Goal: Transaction & Acquisition: Obtain resource

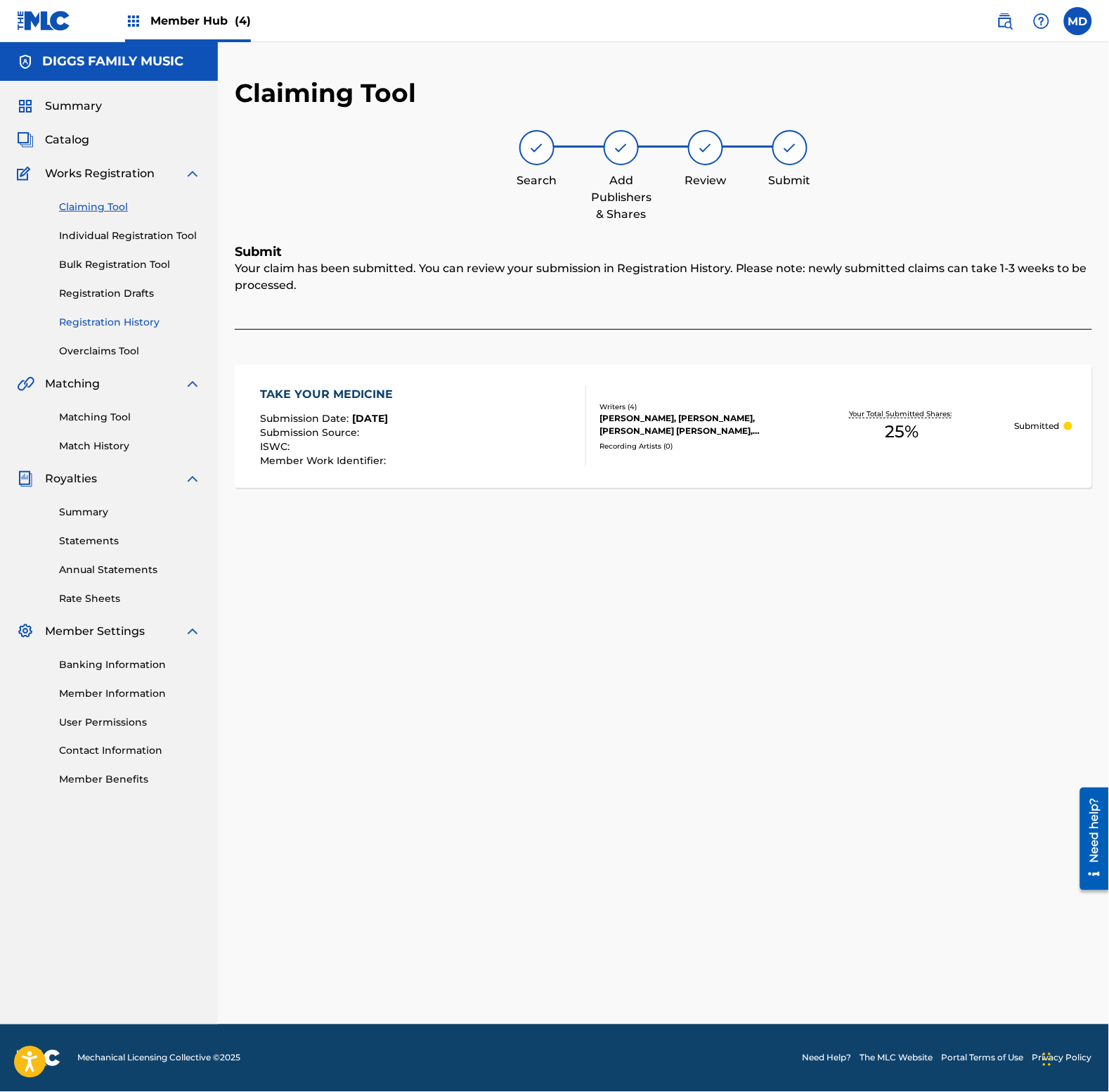
click at [101, 325] on link "Registration History" at bounding box center [130, 322] width 142 height 15
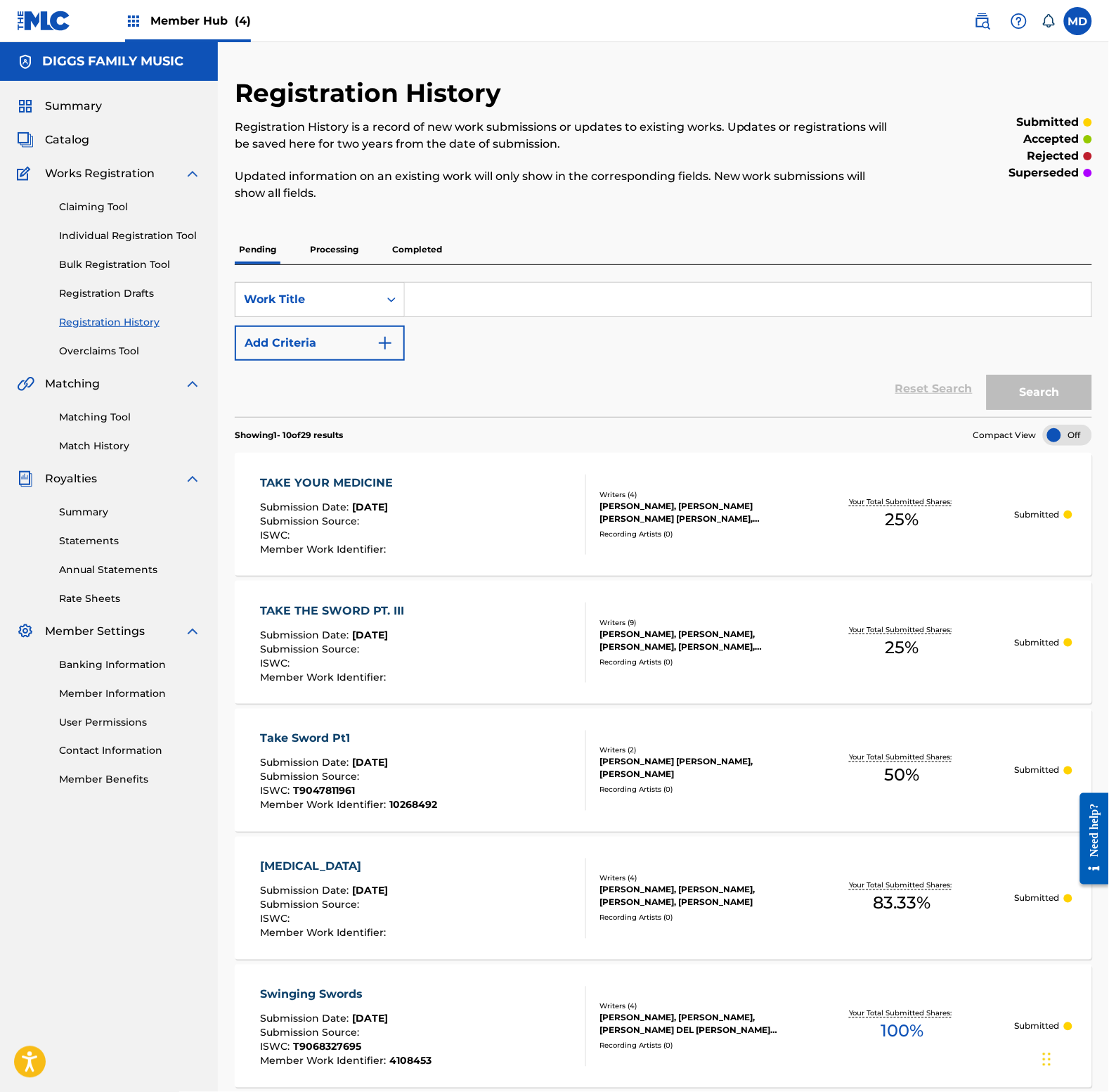
click at [461, 310] on input "Search Form" at bounding box center [747, 299] width 686 height 34
type input "terrorist"
click at [987, 375] on button "Search" at bounding box center [1039, 392] width 105 height 35
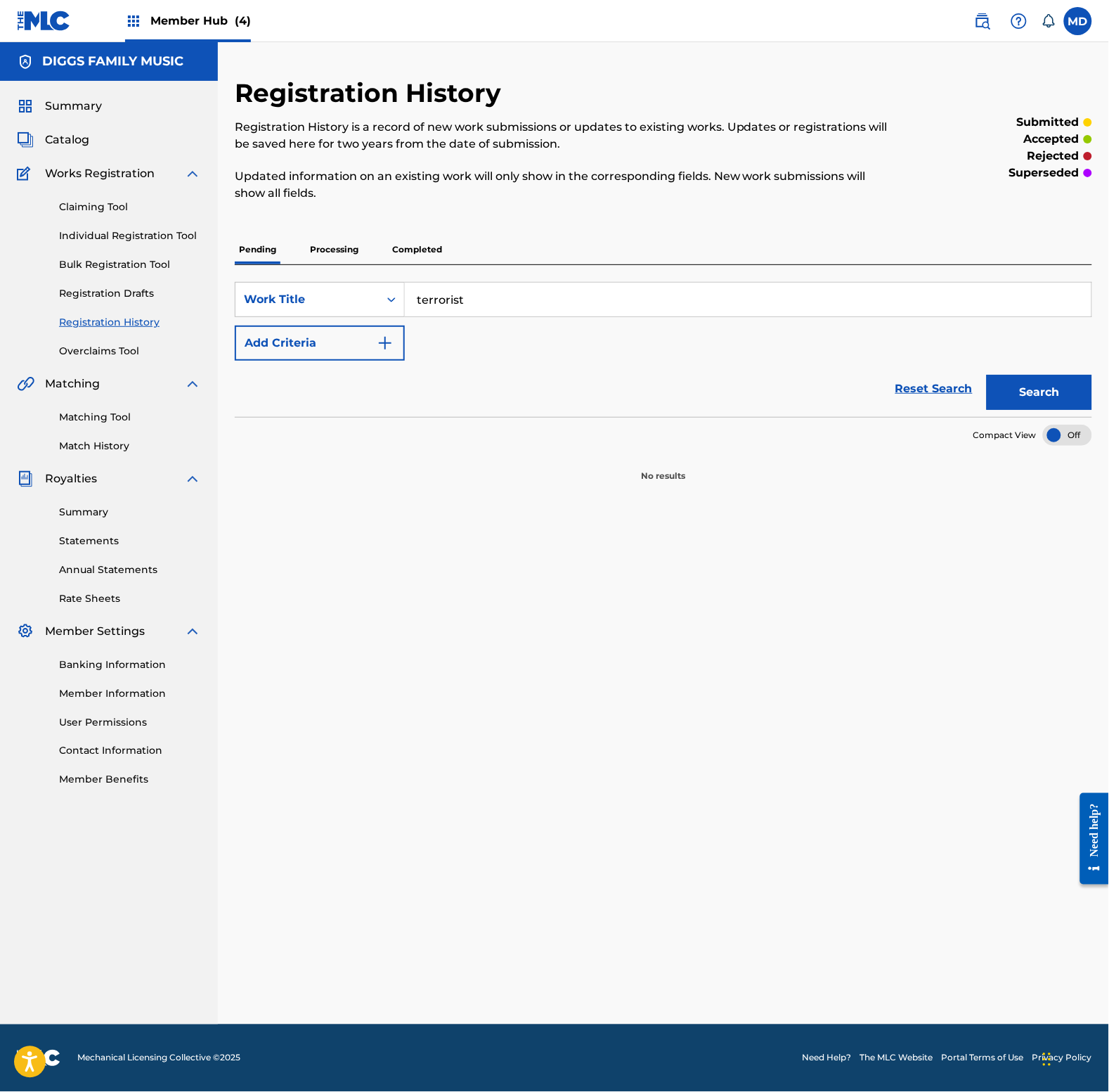
click at [477, 299] on input "terrorist" at bounding box center [747, 299] width 686 height 34
click at [354, 252] on p "Processing" at bounding box center [334, 249] width 57 height 29
click at [416, 254] on p "Completed" at bounding box center [417, 249] width 59 height 29
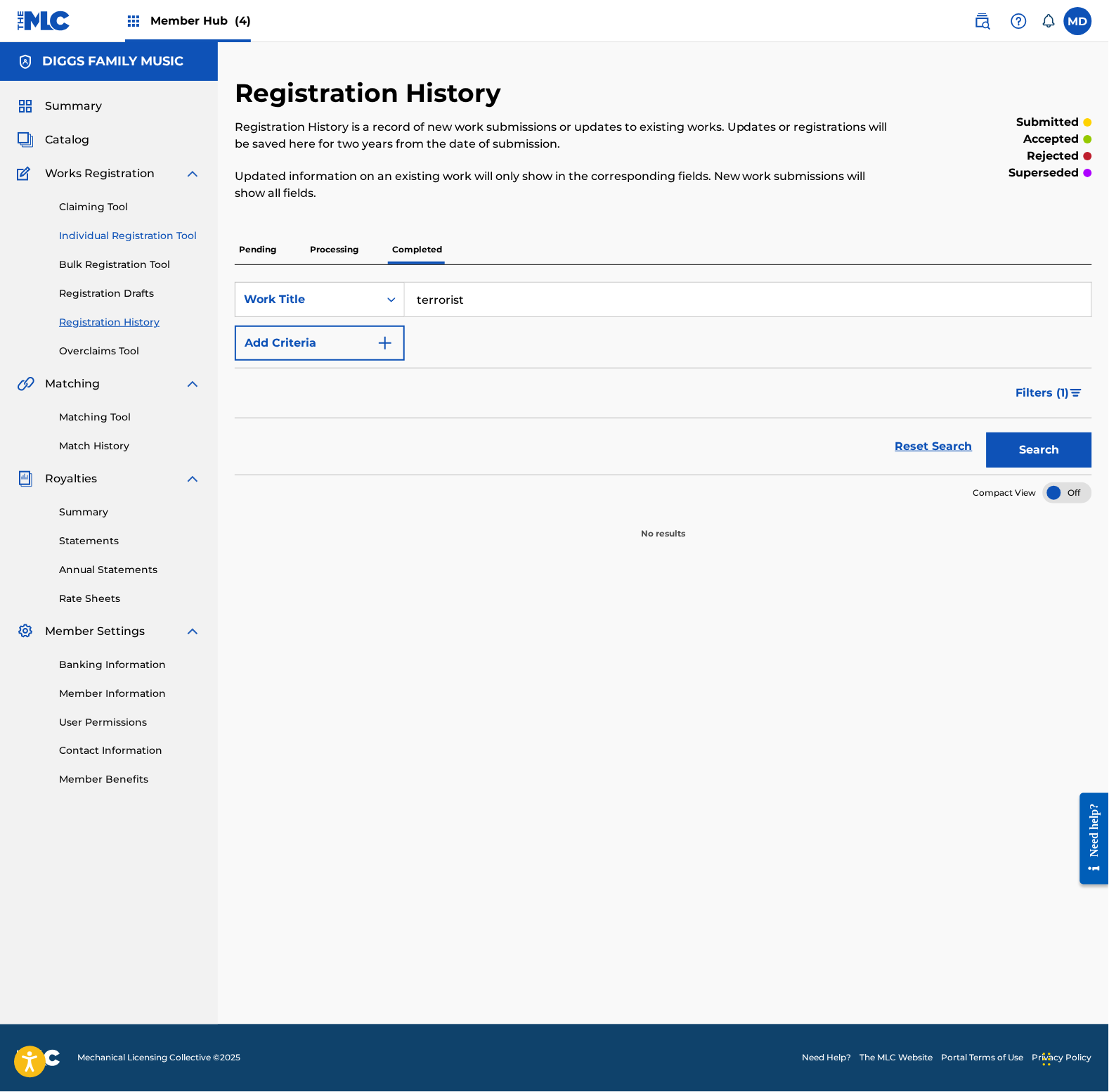
click at [78, 239] on link "Individual Registration Tool" at bounding box center [130, 236] width 142 height 15
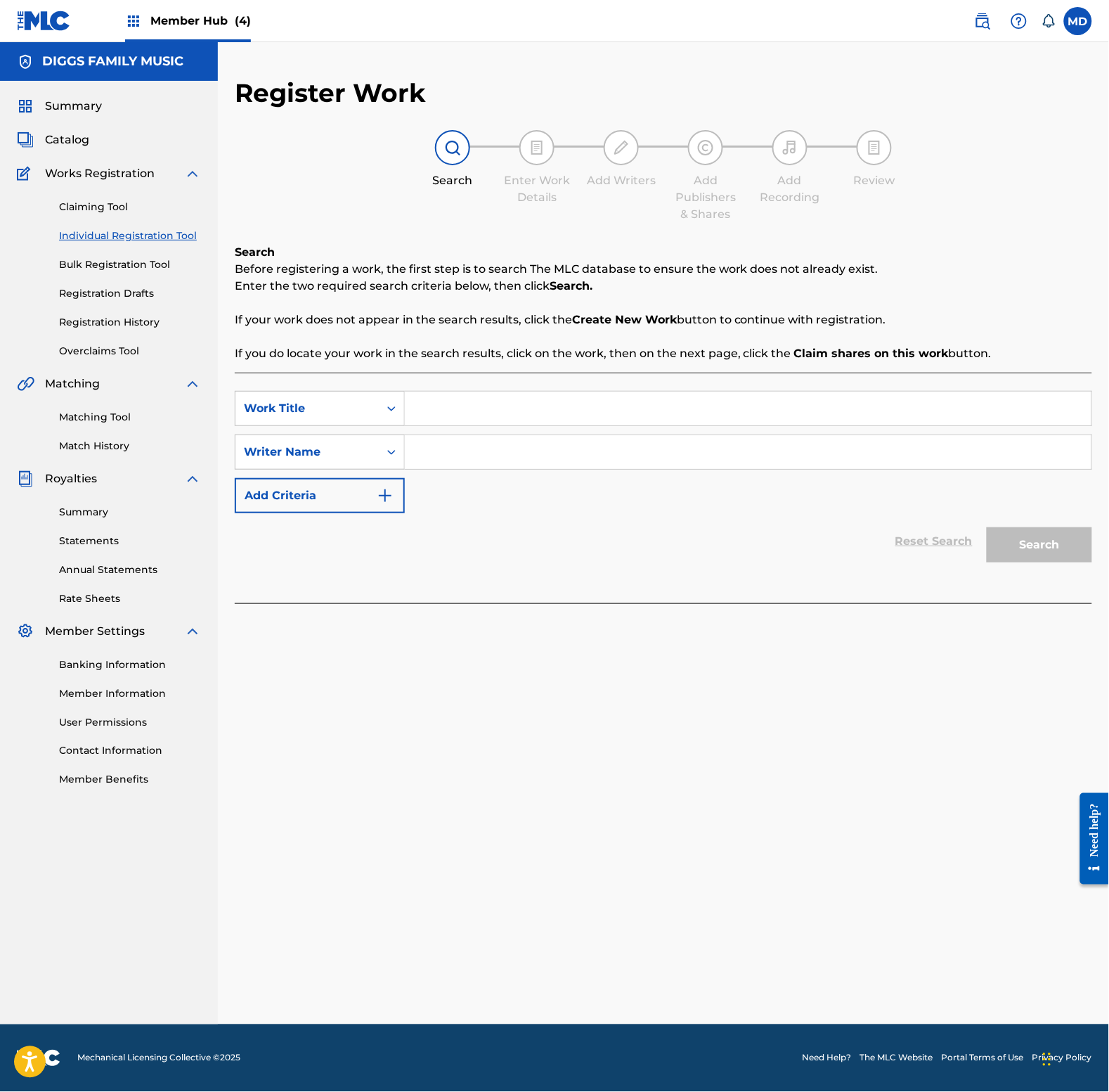
click at [472, 410] on input "Search Form" at bounding box center [747, 409] width 686 height 34
paste input "terrorist"
type input "terrorist"
click at [472, 443] on div "terrorist" at bounding box center [642, 440] width 475 height 25
click at [471, 445] on input "Search Form" at bounding box center [747, 452] width 686 height 34
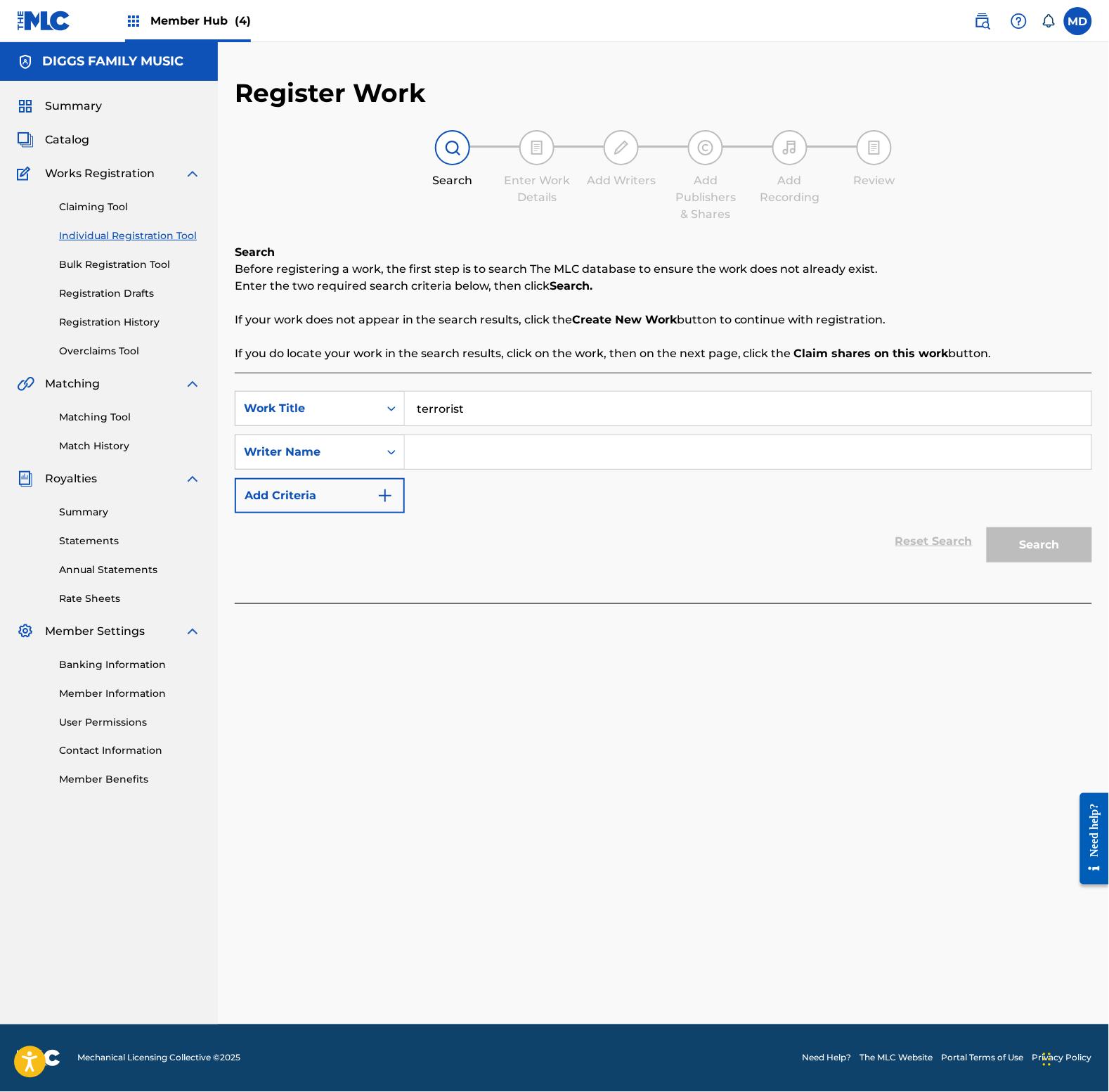
click at [444, 445] on input "Search Form" at bounding box center [747, 452] width 686 height 34
paste input "DEL [PERSON_NAME]"
type input "DEL [PERSON_NAME]"
click at [1025, 545] on button "Search" at bounding box center [1039, 545] width 105 height 35
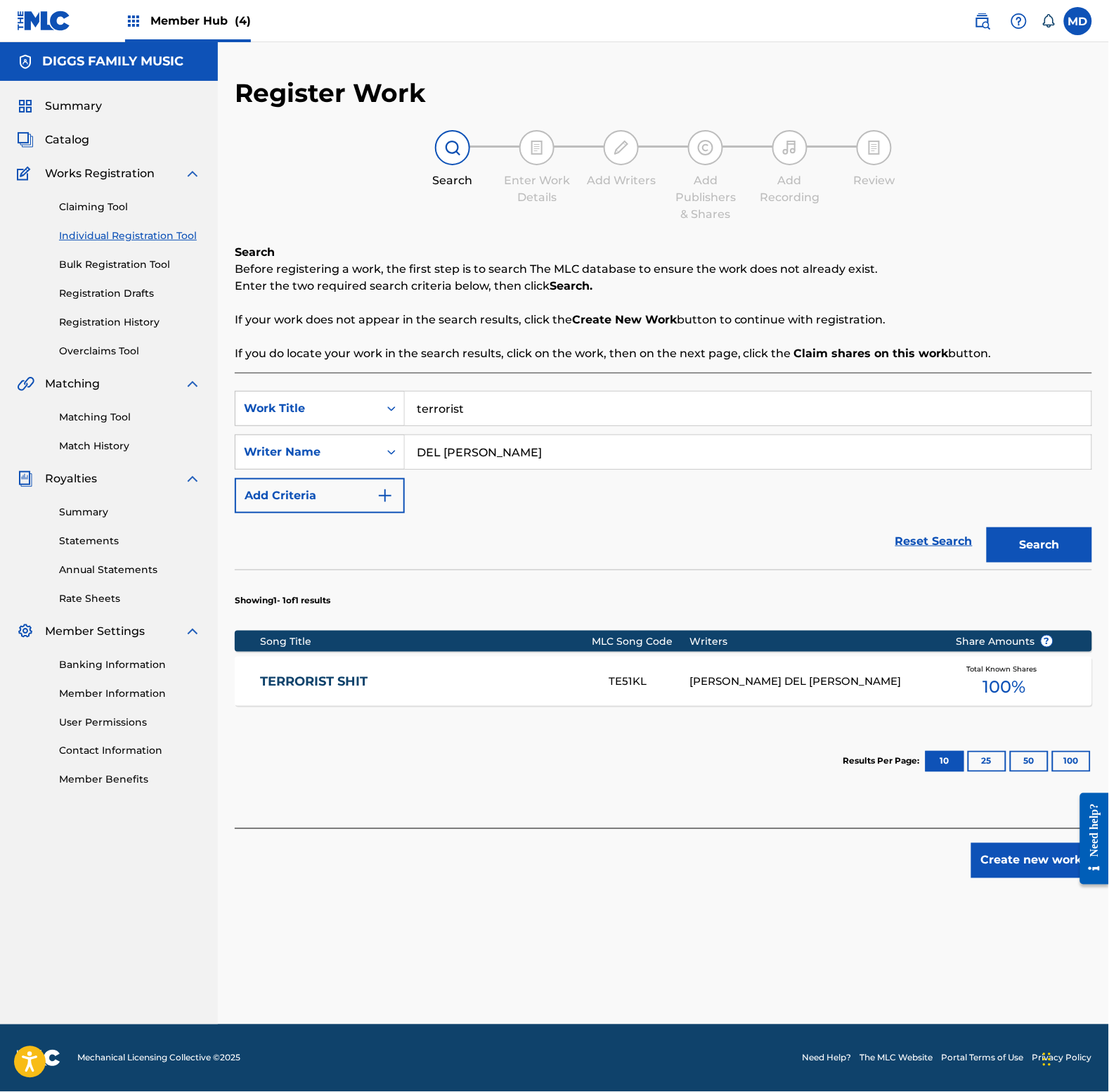
click at [418, 687] on link "TERRORIST SHIT" at bounding box center [425, 682] width 329 height 16
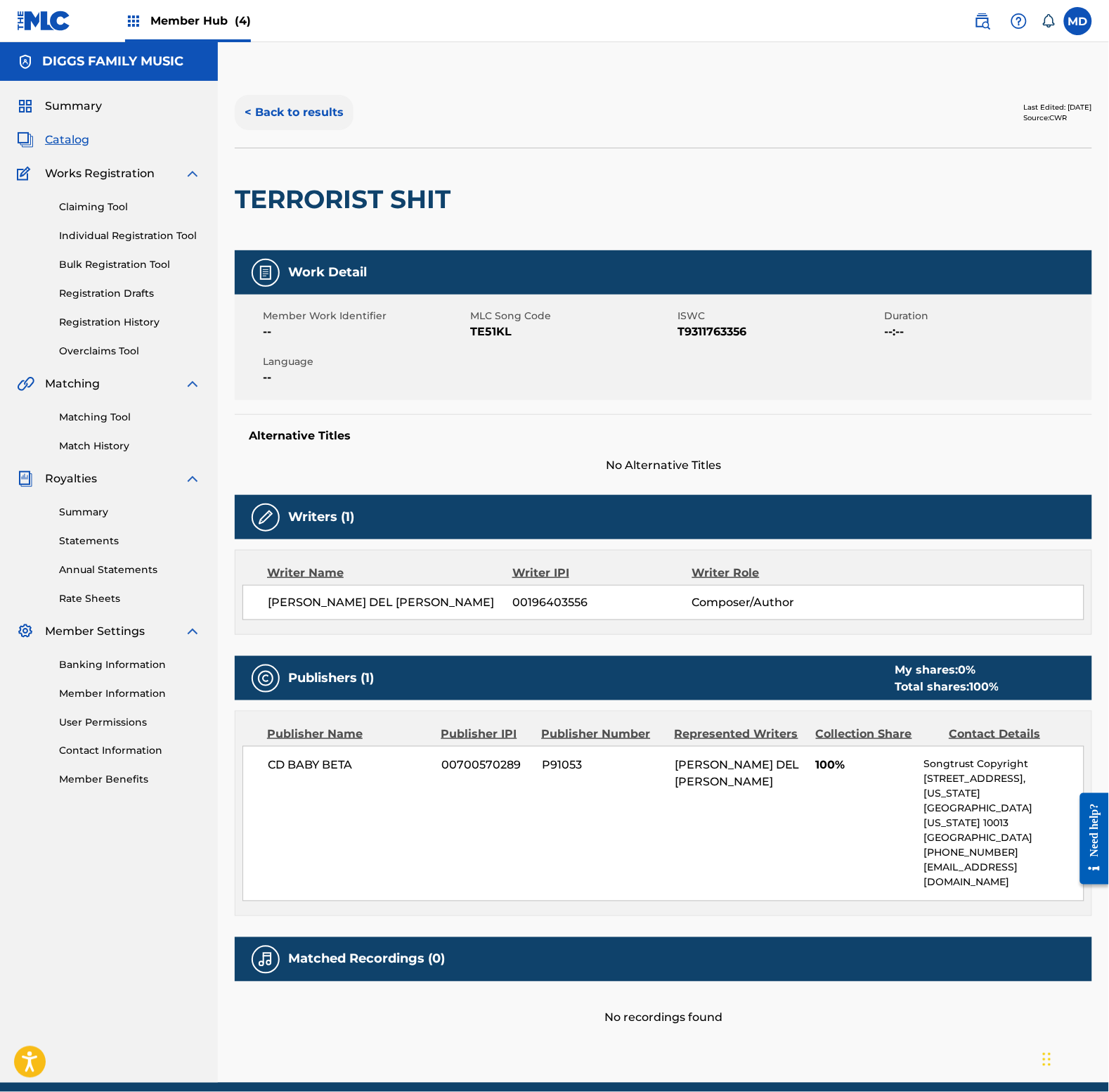
click at [306, 110] on button "< Back to results" at bounding box center [294, 112] width 119 height 35
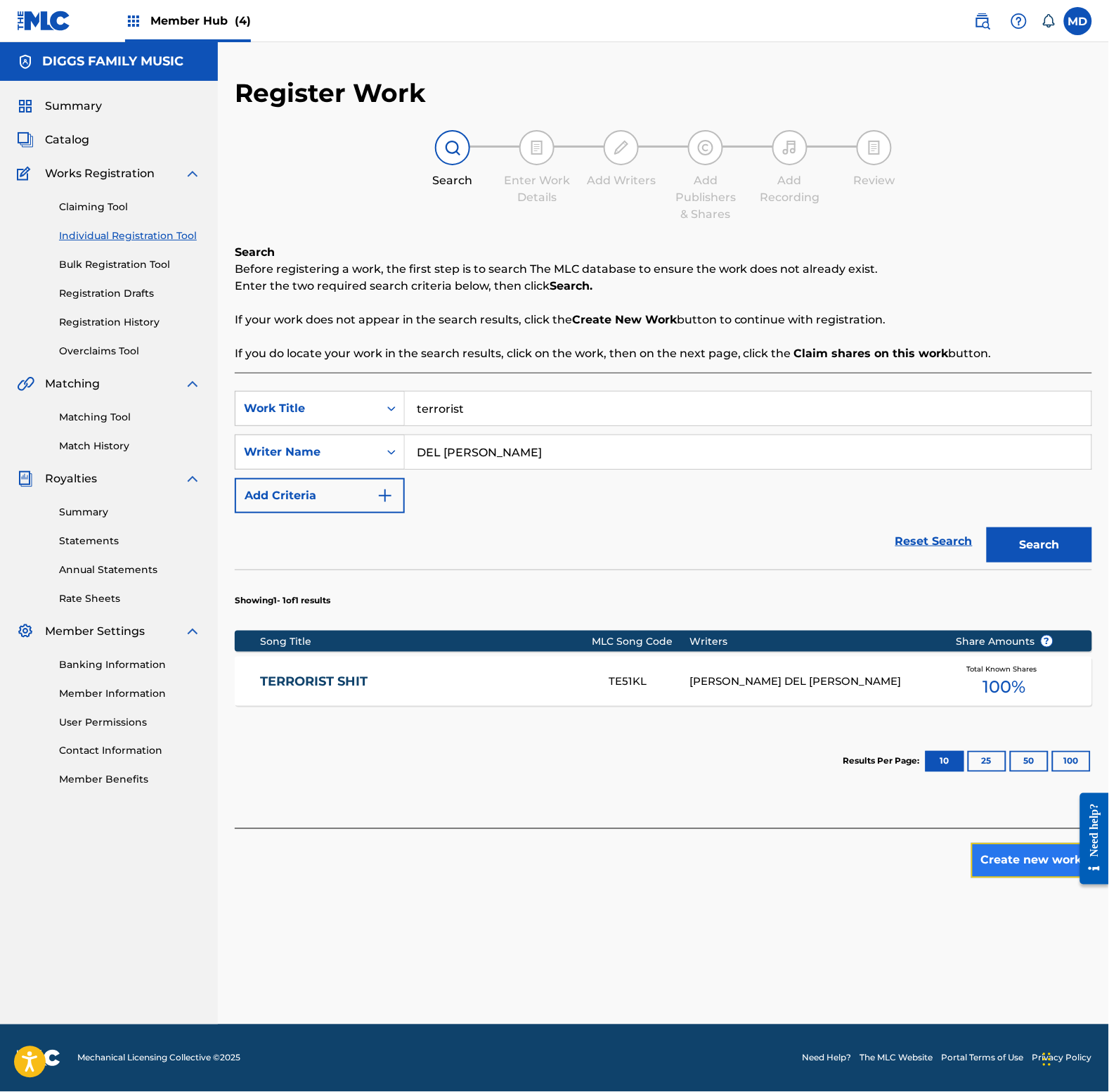
click at [1012, 862] on button "Create new work" at bounding box center [1031, 861] width 121 height 35
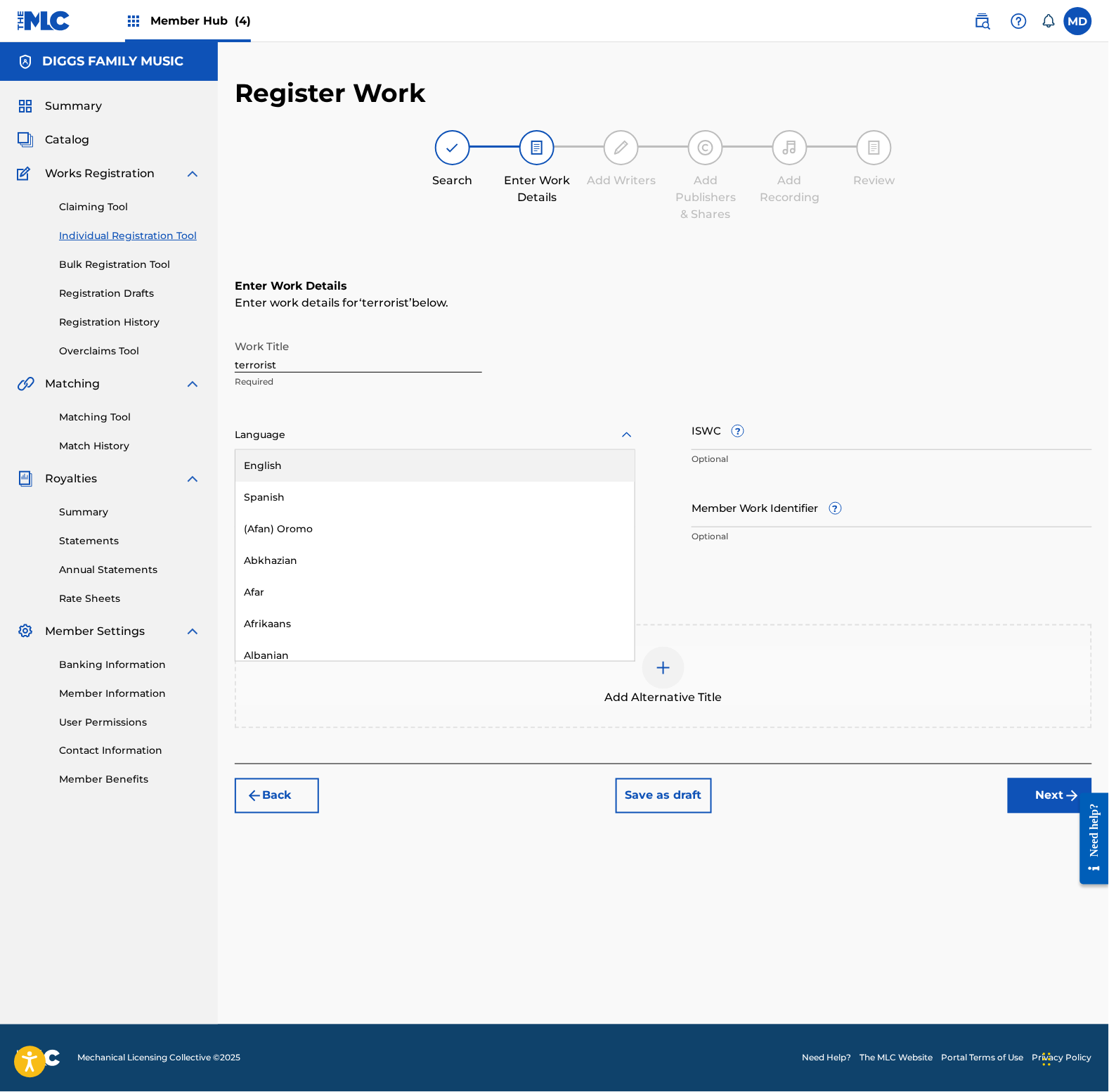
click at [379, 437] on div at bounding box center [435, 435] width 401 height 17
click at [384, 464] on div "English" at bounding box center [435, 466] width 399 height 32
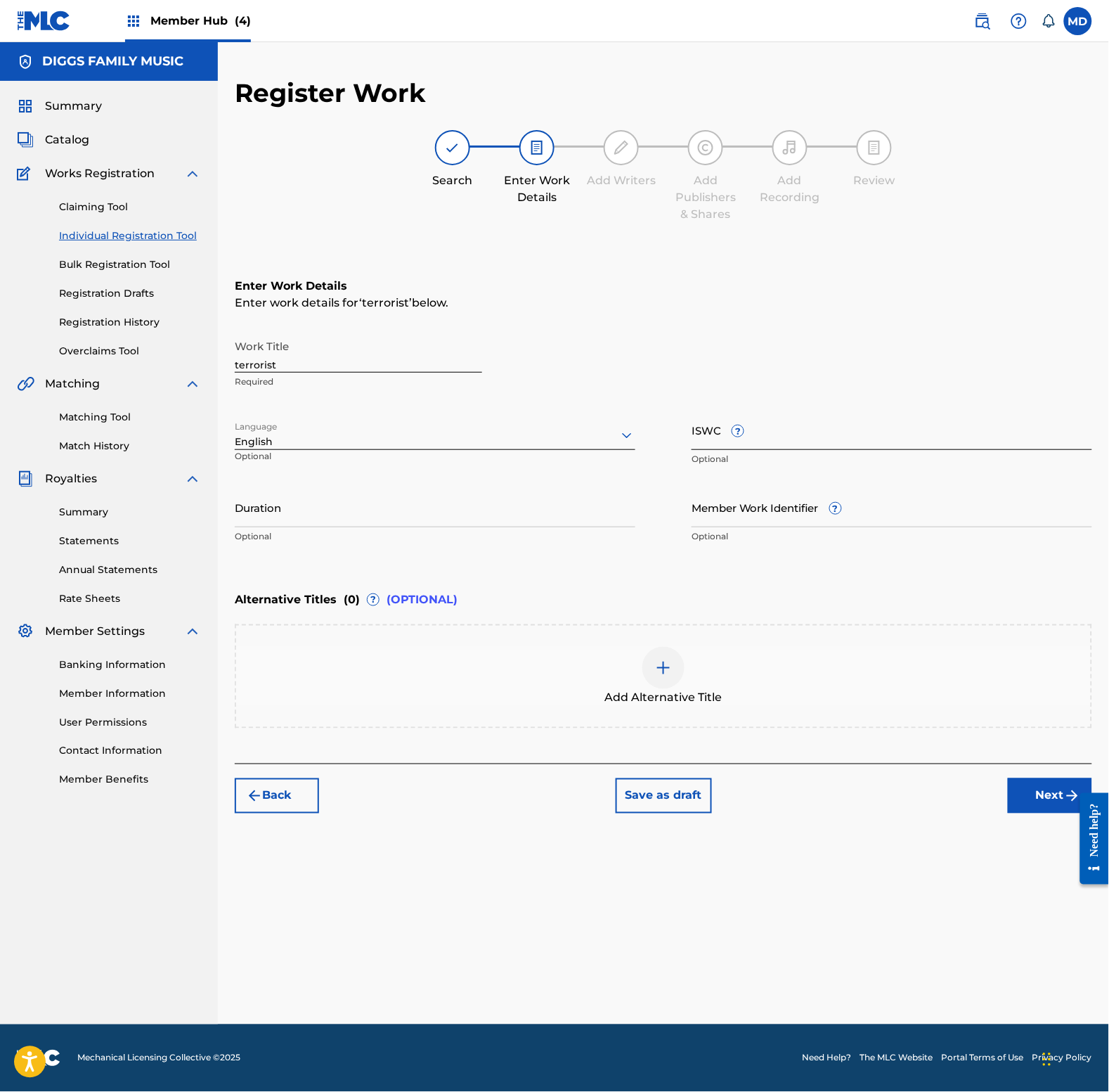
click at [838, 435] on input "ISWC ?" at bounding box center [892, 430] width 401 height 40
paste input "T0713629265"
type input "T0713629265"
click at [813, 523] on input "Member Work Identifier ?" at bounding box center [892, 507] width 401 height 40
paste input "4618964"
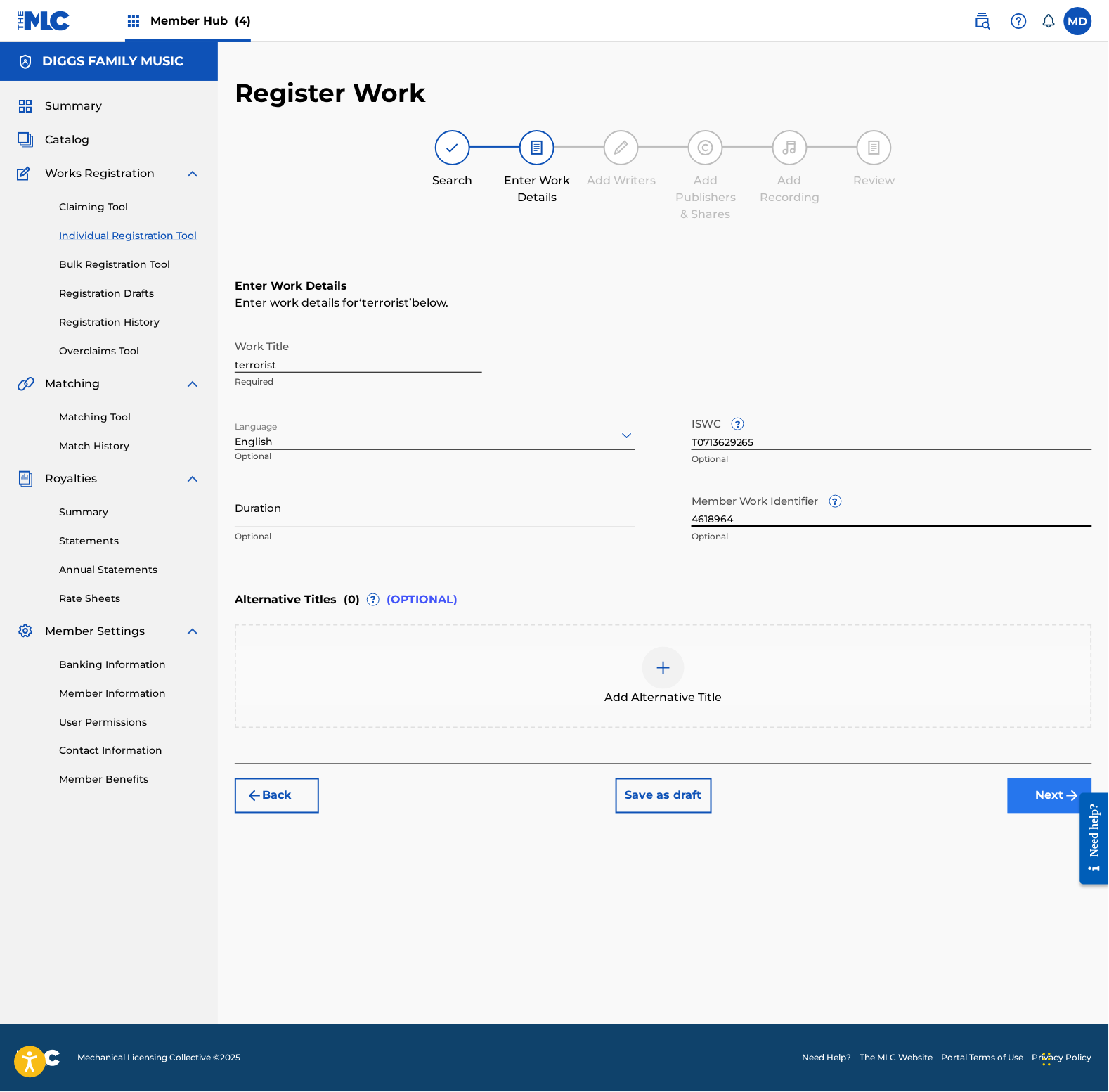
type input "4618964"
click at [1027, 793] on button "Next" at bounding box center [1050, 796] width 85 height 35
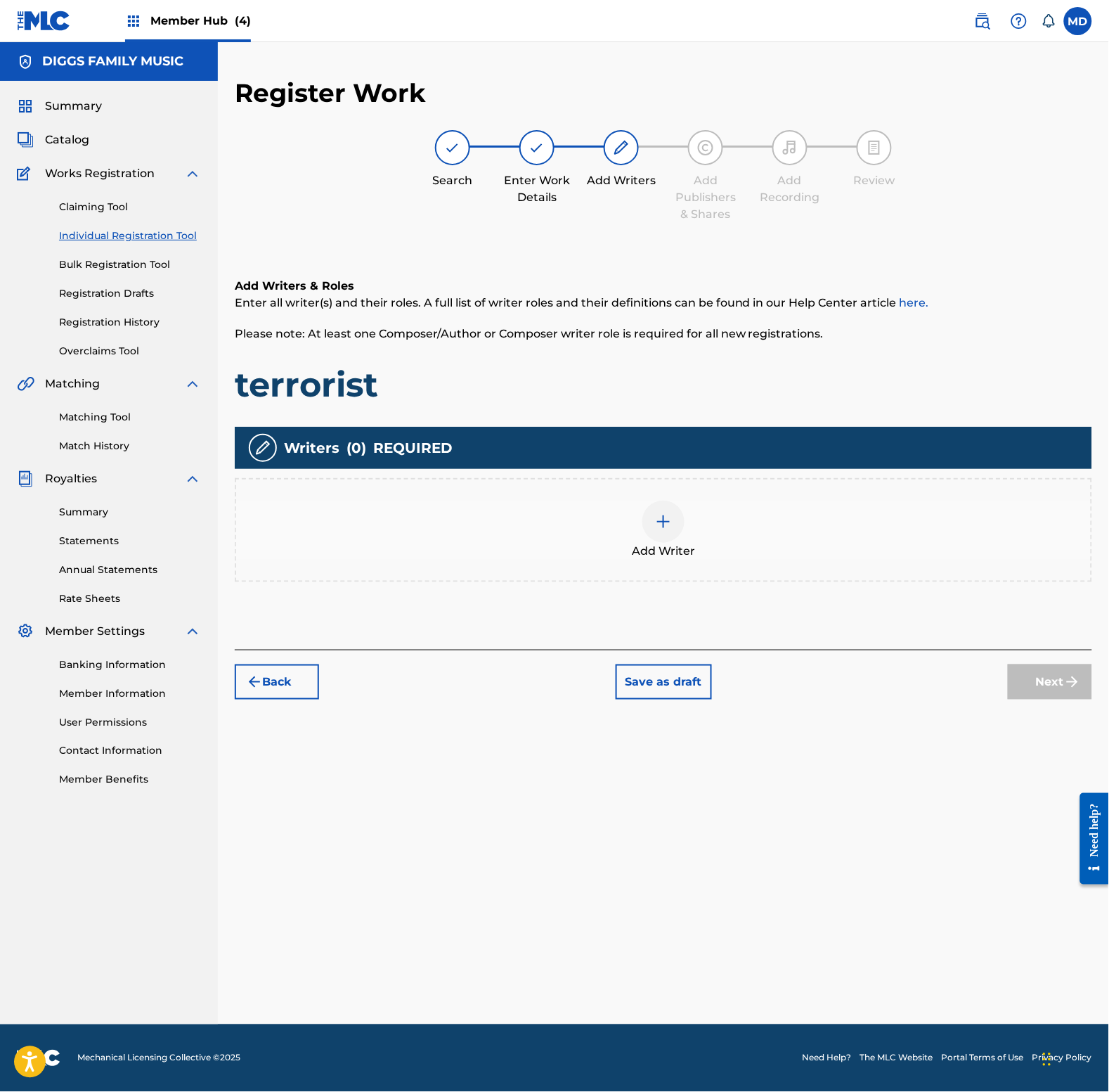
click at [664, 520] on img at bounding box center [663, 521] width 17 height 17
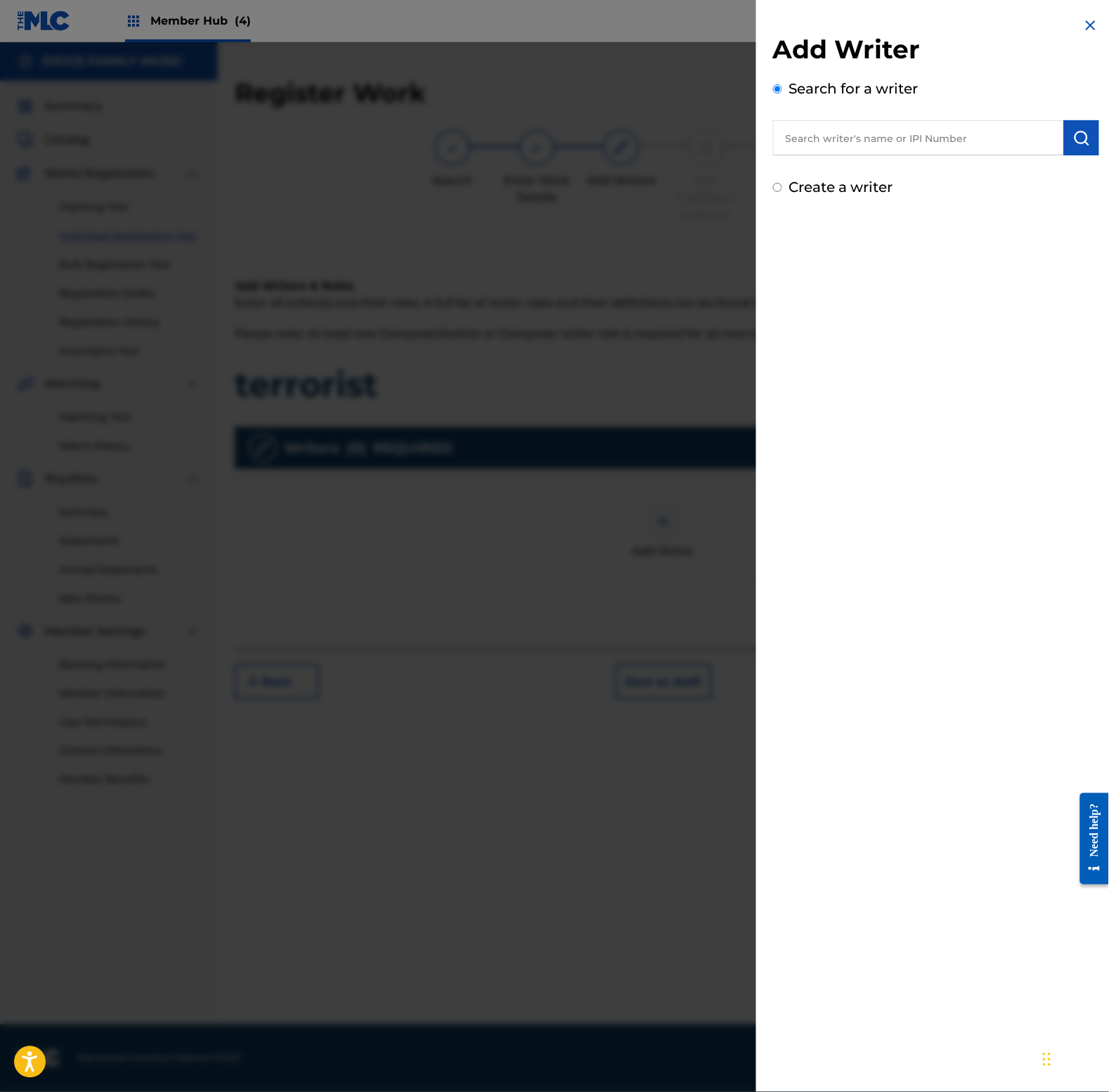
click at [835, 141] on input "text" at bounding box center [919, 138] width 291 height 35
paste input "00196419044"
type input "00196419044"
click at [1076, 131] on img "submit" at bounding box center [1081, 137] width 17 height 17
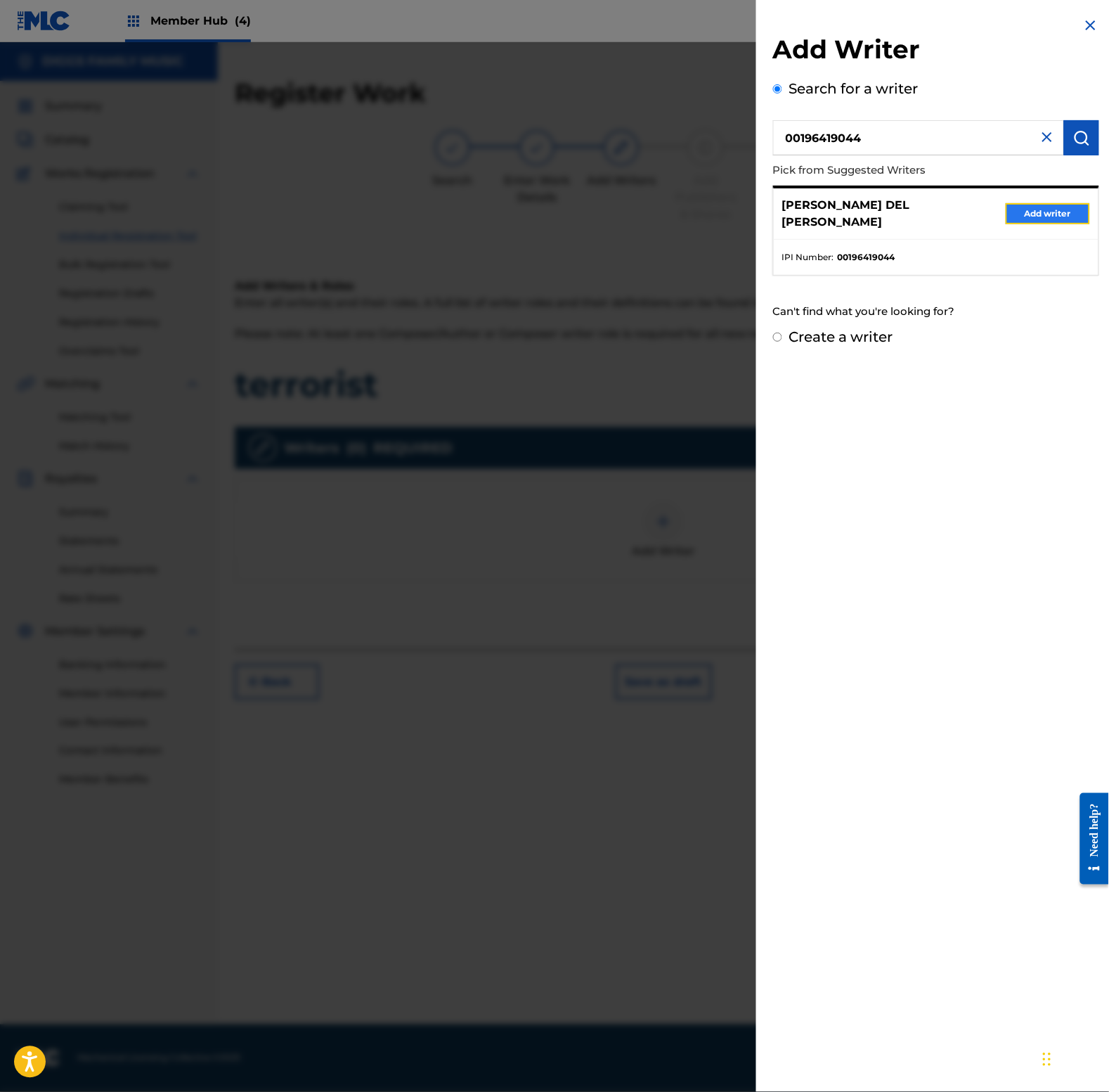
click at [1031, 209] on button "Add writer" at bounding box center [1048, 214] width 85 height 21
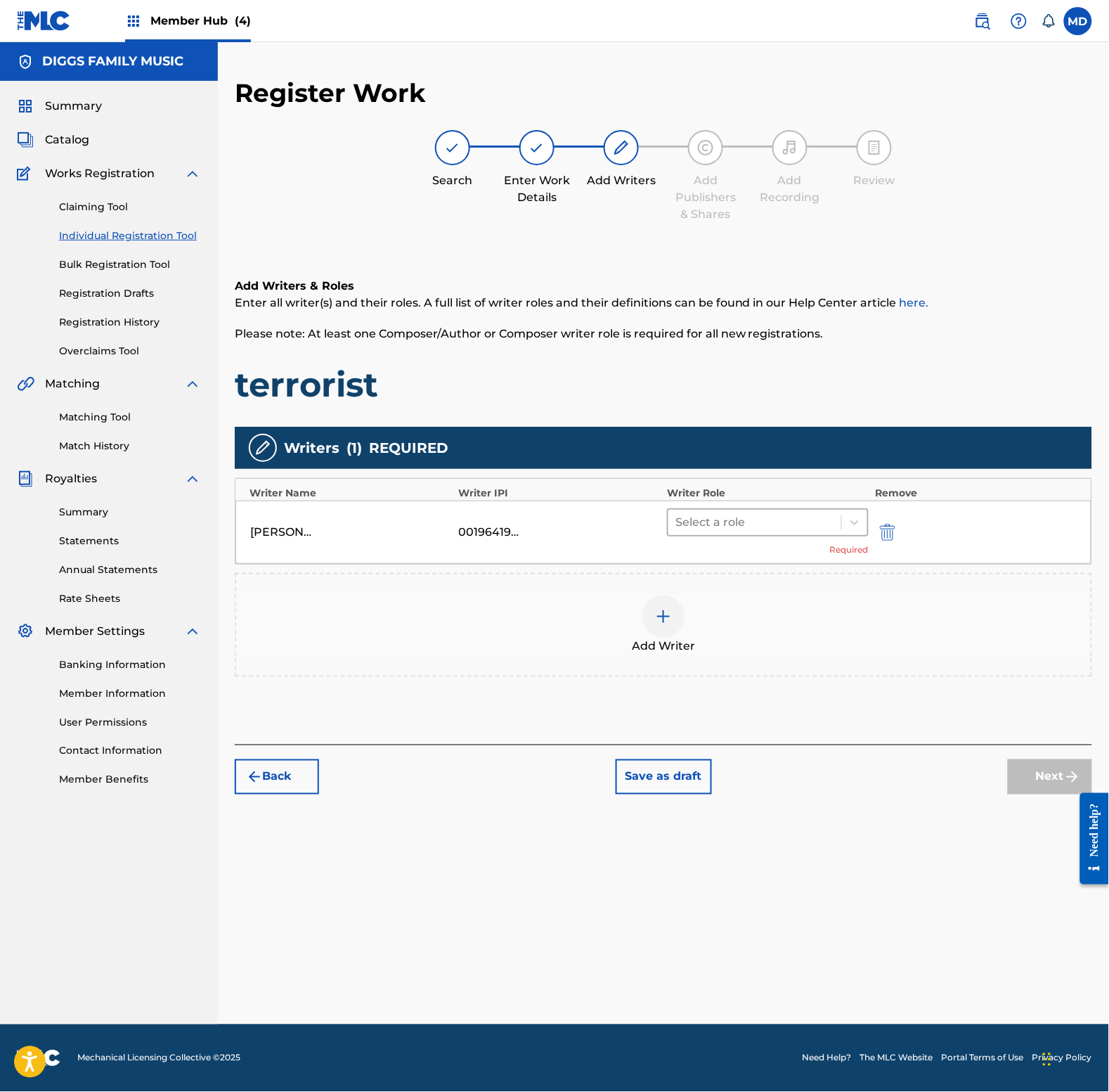
click at [810, 523] on div at bounding box center [754, 522] width 159 height 20
click at [791, 568] on div "Composer/Author" at bounding box center [768, 557] width 201 height 29
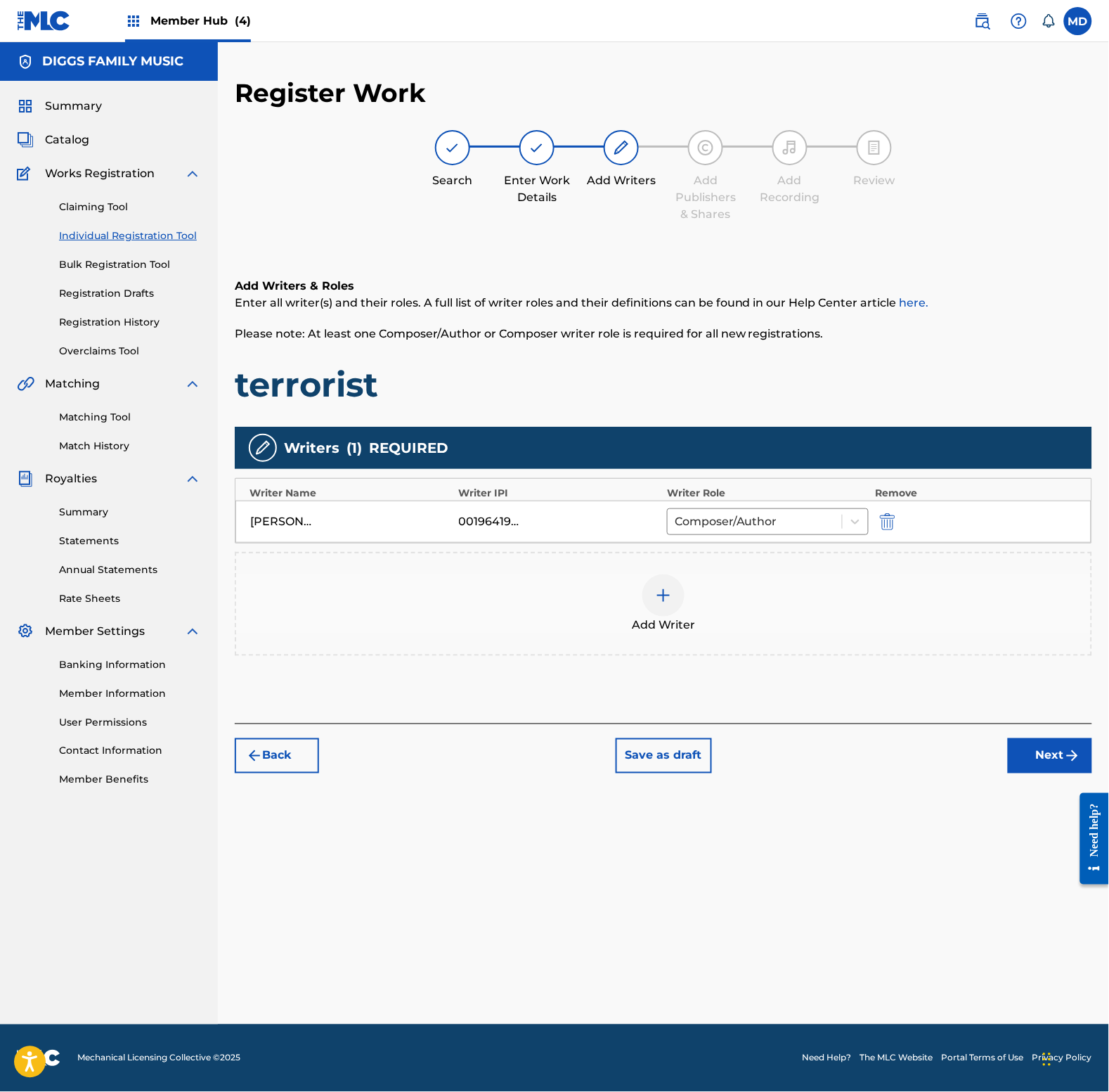
click at [668, 599] on img at bounding box center [663, 595] width 17 height 17
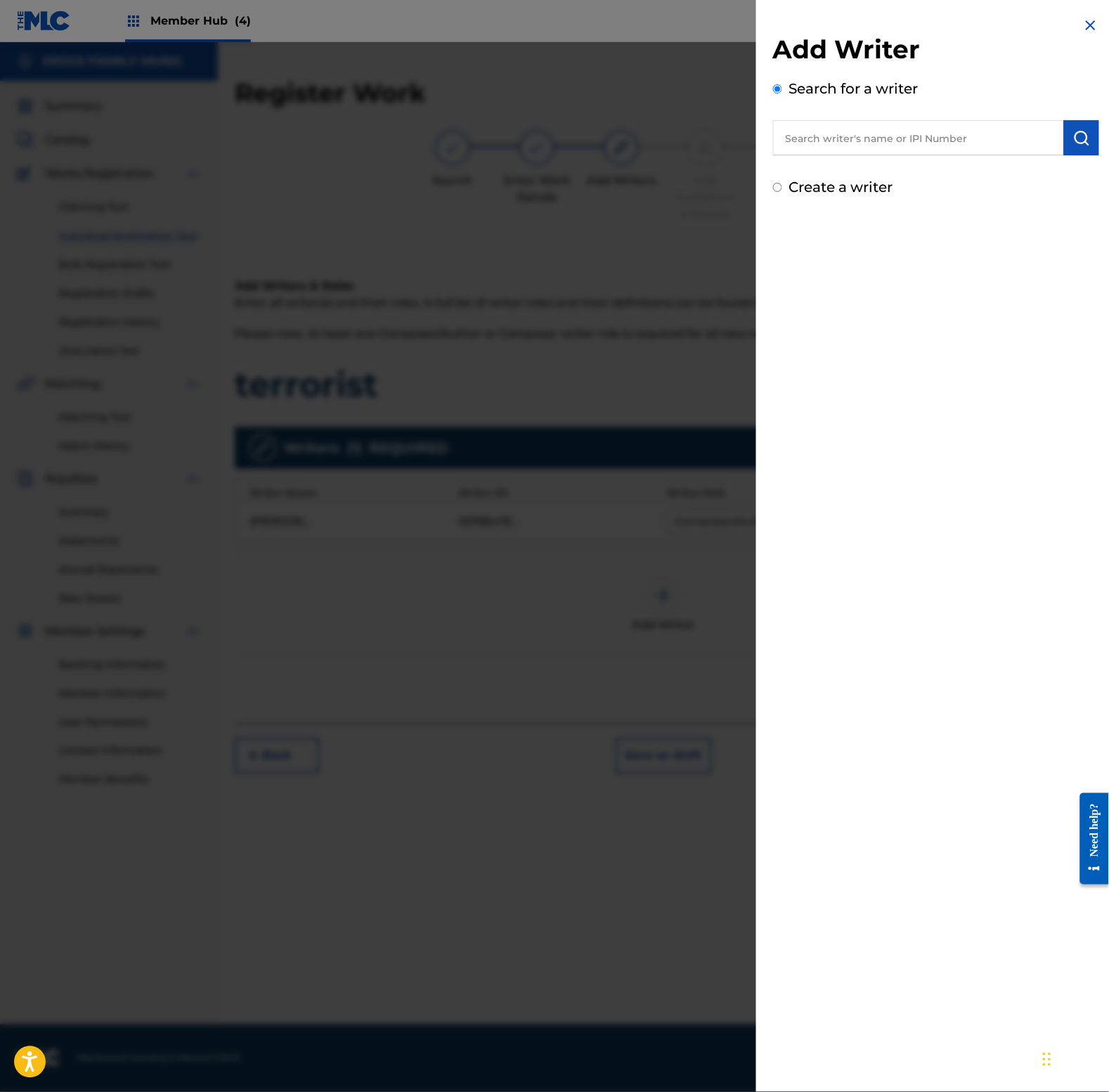
click at [932, 137] on input "text" at bounding box center [919, 138] width 291 height 35
paste input "00242590771"
type input "00242590771"
click at [1080, 142] on img "submit" at bounding box center [1081, 137] width 17 height 17
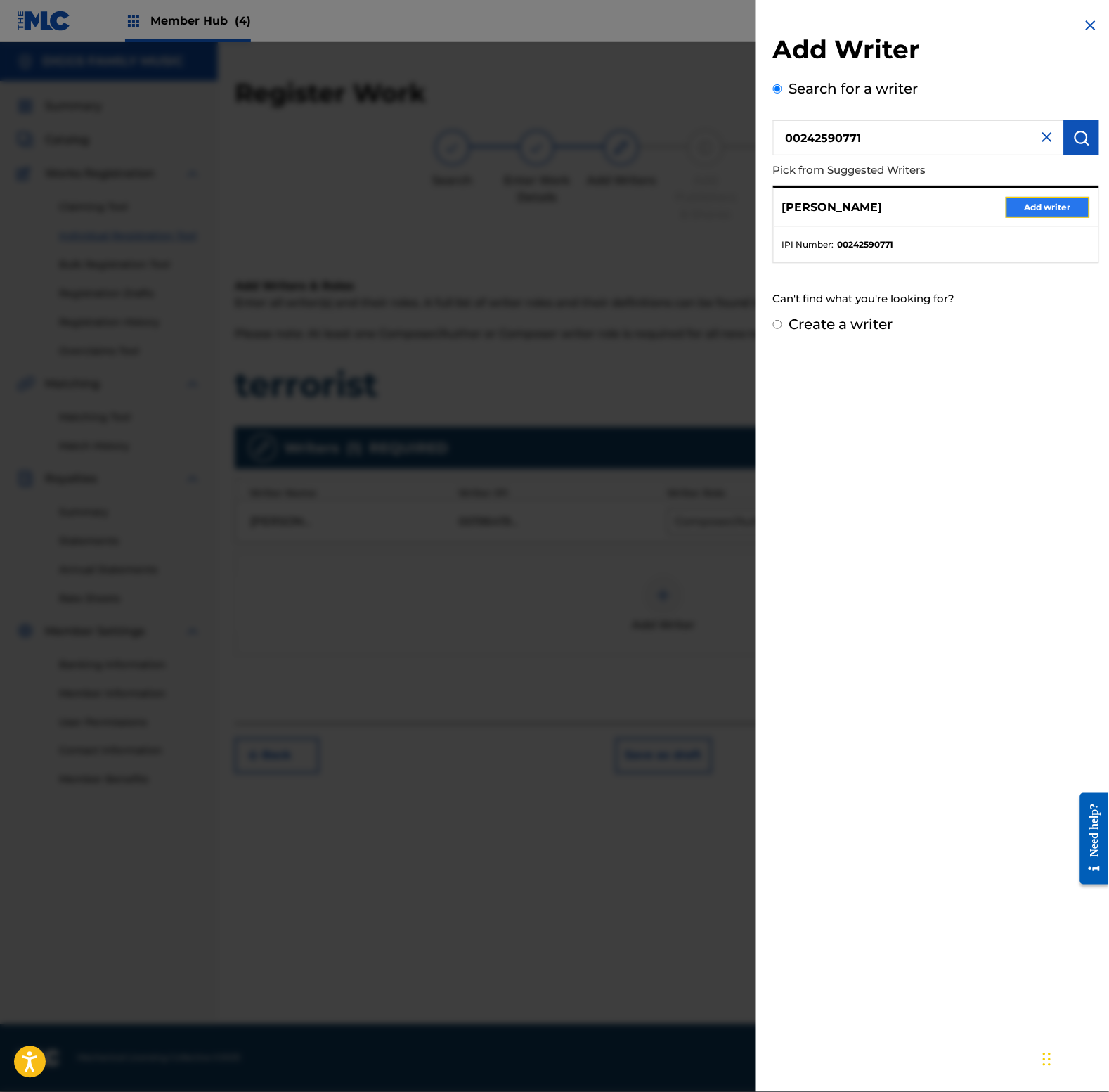
click at [1038, 206] on button "Add writer" at bounding box center [1048, 207] width 85 height 21
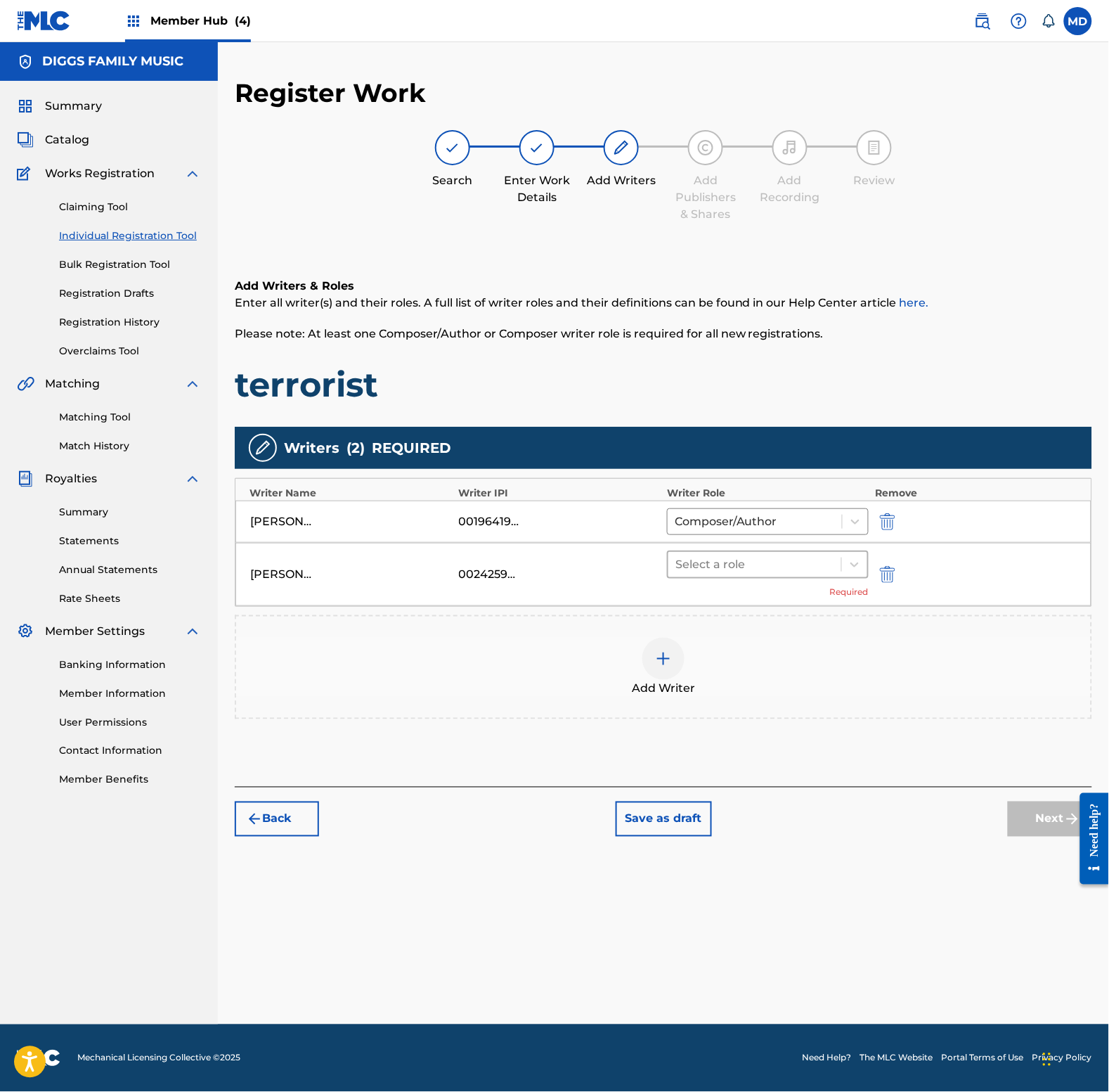
click at [746, 564] on div at bounding box center [754, 565] width 159 height 20
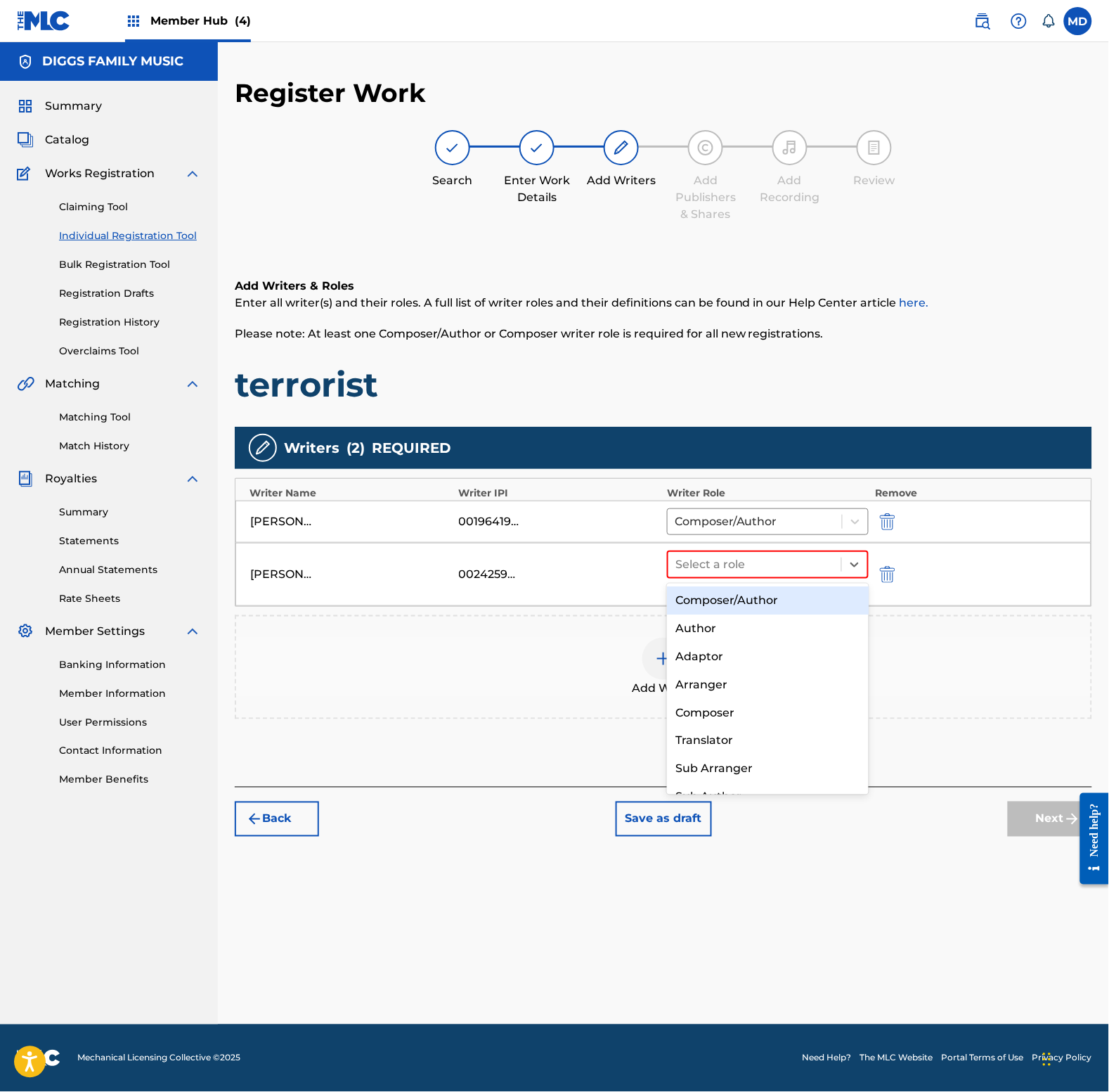
click at [747, 595] on div "Composer/Author" at bounding box center [768, 600] width 201 height 29
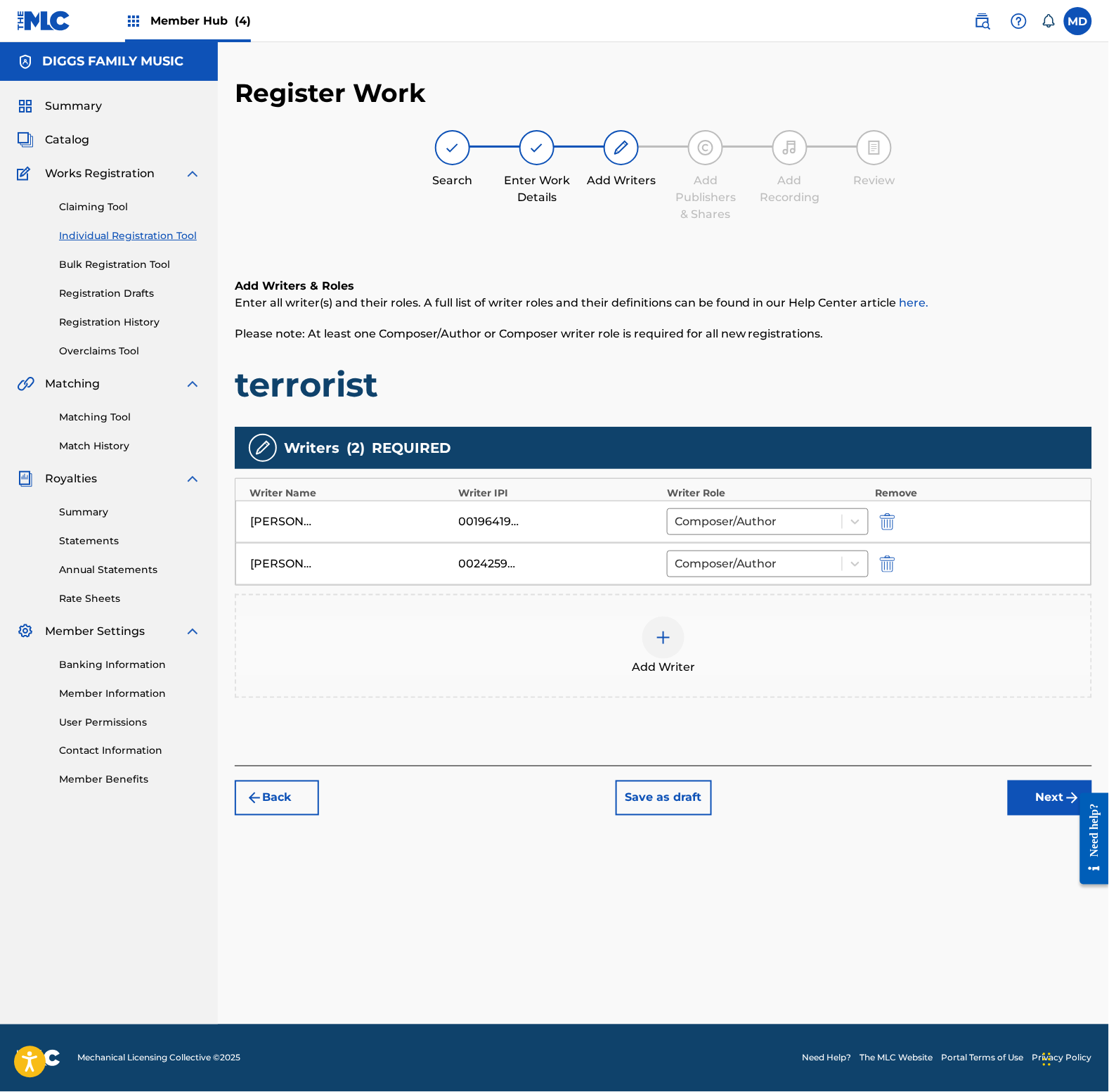
click at [677, 641] on div at bounding box center [663, 637] width 42 height 42
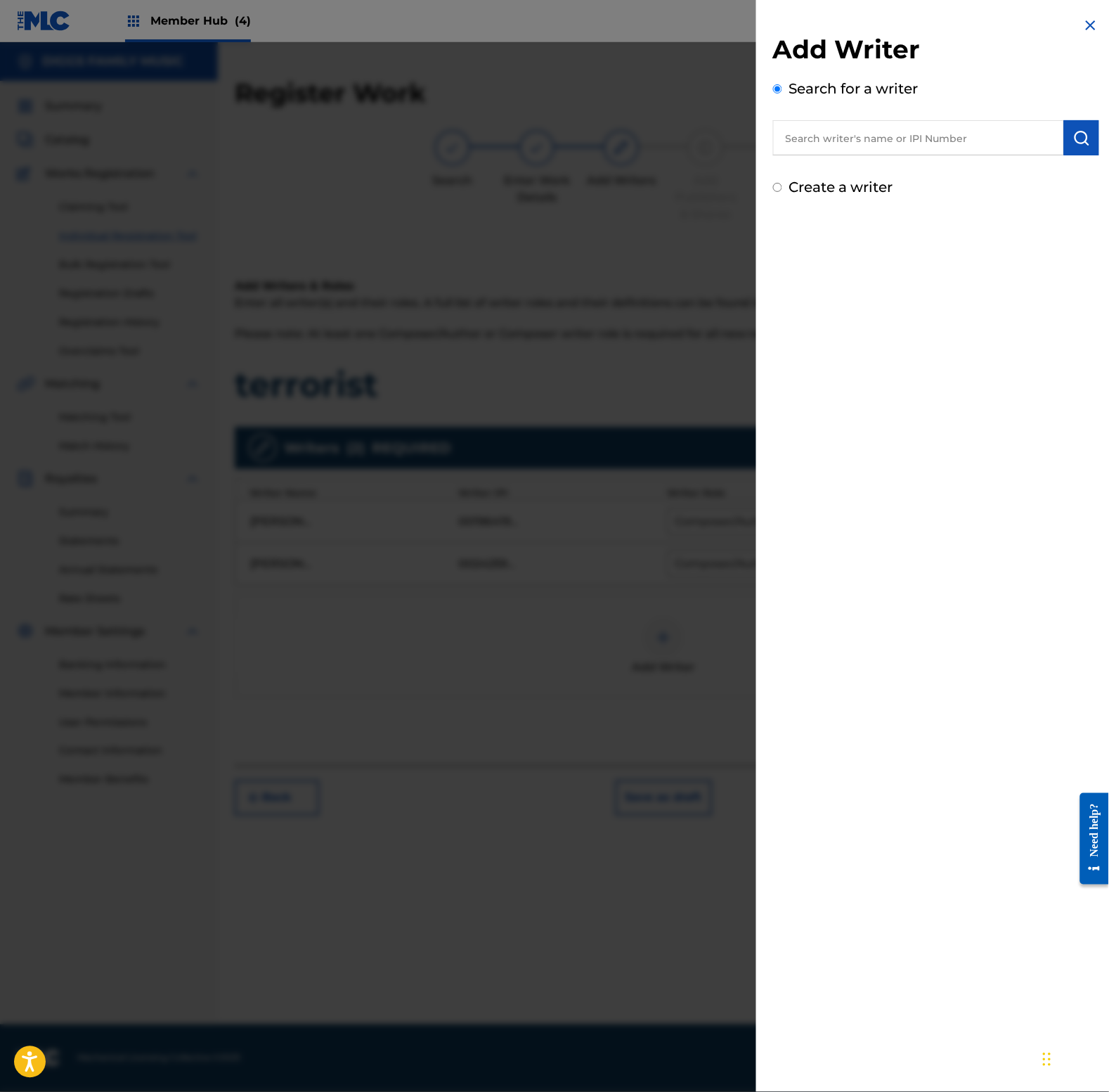
click at [828, 145] on input "text" at bounding box center [919, 138] width 291 height 35
paste input "00196288715"
type input "00196288715"
click at [1089, 139] on button "submit" at bounding box center [1081, 138] width 35 height 35
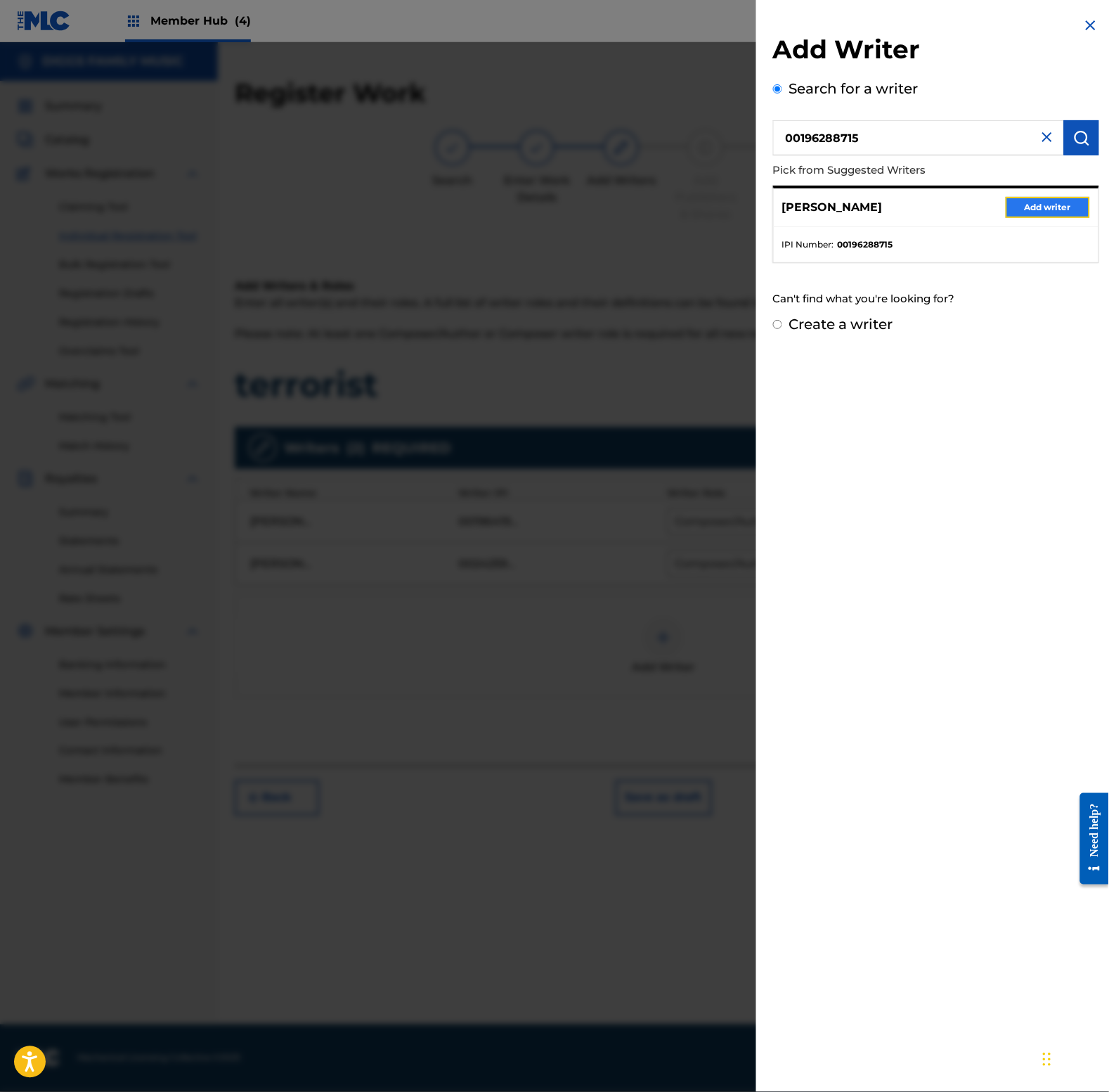
click at [1028, 204] on button "Add writer" at bounding box center [1048, 207] width 85 height 21
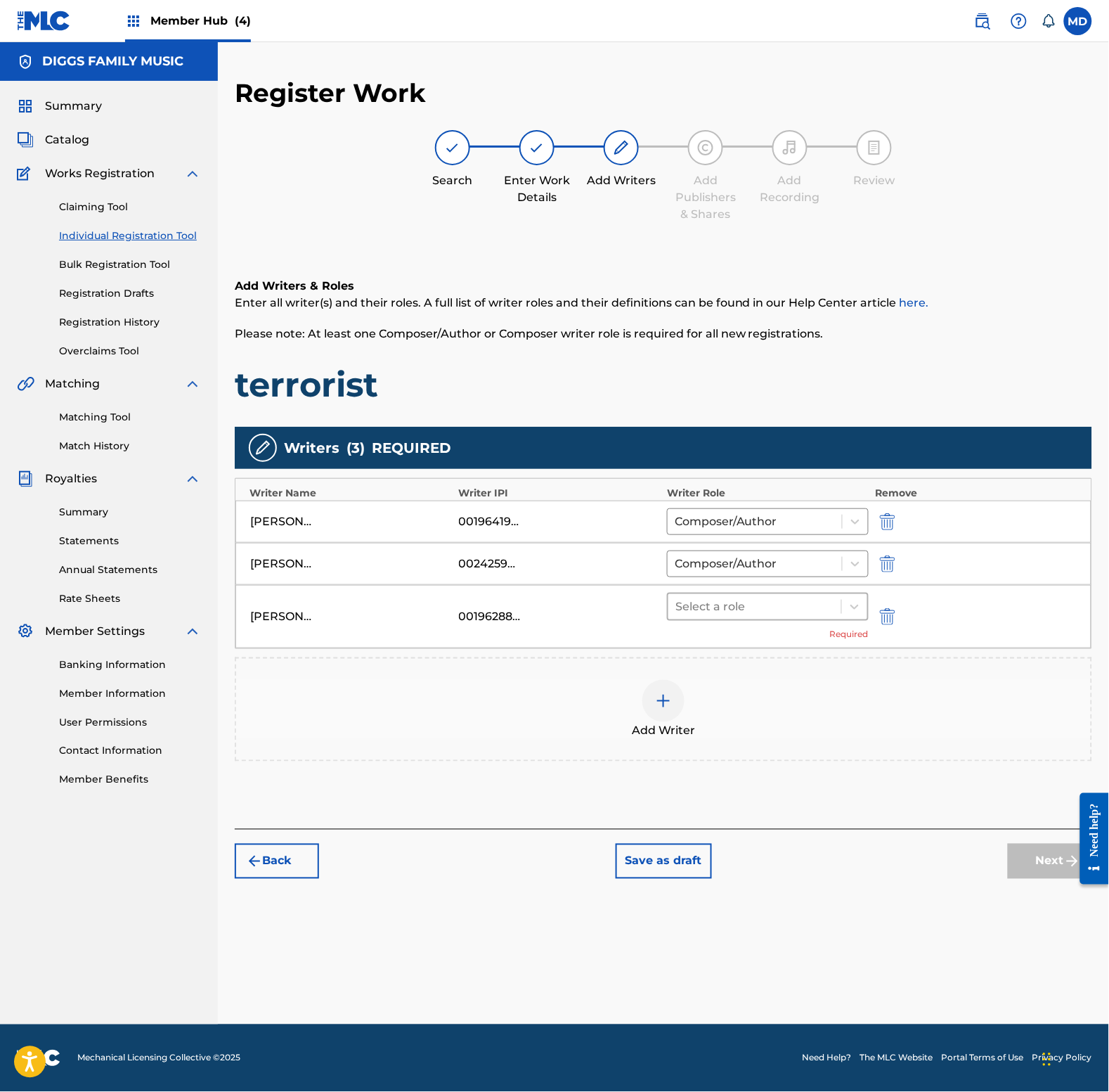
click at [719, 605] on div at bounding box center [754, 607] width 159 height 20
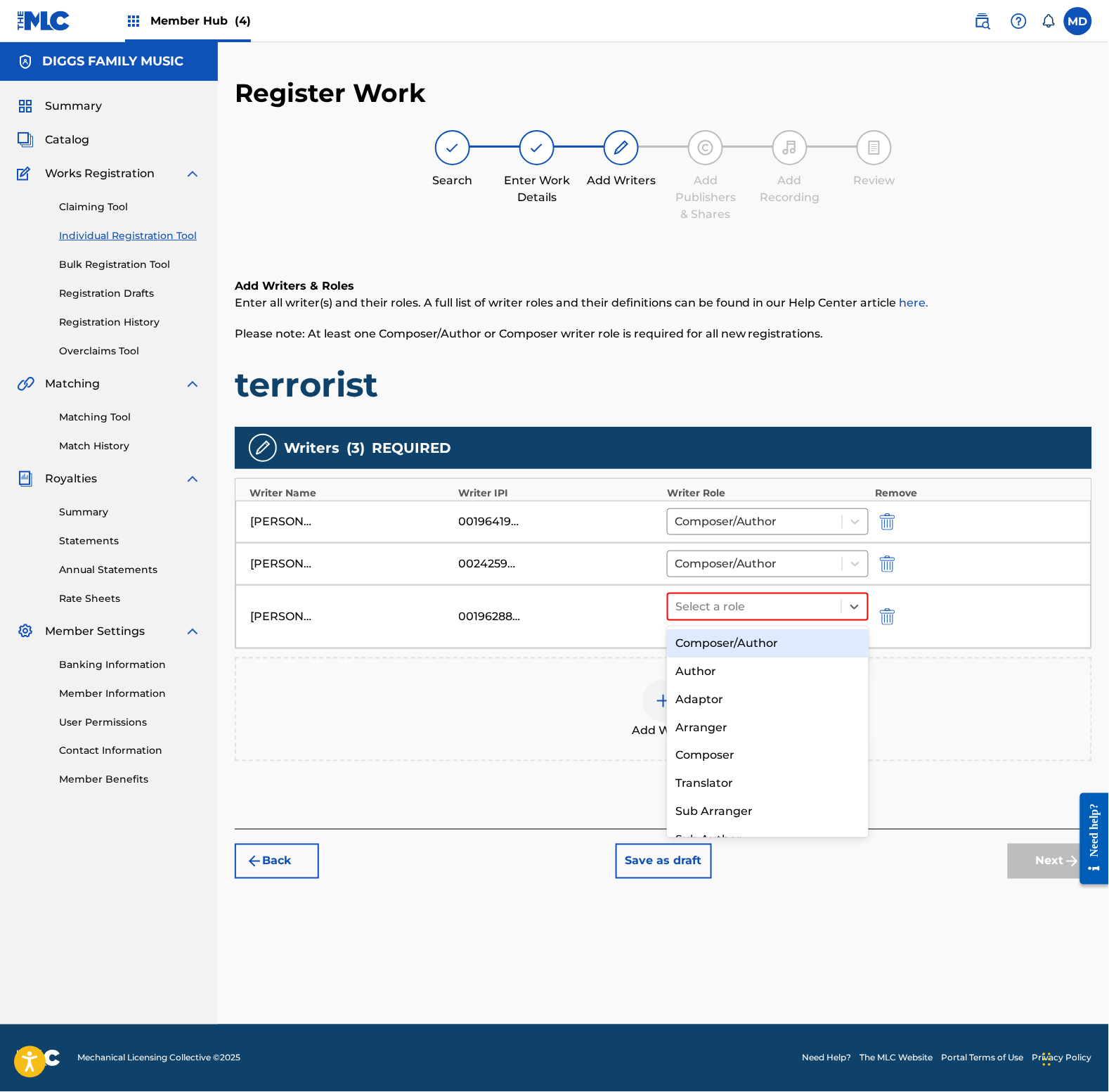
click at [731, 637] on div "Composer/Author" at bounding box center [768, 644] width 201 height 29
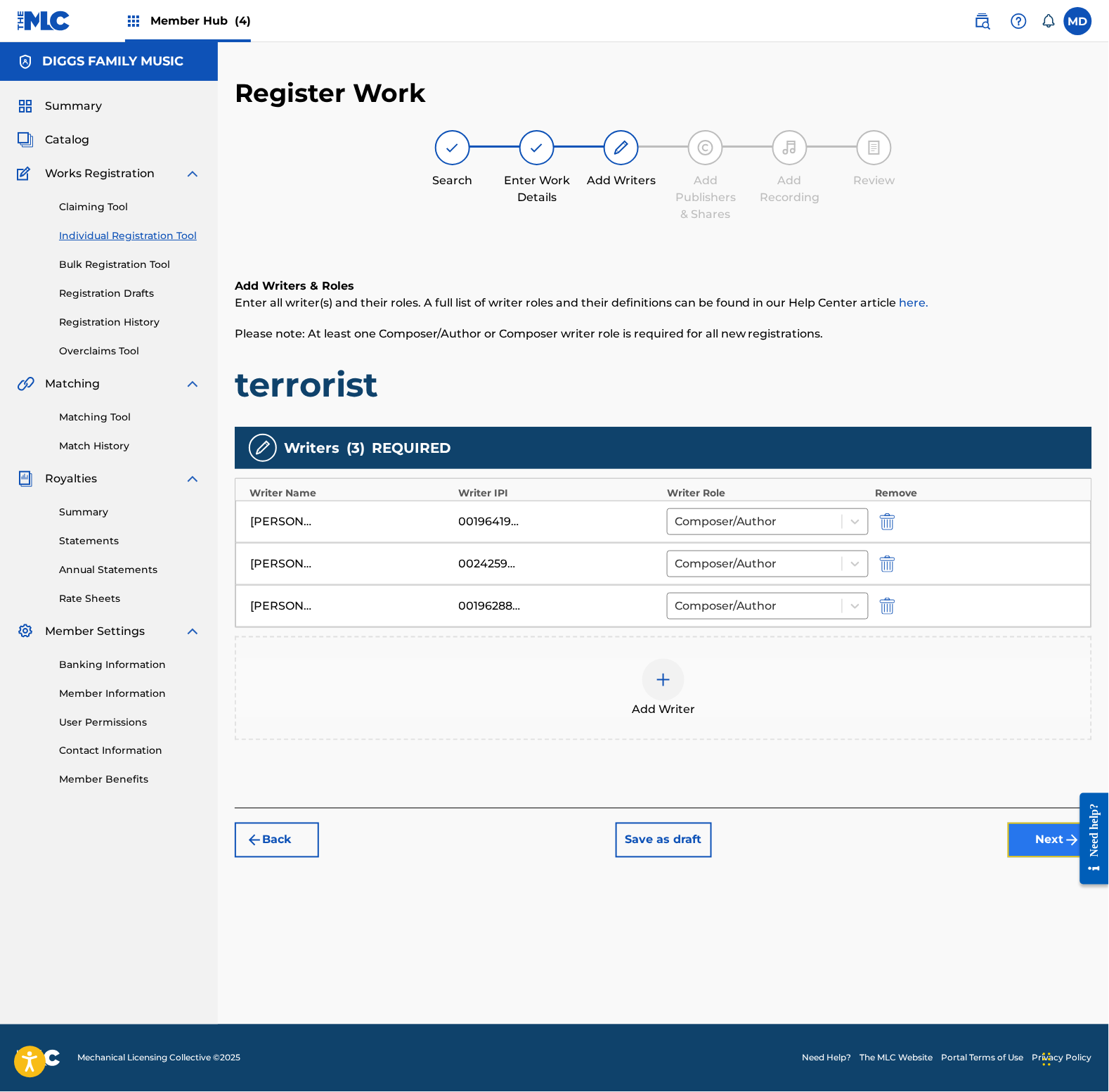
click at [1027, 837] on button "Next" at bounding box center [1050, 840] width 85 height 35
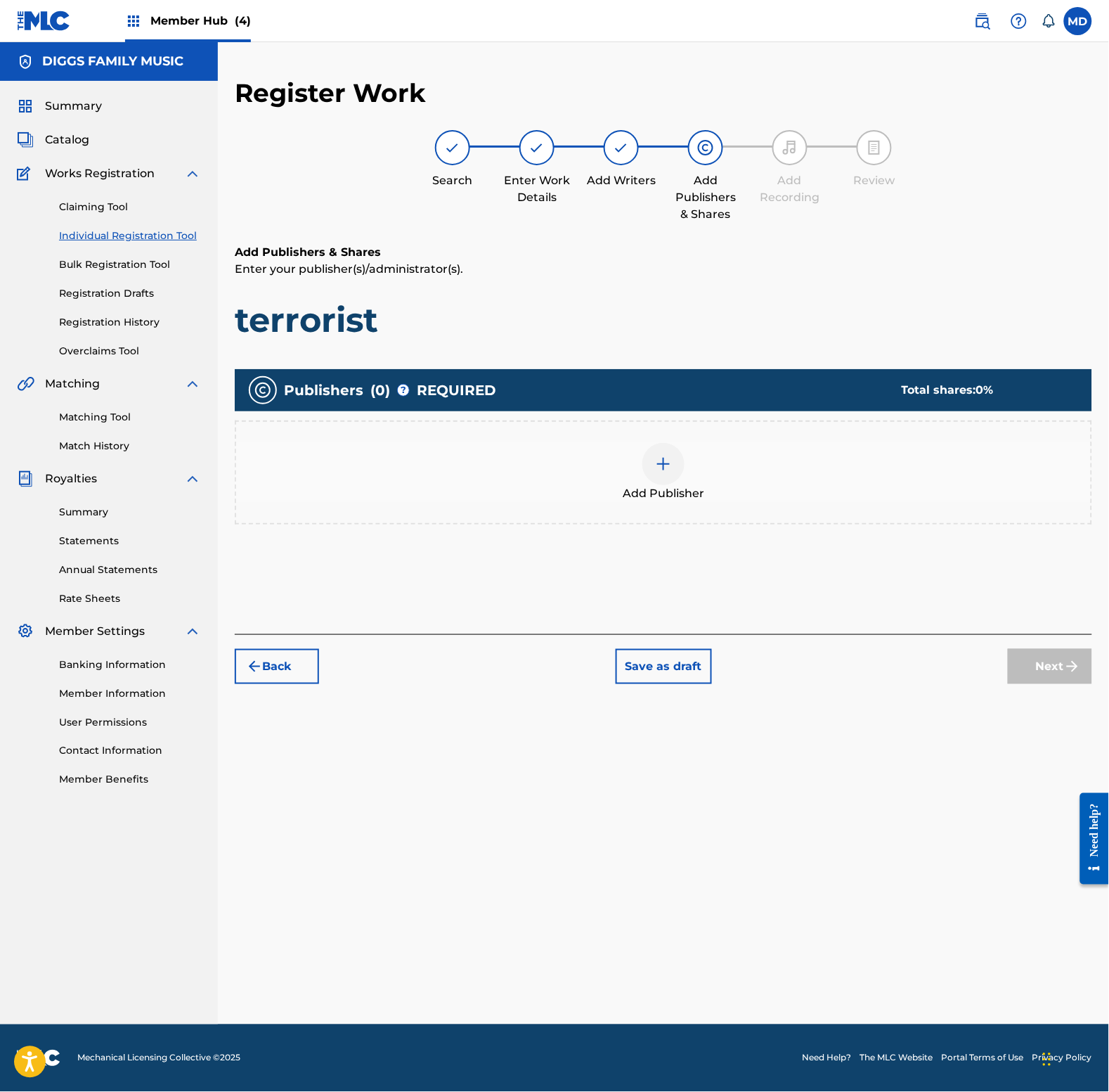
click at [659, 470] on img at bounding box center [663, 463] width 17 height 17
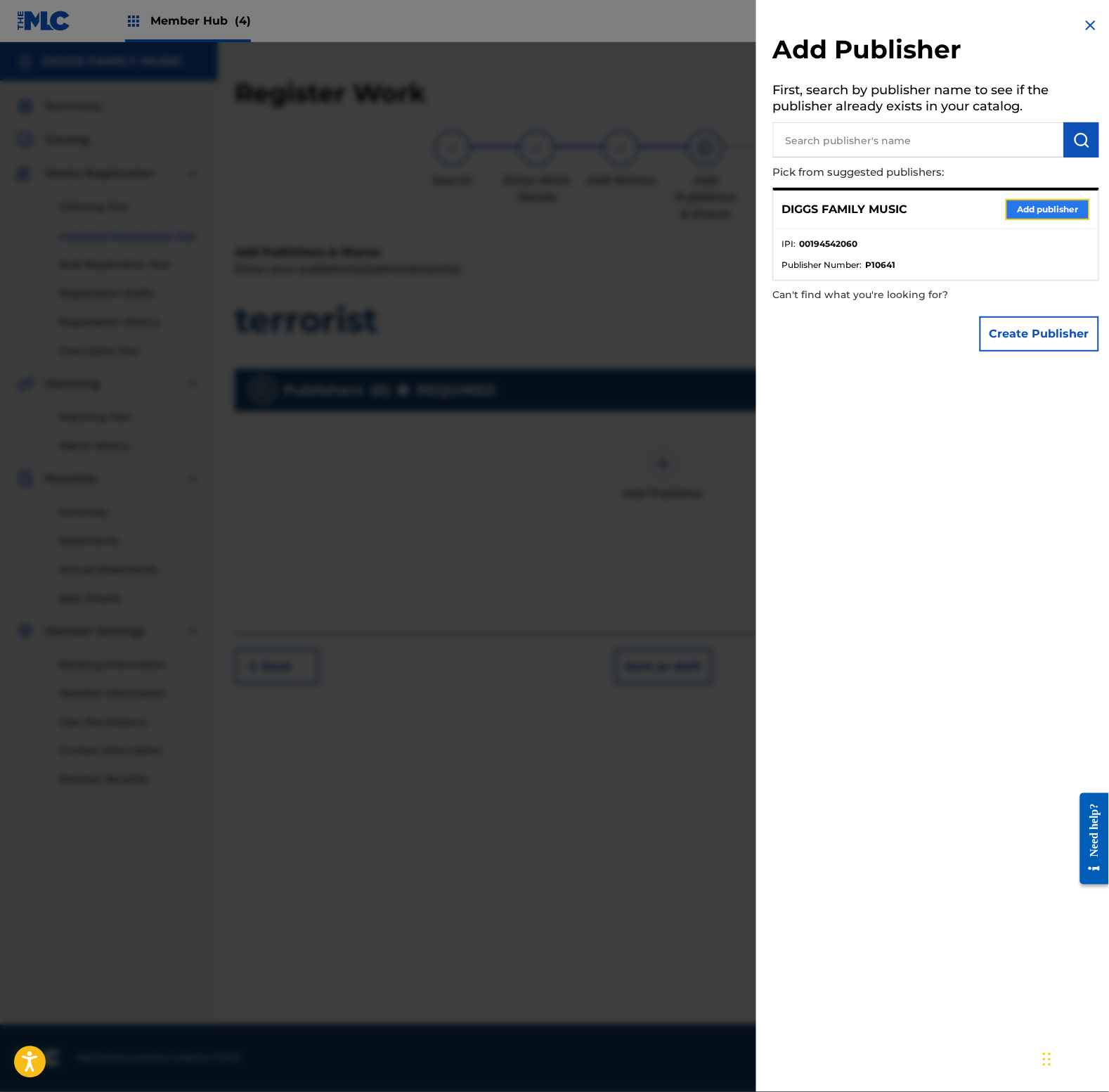
click at [1035, 211] on button "Add publisher" at bounding box center [1048, 209] width 85 height 21
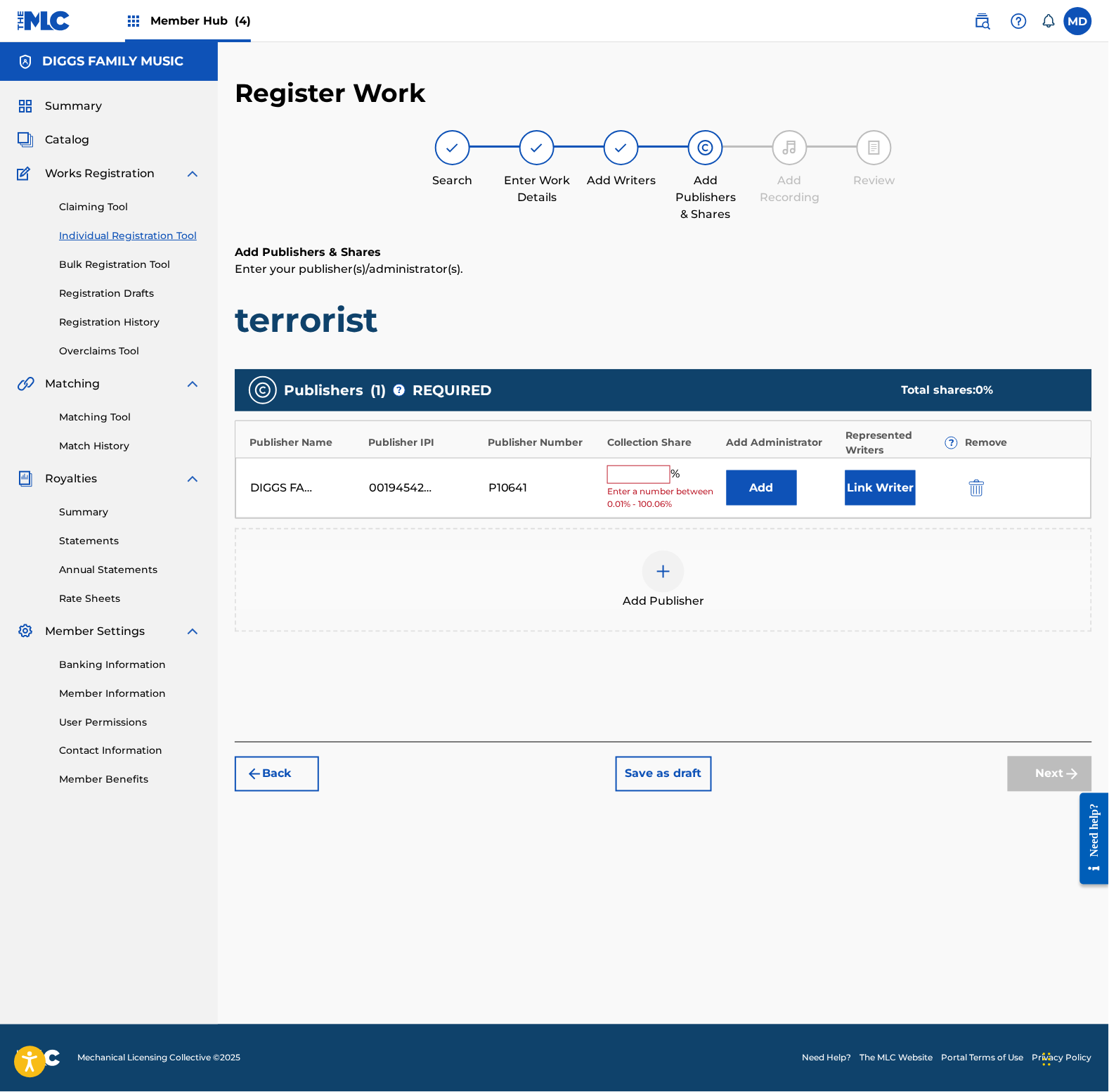
click at [618, 476] on input "text" at bounding box center [639, 474] width 63 height 18
type input "50"
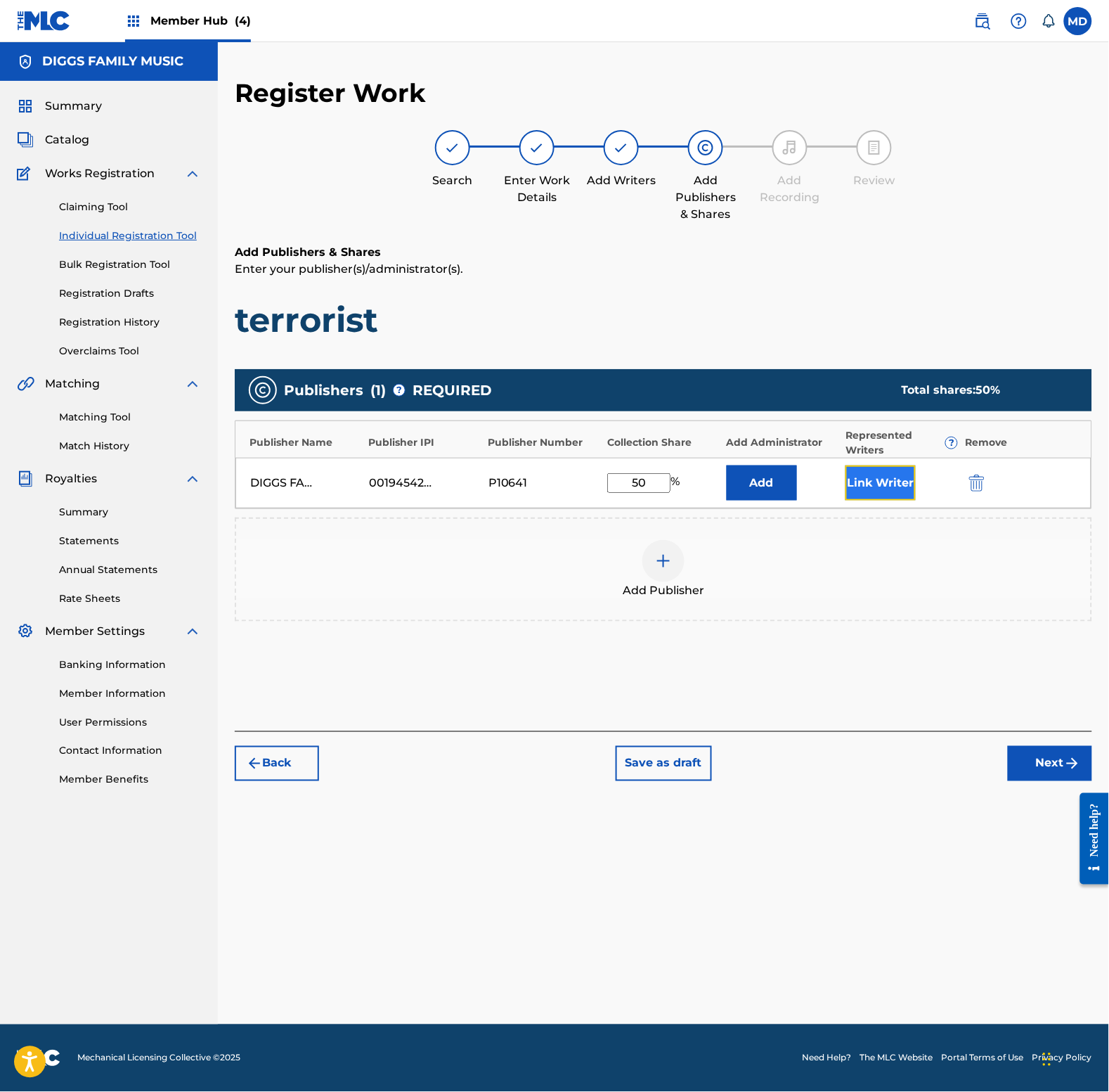
click at [872, 477] on button "Link Writer" at bounding box center [880, 483] width 70 height 35
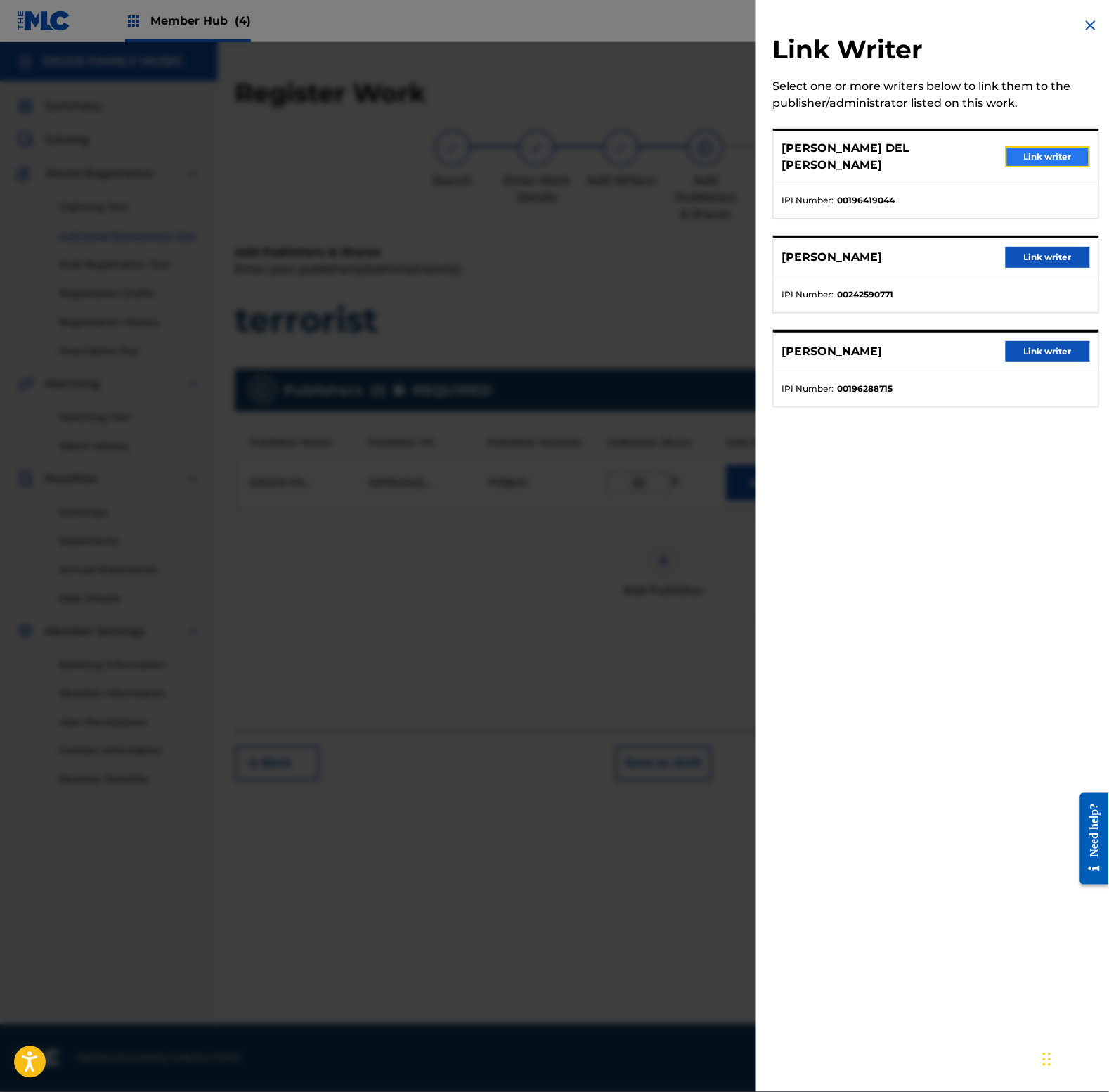
click at [1030, 148] on button "Link writer" at bounding box center [1048, 157] width 85 height 21
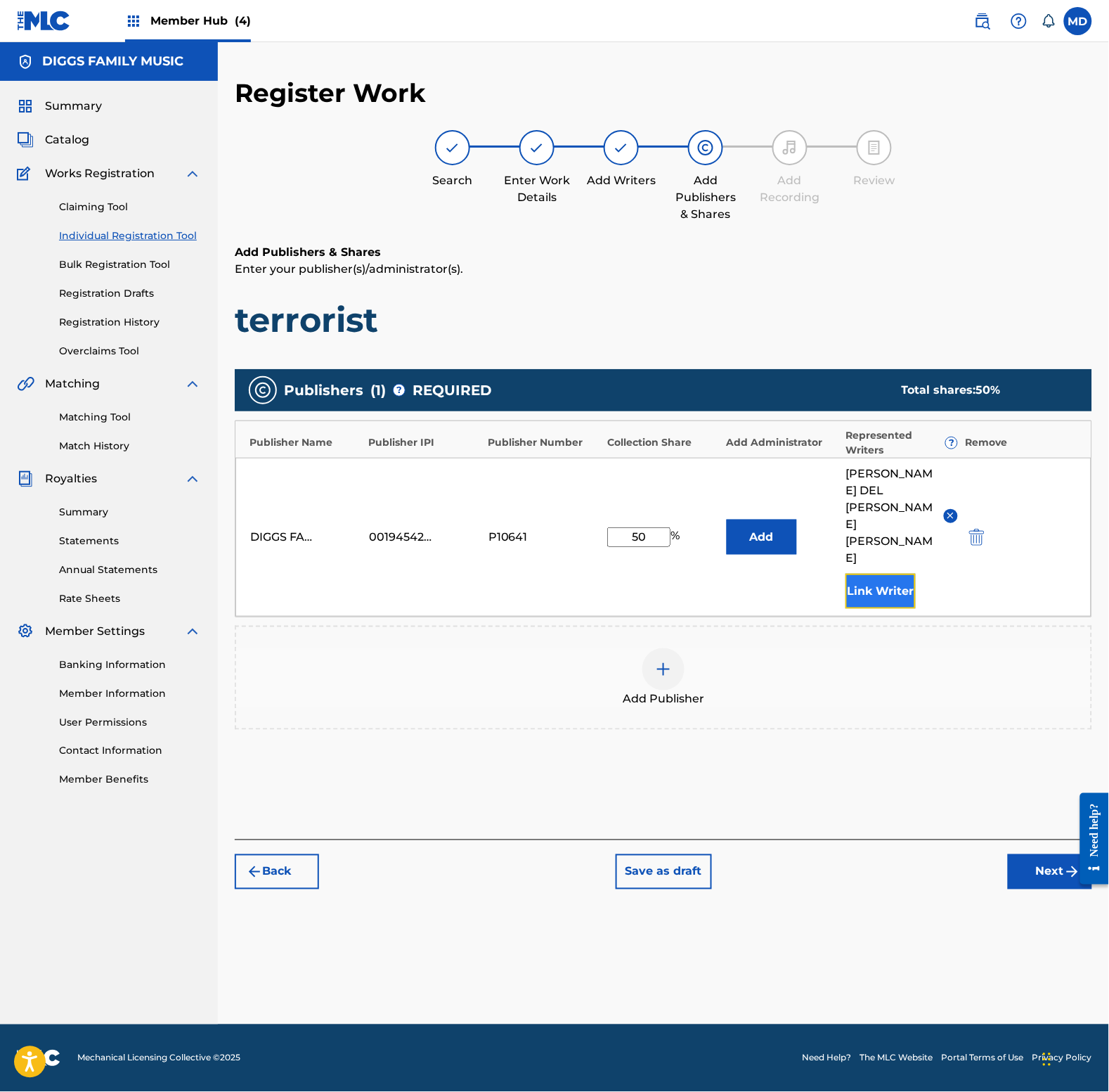
click at [879, 574] on button "Link Writer" at bounding box center [880, 592] width 70 height 35
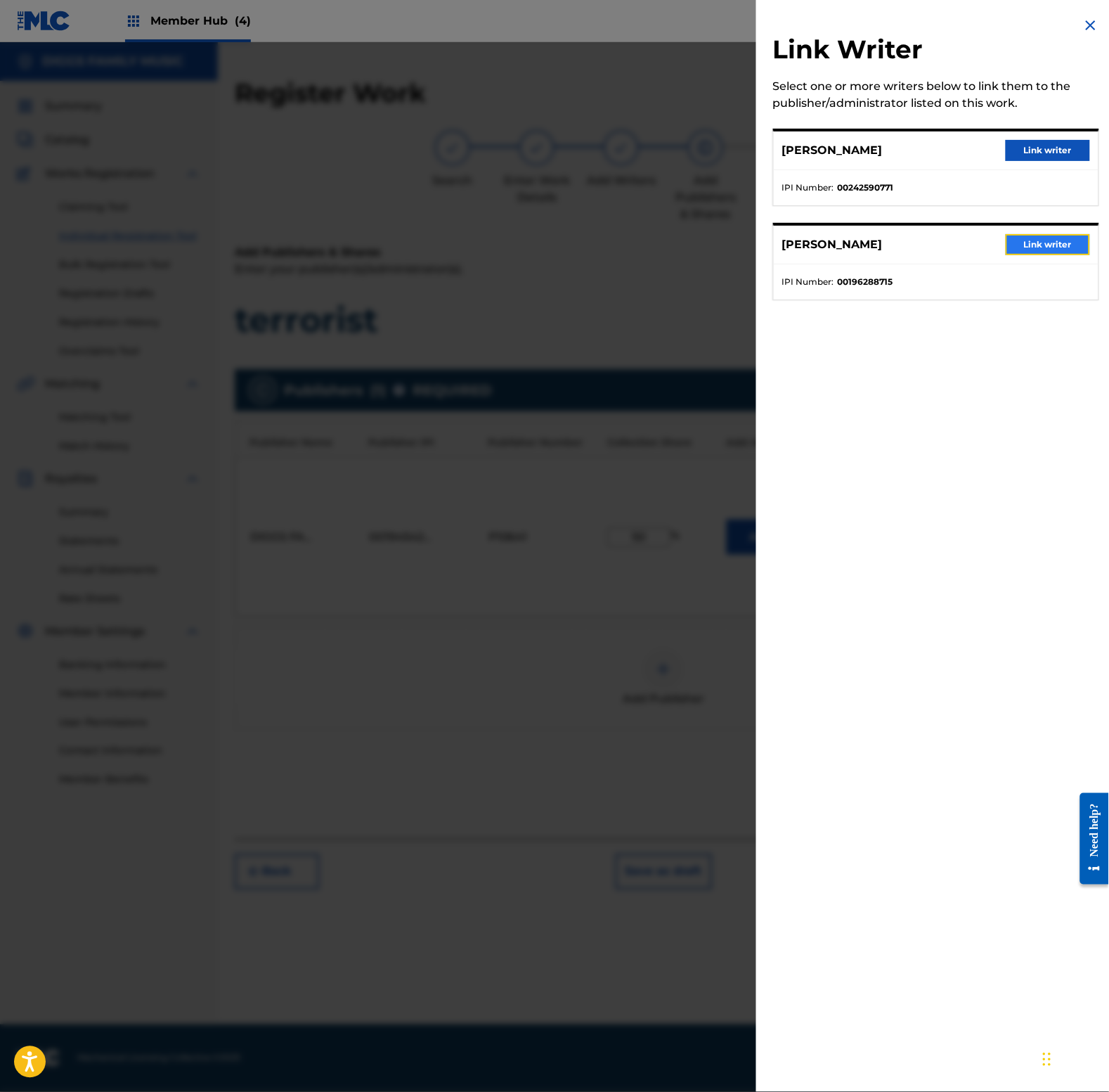
click at [1028, 243] on button "Link writer" at bounding box center [1048, 245] width 85 height 21
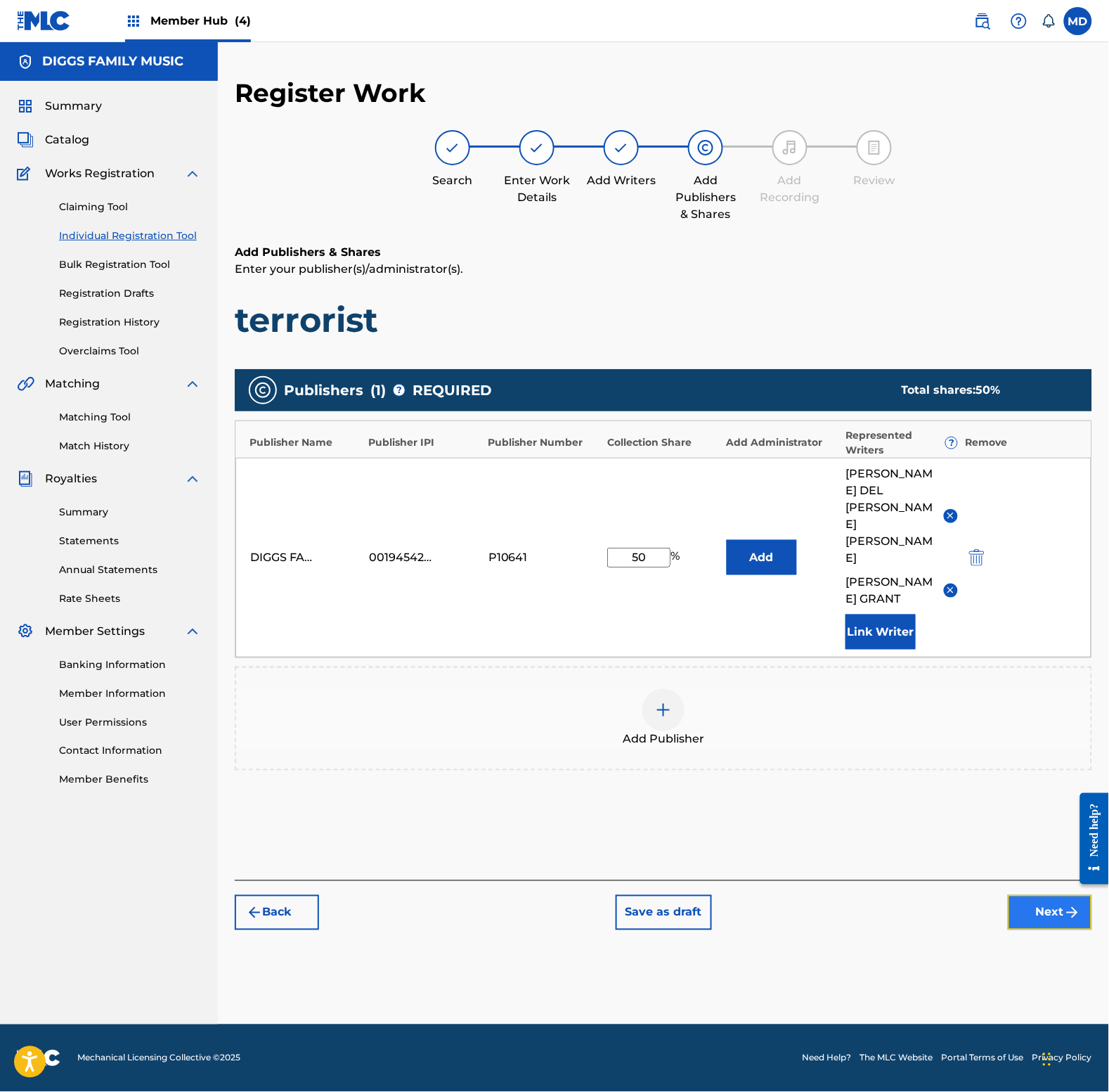
click at [1021, 895] on button "Next" at bounding box center [1050, 912] width 85 height 35
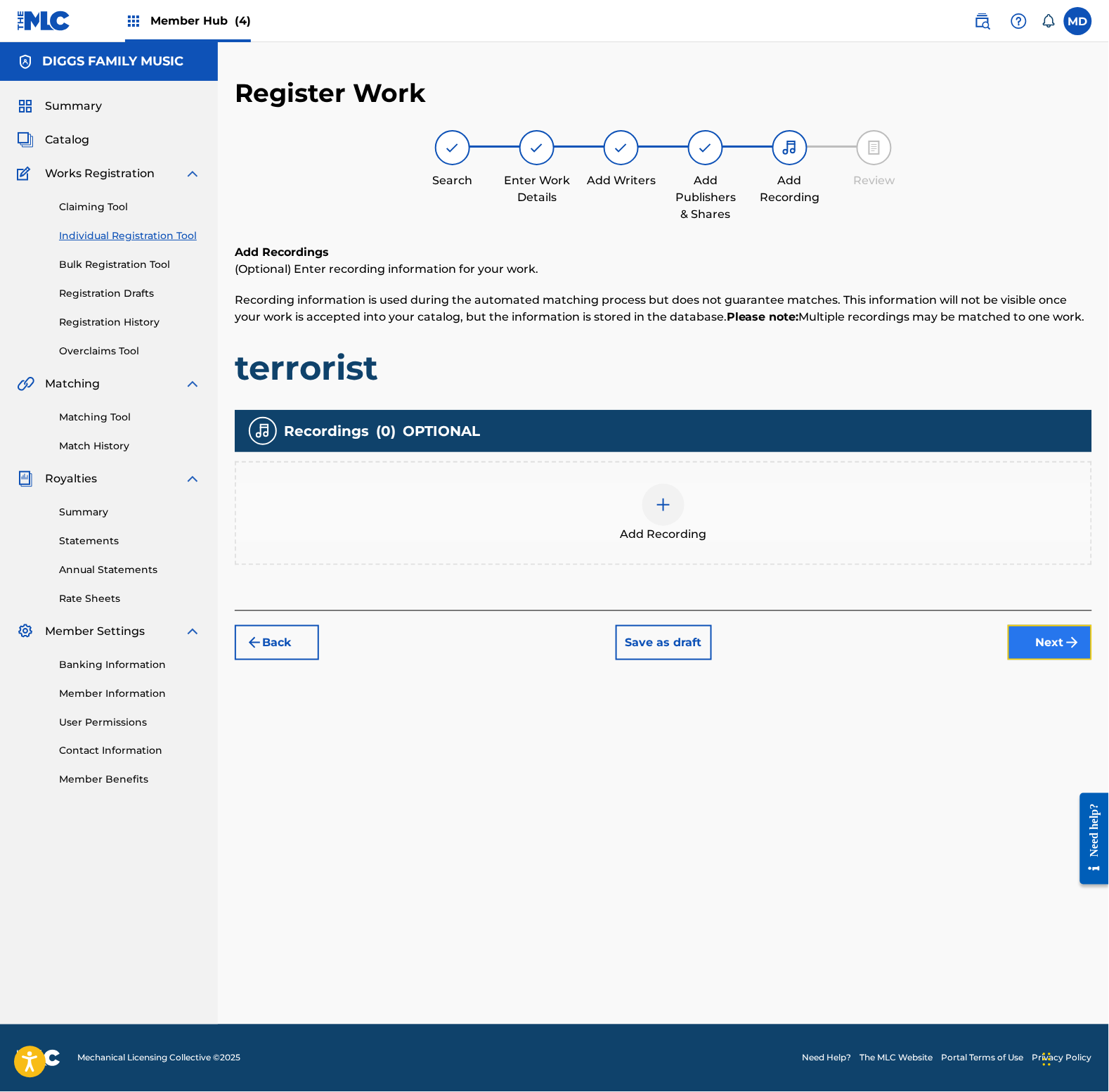
click at [1052, 644] on button "Next" at bounding box center [1050, 642] width 85 height 35
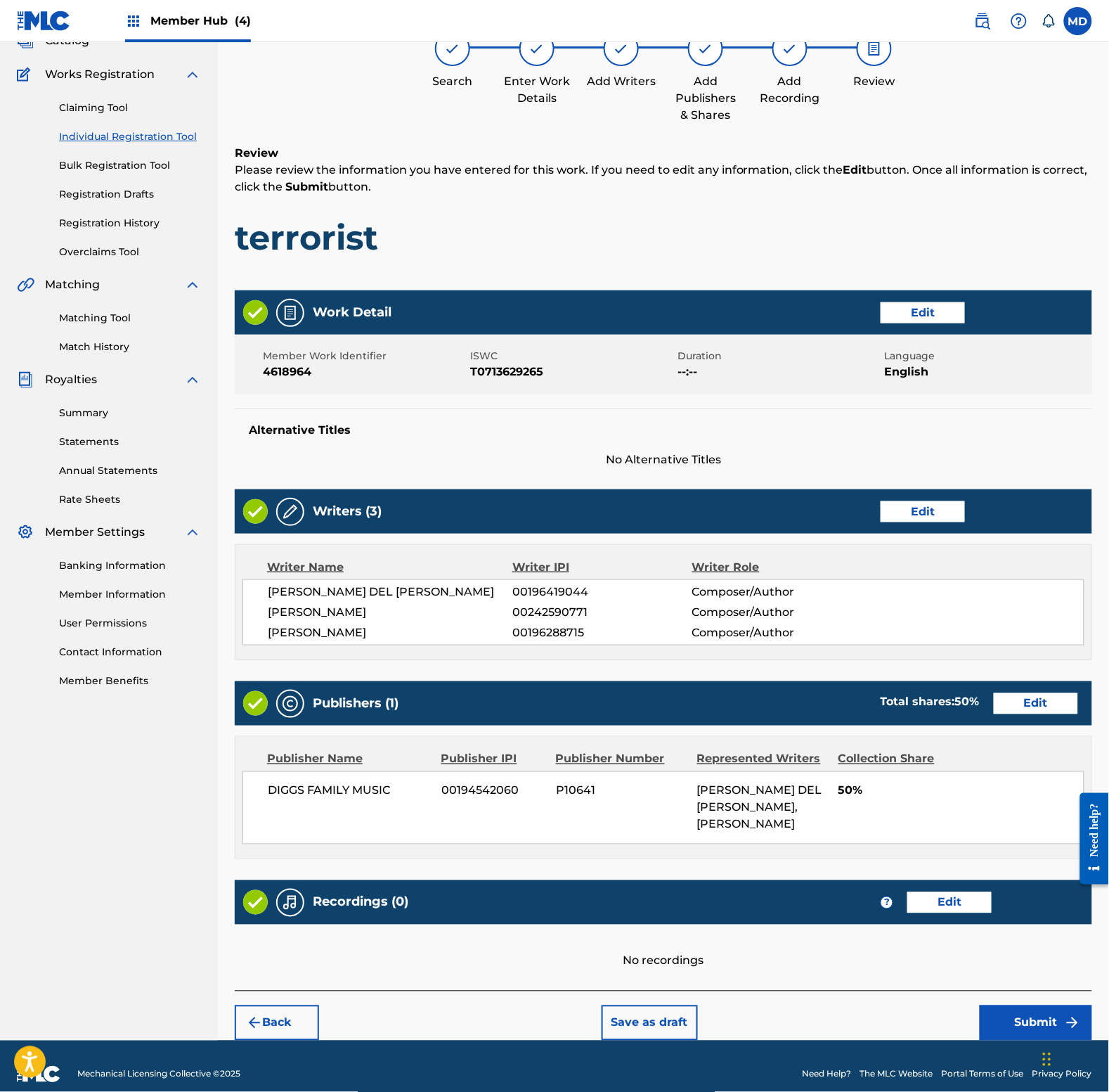
scroll to position [116, 0]
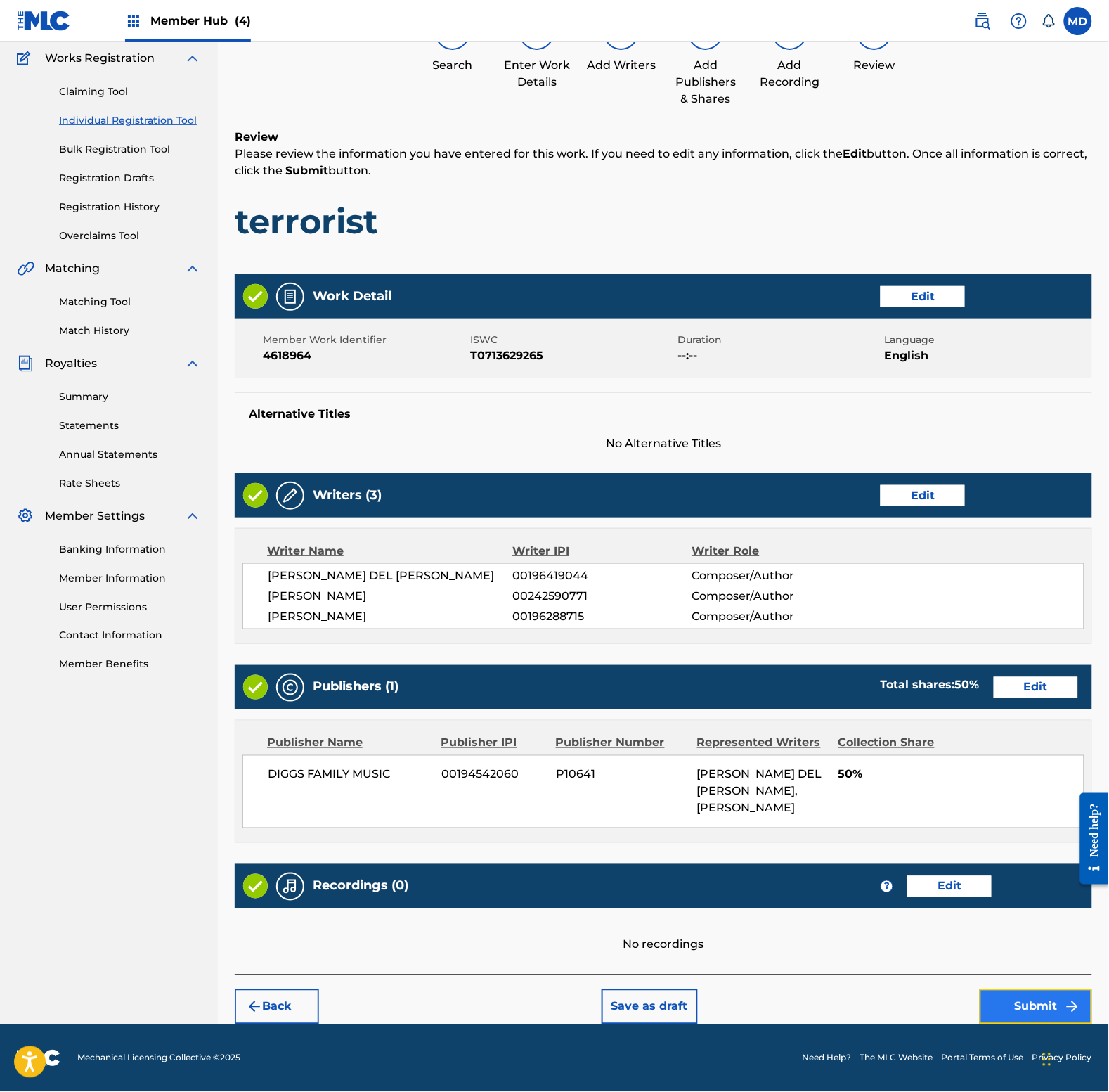
click at [1004, 1000] on button "Submit" at bounding box center [1036, 1006] width 112 height 35
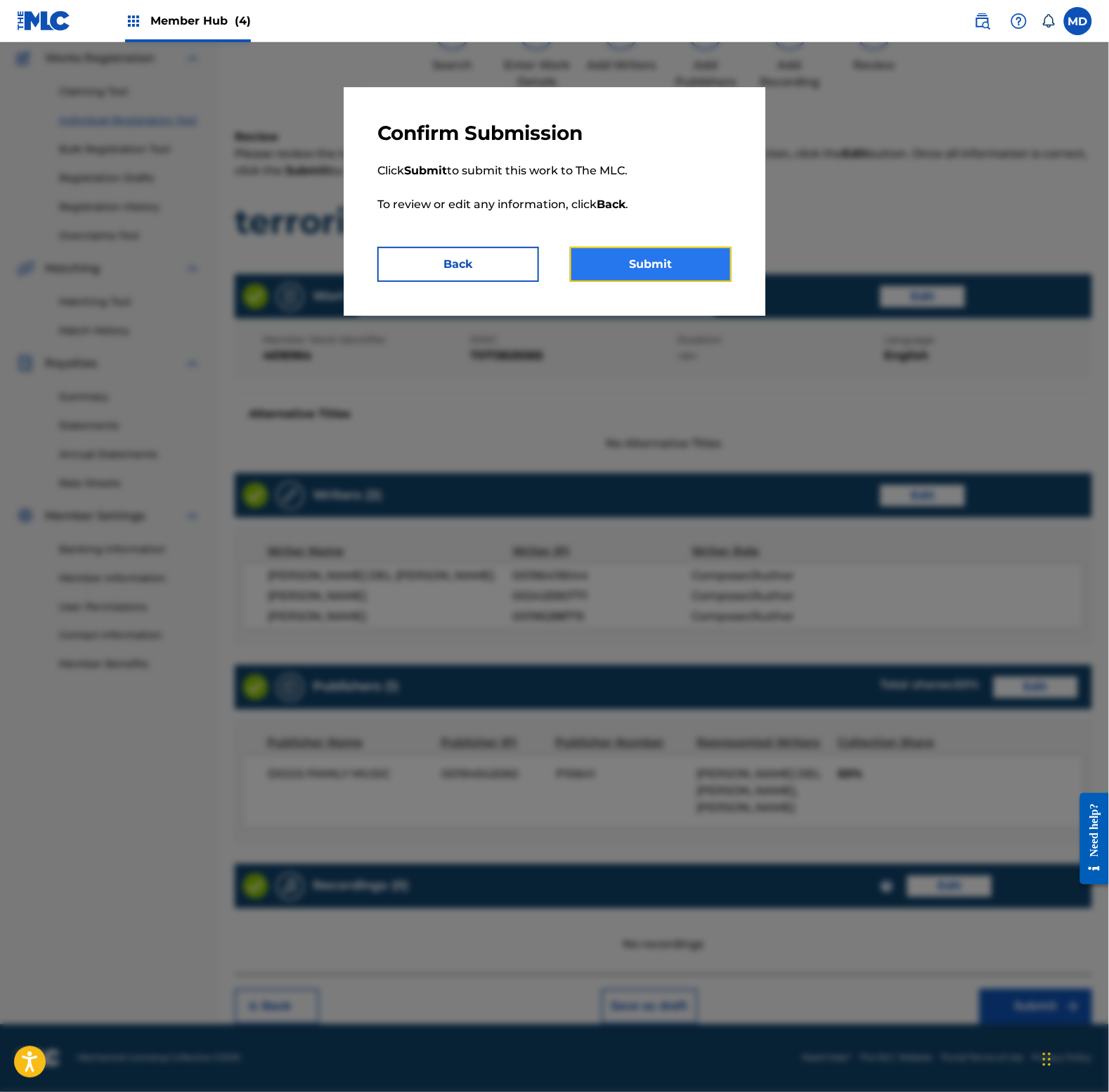
click at [608, 266] on button "Submit" at bounding box center [651, 264] width 161 height 35
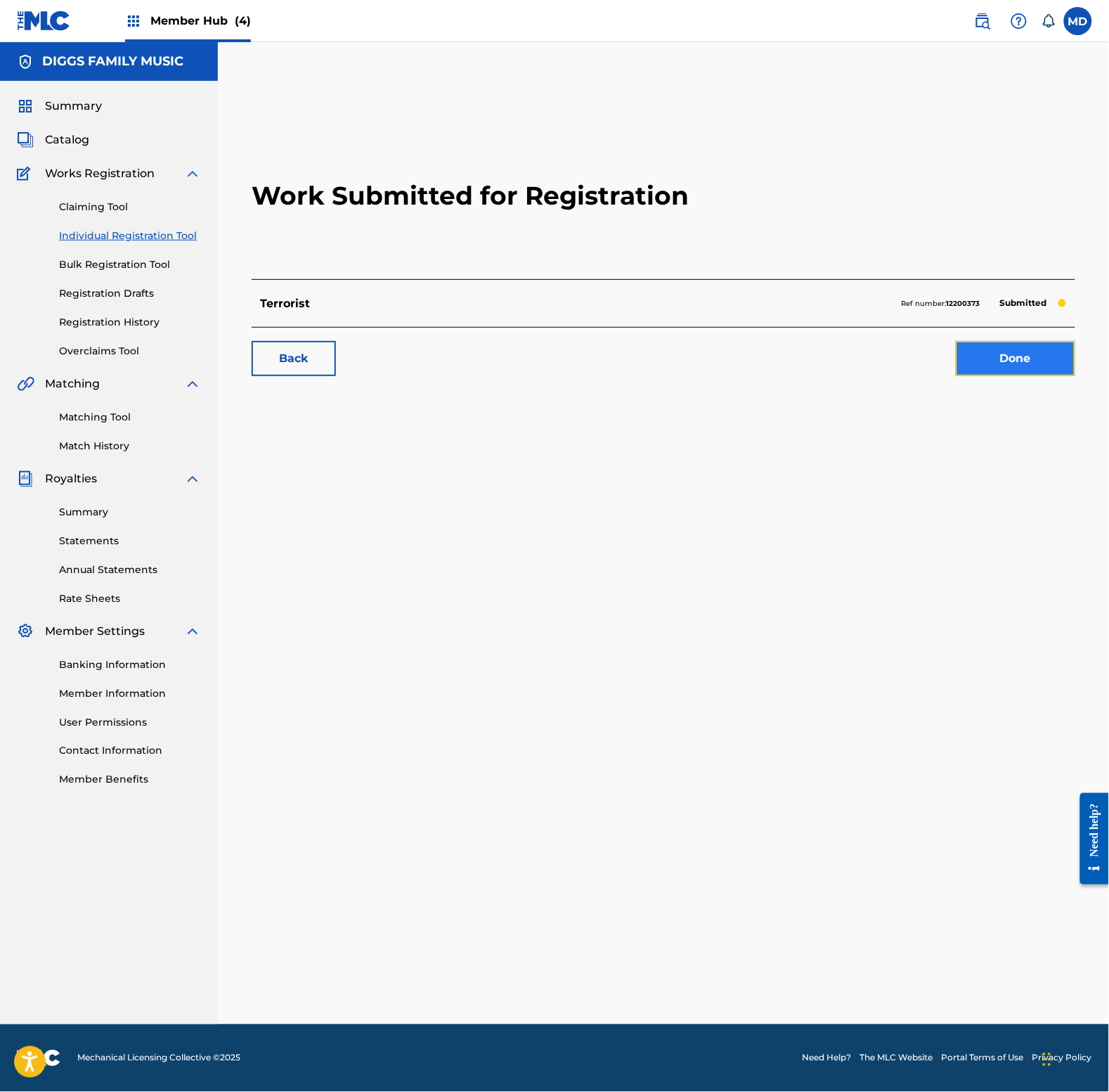
click at [1010, 363] on link "Done" at bounding box center [1016, 359] width 120 height 35
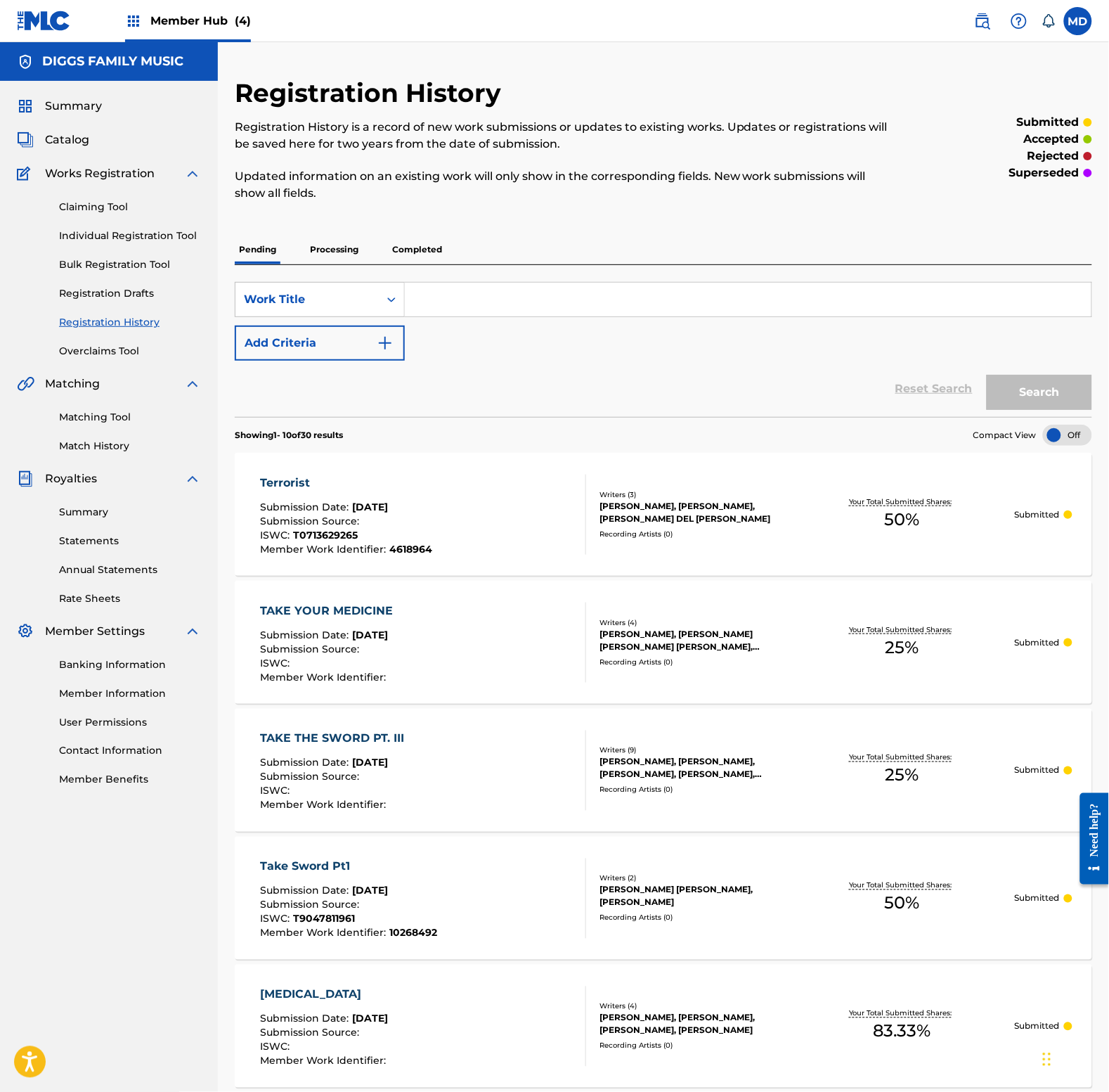
click at [462, 289] on input "Search Form" at bounding box center [747, 299] width 686 height 34
drag, startPoint x: 501, startPoint y: 300, endPoint x: 412, endPoint y: 311, distance: 89.7
click at [412, 311] on input "that shit" at bounding box center [747, 299] width 686 height 34
type input "that shit"
click at [1025, 398] on button "Search" at bounding box center [1039, 392] width 105 height 35
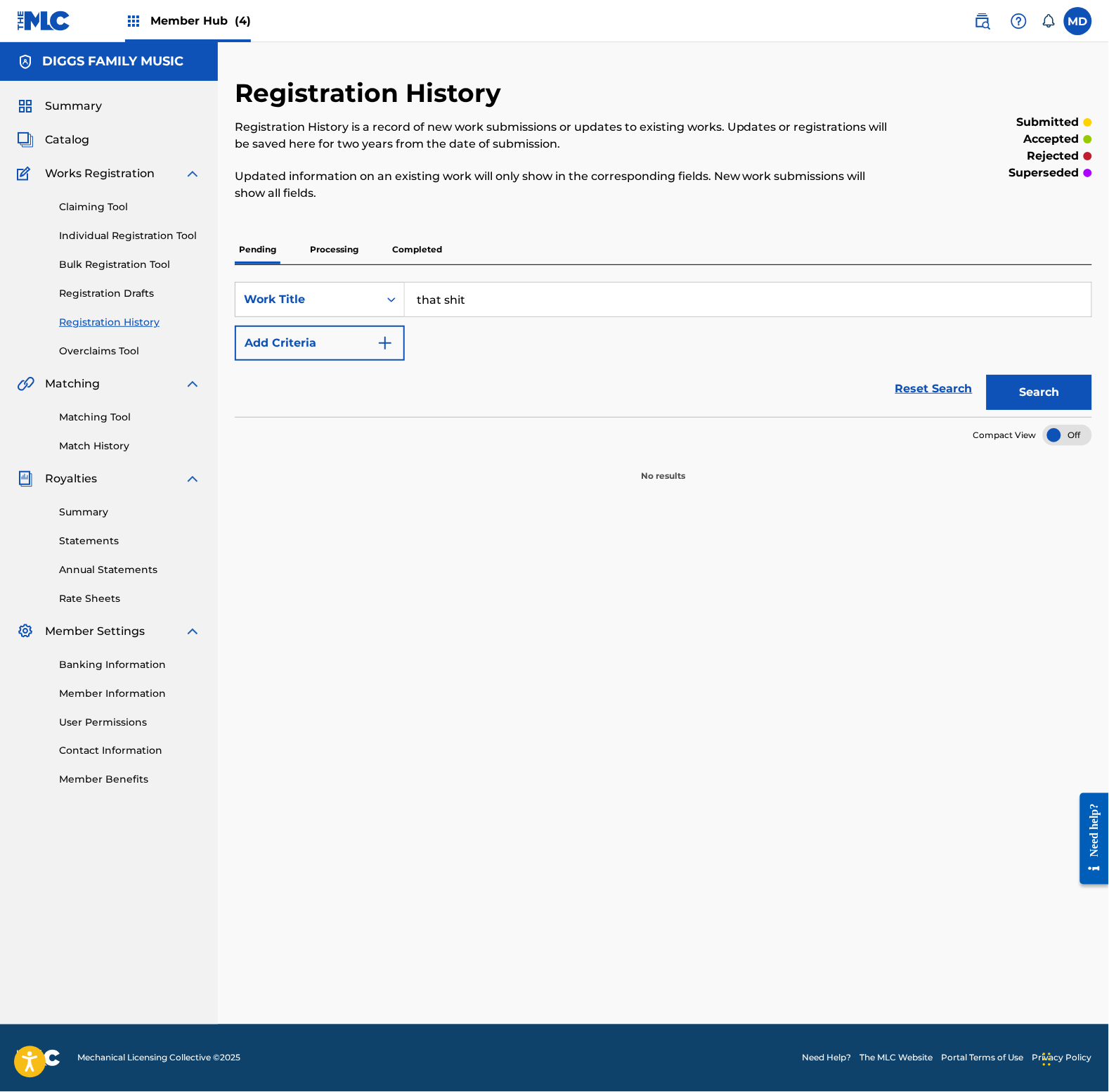
click at [359, 253] on p "Processing" at bounding box center [334, 249] width 57 height 29
click at [415, 247] on p "Completed" at bounding box center [417, 249] width 59 height 29
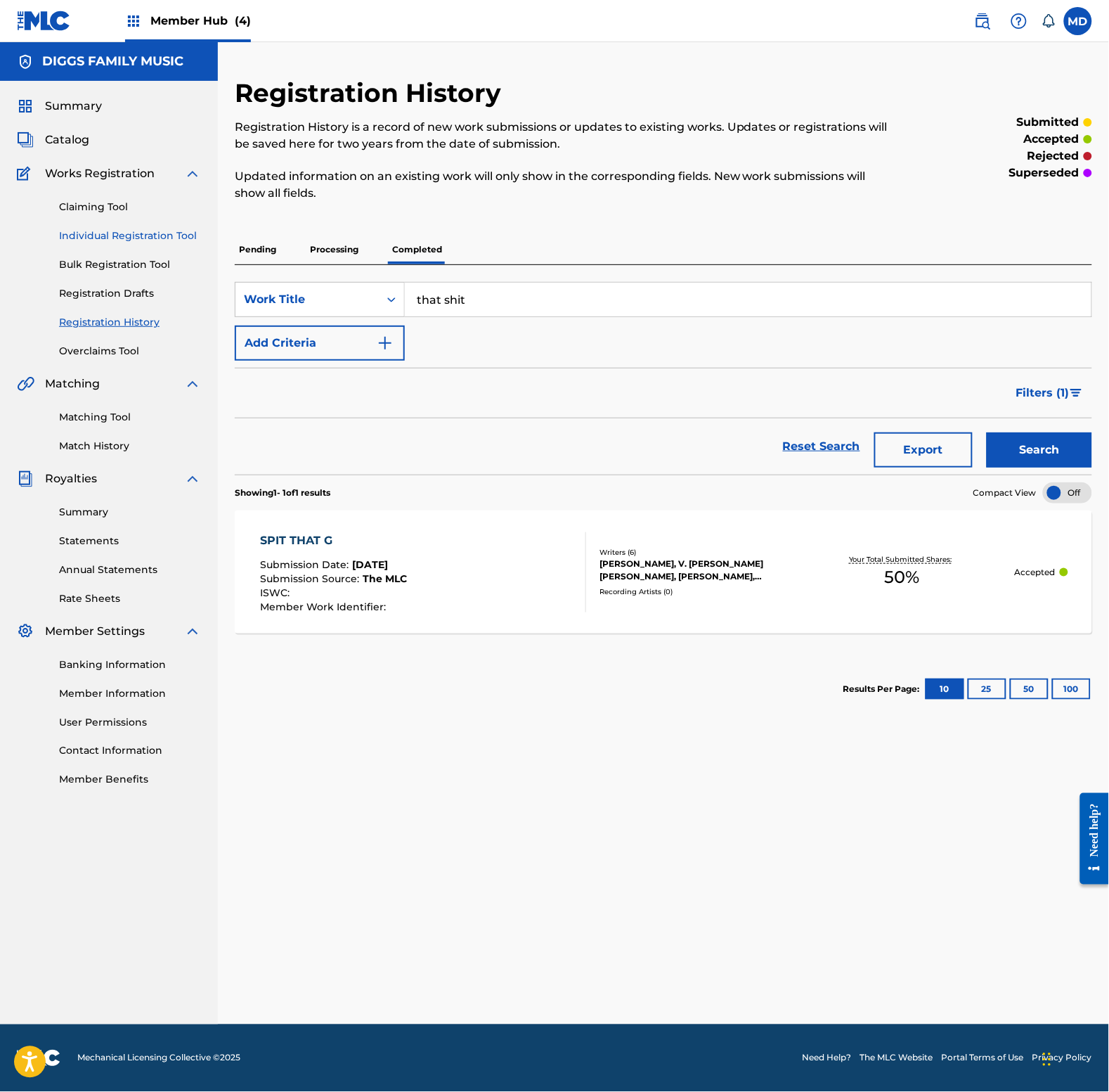
click at [115, 234] on link "Individual Registration Tool" at bounding box center [130, 236] width 142 height 15
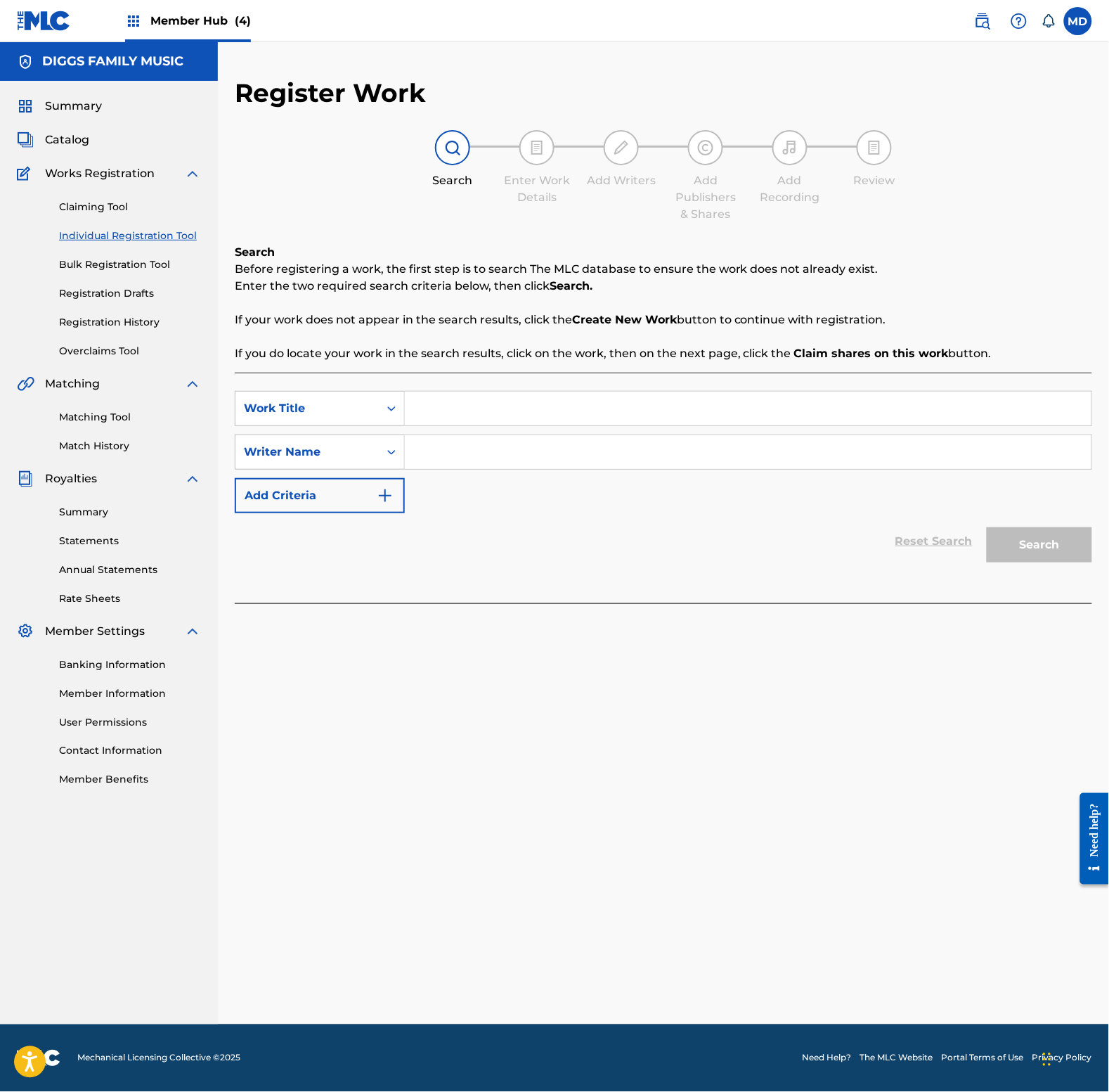
click at [429, 405] on input "Search Form" at bounding box center [747, 409] width 686 height 34
paste input "that shit"
type input "that shit"
click at [500, 450] on input "Search Form" at bounding box center [747, 452] width 686 height 34
click at [605, 442] on input "Search Form" at bounding box center [747, 452] width 686 height 34
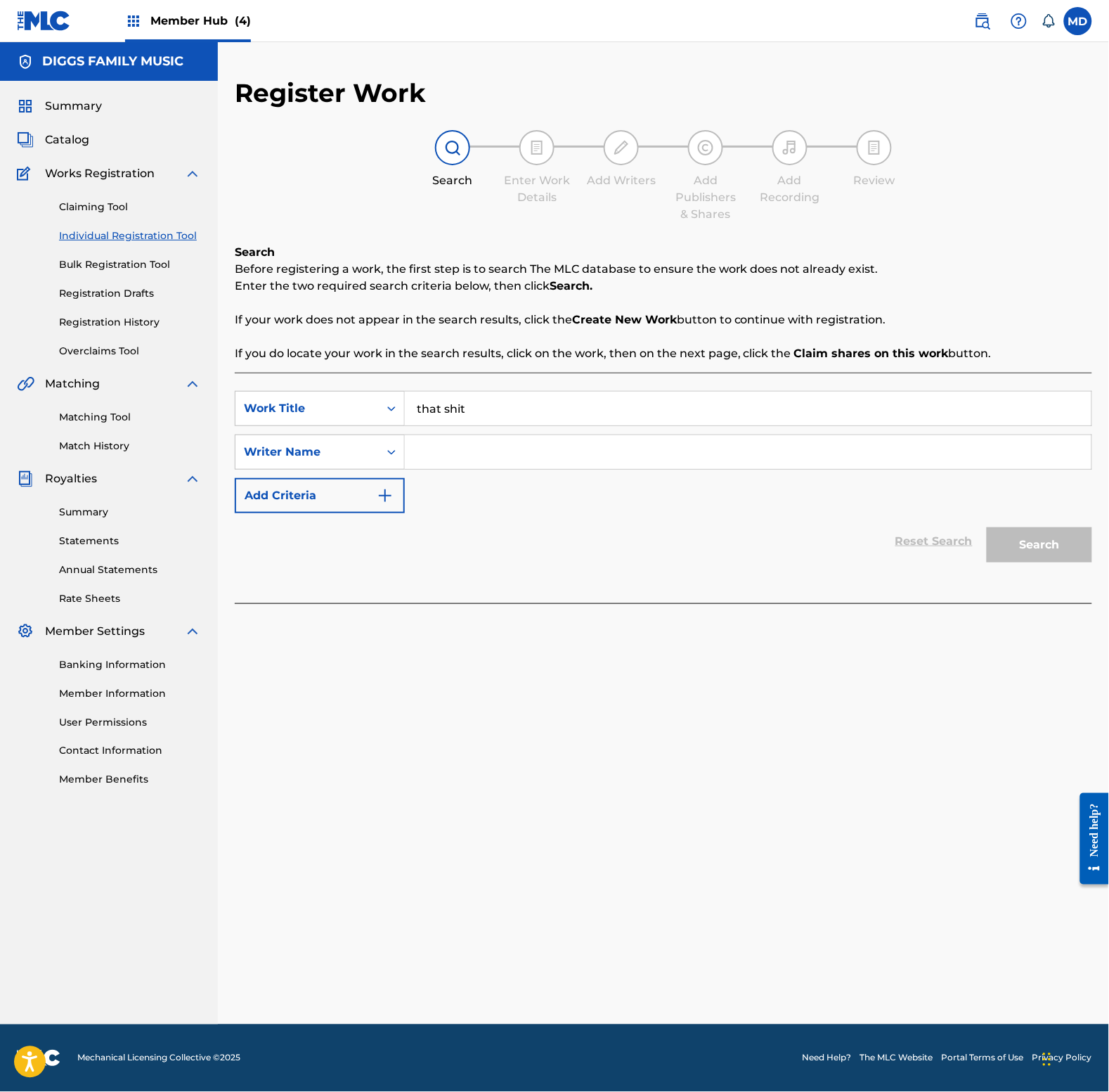
paste input "[PERSON_NAME]"
type input "[PERSON_NAME]"
click at [1060, 543] on button "Search" at bounding box center [1039, 545] width 105 height 35
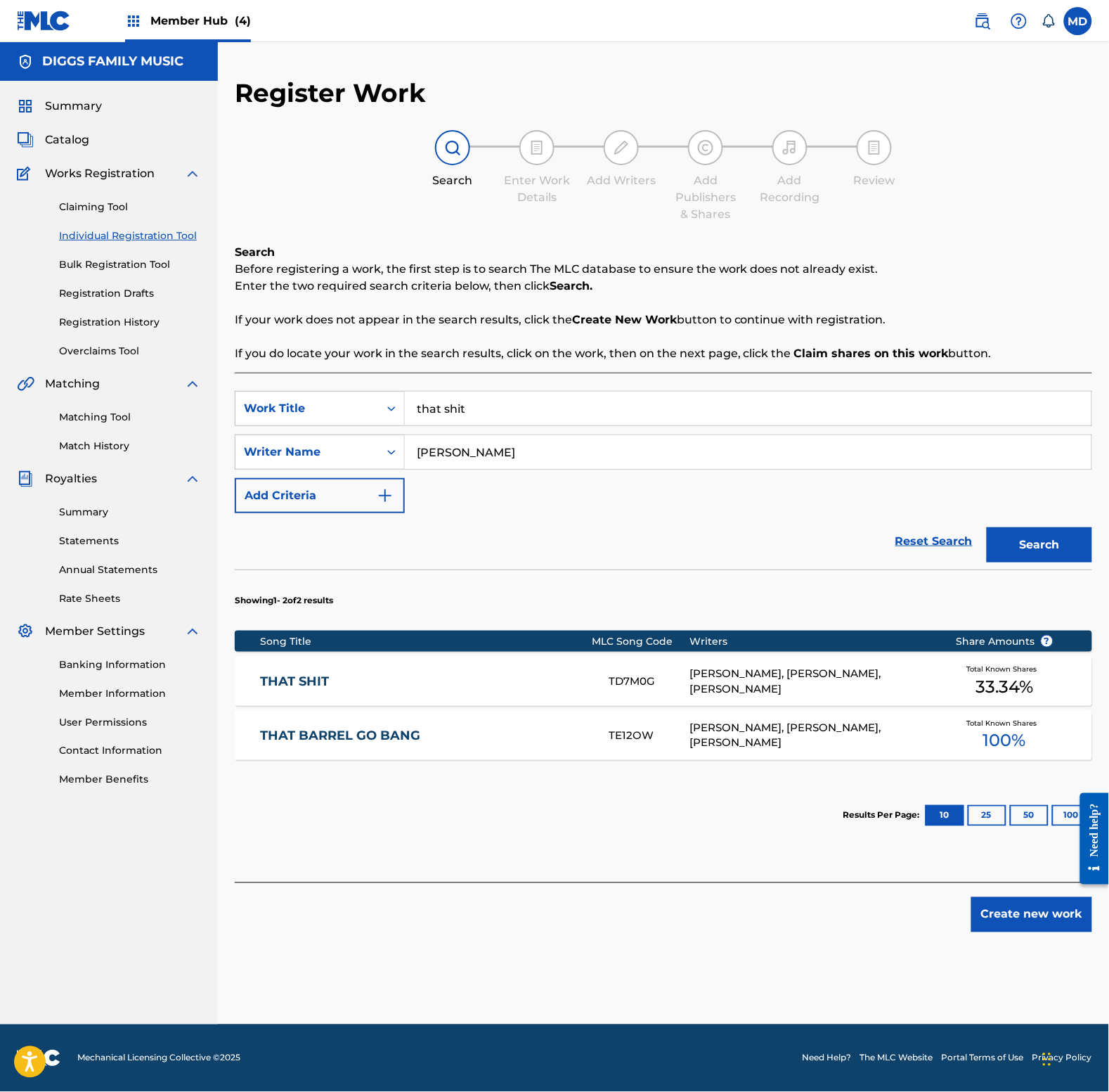
click at [481, 682] on link "THAT SHIT" at bounding box center [425, 682] width 329 height 16
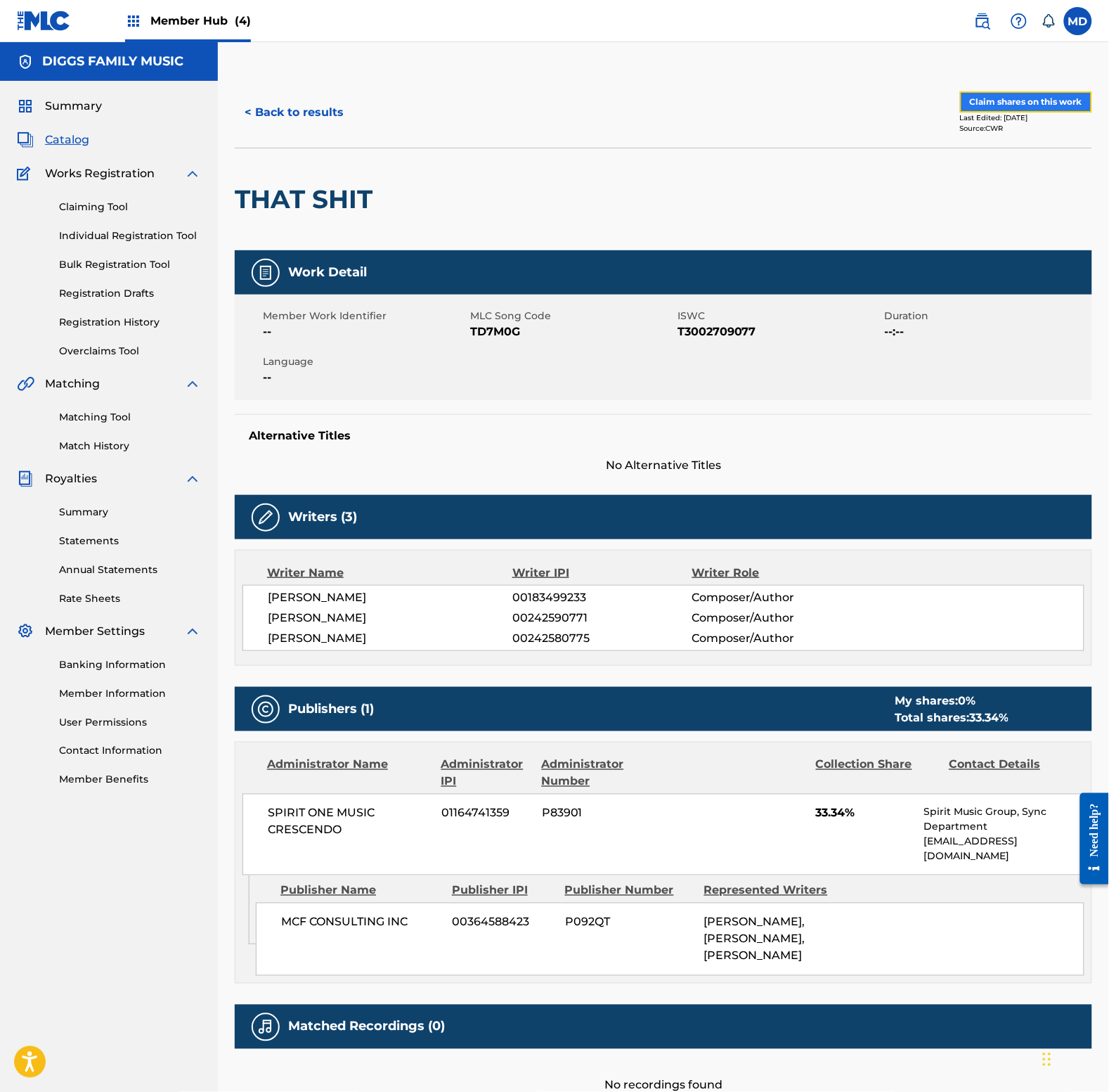
click at [978, 109] on button "Claim shares on this work" at bounding box center [1026, 101] width 132 height 21
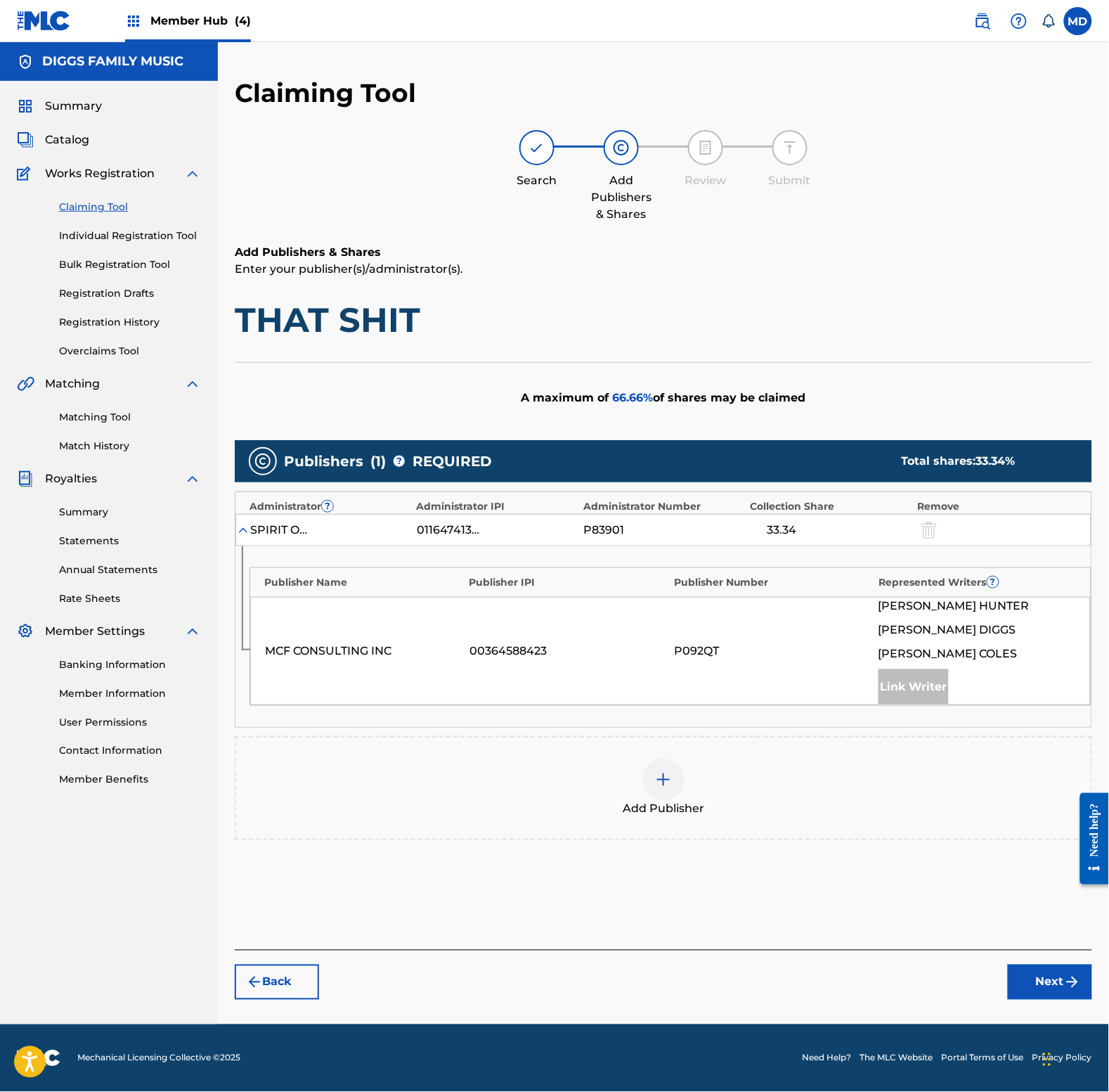
click at [666, 787] on img at bounding box center [663, 779] width 17 height 17
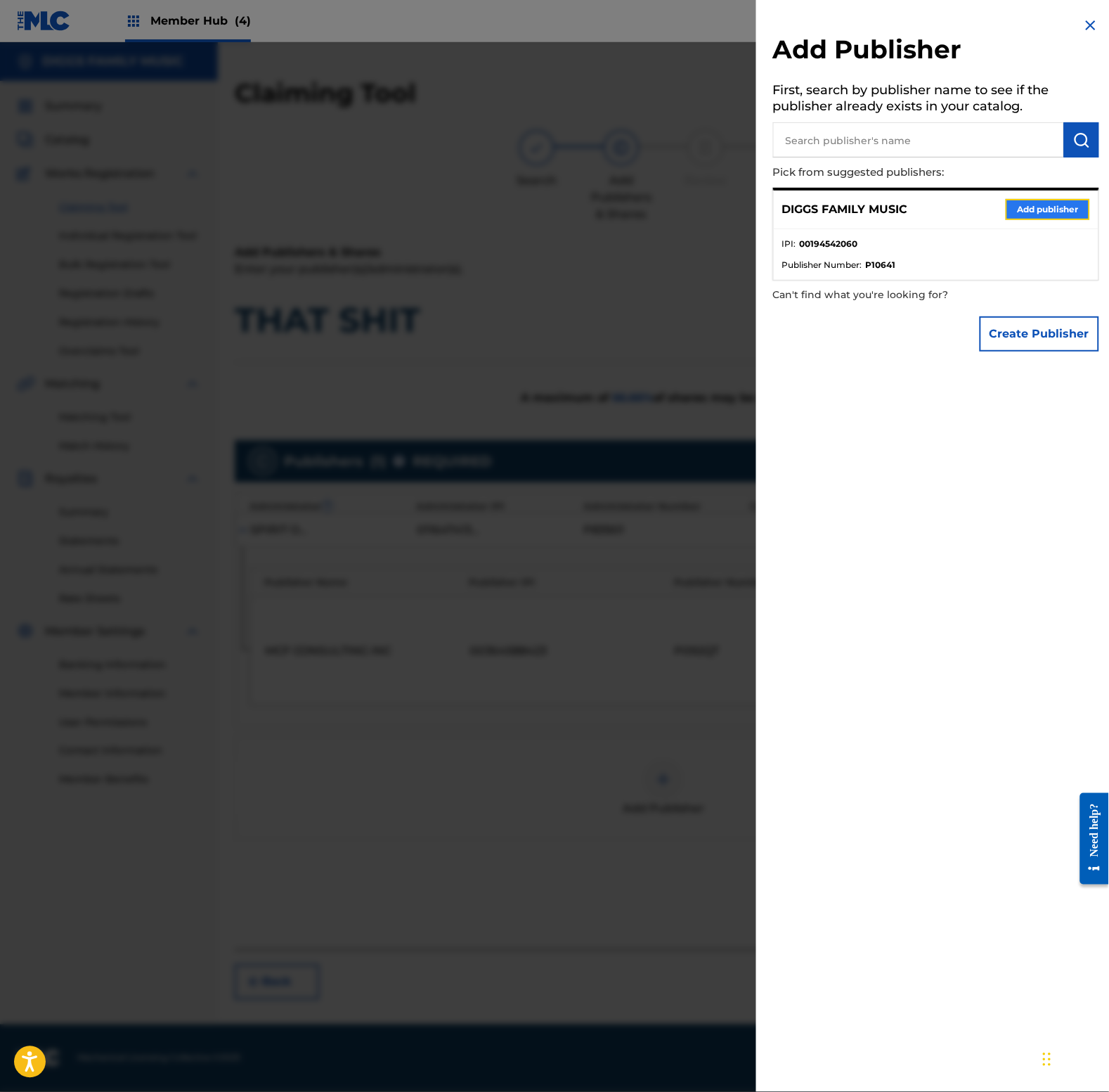
click at [1026, 215] on button "Add publisher" at bounding box center [1048, 209] width 85 height 21
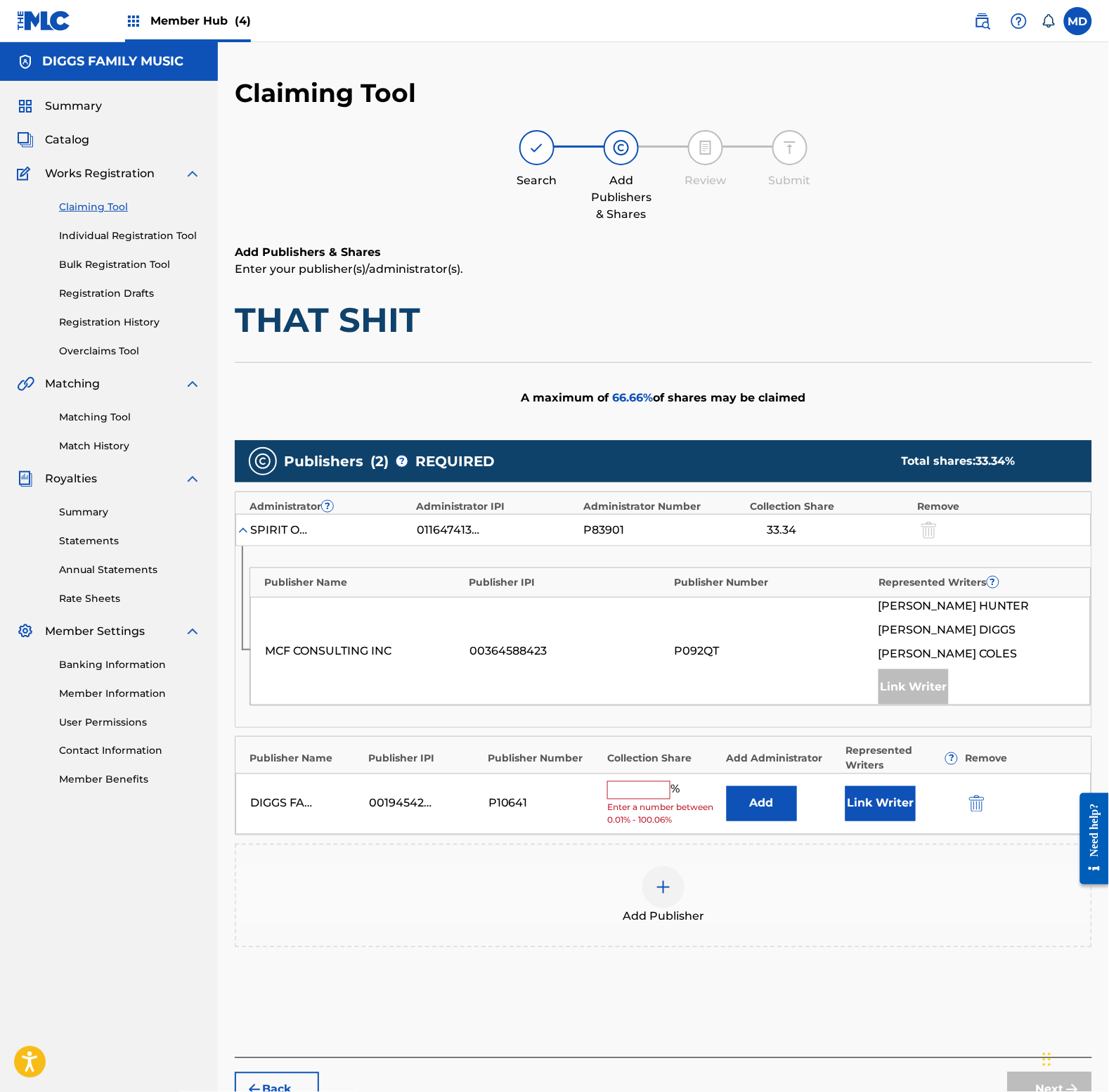
click at [633, 394] on span "66.66 %" at bounding box center [632, 398] width 40 height 13
copy span "66.66"
click at [635, 796] on input "text" at bounding box center [639, 790] width 63 height 18
paste input "66.66"
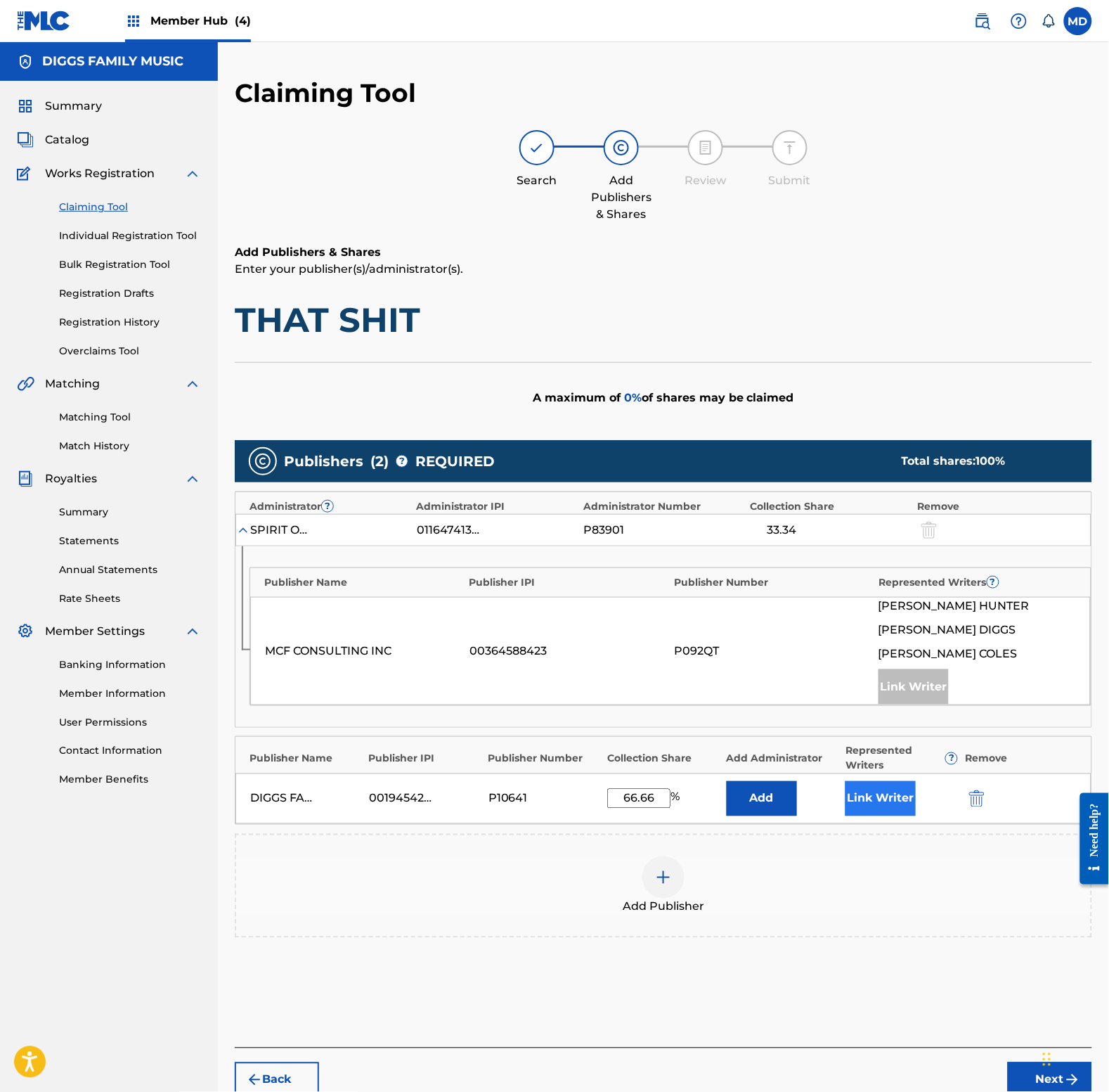
type input "66.66"
click at [873, 812] on button "Link Writer" at bounding box center [880, 798] width 70 height 35
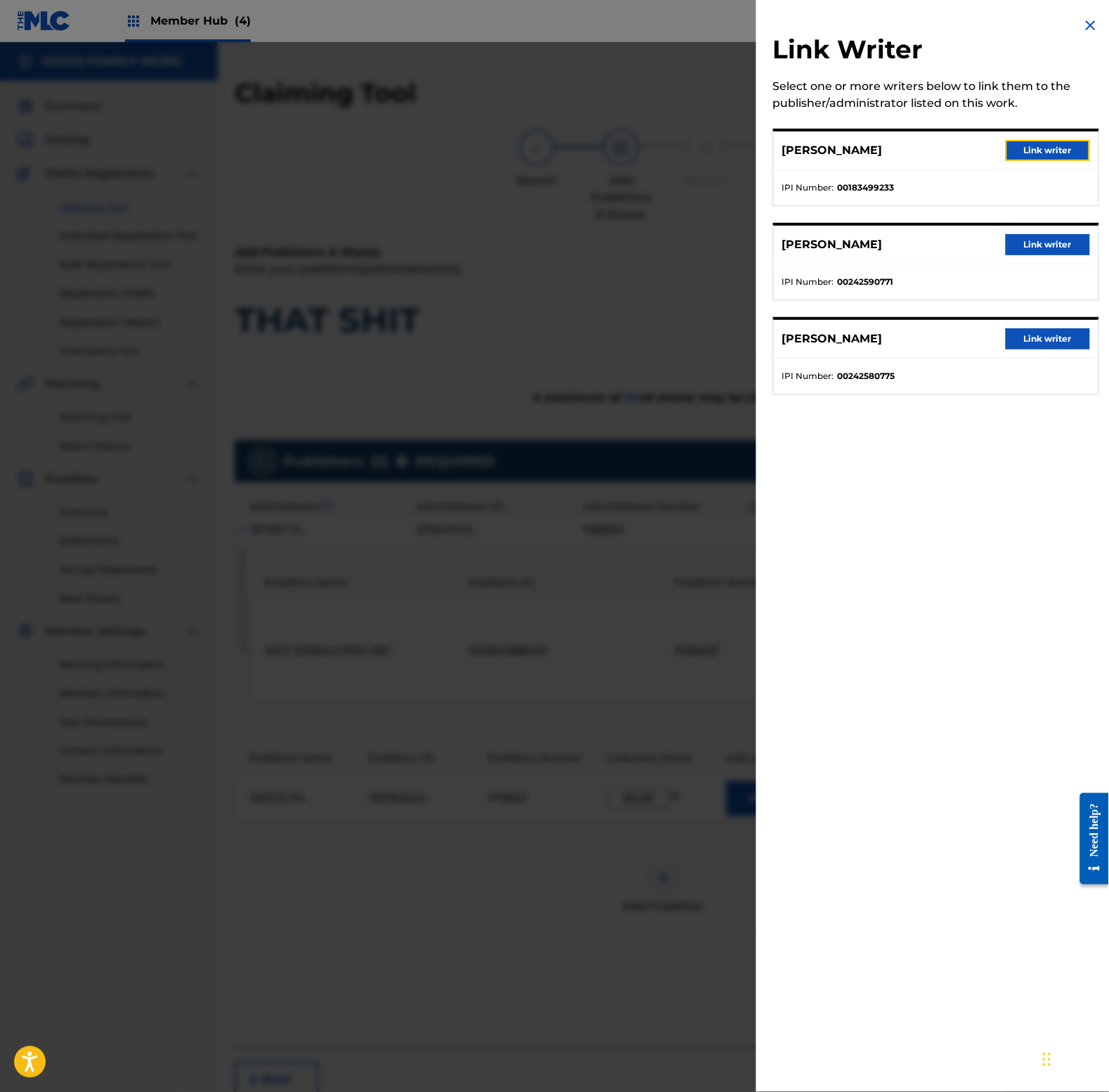
click at [1024, 151] on button "Link writer" at bounding box center [1048, 150] width 85 height 21
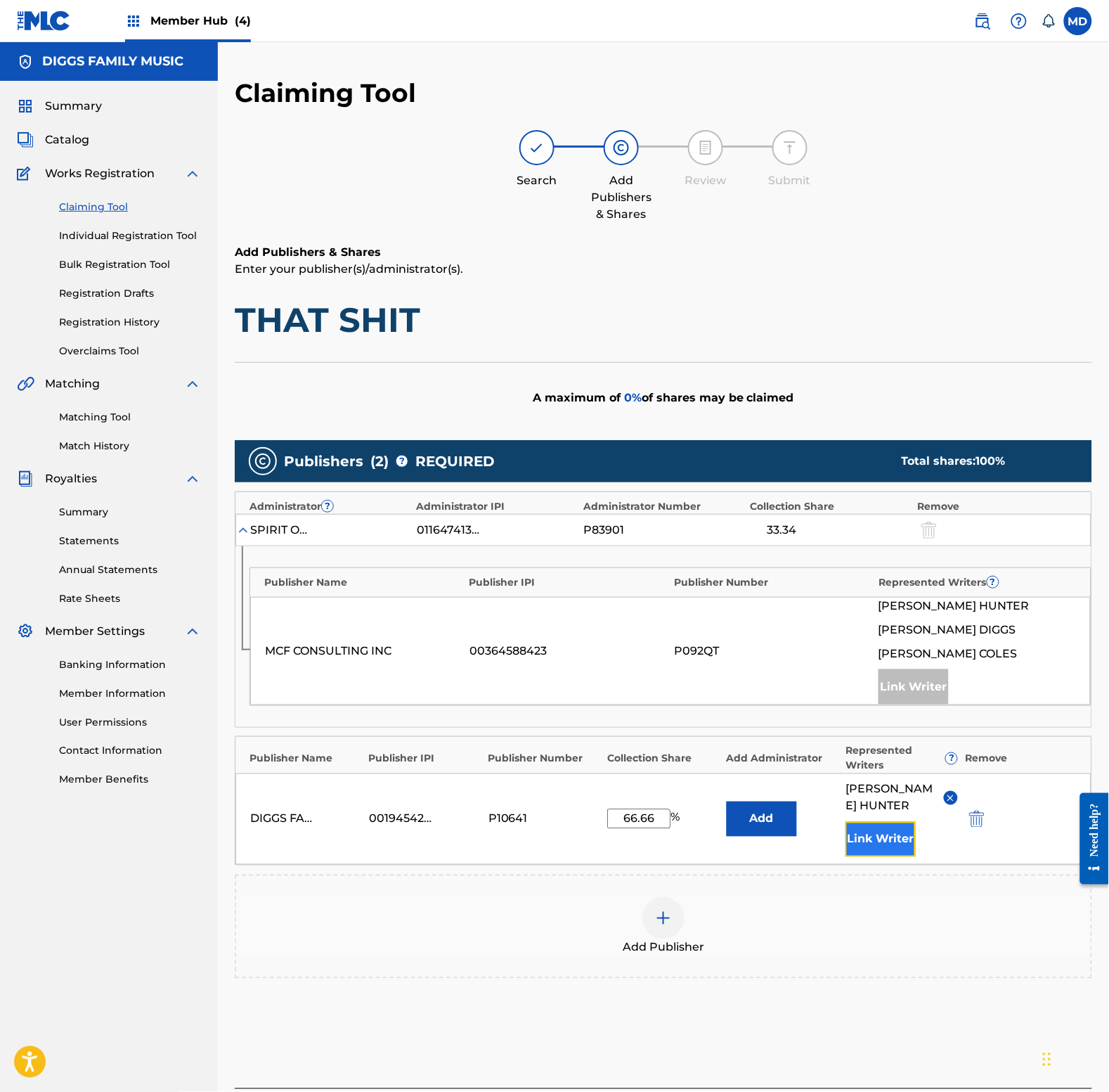
click at [870, 844] on button "Link Writer" at bounding box center [880, 839] width 70 height 35
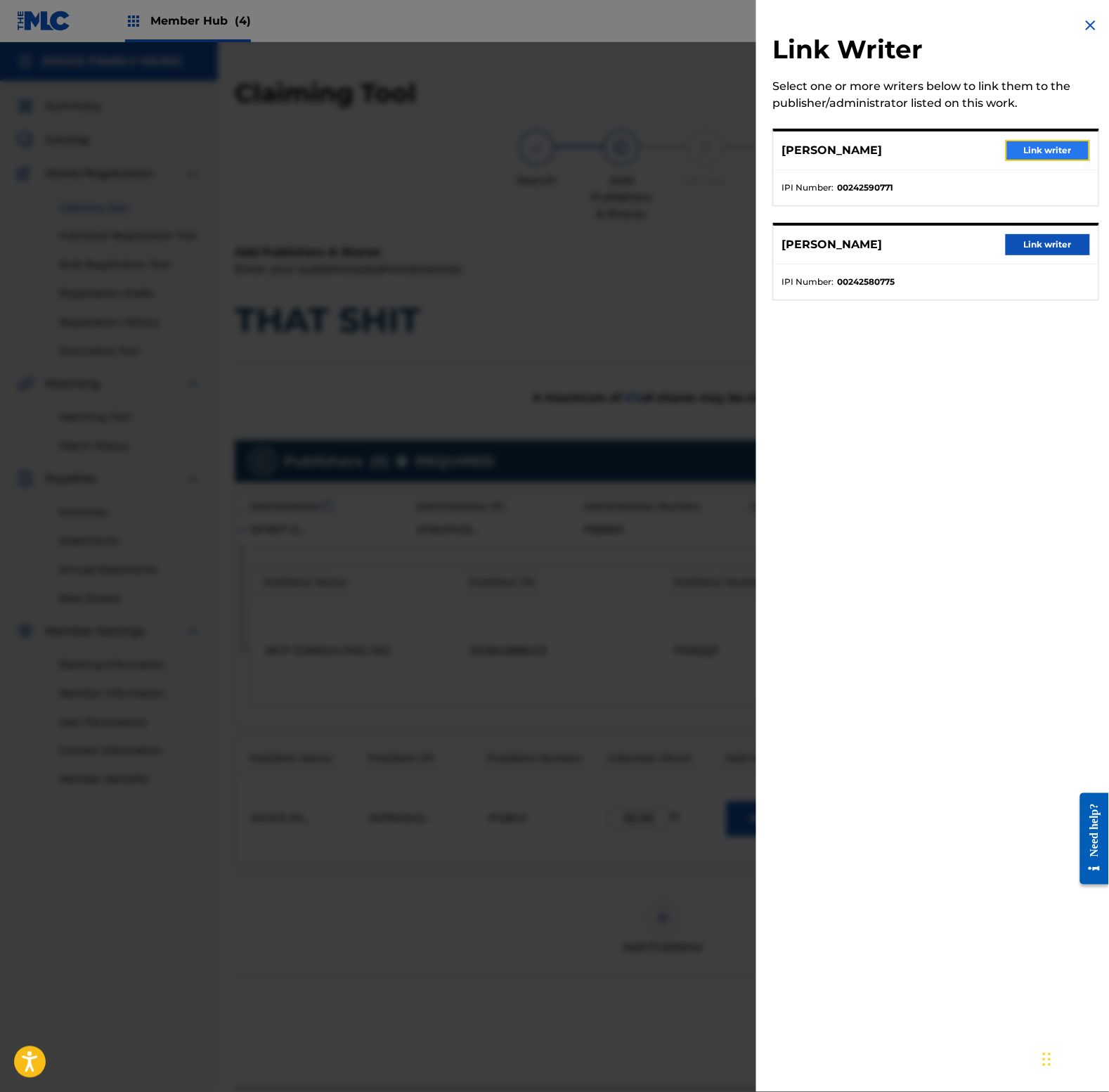
click at [1034, 146] on button "Link writer" at bounding box center [1048, 150] width 85 height 21
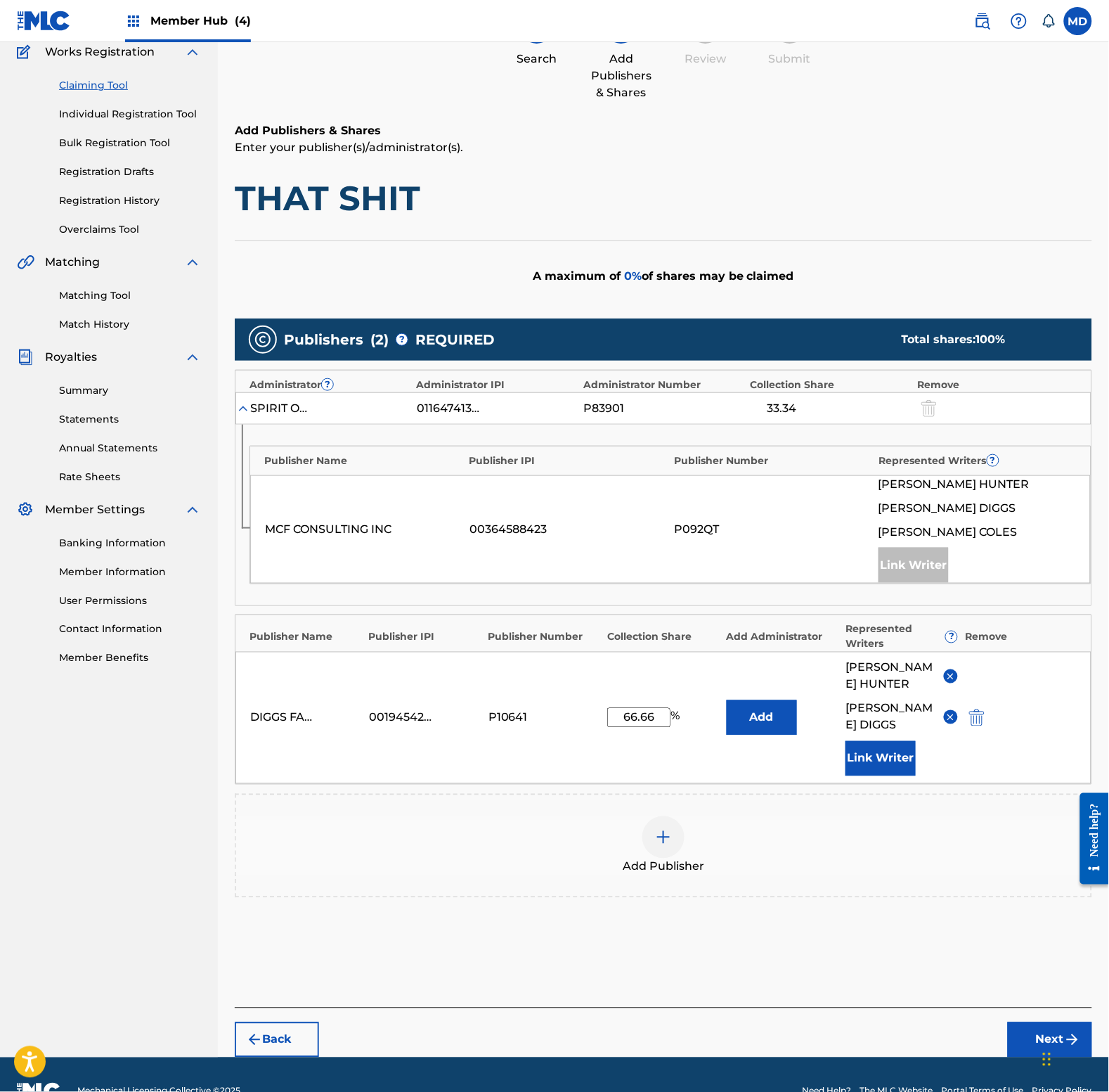
scroll to position [154, 0]
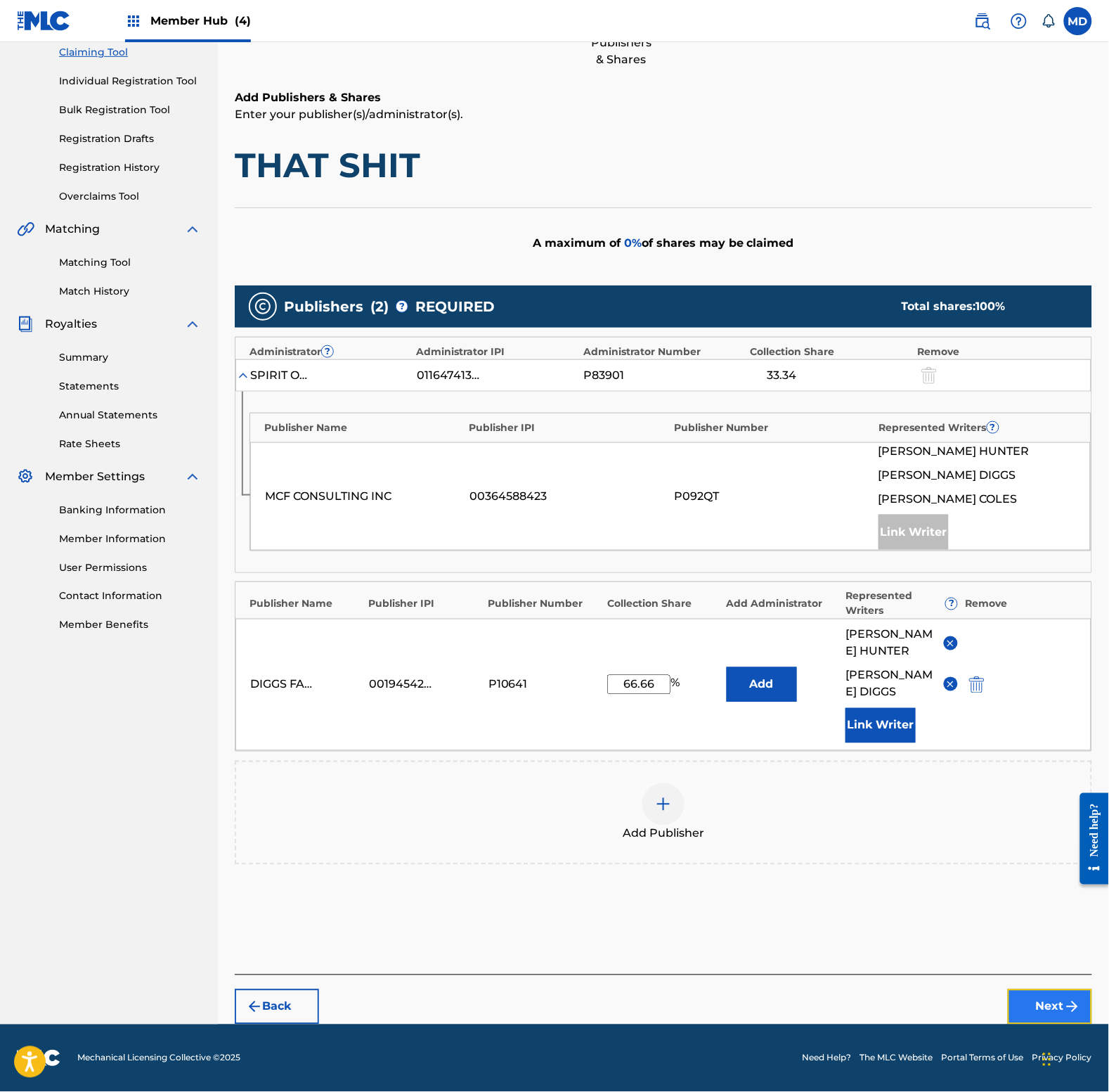
click at [1052, 1014] on button "Next" at bounding box center [1050, 1006] width 85 height 35
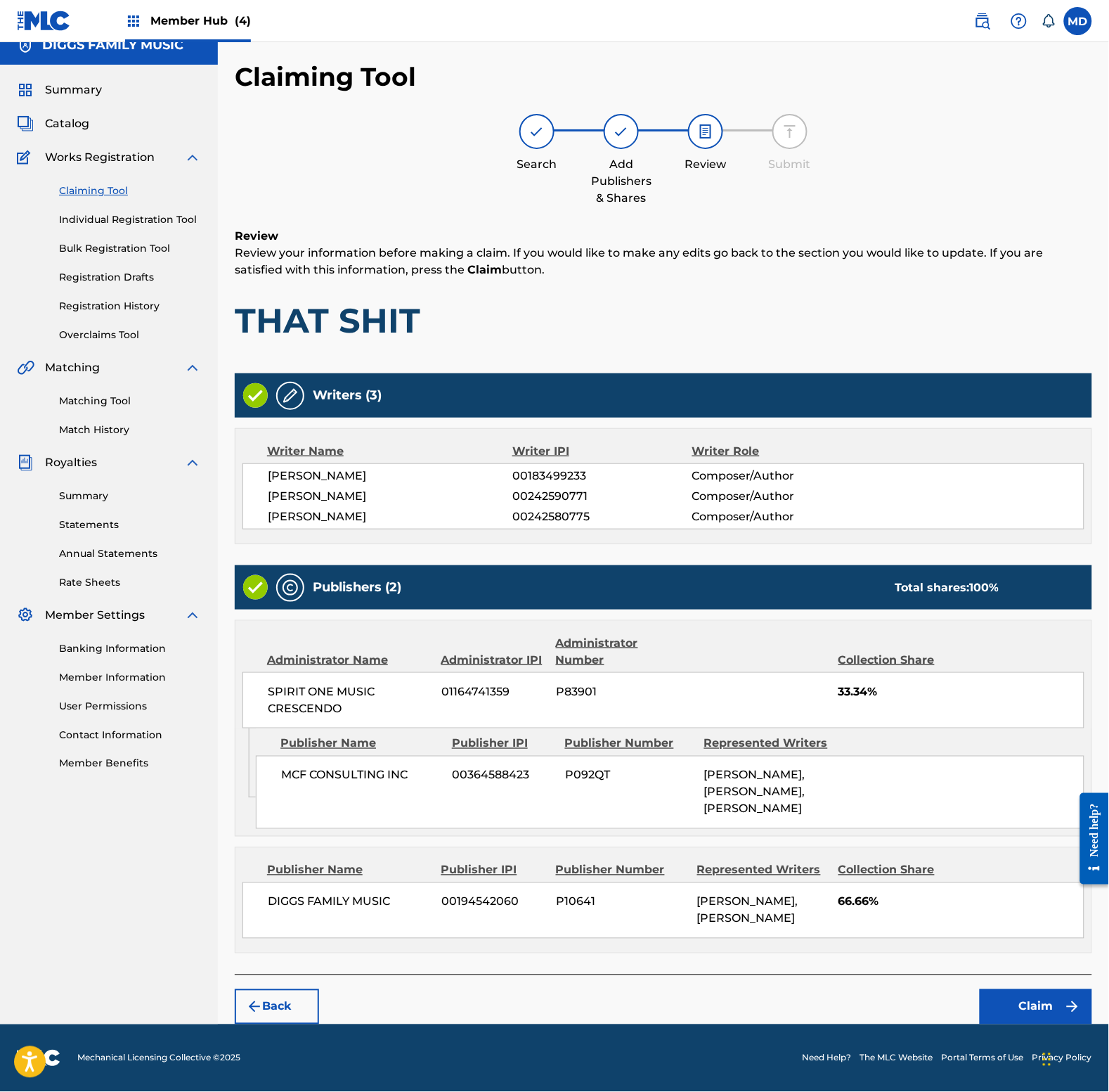
scroll to position [17, 0]
click at [1045, 1011] on button "Claim" at bounding box center [1036, 1006] width 112 height 35
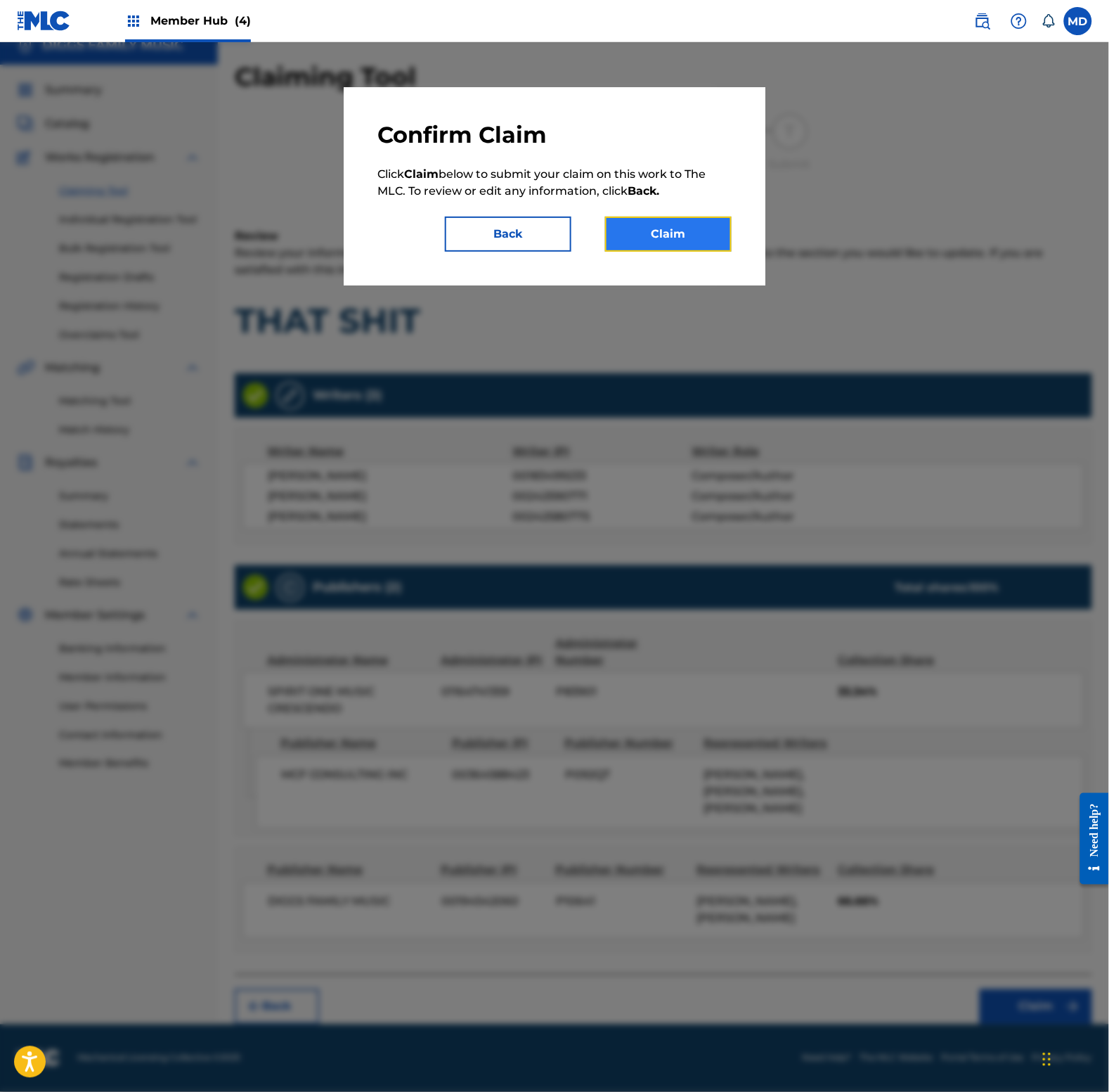
click at [665, 242] on button "Claim" at bounding box center [668, 234] width 127 height 35
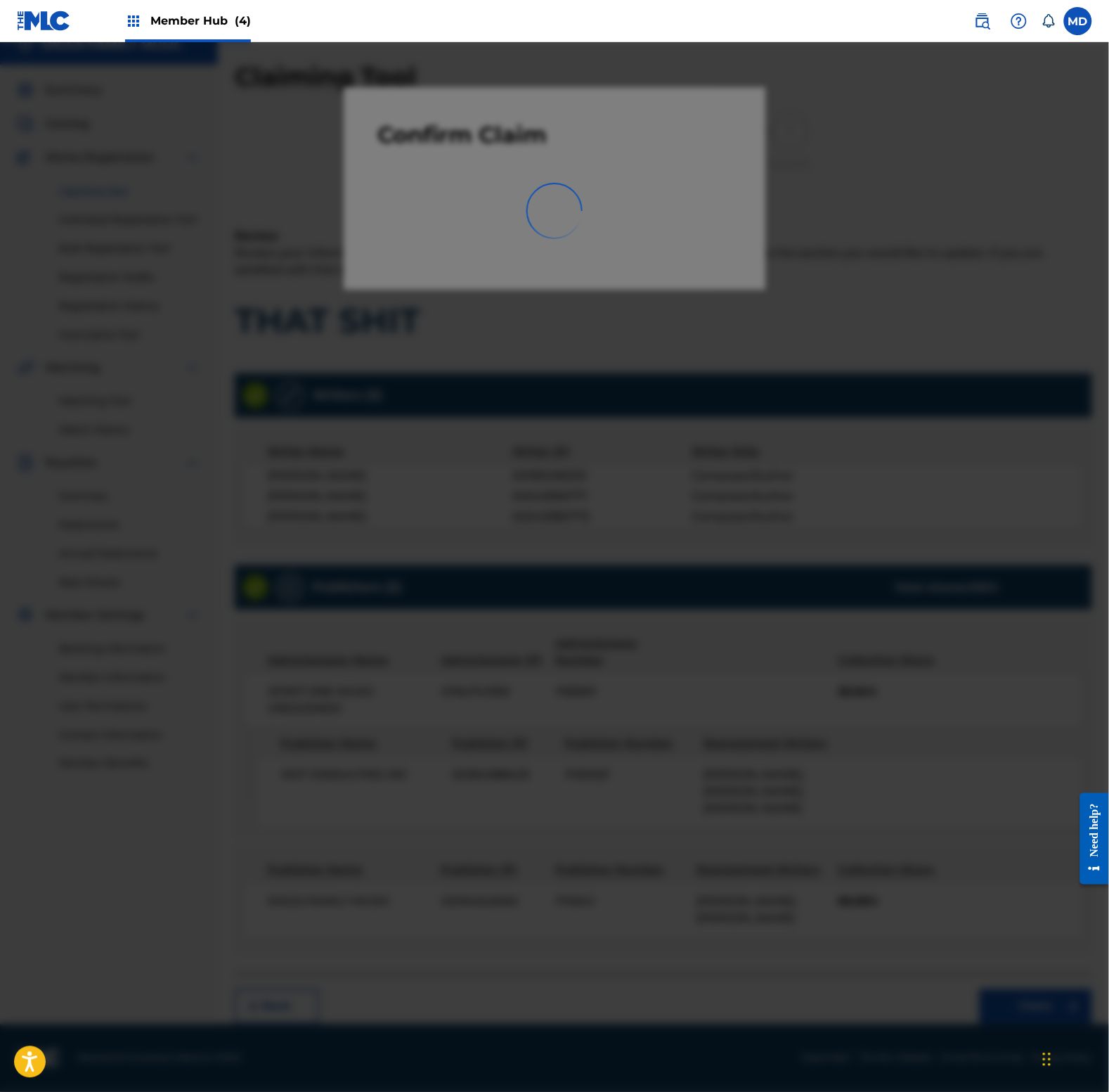
scroll to position [0, 0]
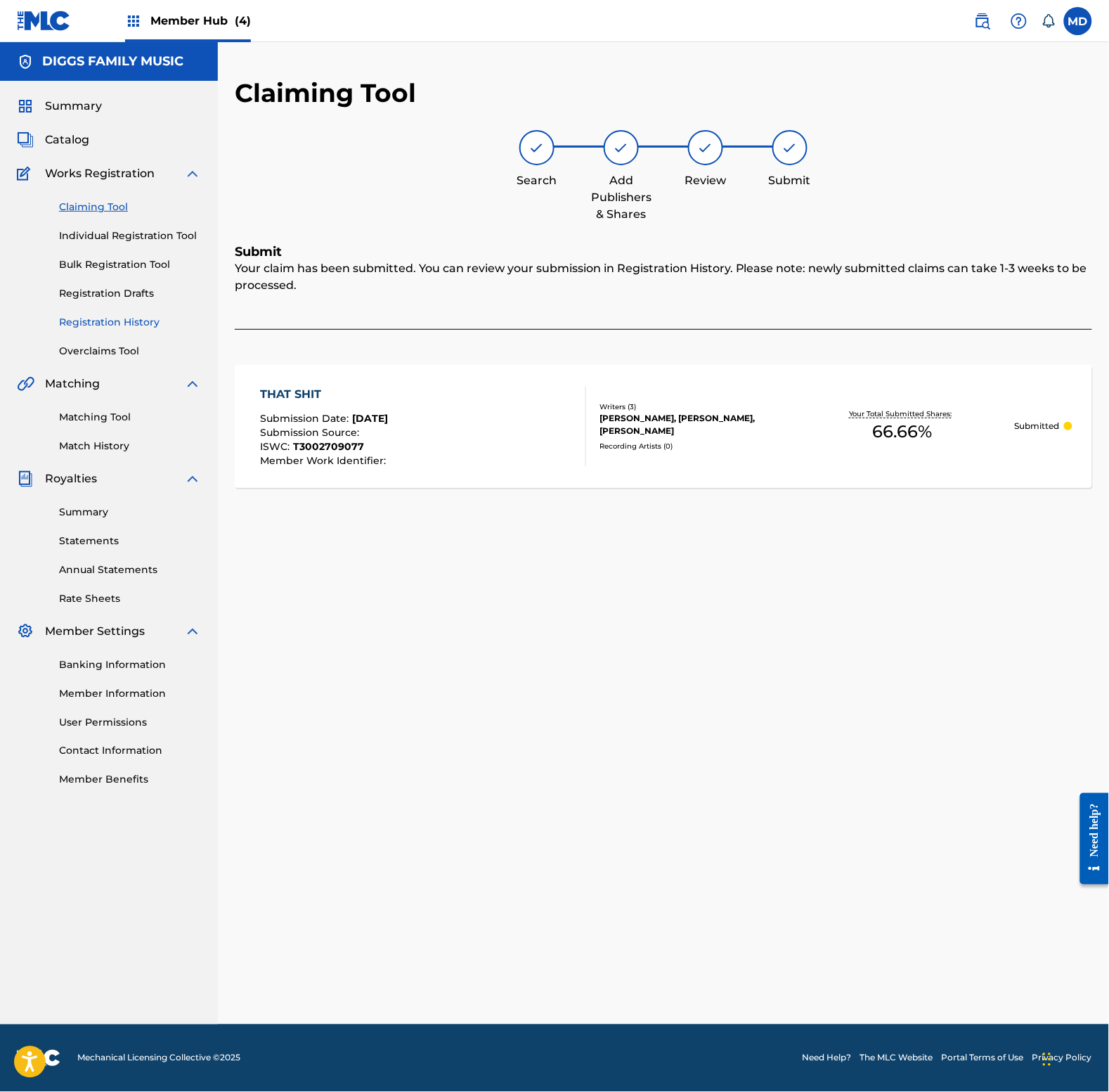
click at [110, 322] on link "Registration History" at bounding box center [130, 322] width 142 height 15
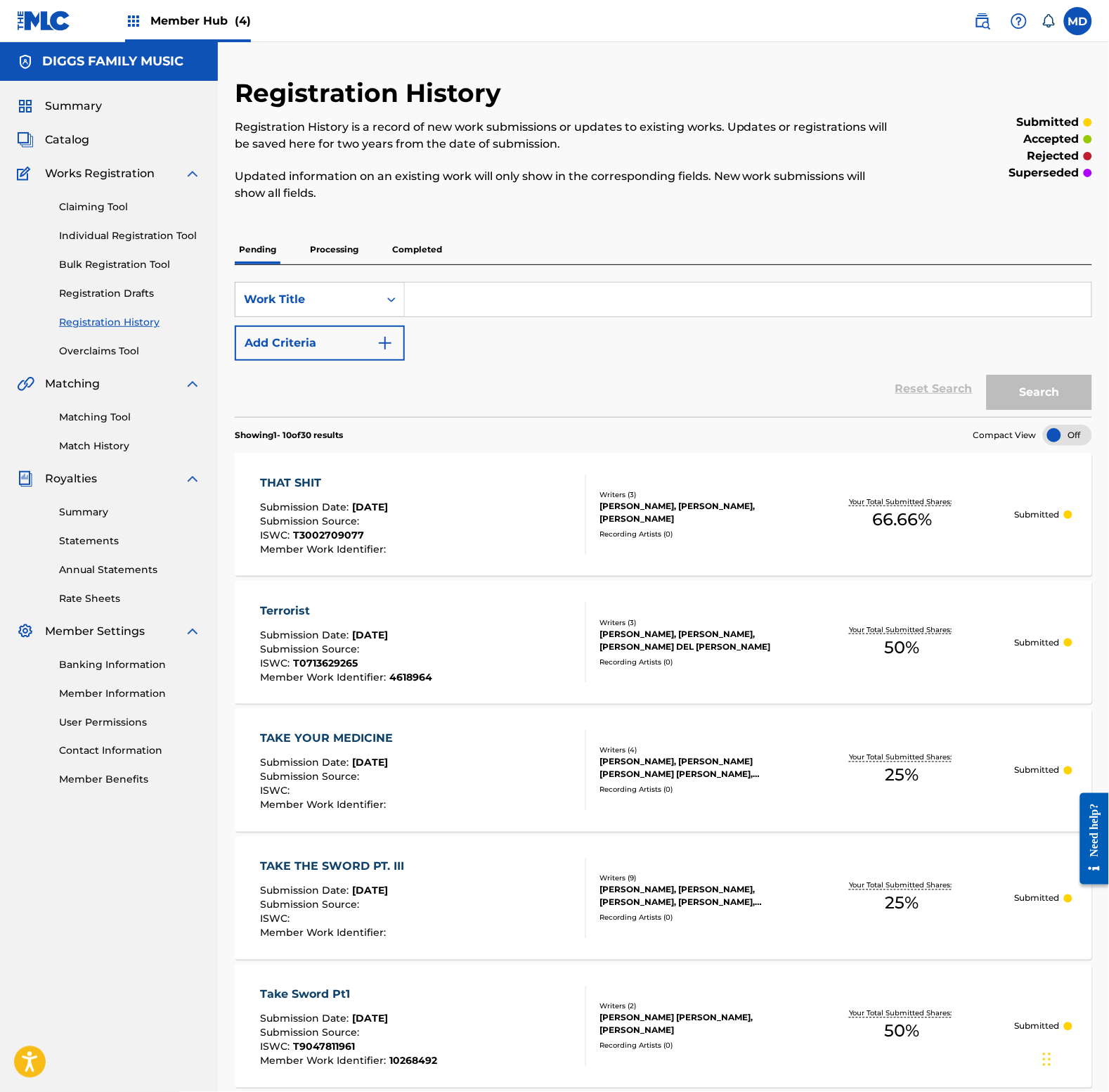
click at [486, 300] on input "Search Form" at bounding box center [747, 299] width 686 height 34
click at [486, 306] on input "[PERSON_NAME]" at bounding box center [747, 299] width 686 height 34
type input "[PERSON_NAME]"
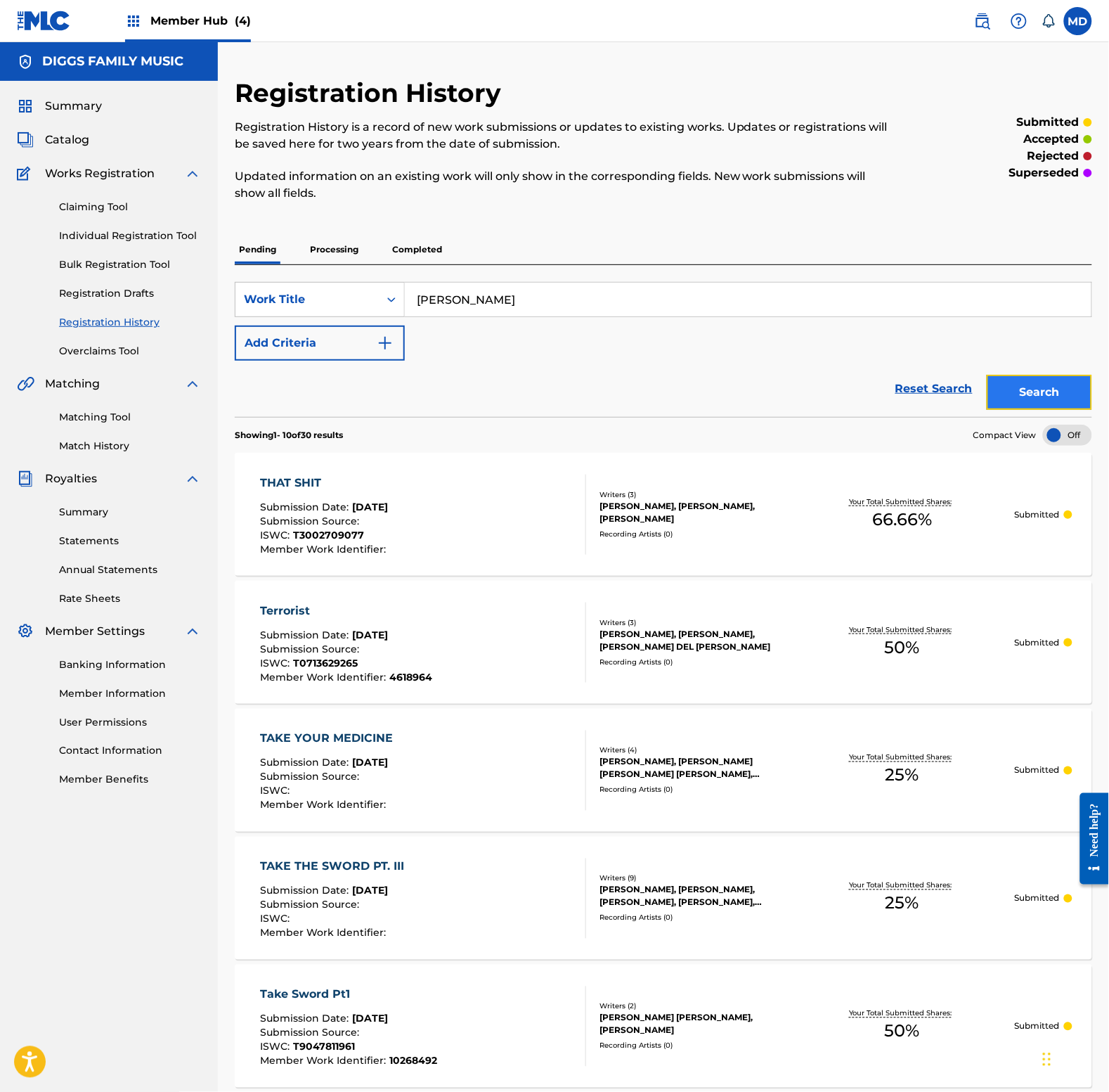
click at [993, 395] on button "Search" at bounding box center [1039, 392] width 105 height 35
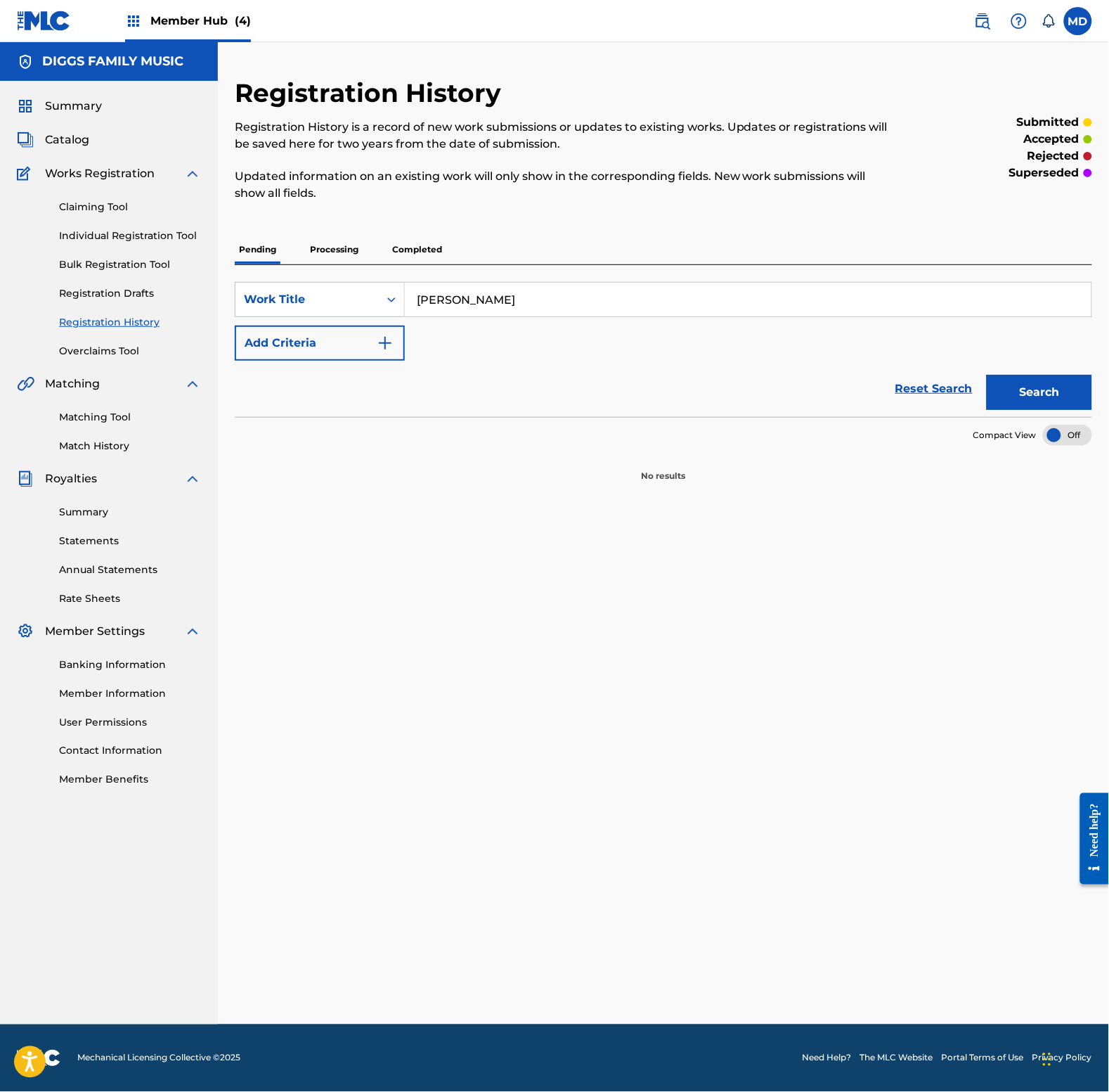
click at [355, 246] on p "Processing" at bounding box center [334, 249] width 57 height 29
click at [405, 248] on p "Completed" at bounding box center [417, 249] width 59 height 29
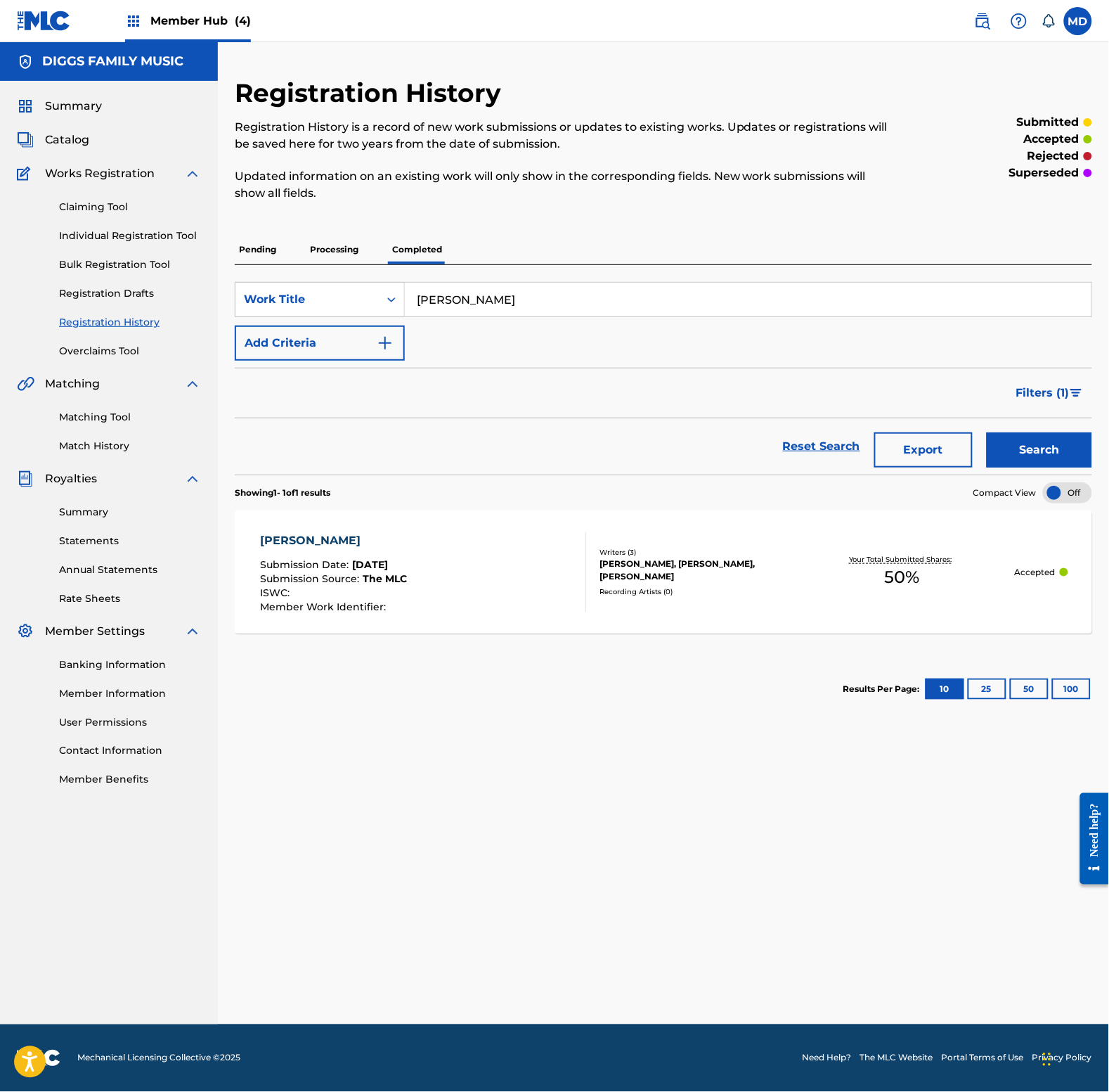
click at [559, 594] on div "[PERSON_NAME] Submission Date : [DATE] Submission Source : The MLC ISWC : Membe…" at bounding box center [423, 572] width 326 height 80
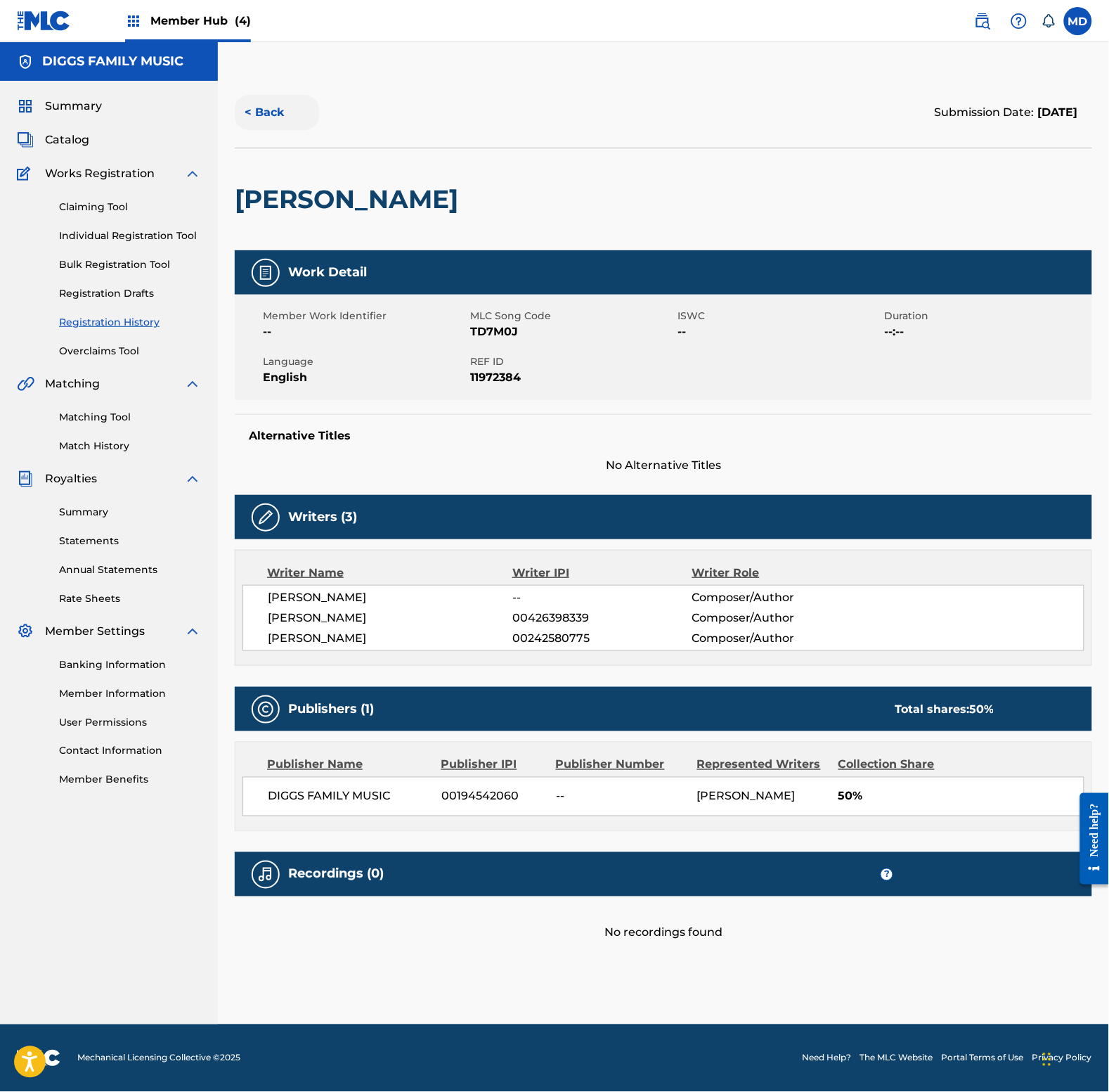
click at [272, 112] on button "< Back" at bounding box center [277, 112] width 85 height 35
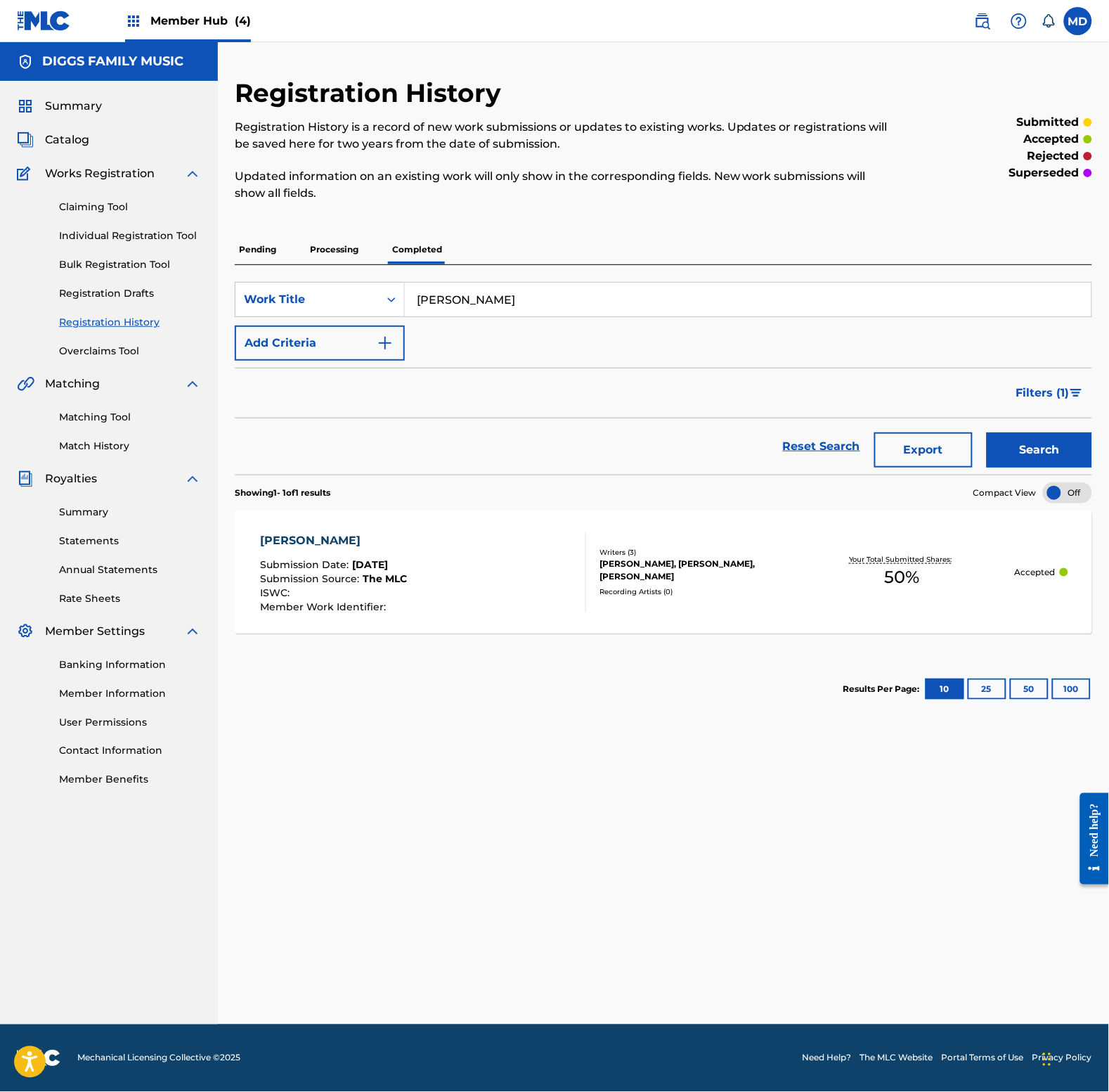
click at [483, 301] on input "[PERSON_NAME]" at bounding box center [747, 299] width 686 height 34
drag, startPoint x: 483, startPoint y: 300, endPoint x: 402, endPoint y: 304, distance: 81.1
click at [402, 304] on div "SearchWithCriteriacacb8356-7d6a-4e7e-977d-9af319bd27bc Work Title [PERSON_NAME]" at bounding box center [663, 299] width 857 height 35
drag, startPoint x: 532, startPoint y: 308, endPoint x: 411, endPoint y: 311, distance: 121.0
click at [411, 311] on input "thewaitaround" at bounding box center [747, 299] width 686 height 34
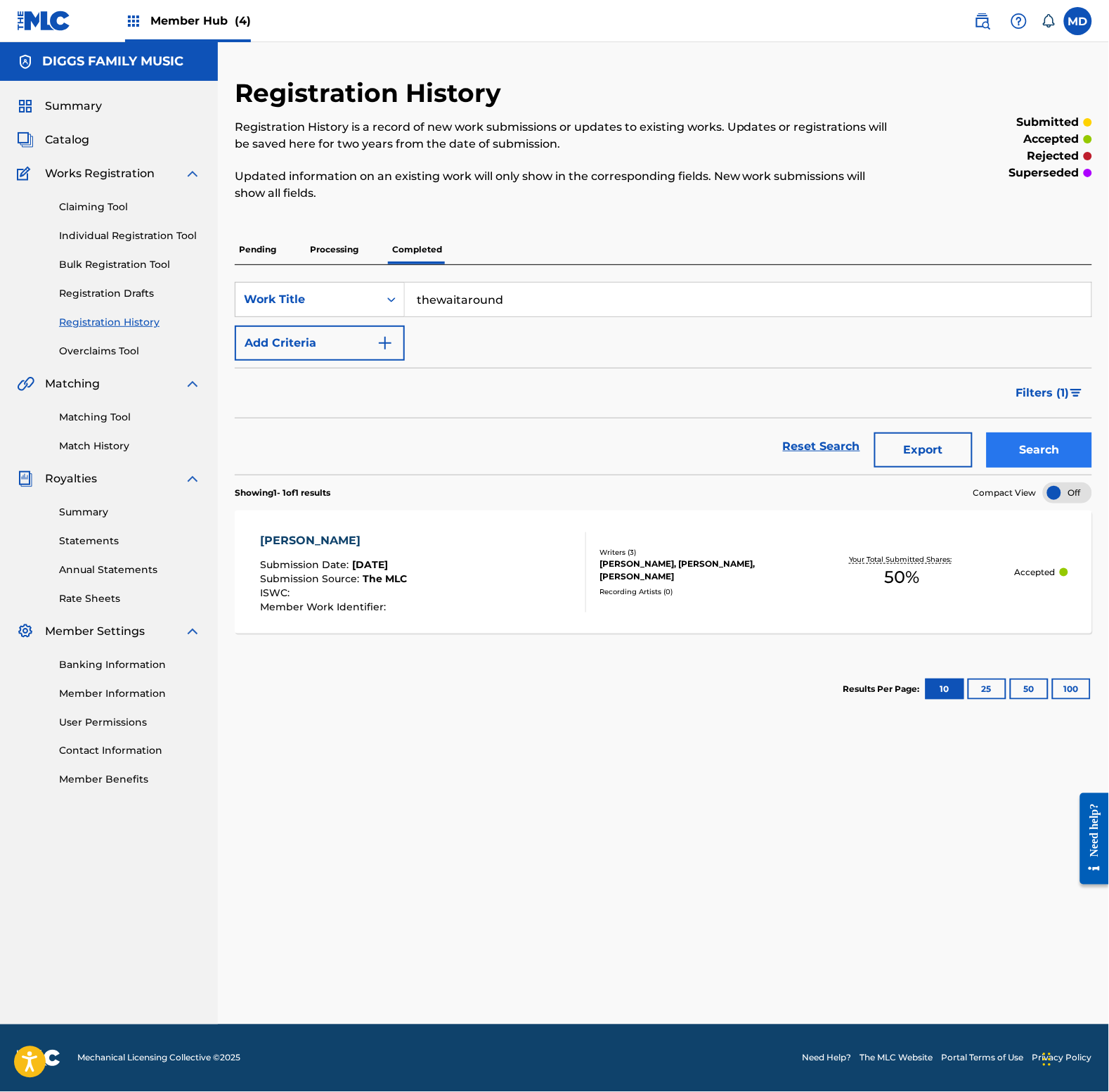
type input "thewaitaround"
click at [1024, 455] on button "Search" at bounding box center [1039, 450] width 105 height 35
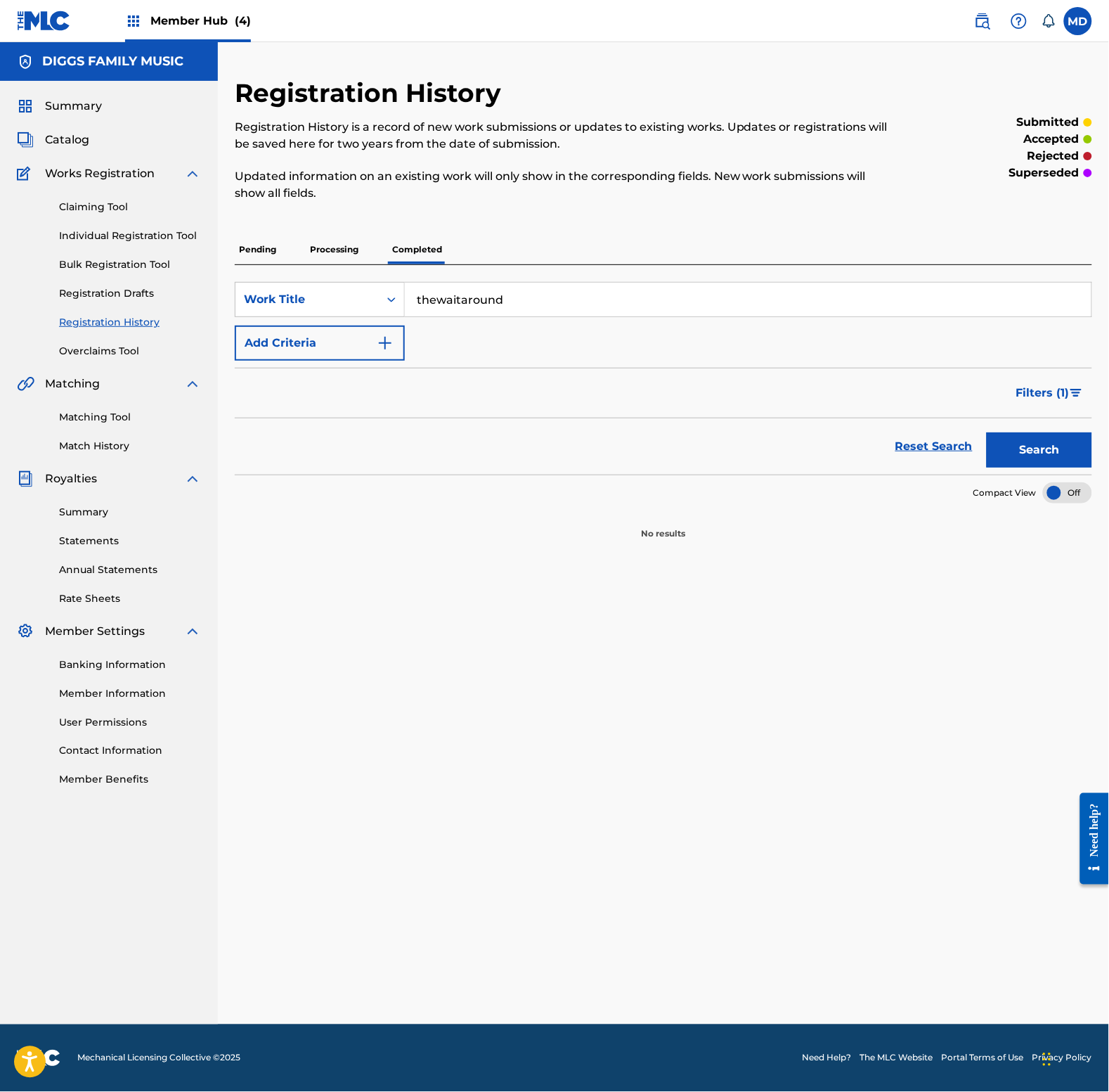
click at [332, 254] on p "Processing" at bounding box center [334, 249] width 57 height 29
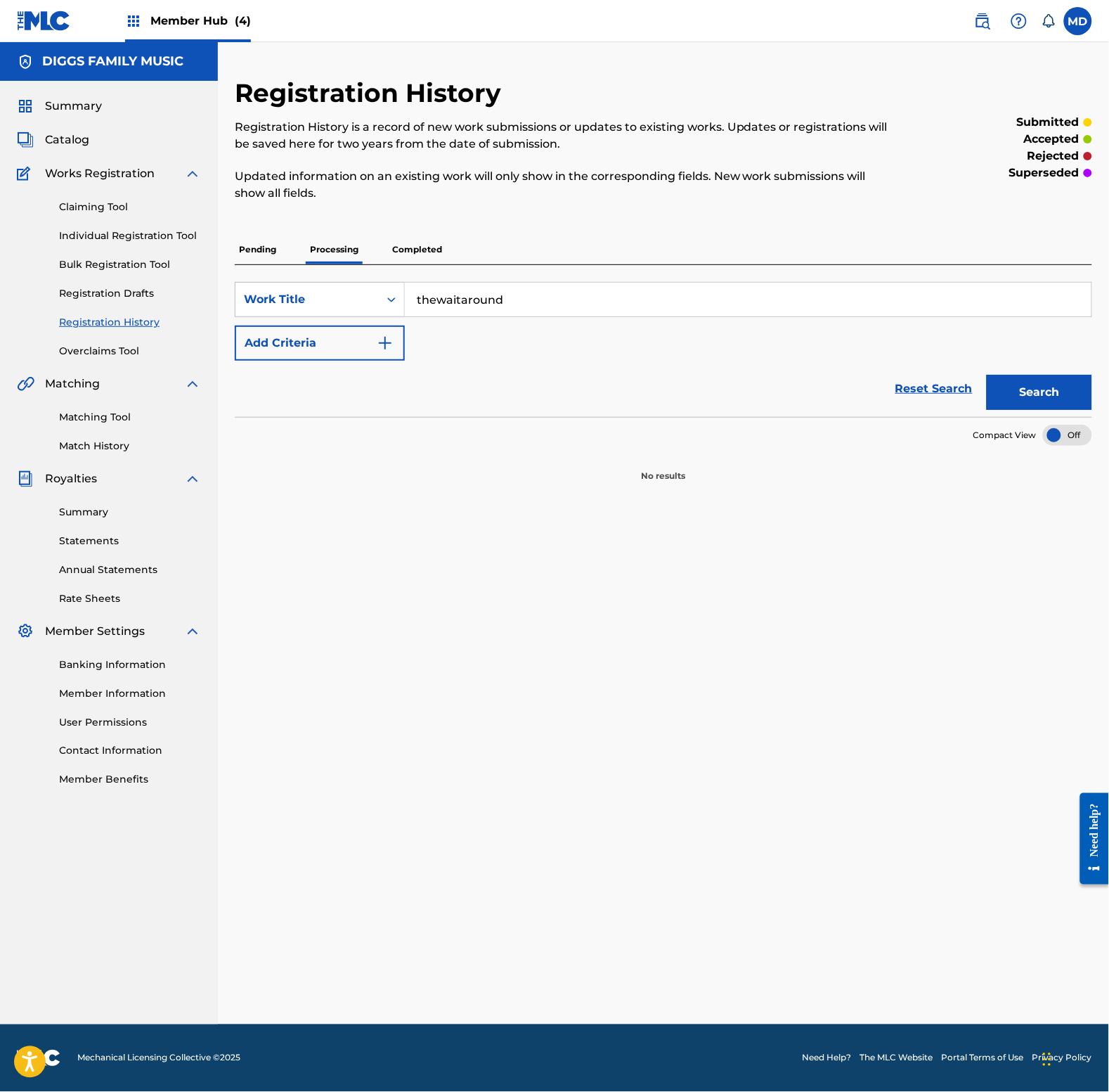
click at [265, 247] on p "Pending" at bounding box center [258, 249] width 46 height 29
click at [104, 233] on link "Individual Registration Tool" at bounding box center [130, 236] width 142 height 15
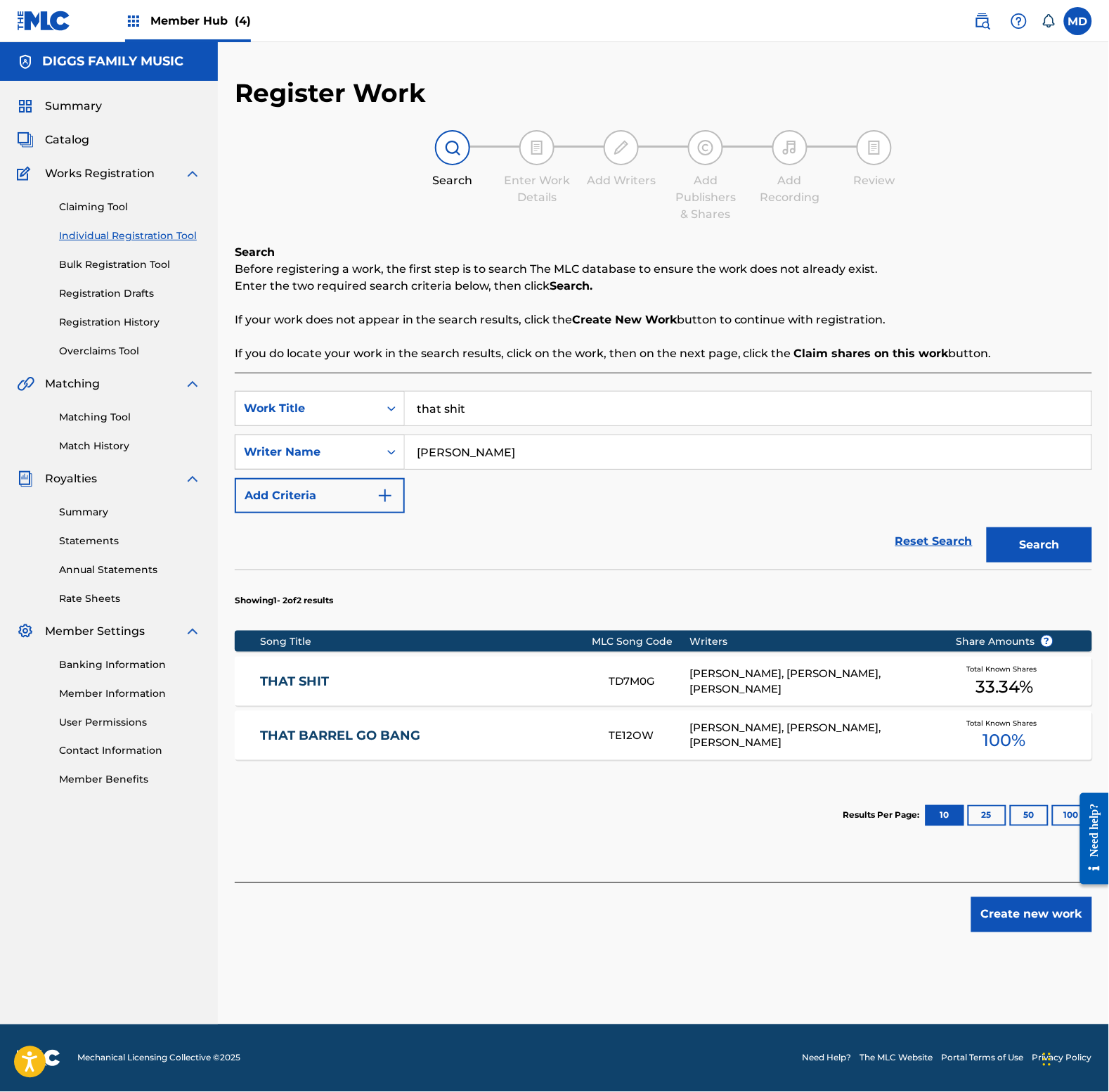
drag, startPoint x: 472, startPoint y: 406, endPoint x: 408, endPoint y: 402, distance: 64.1
click at [408, 402] on input "that shit" at bounding box center [747, 409] width 686 height 34
paste input "ewaitaround"
type input "thewaitaround"
drag, startPoint x: 556, startPoint y: 455, endPoint x: 401, endPoint y: 461, distance: 155.1
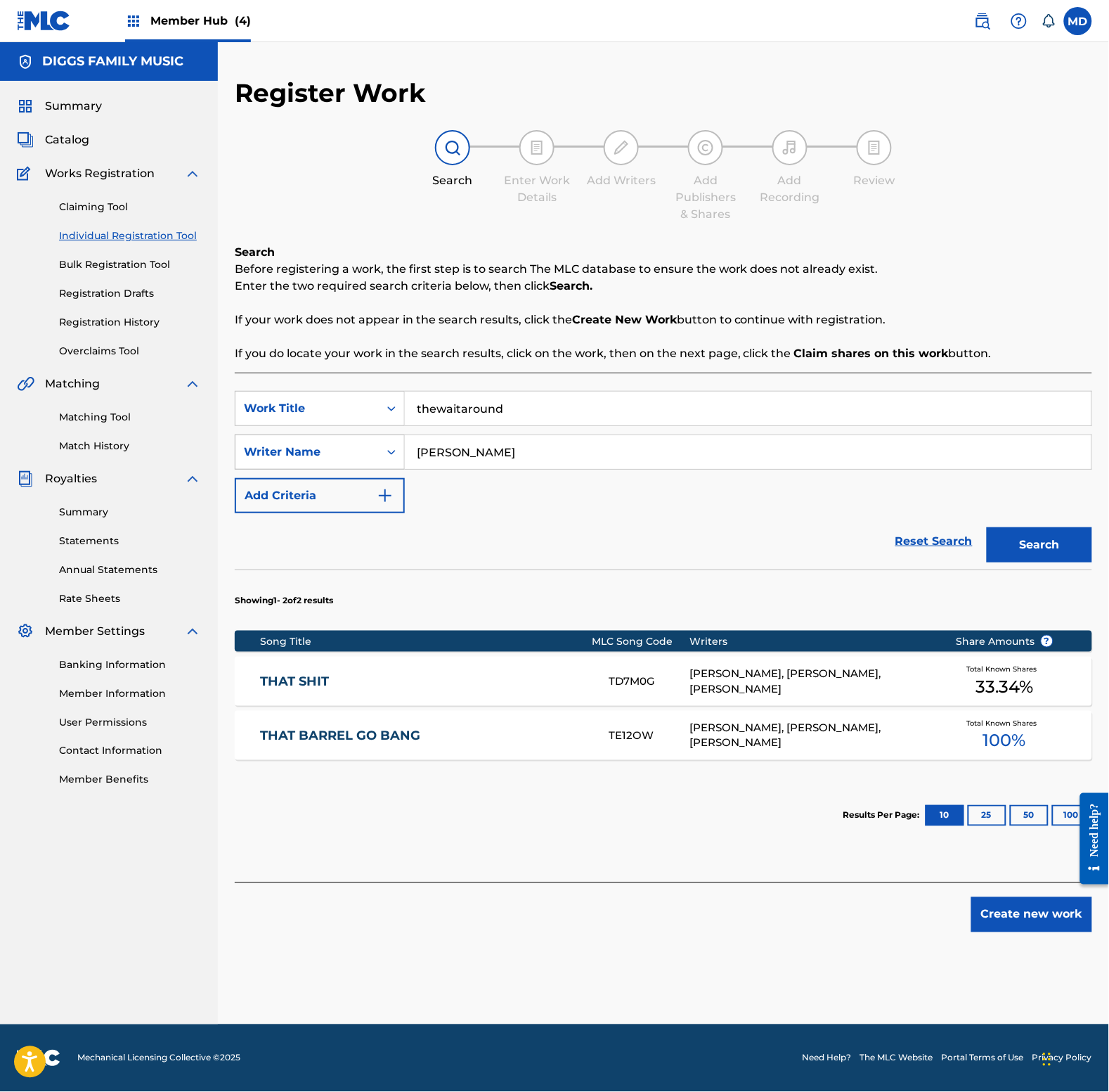
click at [401, 461] on div "SearchWithCriteriac1bef618-809c-4235-a74f-3828bf267fdd Writer Name [PERSON_NAME]" at bounding box center [663, 452] width 857 height 35
paste input "[PERSON_NAME]"
type input "[PERSON_NAME]"
click at [1076, 552] on button "Search" at bounding box center [1039, 545] width 105 height 35
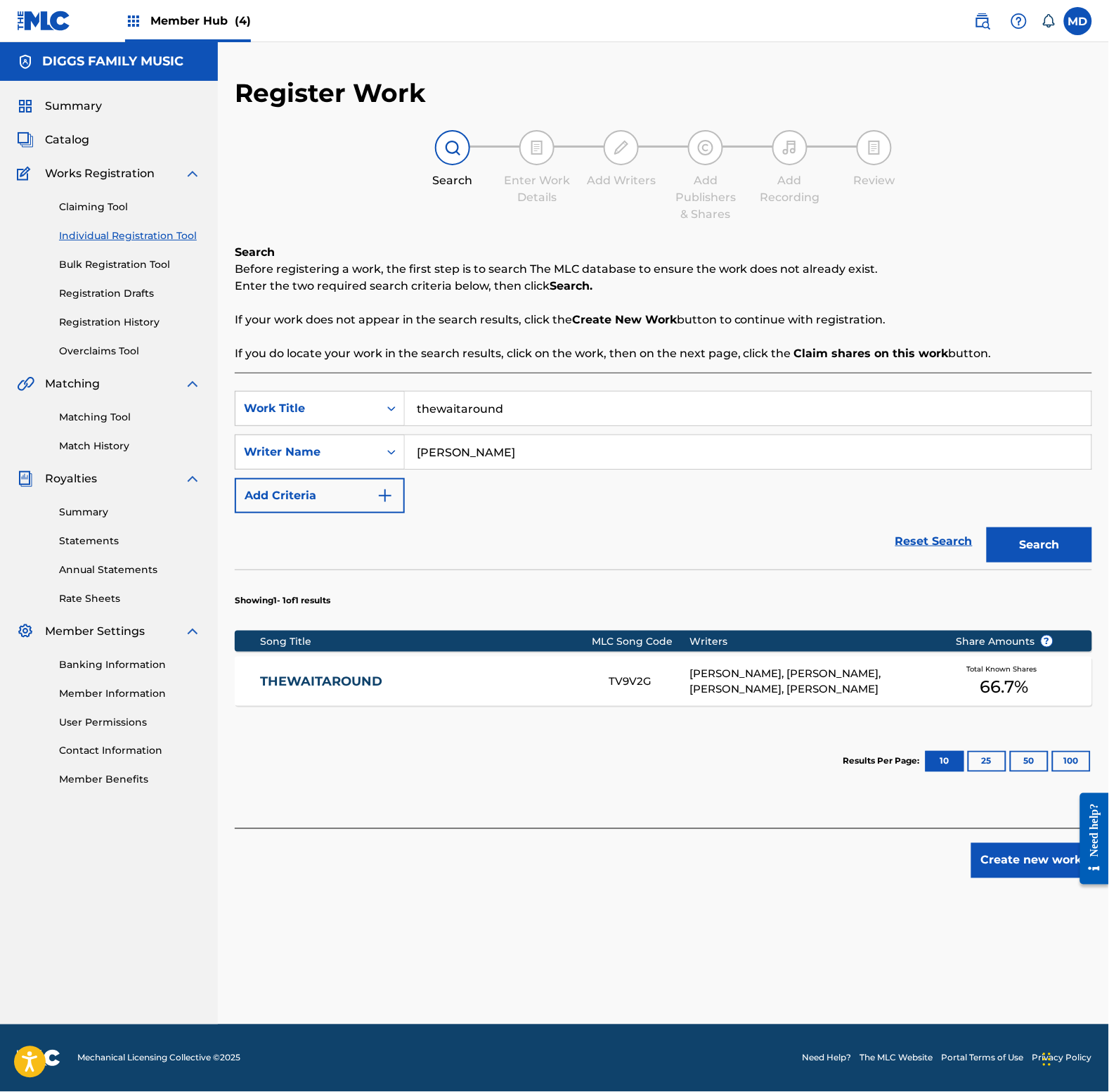
click at [560, 672] on div "THEWAITAROUND TV9V2G [PERSON_NAME], [PERSON_NAME], [PERSON_NAME], [PERSON_NAME]…" at bounding box center [663, 681] width 857 height 49
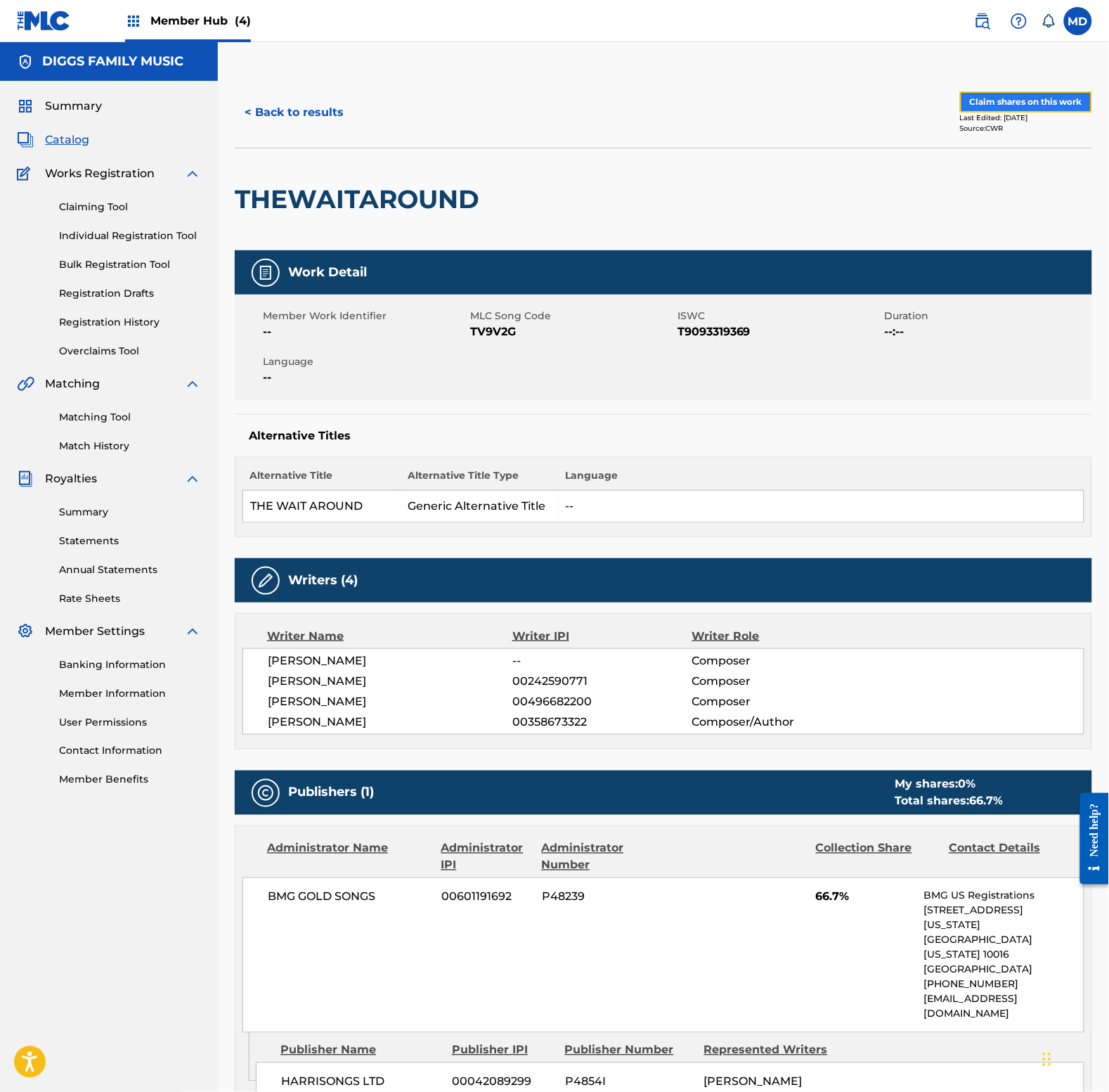
click at [993, 107] on button "Claim shares on this work" at bounding box center [1026, 101] width 132 height 21
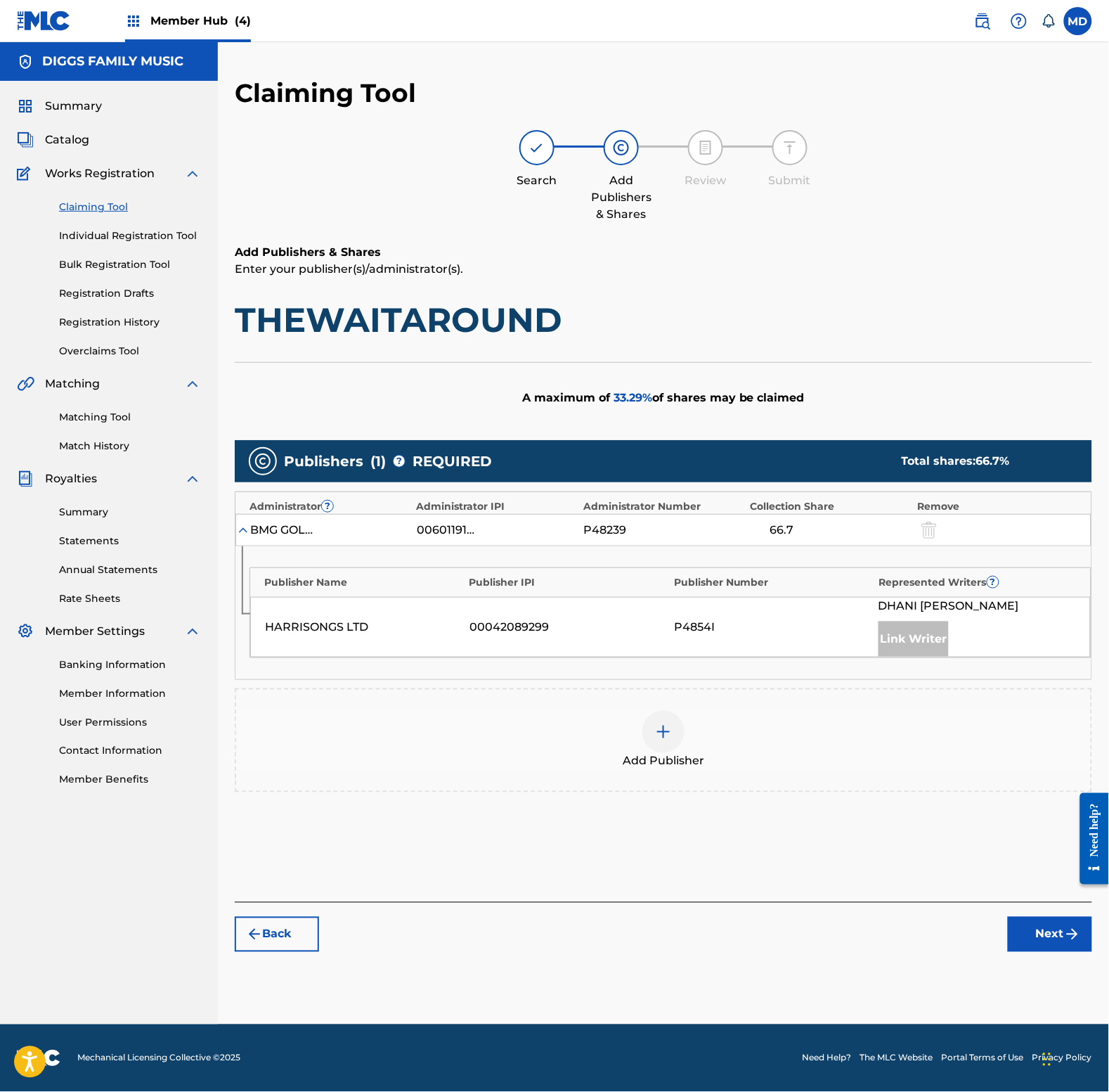
click at [667, 732] on img at bounding box center [663, 732] width 17 height 17
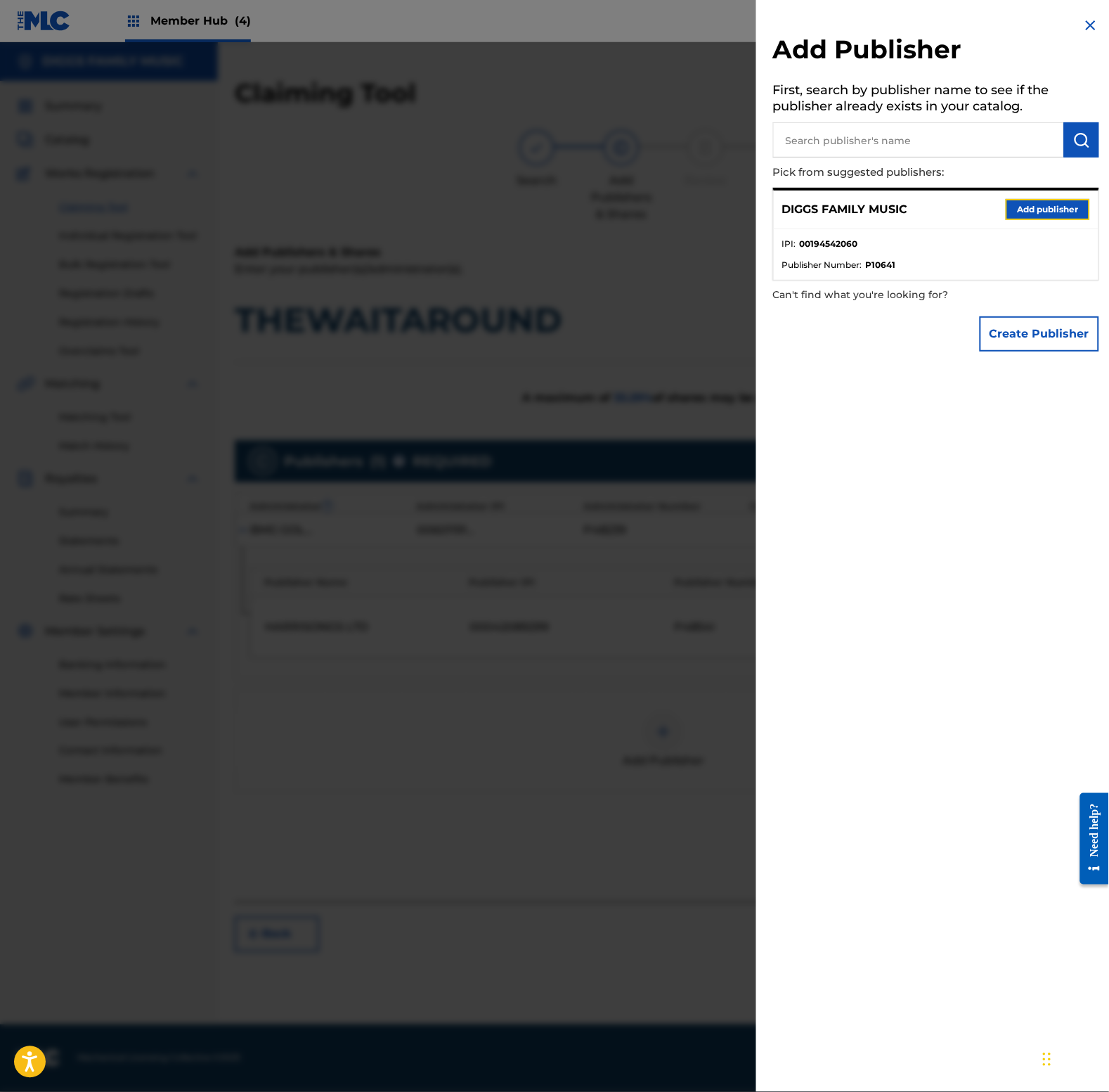
click at [1016, 211] on button "Add publisher" at bounding box center [1048, 209] width 85 height 21
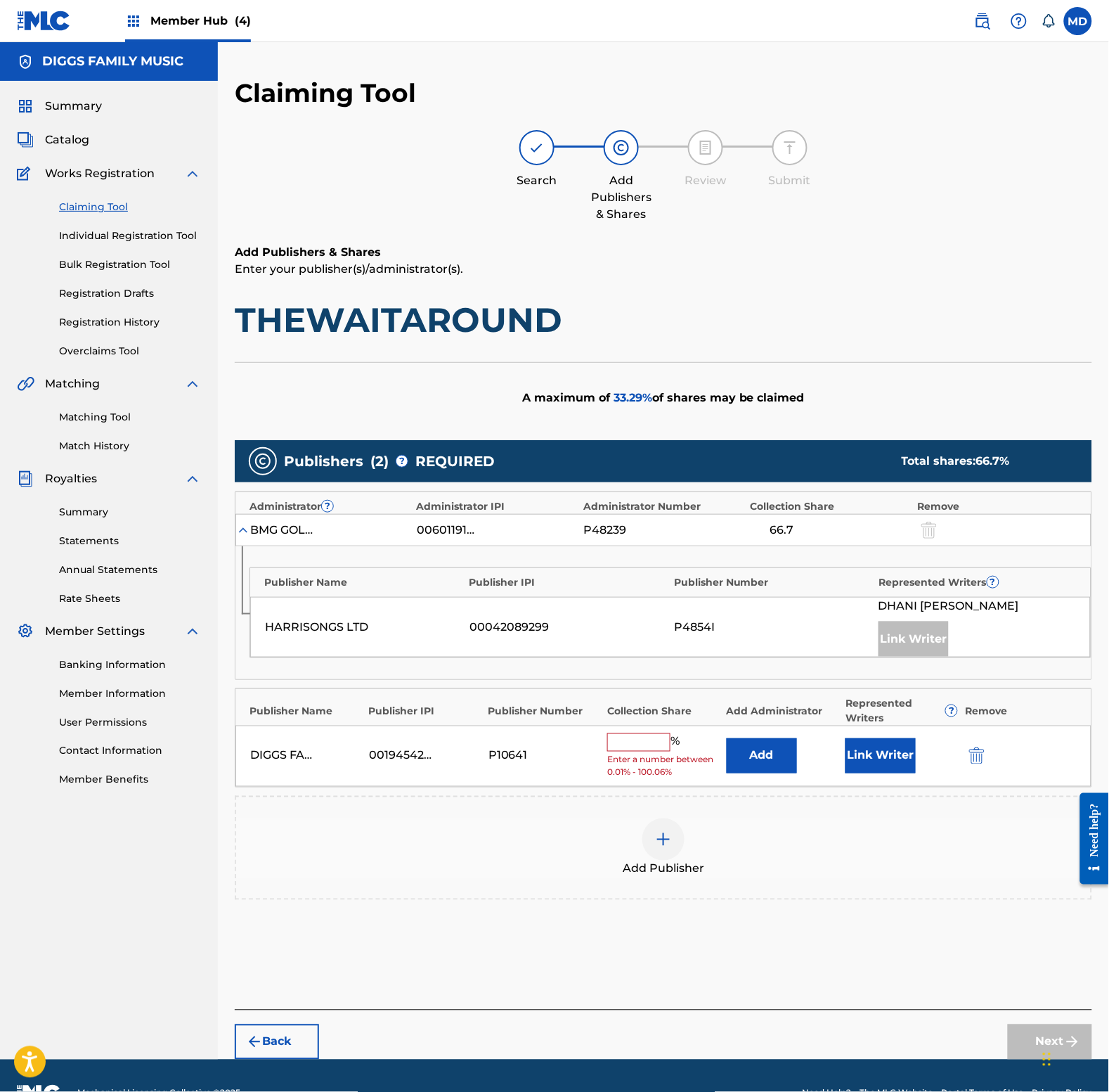
click at [648, 740] on input "text" at bounding box center [639, 742] width 63 height 18
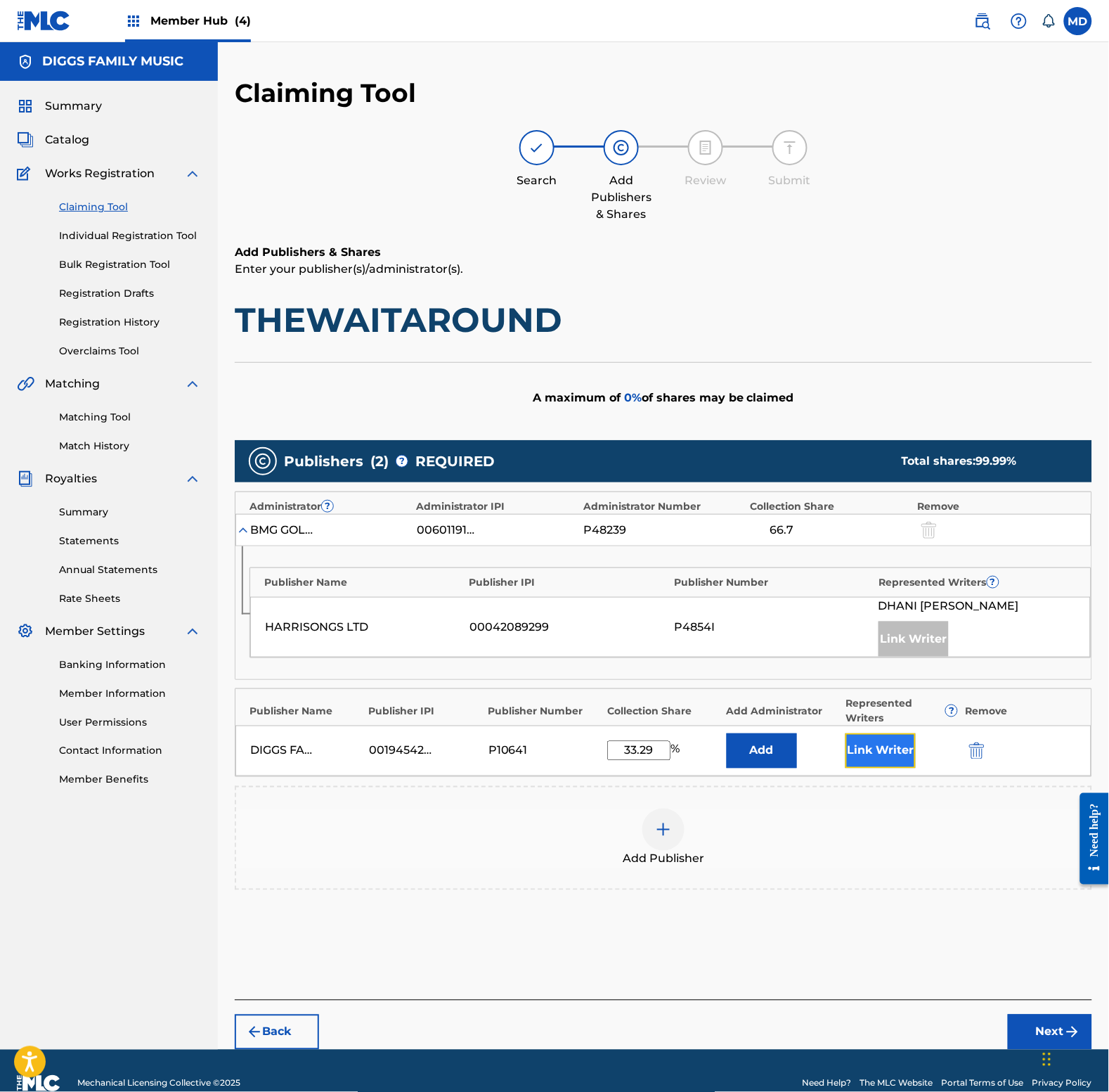
click at [893, 758] on button "Link Writer" at bounding box center [880, 751] width 70 height 35
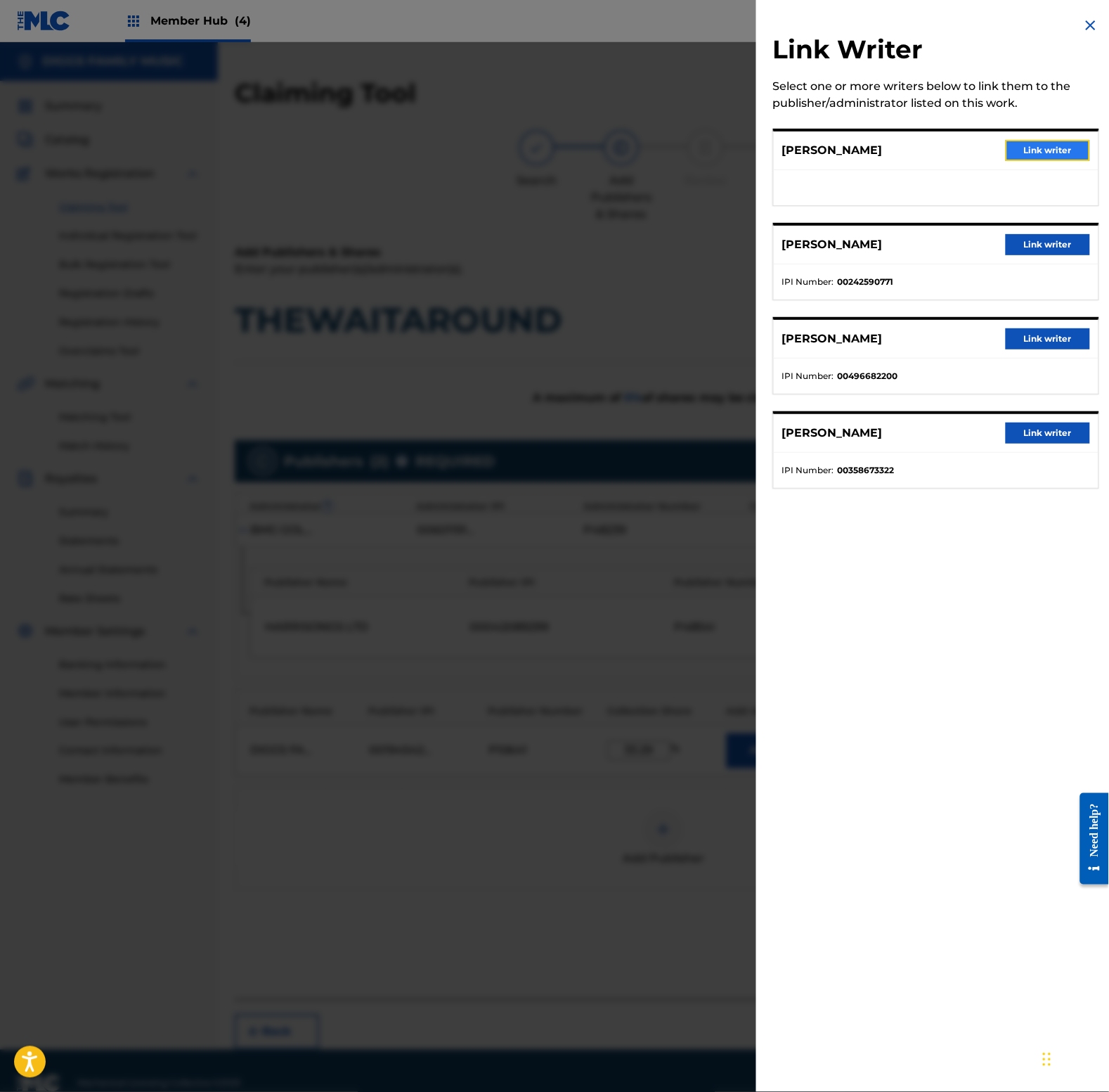
click at [1043, 145] on button "Link writer" at bounding box center [1048, 150] width 85 height 21
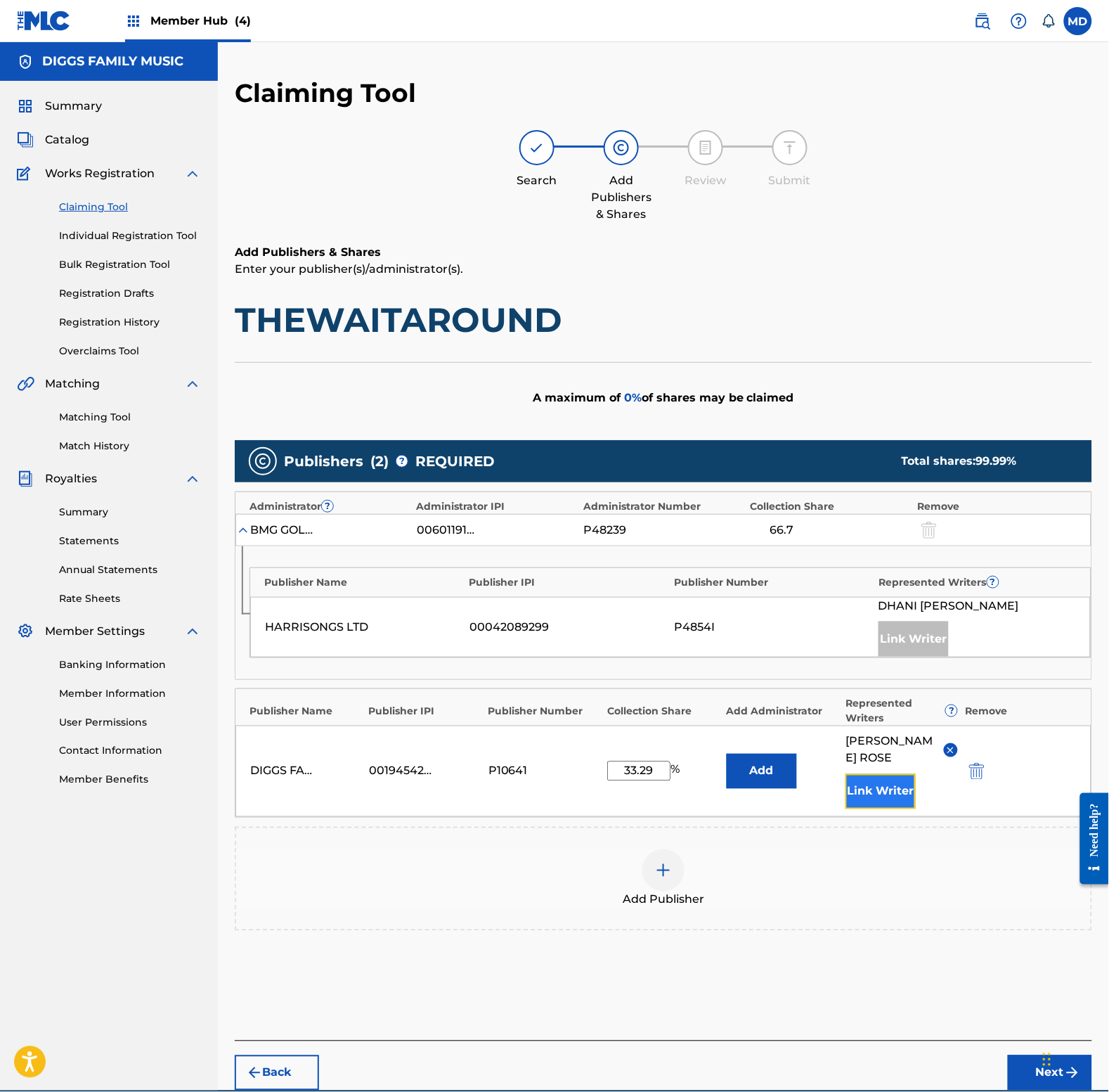
click at [879, 793] on button "Link Writer" at bounding box center [880, 792] width 70 height 35
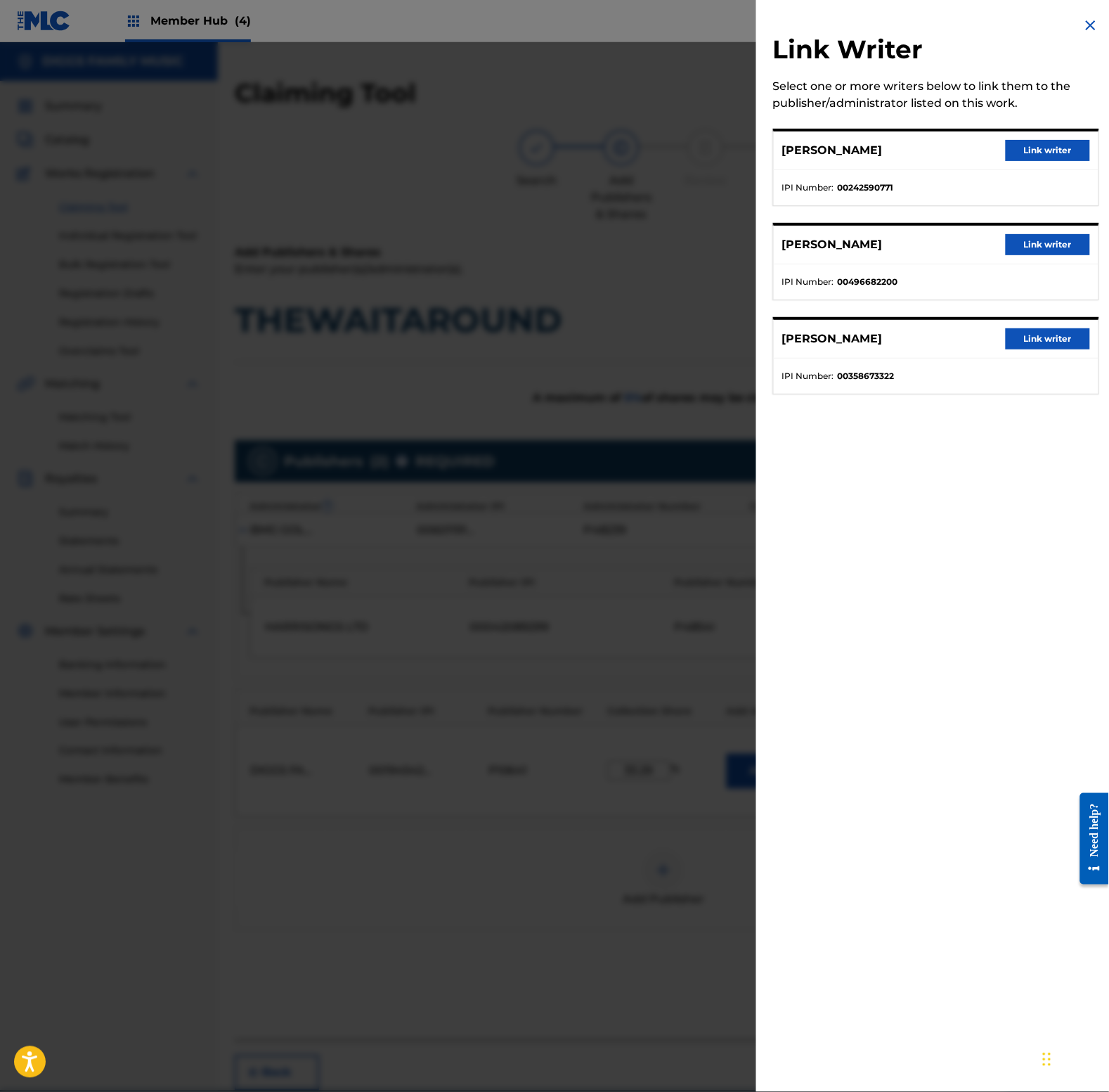
click at [1084, 18] on img at bounding box center [1090, 25] width 17 height 17
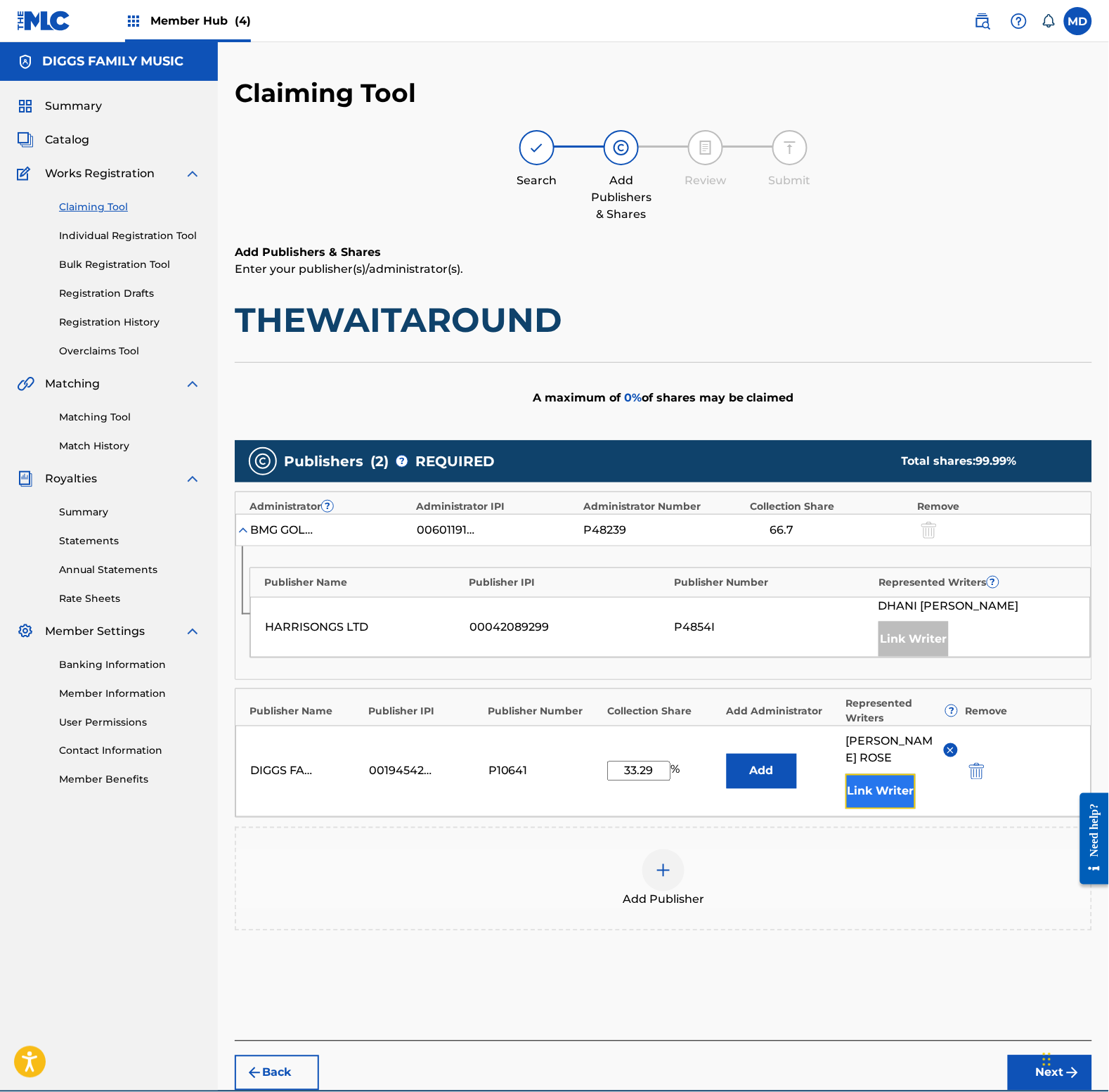
click at [887, 790] on button "Link Writer" at bounding box center [880, 792] width 70 height 35
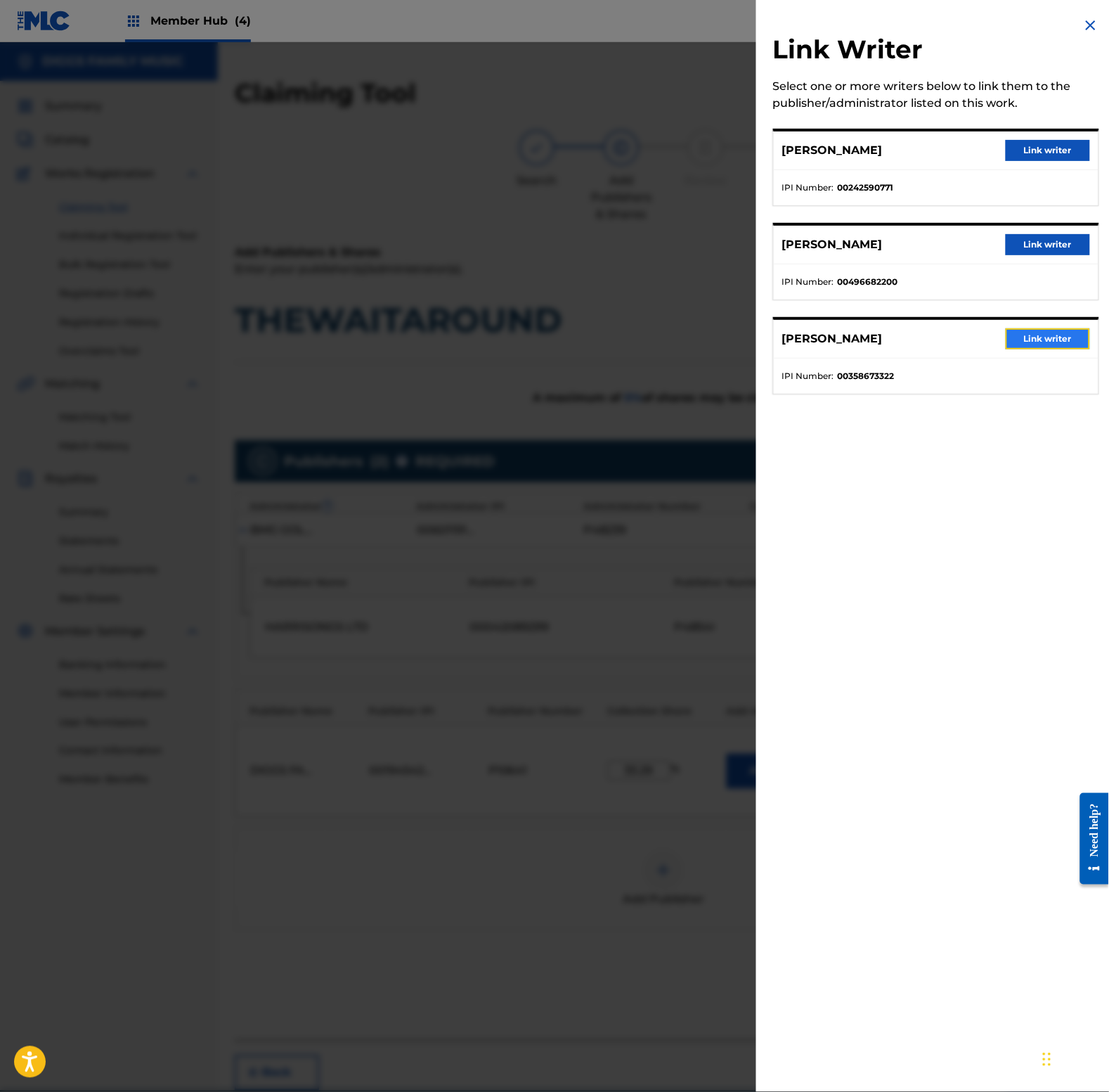
click at [1047, 338] on button "Link writer" at bounding box center [1048, 339] width 85 height 21
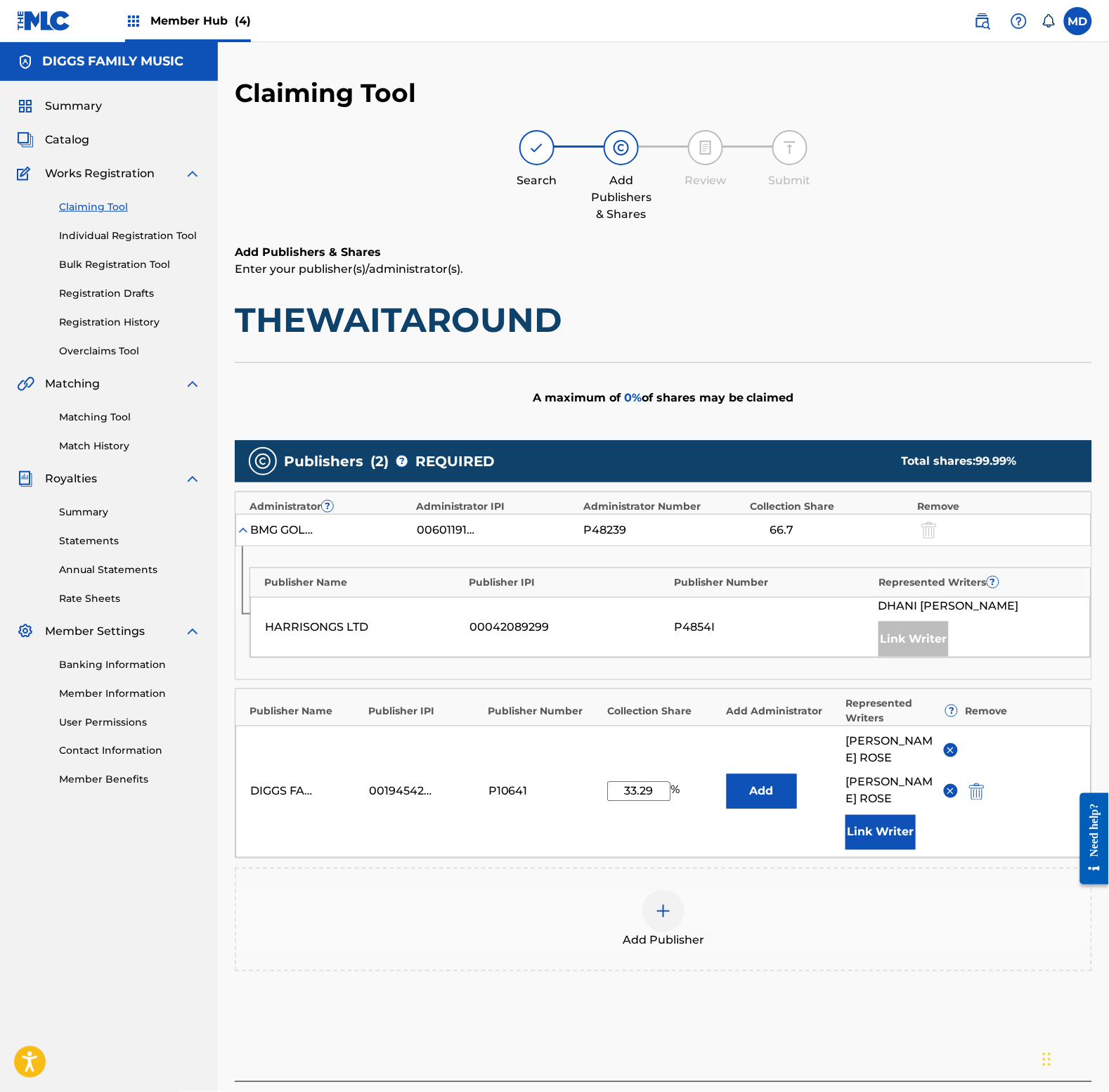
click at [952, 797] on img at bounding box center [950, 791] width 10 height 10
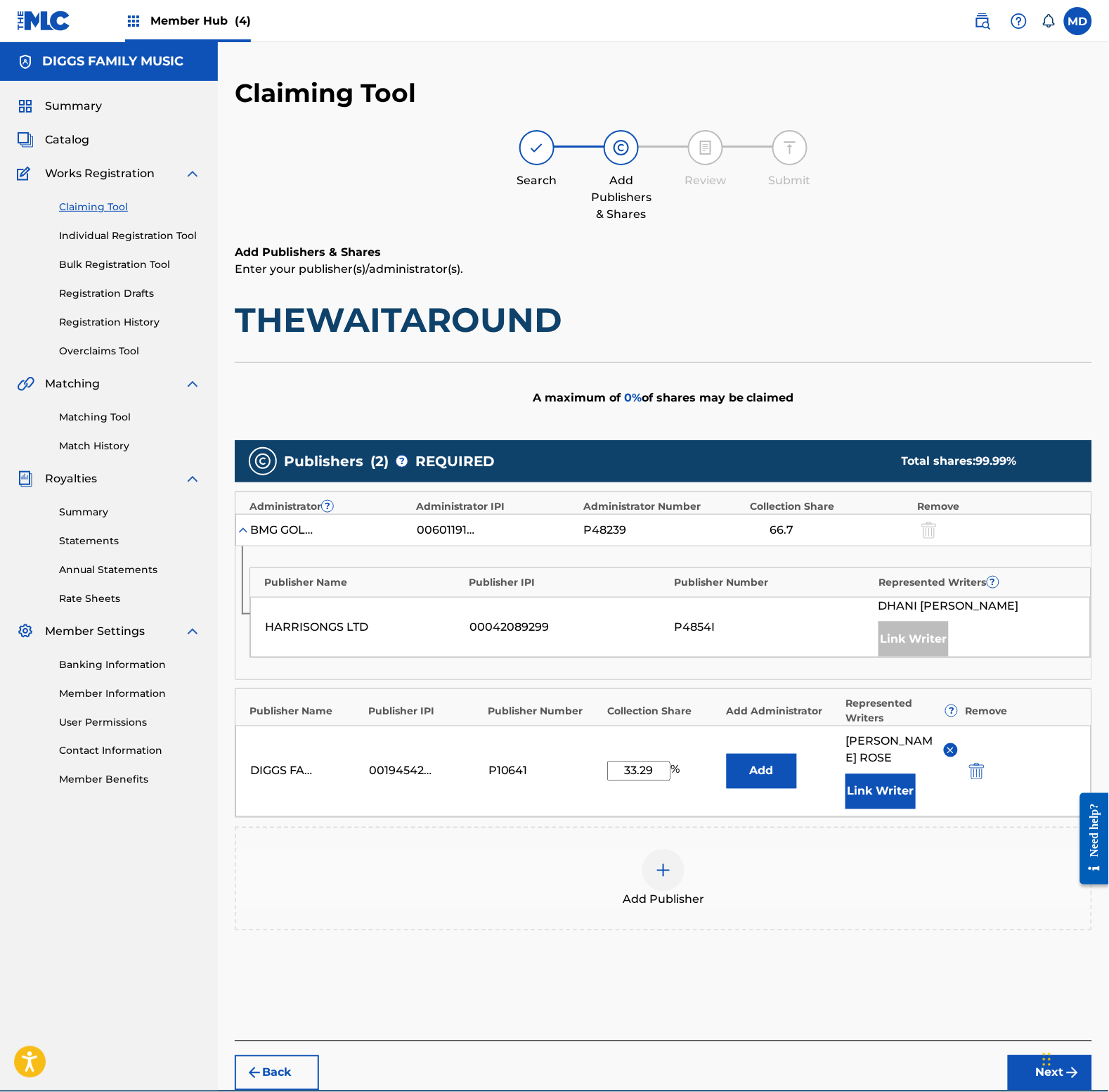
click at [946, 752] on img at bounding box center [950, 750] width 10 height 10
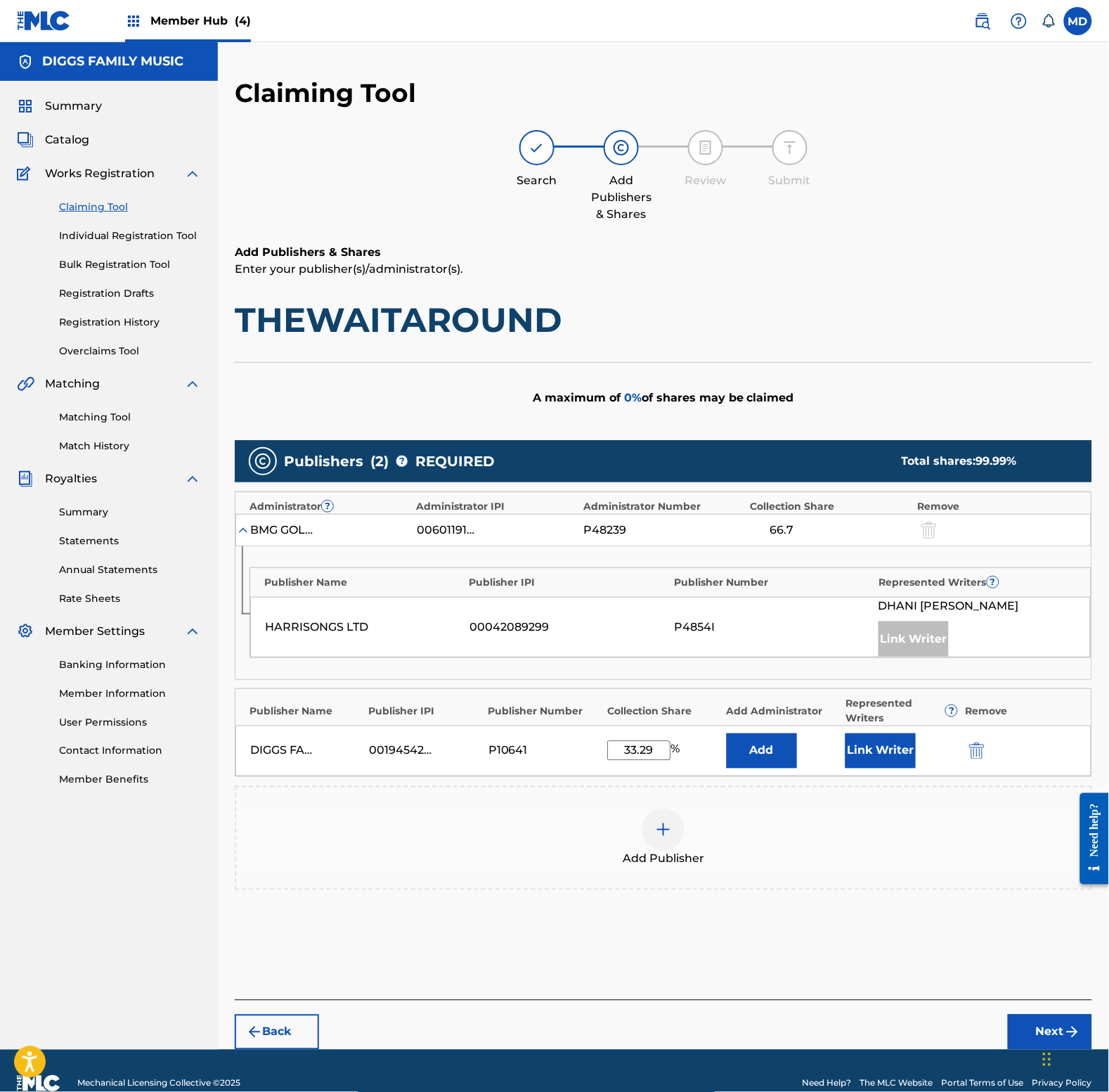
click at [644, 757] on input "33.29" at bounding box center [639, 751] width 63 height 20
type input "25"
click at [1019, 1032] on button "Next" at bounding box center [1050, 1032] width 85 height 35
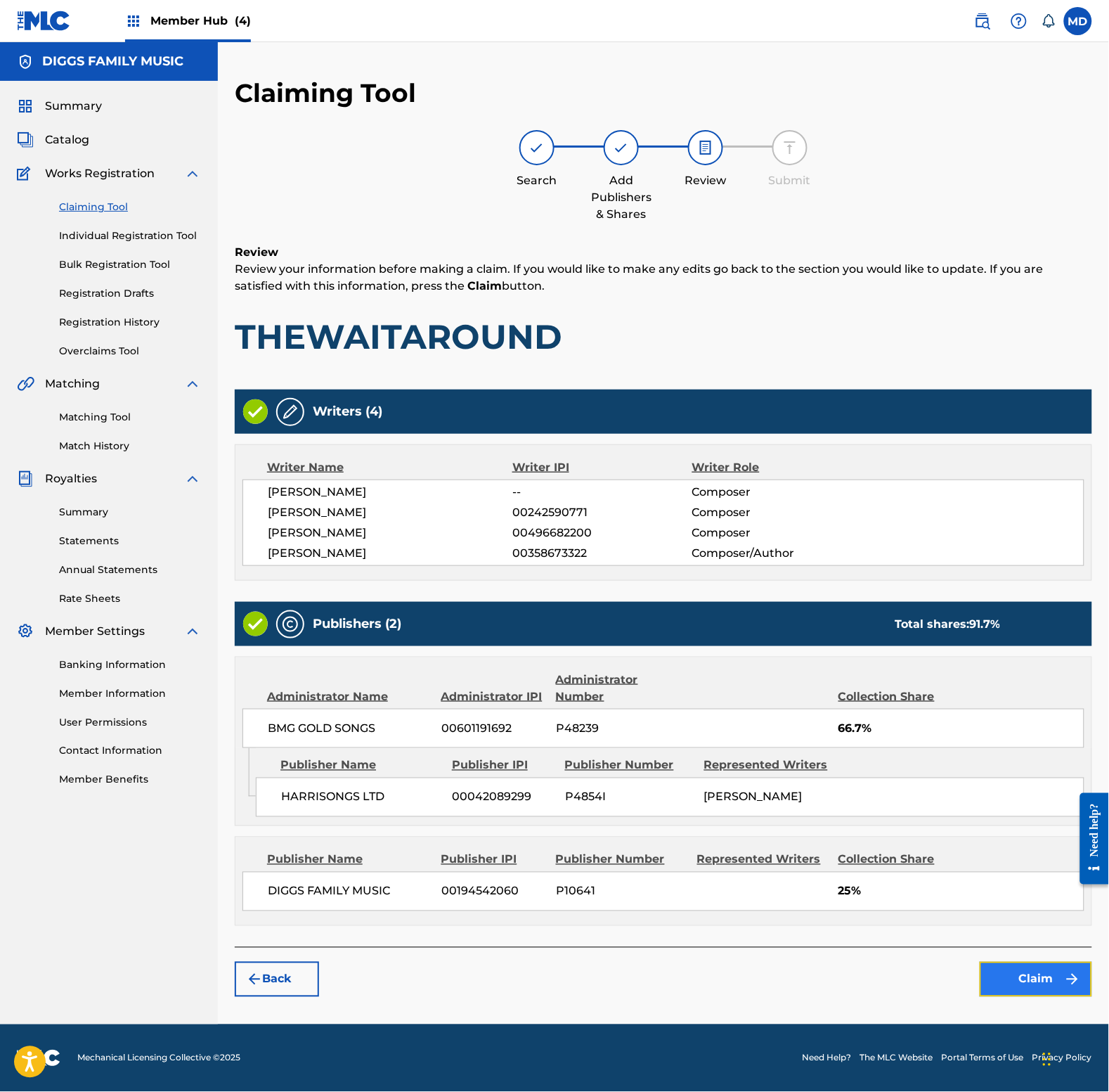
click at [1003, 980] on button "Claim" at bounding box center [1036, 980] width 112 height 35
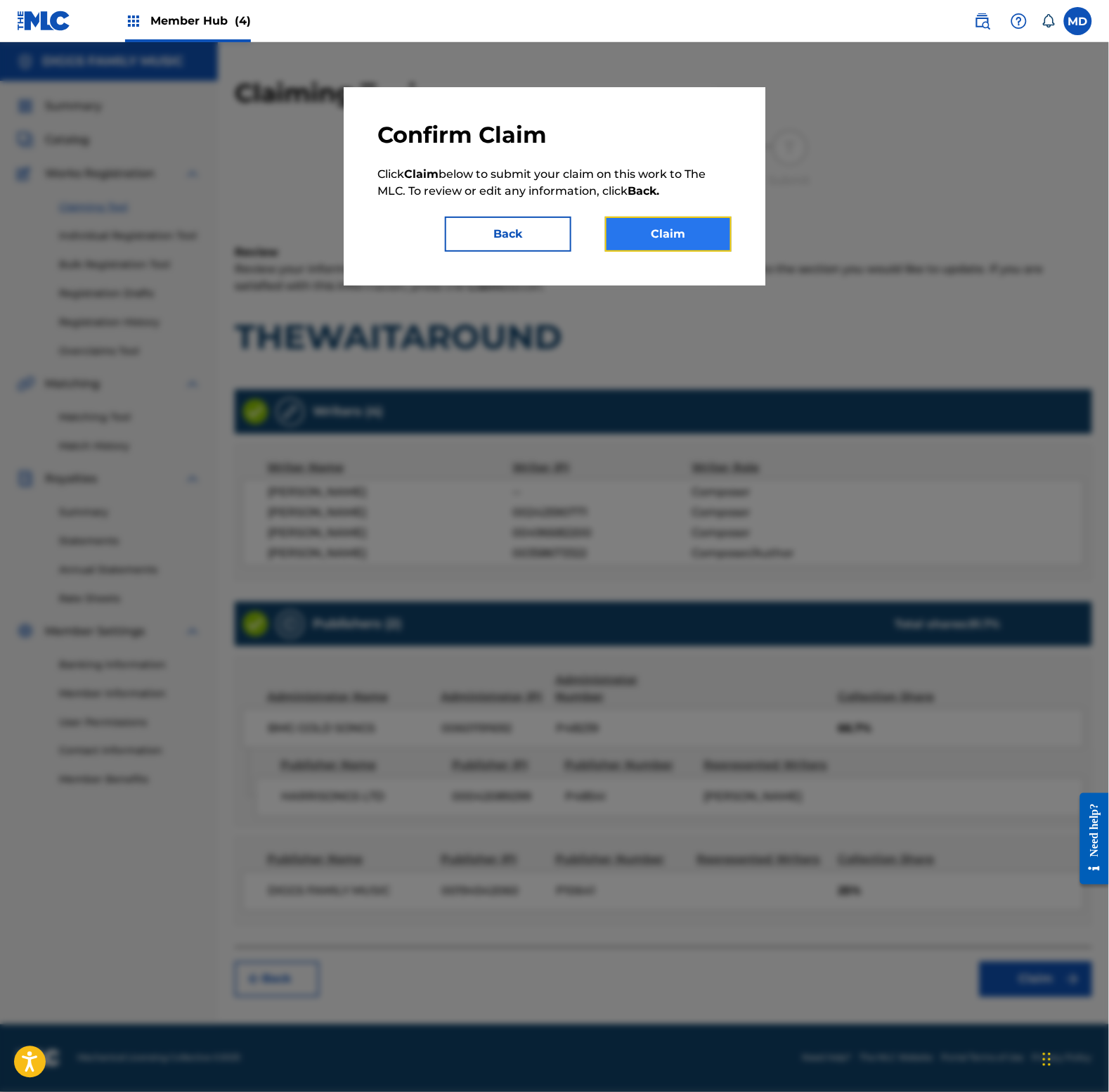
click at [669, 240] on button "Claim" at bounding box center [668, 234] width 127 height 35
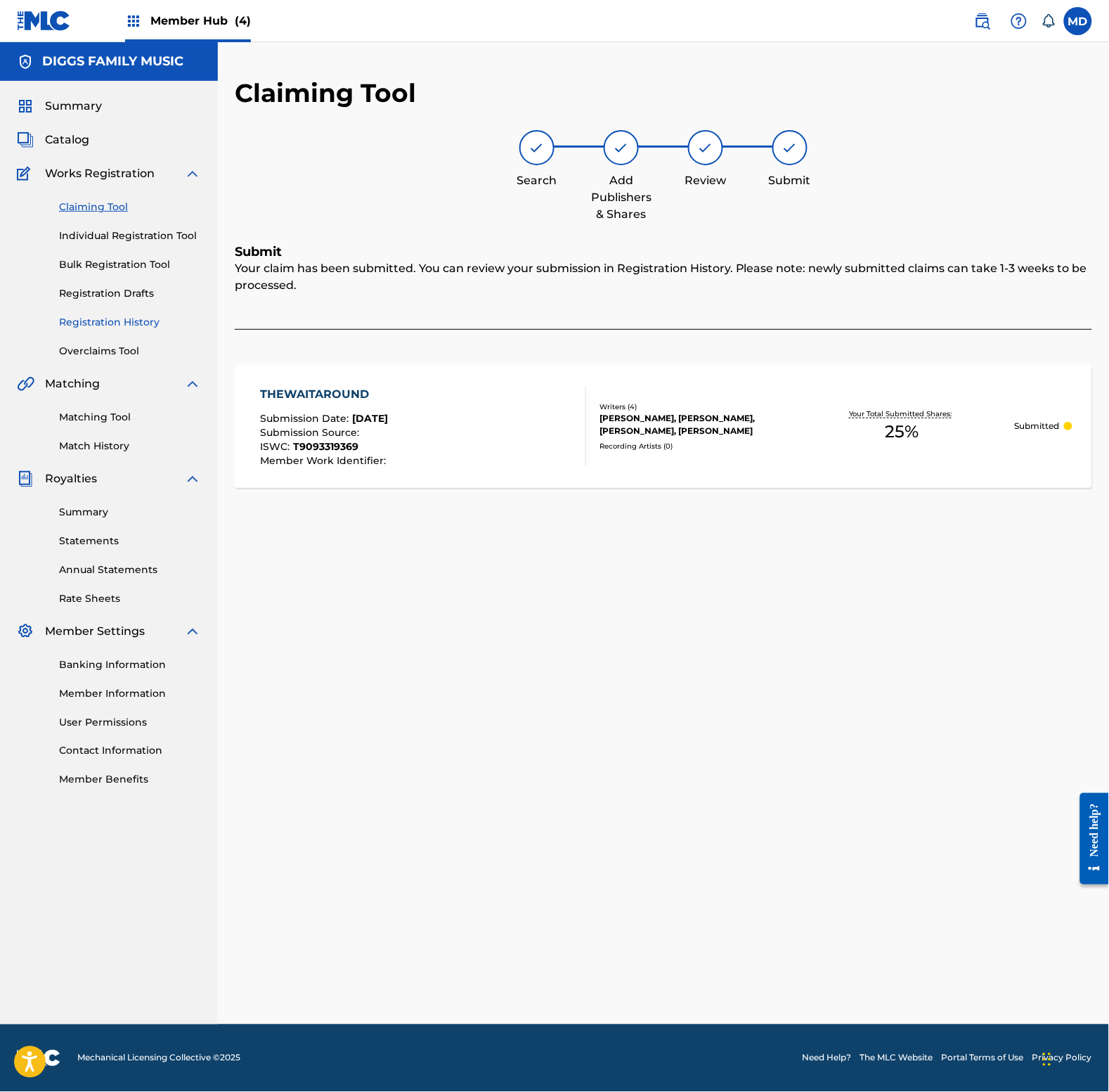
click at [97, 325] on link "Registration History" at bounding box center [130, 322] width 142 height 15
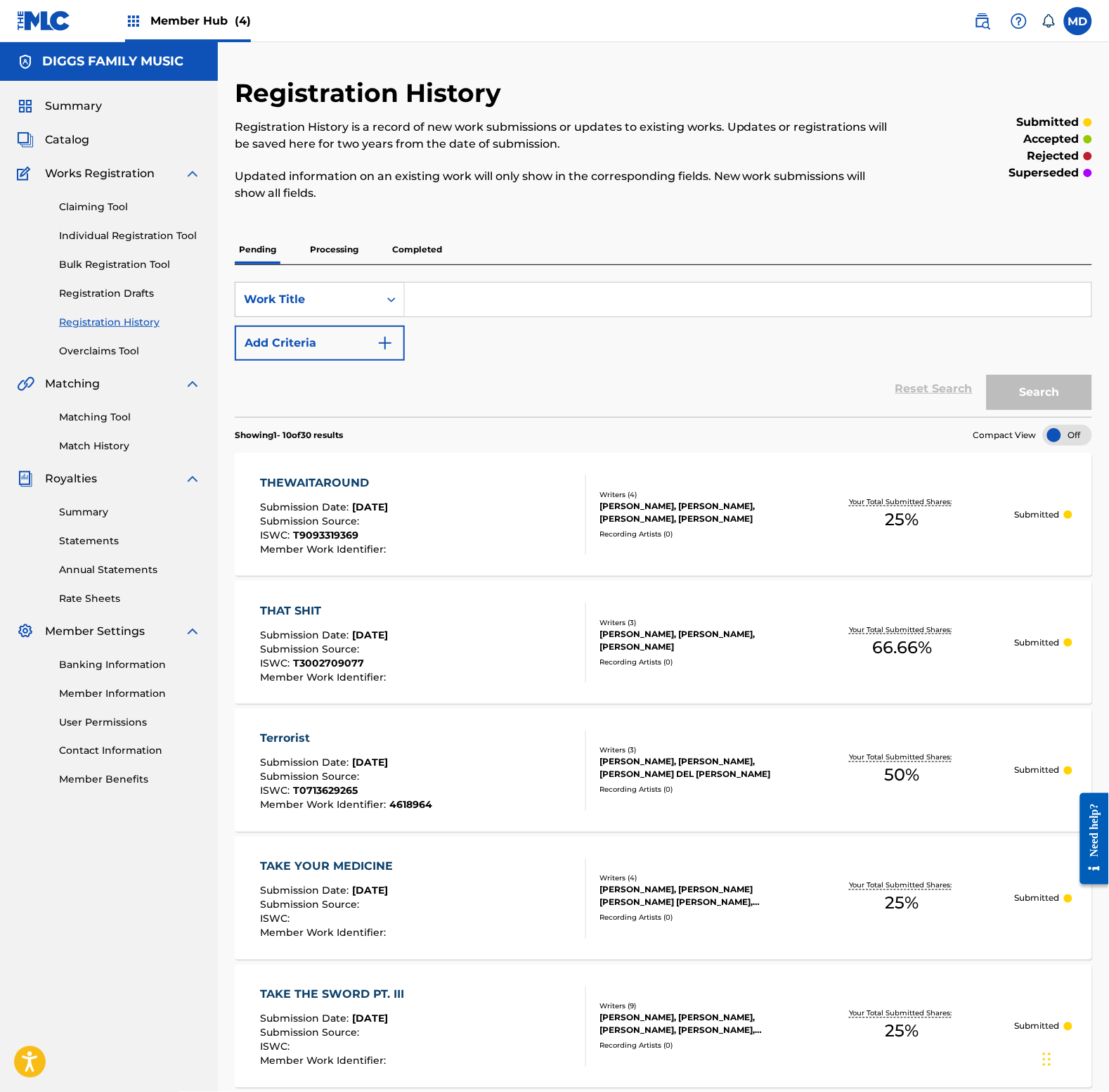
click at [498, 297] on input "Search Form" at bounding box center [747, 299] width 686 height 34
drag, startPoint x: 473, startPoint y: 307, endPoint x: 416, endPoint y: 313, distance: 57.3
click at [416, 313] on input "thirsty" at bounding box center [747, 299] width 686 height 34
type input "thirsty"
click at [1027, 394] on button "Search" at bounding box center [1039, 392] width 105 height 35
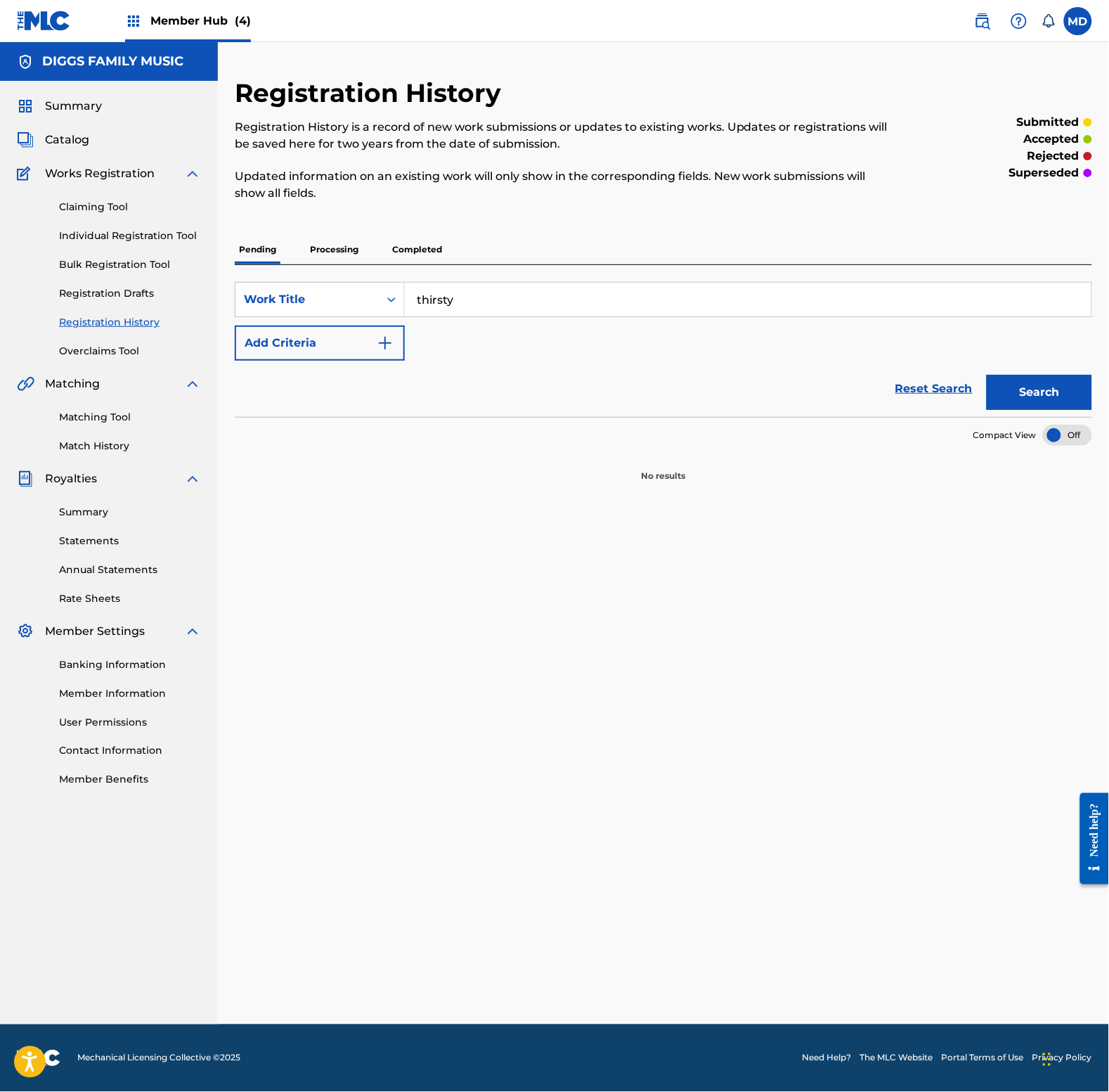
click at [351, 248] on p "Processing" at bounding box center [334, 249] width 57 height 29
click at [418, 248] on p "Completed" at bounding box center [417, 249] width 59 height 29
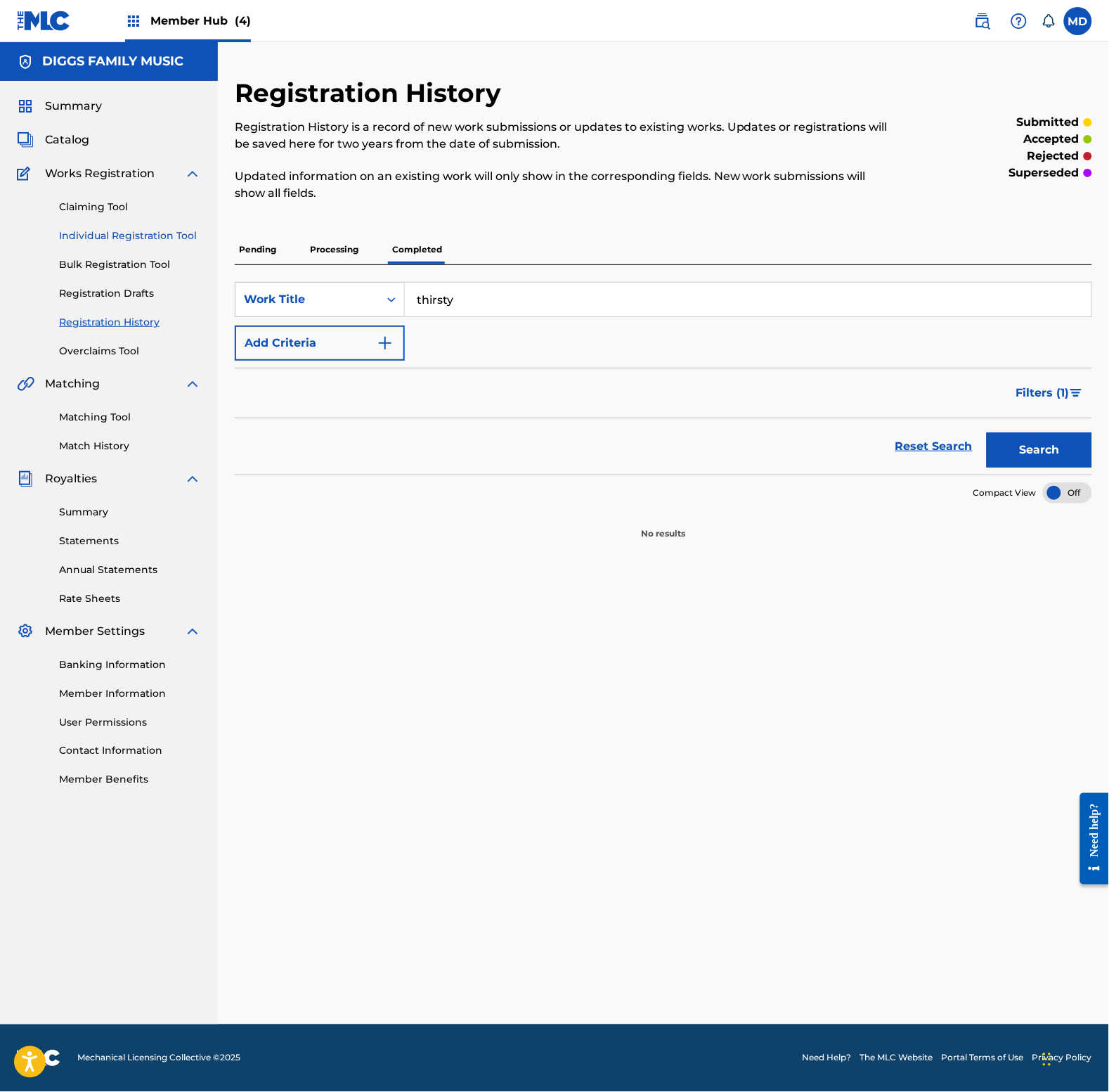
click at [85, 239] on link "Individual Registration Tool" at bounding box center [130, 236] width 142 height 15
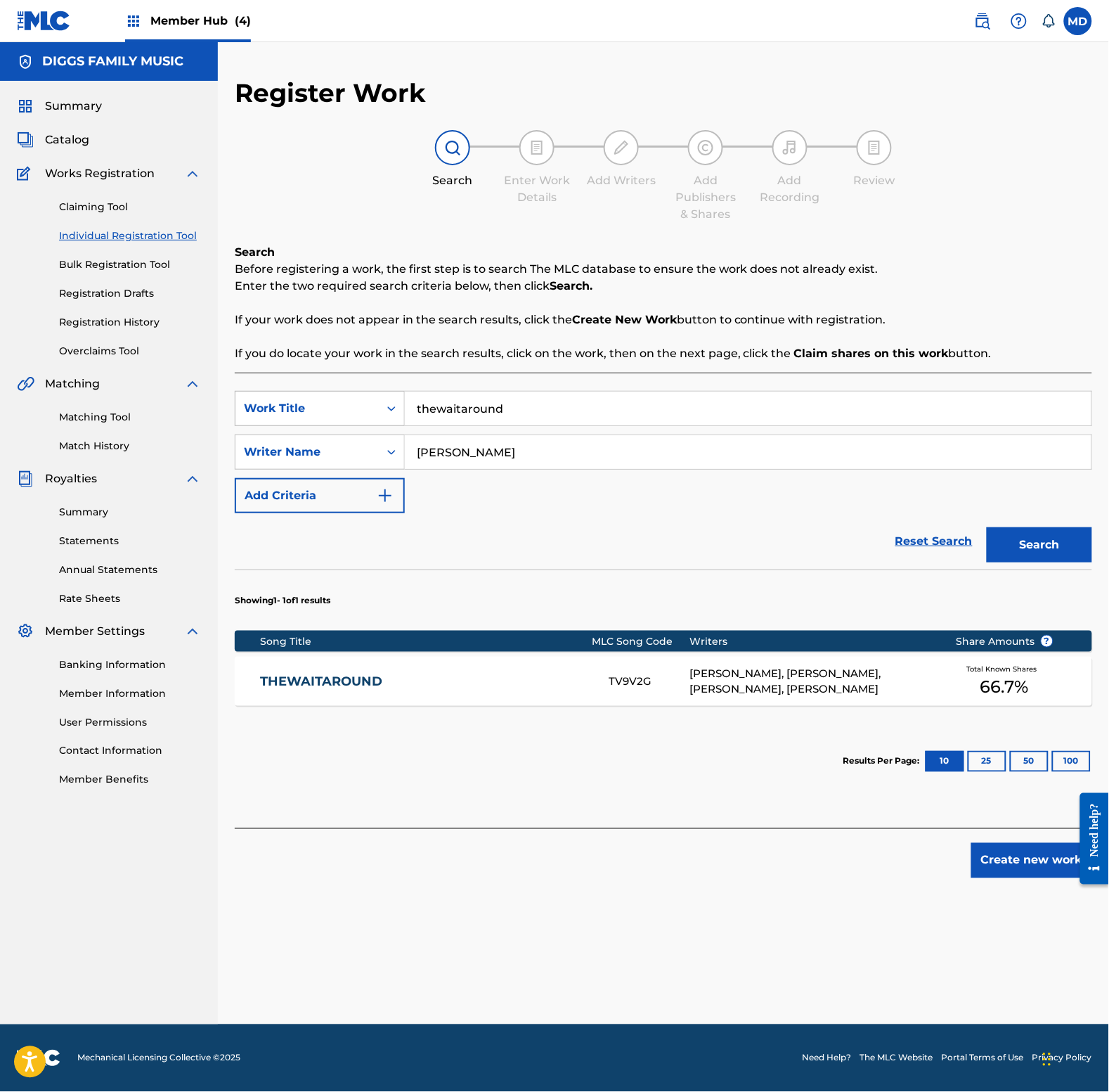
drag, startPoint x: 511, startPoint y: 406, endPoint x: 351, endPoint y: 418, distance: 160.4
click at [351, 418] on div "SearchWithCriteria1c5e4e2e-a574-4485-910d-b1f3249a33ea Work Title thewaitaround" at bounding box center [663, 409] width 857 height 35
paste input "irsty"
type input "thirsty"
drag, startPoint x: 525, startPoint y: 450, endPoint x: 357, endPoint y: 468, distance: 169.0
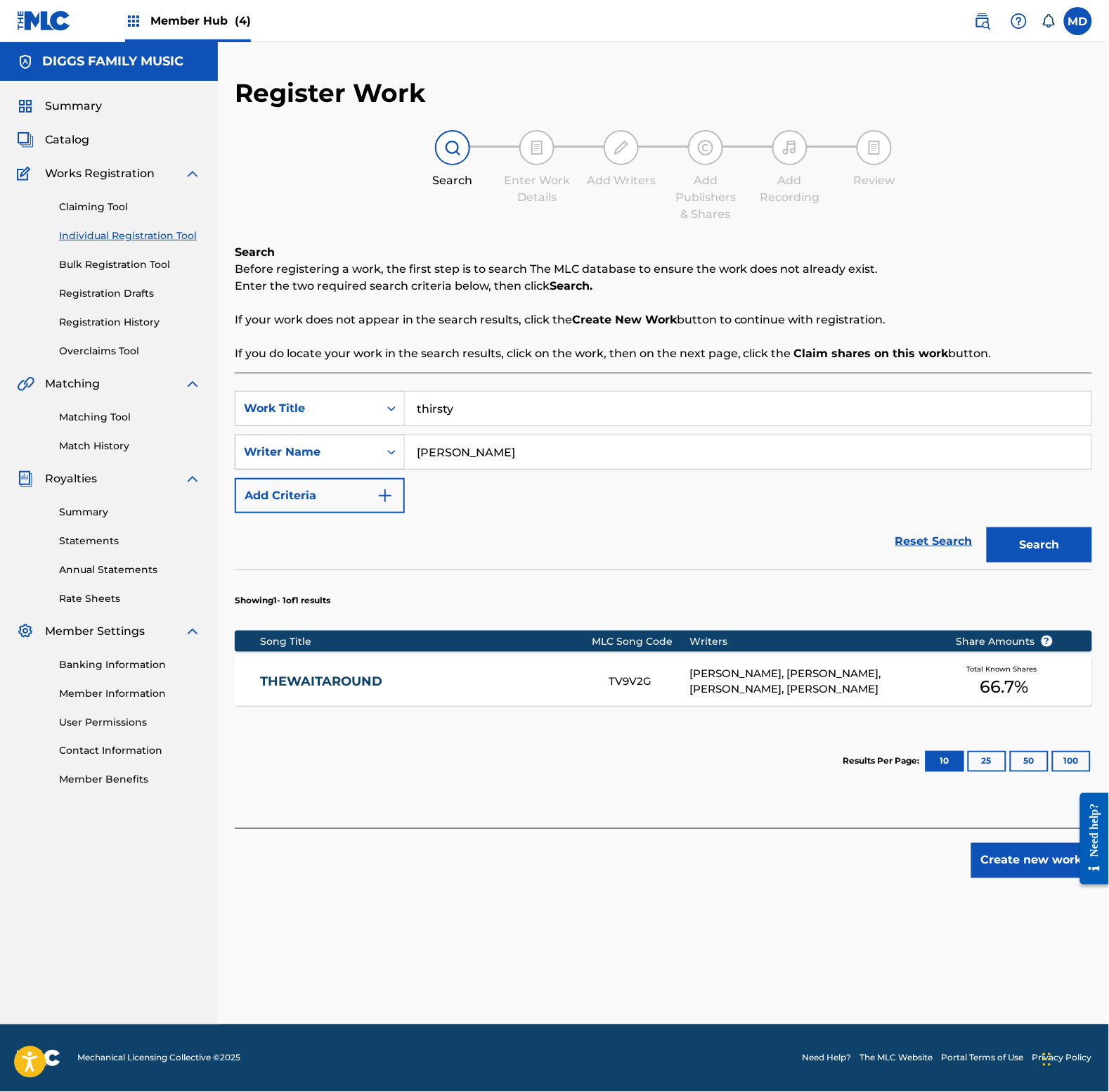
click at [357, 468] on div "SearchWithCriteriac1bef618-809c-4235-a74f-3828bf267fdd Writer Name [PERSON_NAME]" at bounding box center [663, 452] width 857 height 35
paste input "[PERSON_NAME] [PERSON_NAME]"
type input "[PERSON_NAME] [PERSON_NAME]"
click at [1020, 549] on button "Search" at bounding box center [1039, 545] width 105 height 35
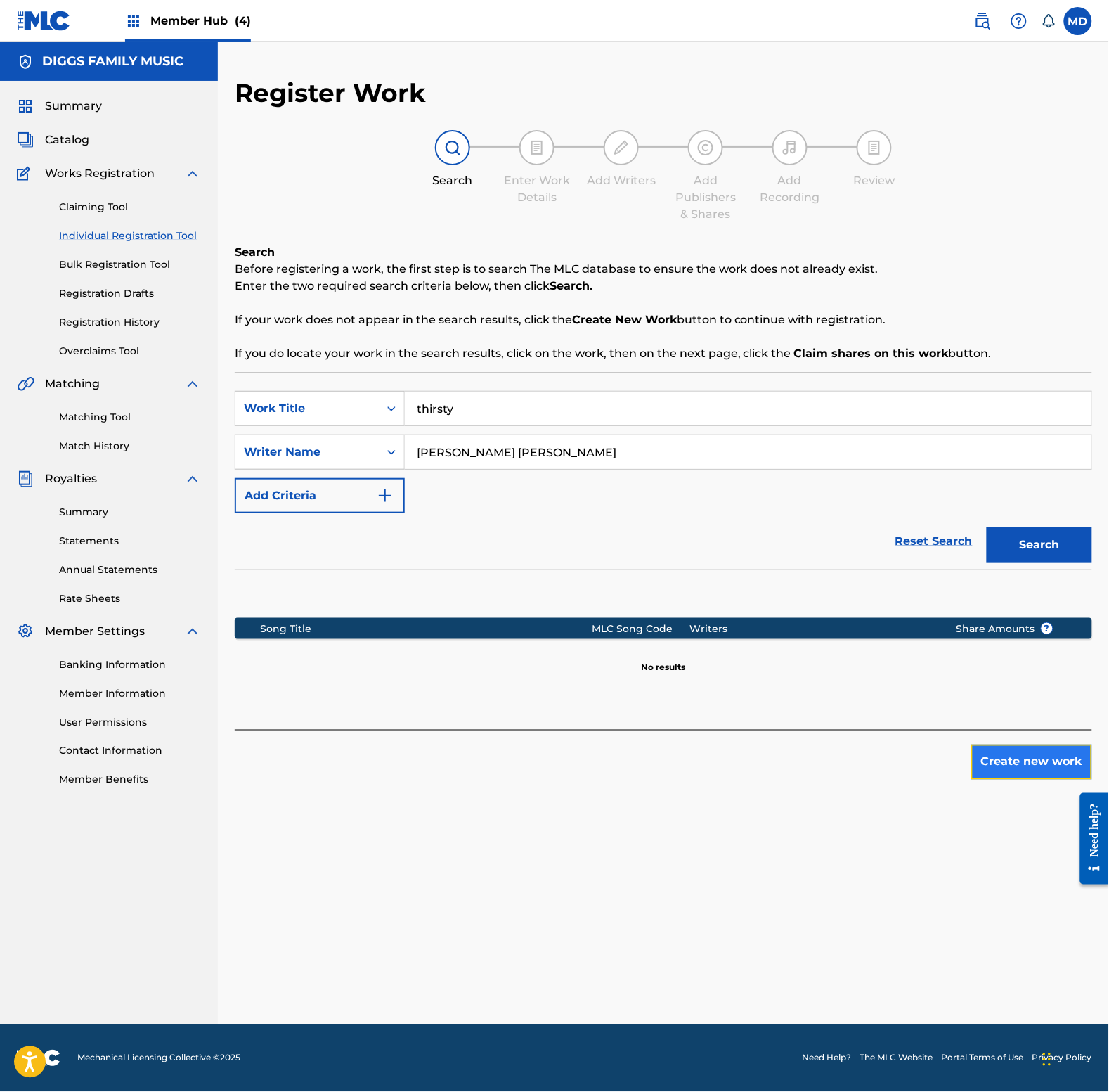
click at [1004, 763] on button "Create new work" at bounding box center [1031, 762] width 121 height 35
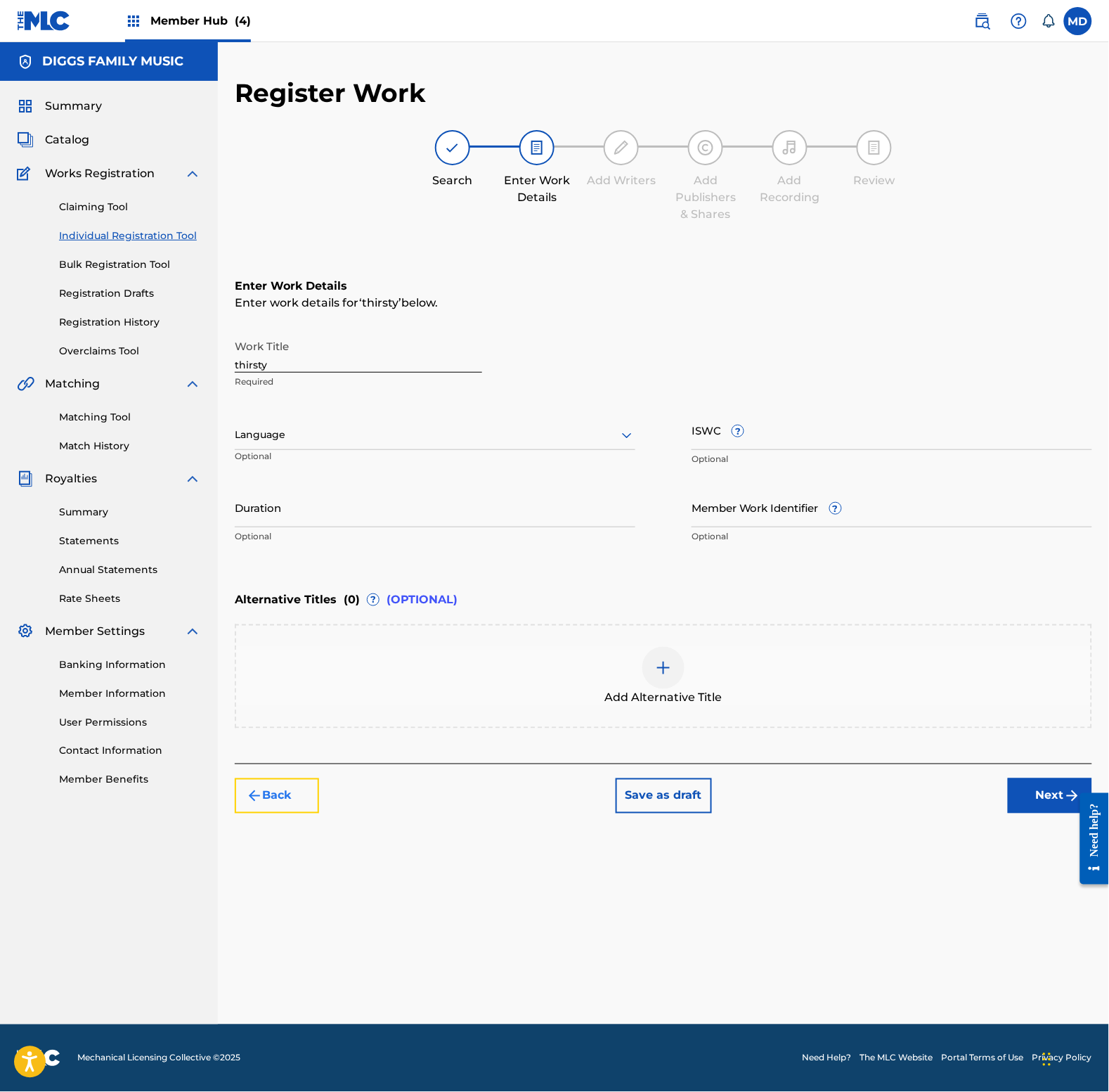
click at [294, 786] on button "Back" at bounding box center [277, 796] width 85 height 35
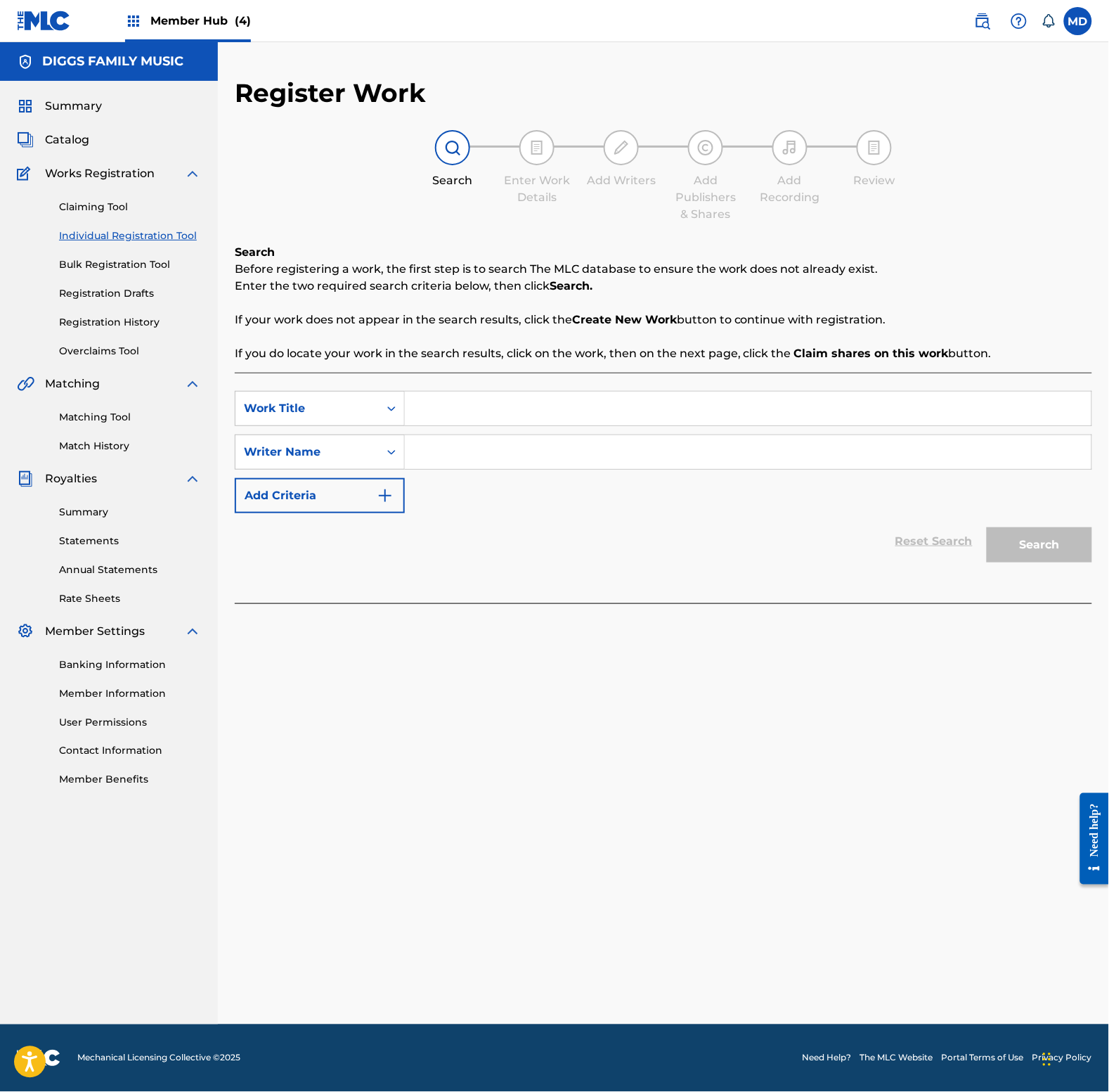
click at [480, 413] on input "Search Form" at bounding box center [747, 409] width 686 height 34
click at [492, 462] on input "Search Form" at bounding box center [747, 452] width 686 height 34
click at [515, 457] on input "Search Form" at bounding box center [747, 452] width 686 height 34
paste input "[PERSON_NAME]"
type input "[PERSON_NAME]"
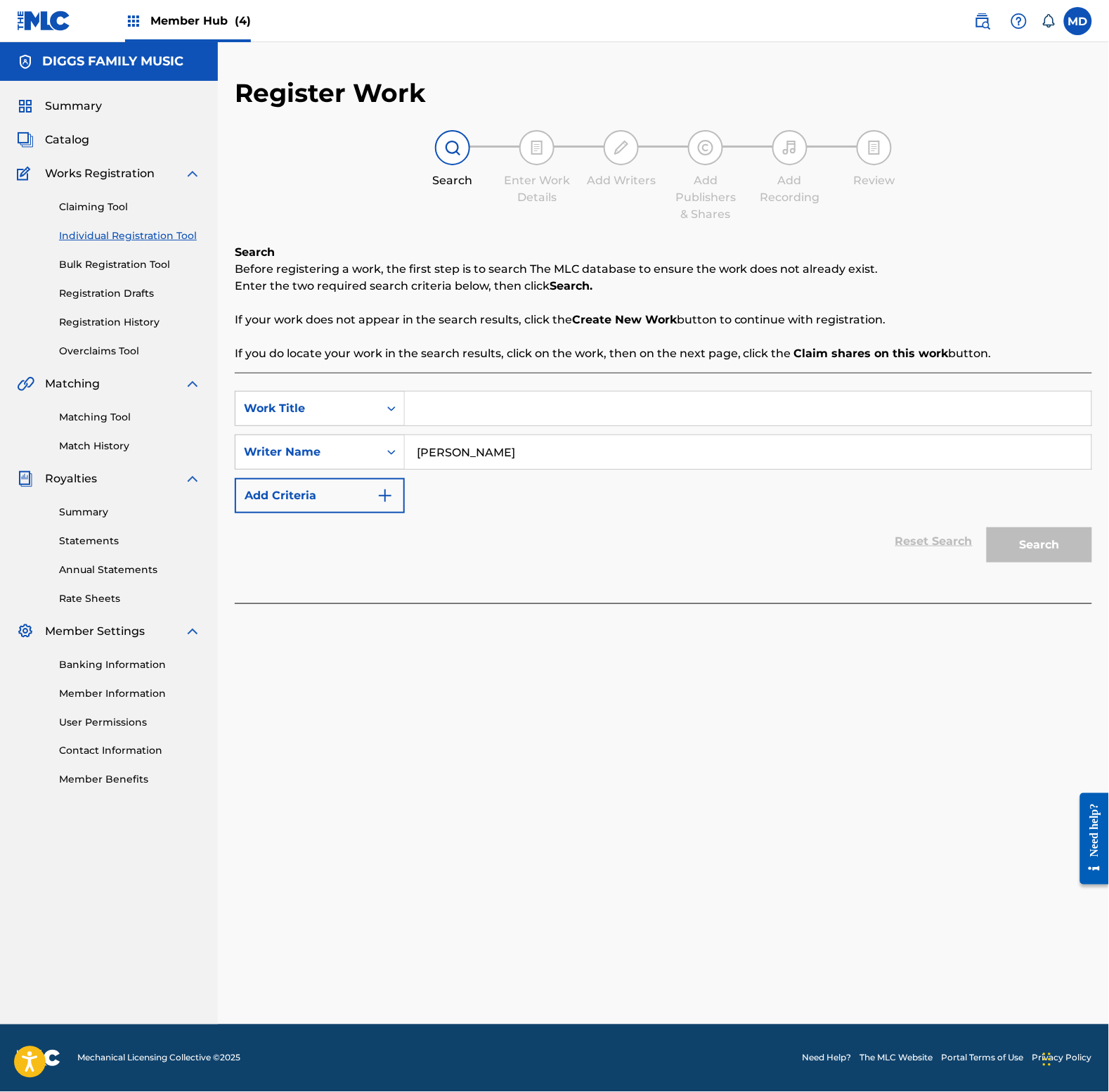
click at [479, 405] on input "Search Form" at bounding box center [747, 409] width 686 height 34
type input "thirsty"
click at [1079, 545] on button "Search" at bounding box center [1039, 545] width 105 height 35
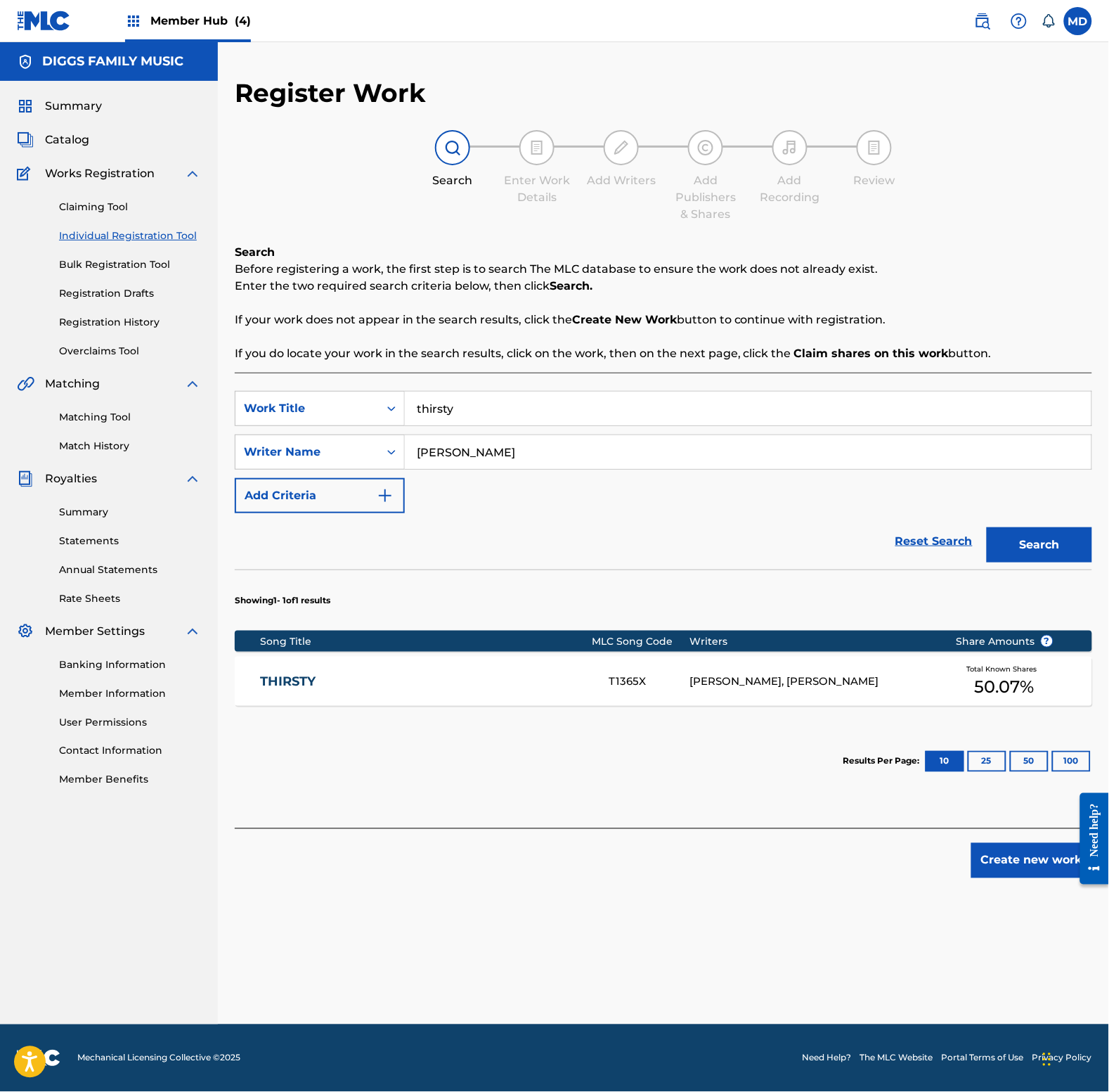
click at [534, 687] on link "THIRSTY" at bounding box center [425, 682] width 329 height 16
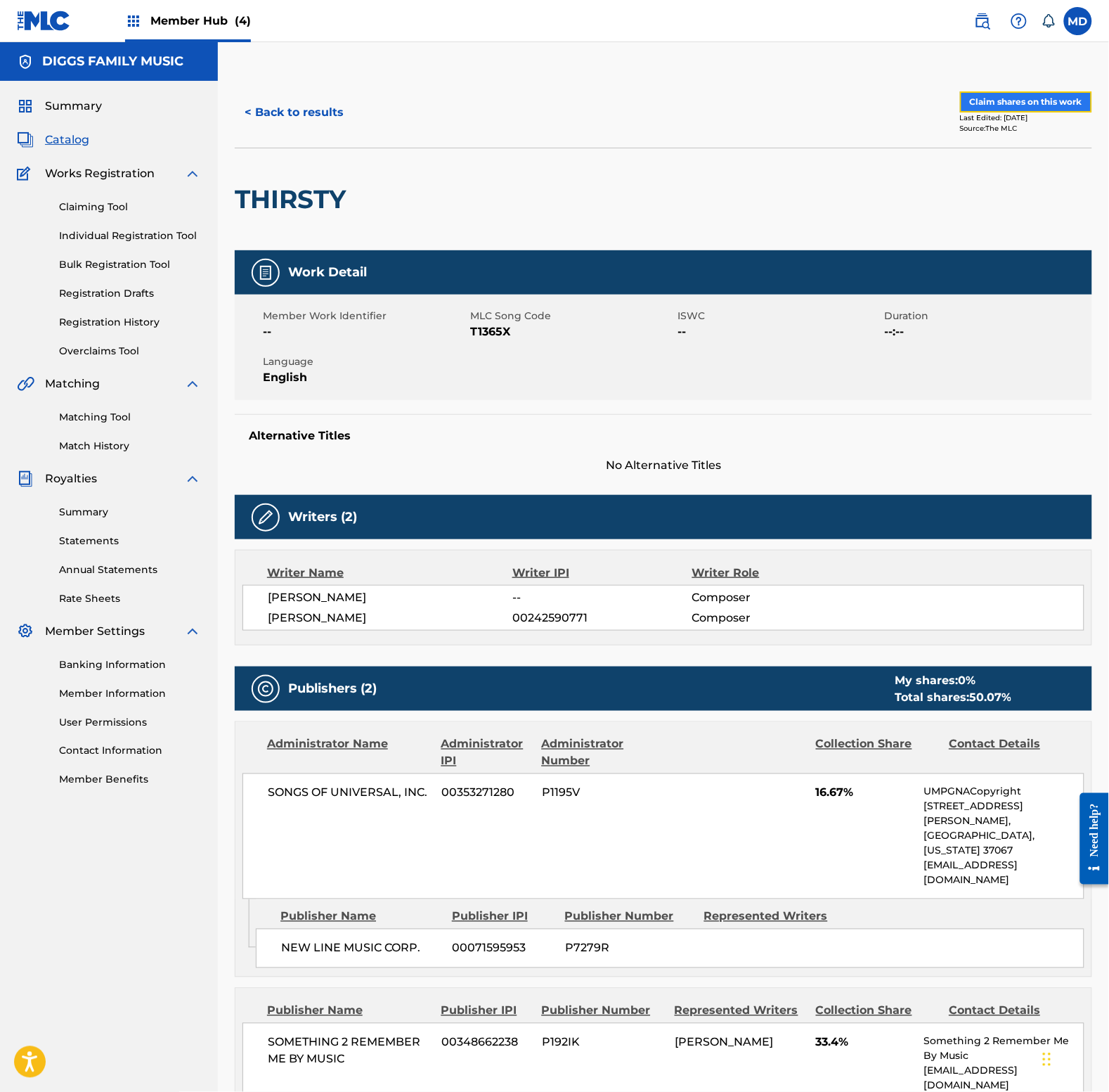
click at [1008, 103] on button "Claim shares on this work" at bounding box center [1026, 101] width 132 height 21
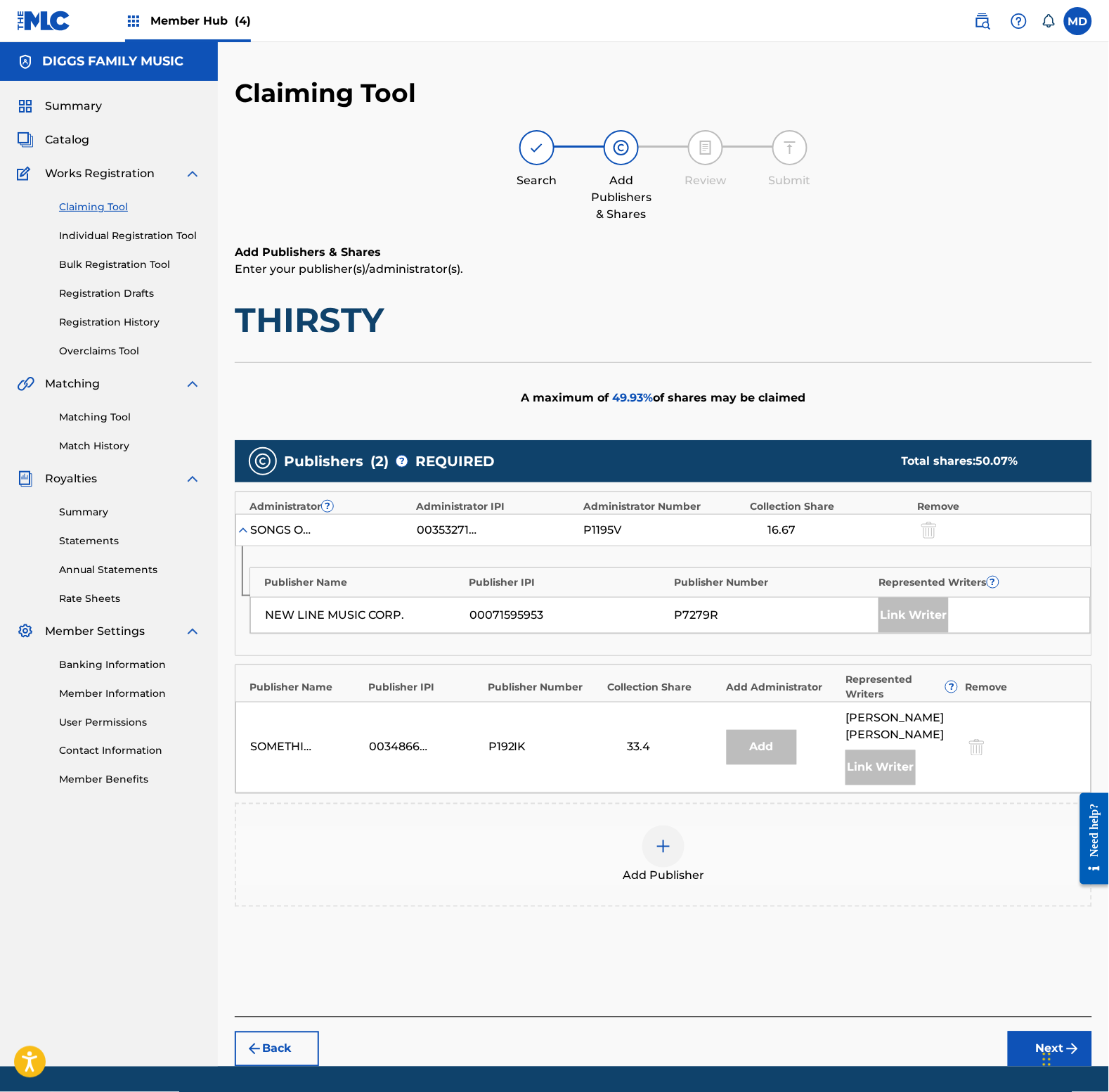
click at [657, 838] on img at bounding box center [663, 846] width 17 height 17
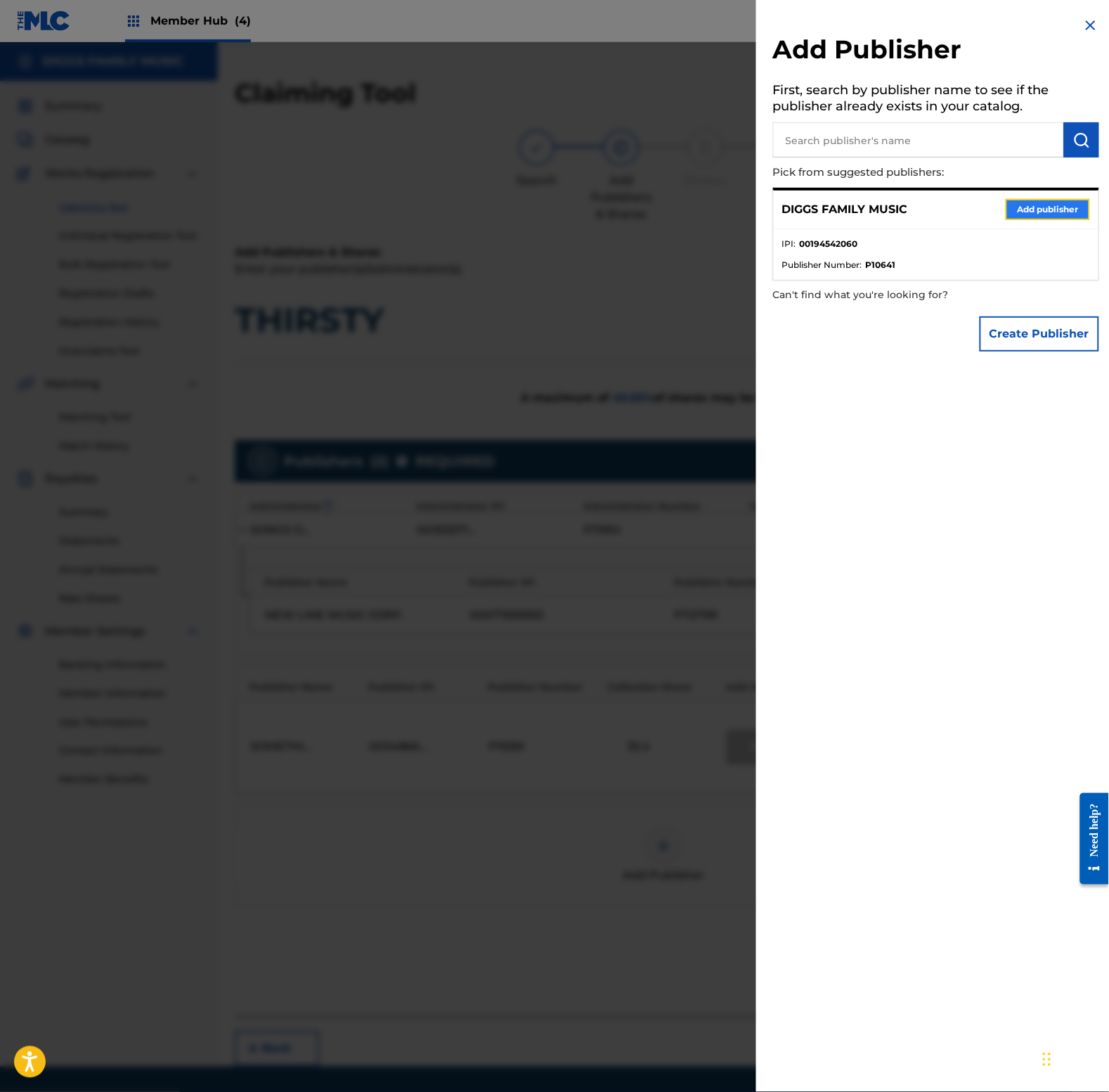
click at [1035, 209] on button "Add publisher" at bounding box center [1048, 209] width 85 height 21
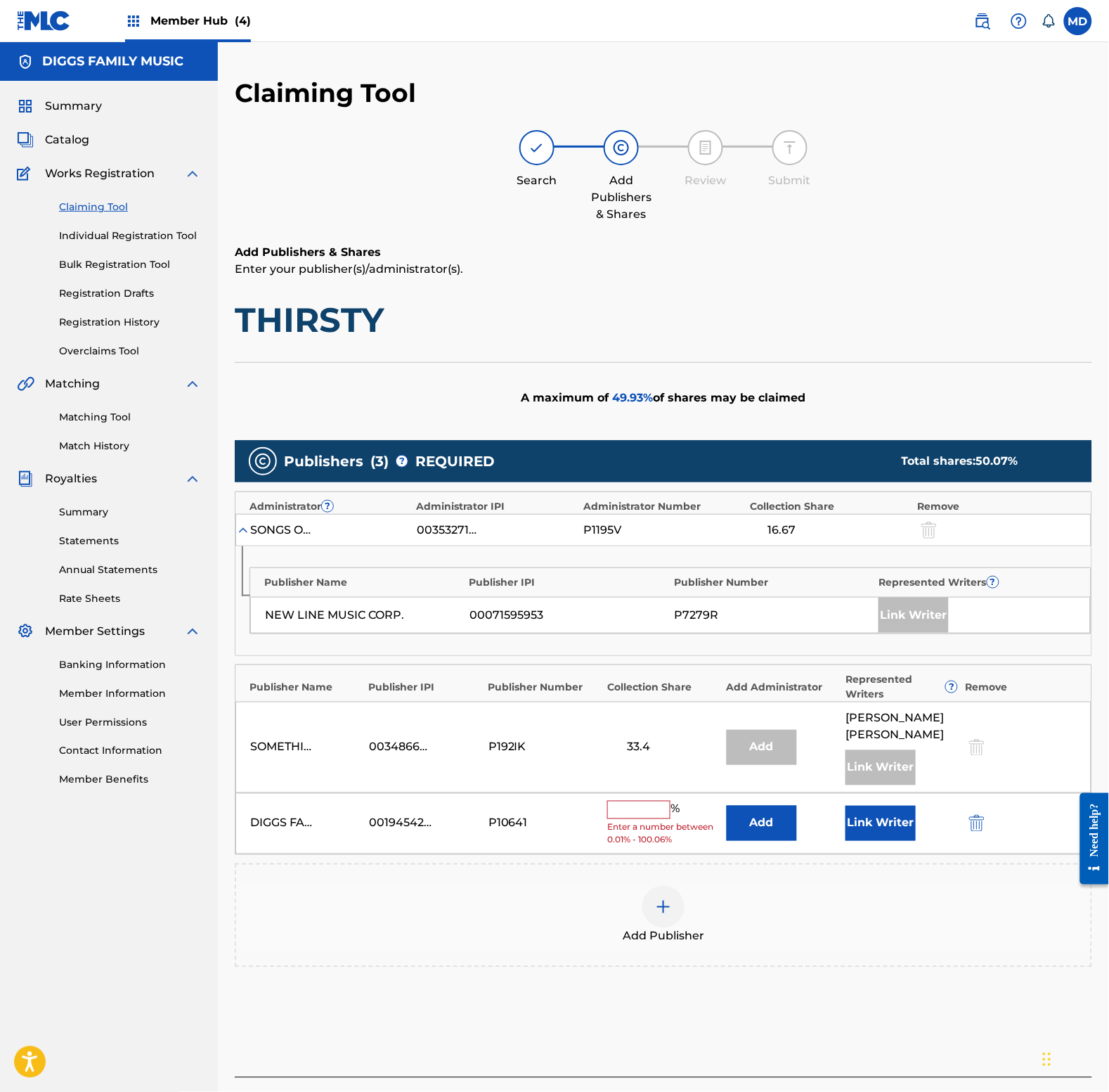
click at [648, 801] on input "text" at bounding box center [639, 809] width 63 height 18
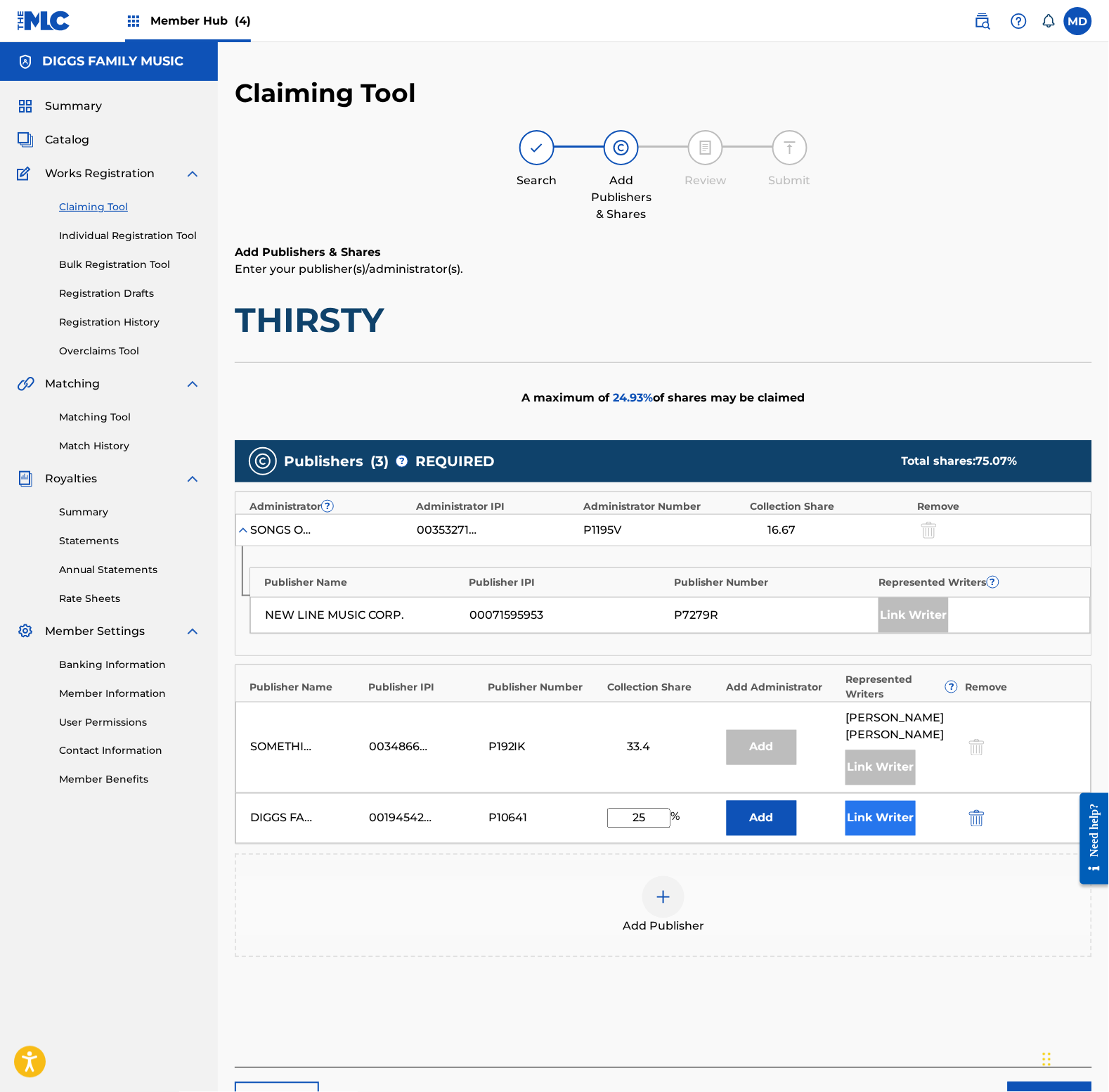
type input "25"
click at [875, 805] on button "Link Writer" at bounding box center [880, 818] width 70 height 35
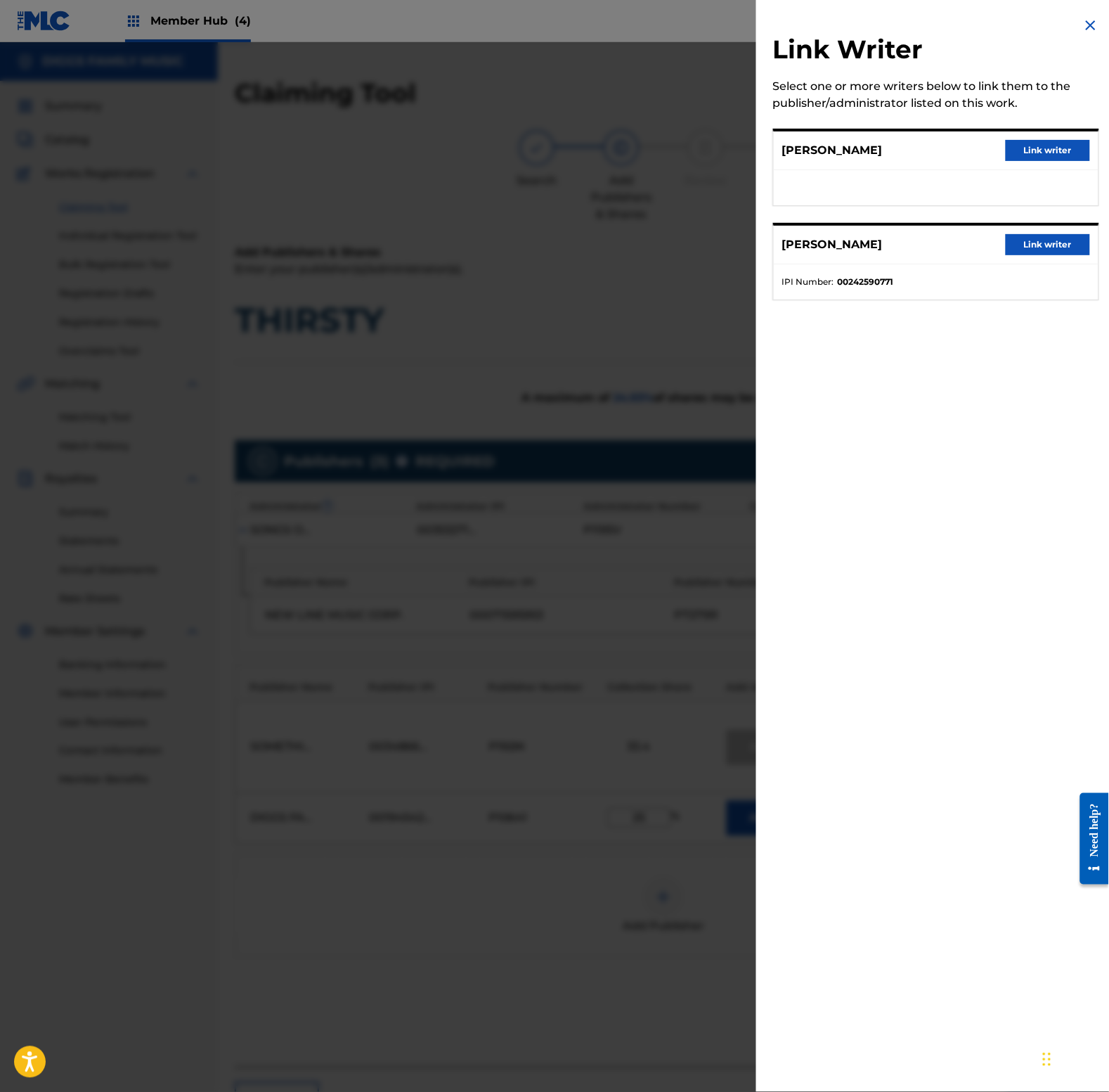
click at [1089, 26] on img at bounding box center [1090, 25] width 17 height 17
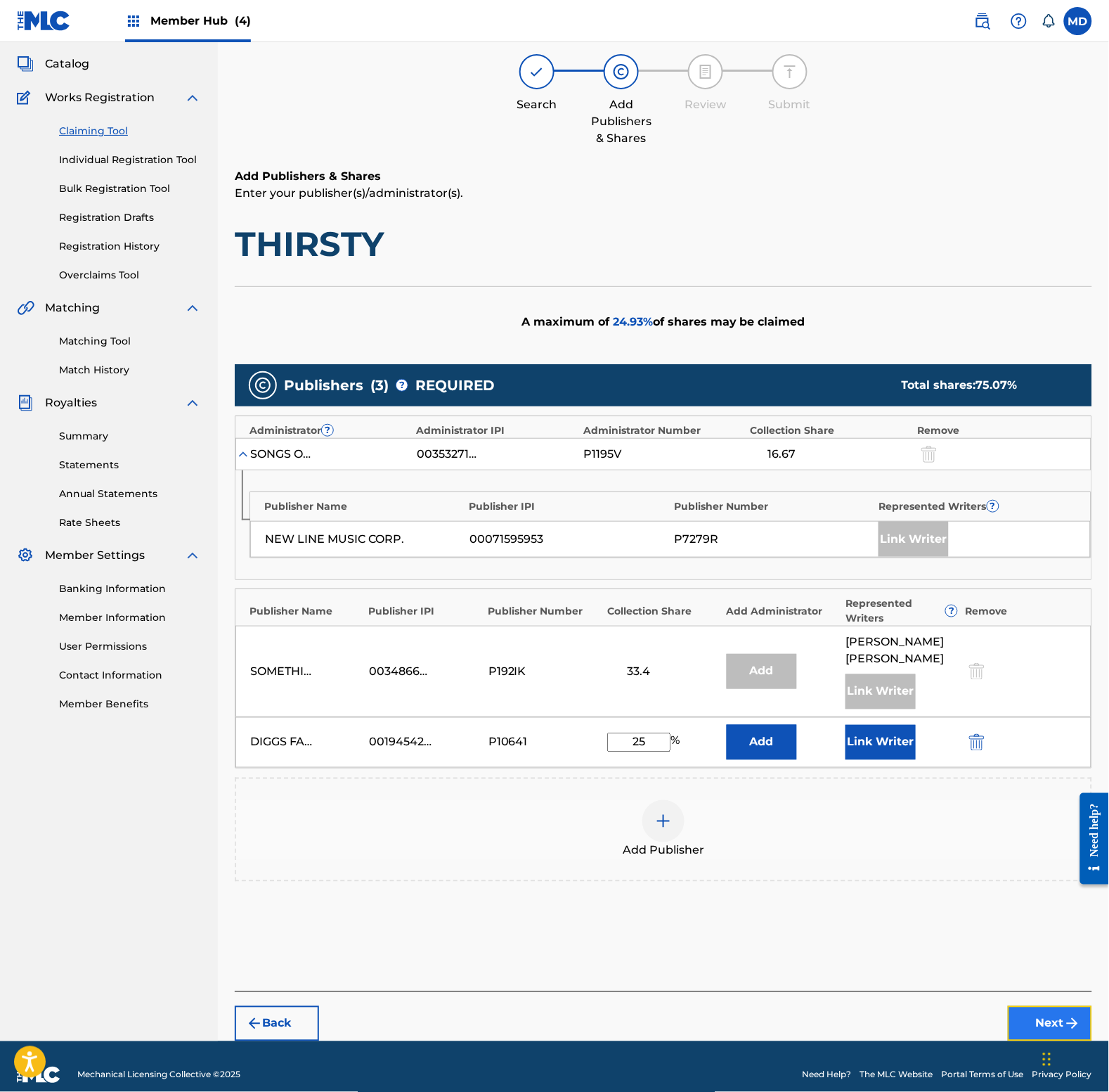
click at [1030, 1011] on button "Next" at bounding box center [1050, 1024] width 85 height 35
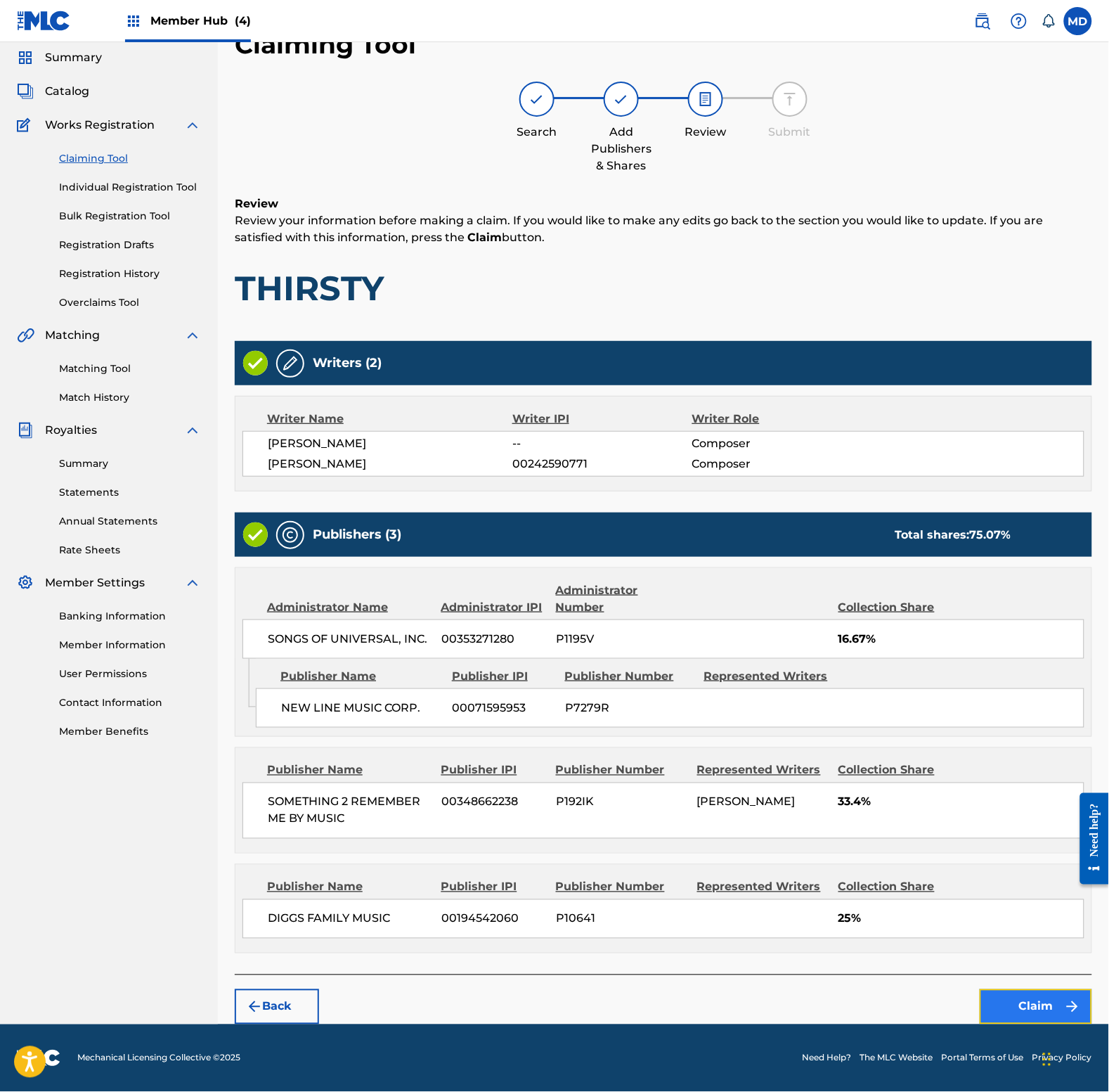
click at [1021, 1009] on button "Claim" at bounding box center [1036, 1006] width 112 height 35
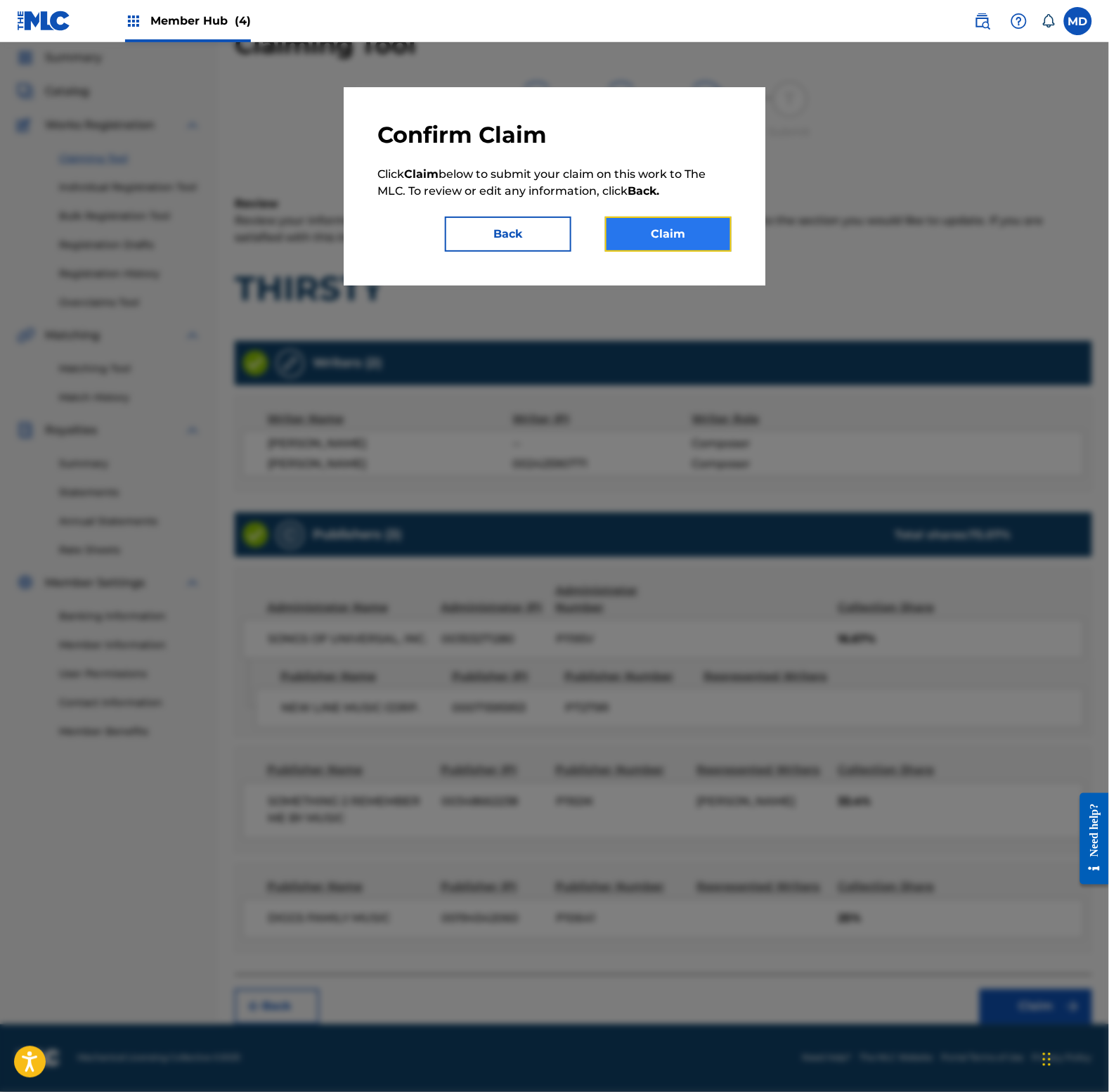
click at [642, 229] on button "Claim" at bounding box center [668, 234] width 127 height 35
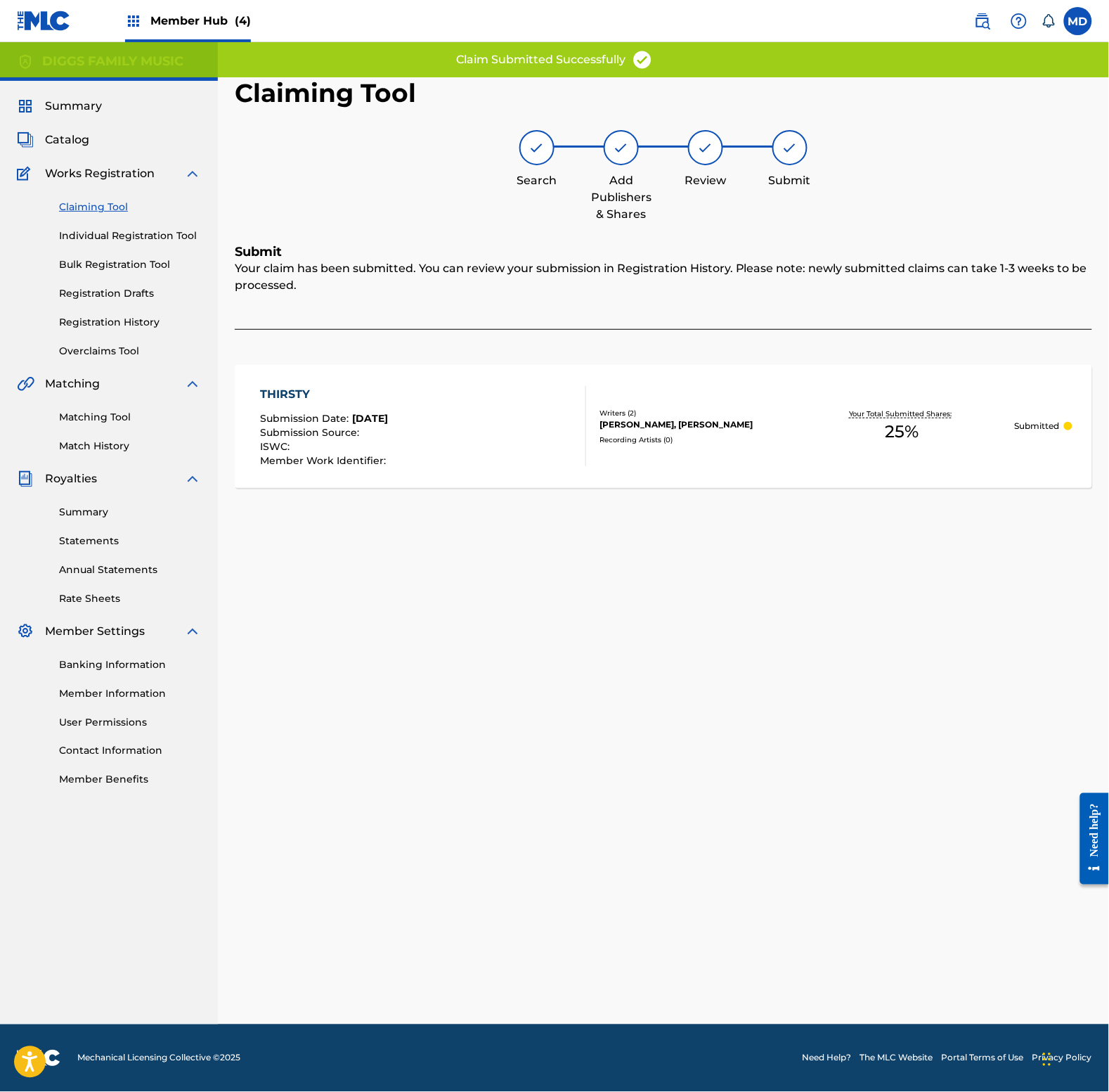
scroll to position [0, 0]
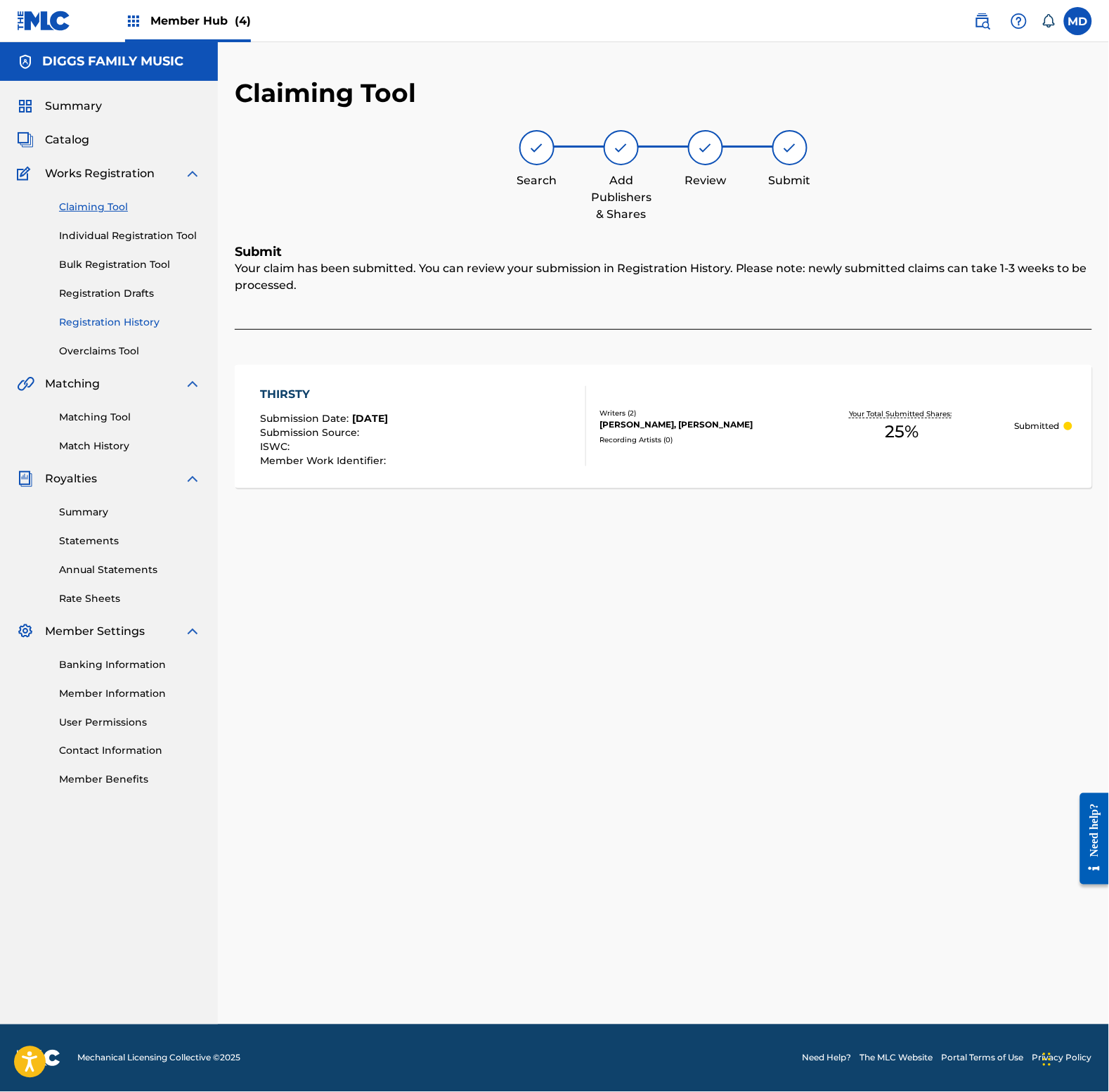
click at [98, 322] on link "Registration History" at bounding box center [130, 322] width 142 height 15
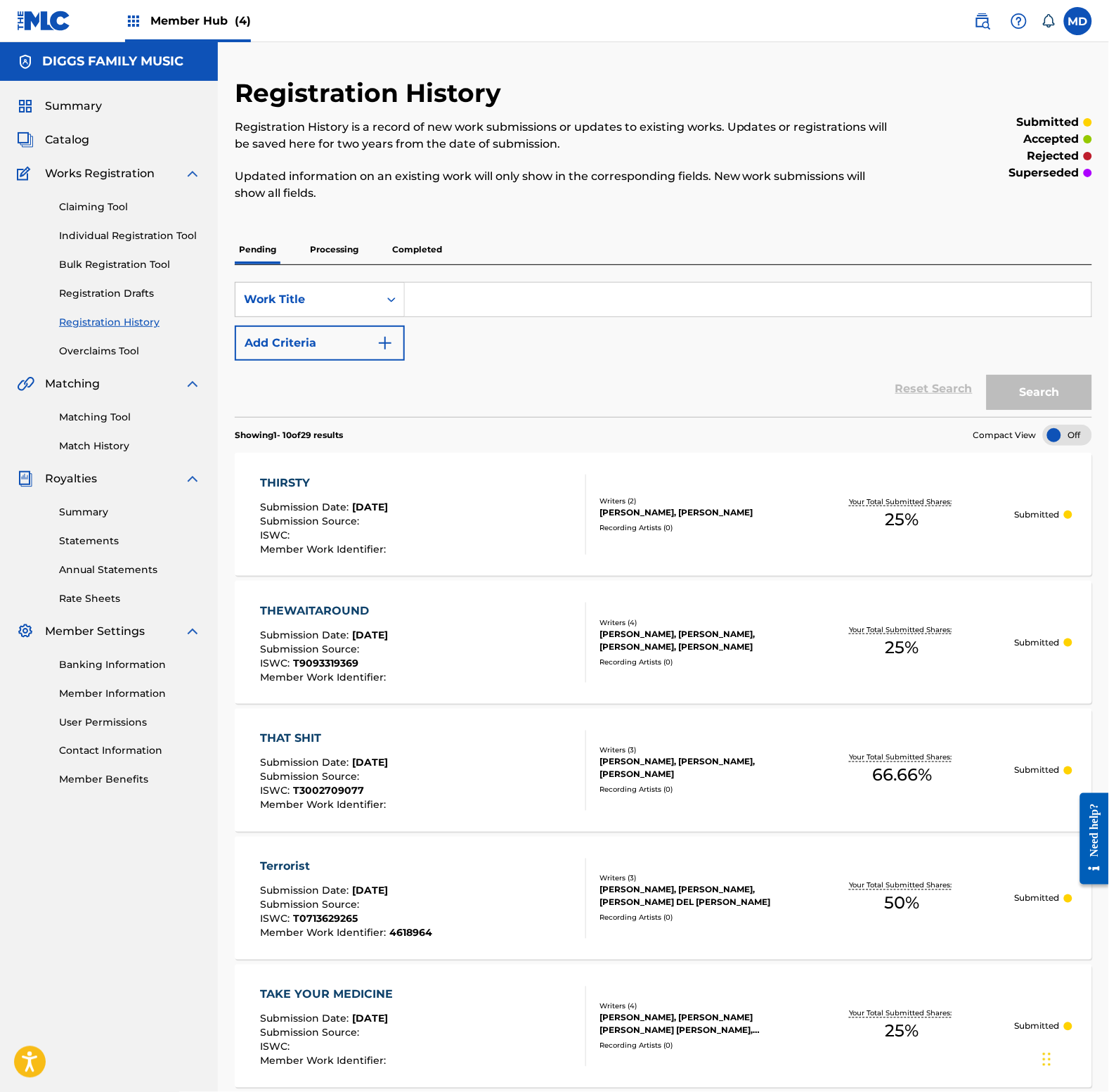
click at [507, 306] on input "Search Form" at bounding box center [747, 299] width 686 height 34
type input "throw your flag up"
click at [987, 375] on button "Search" at bounding box center [1039, 392] width 105 height 35
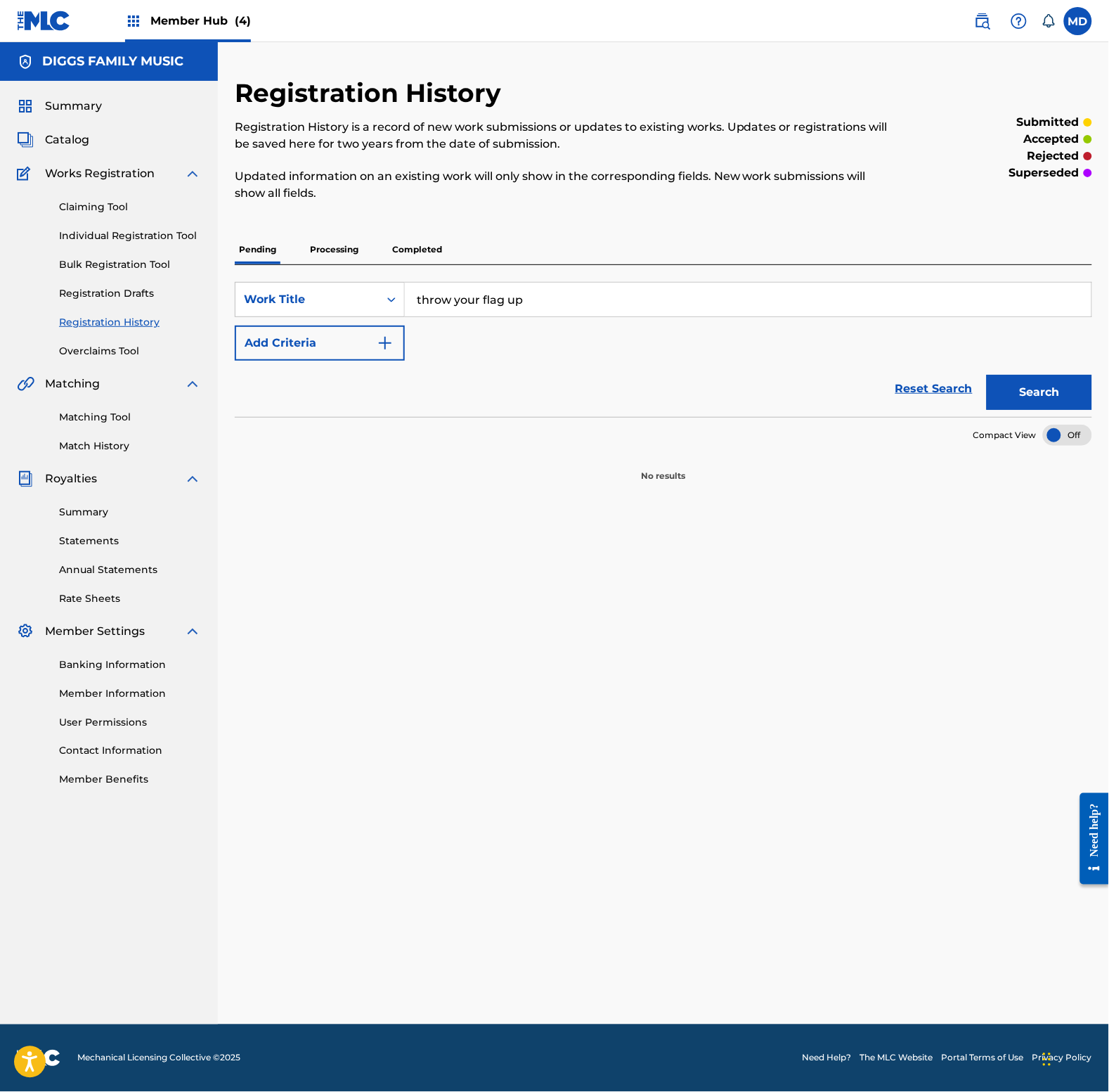
click at [336, 255] on p "Processing" at bounding box center [334, 249] width 57 height 29
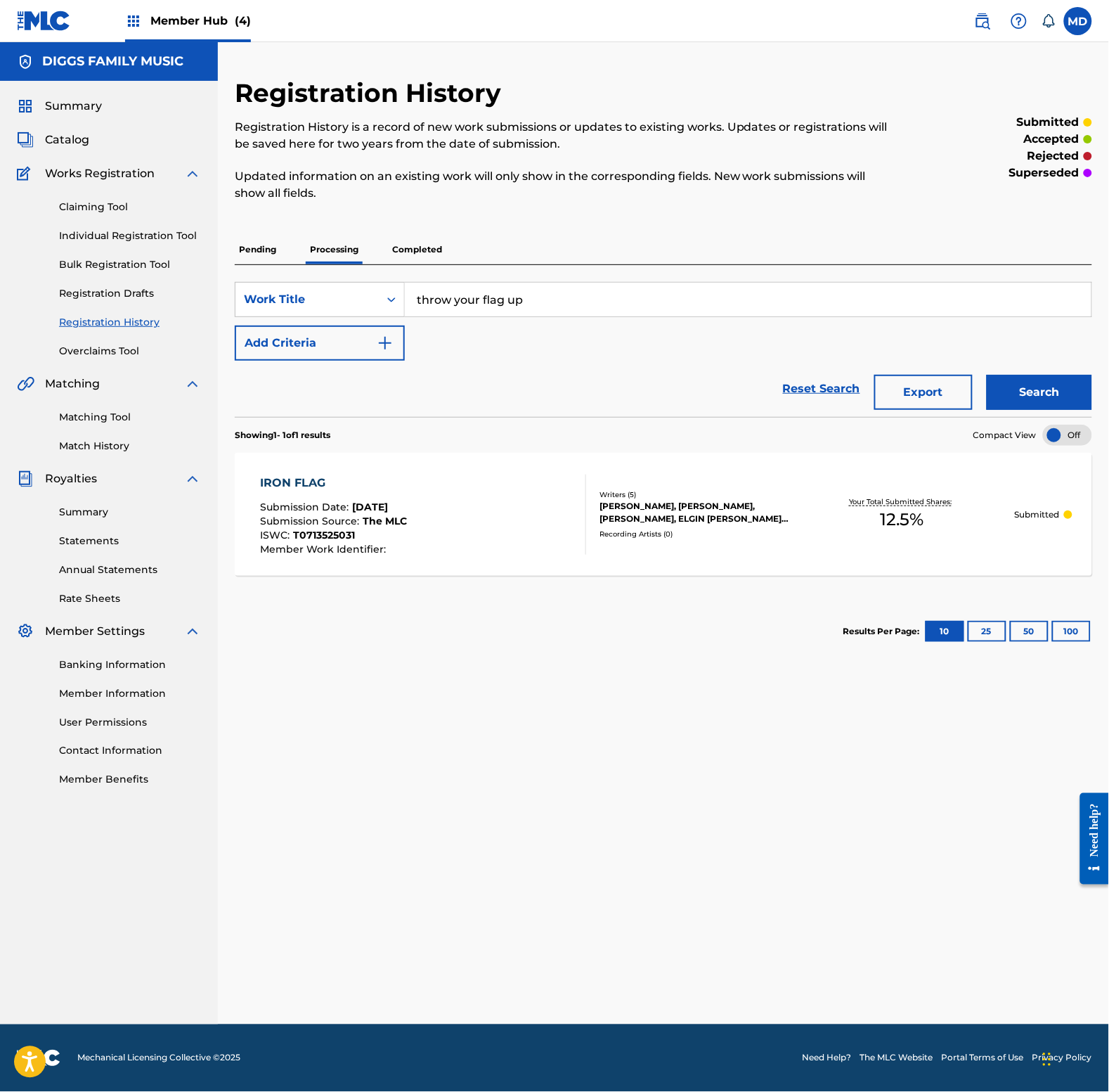
click at [422, 251] on p "Completed" at bounding box center [417, 249] width 59 height 29
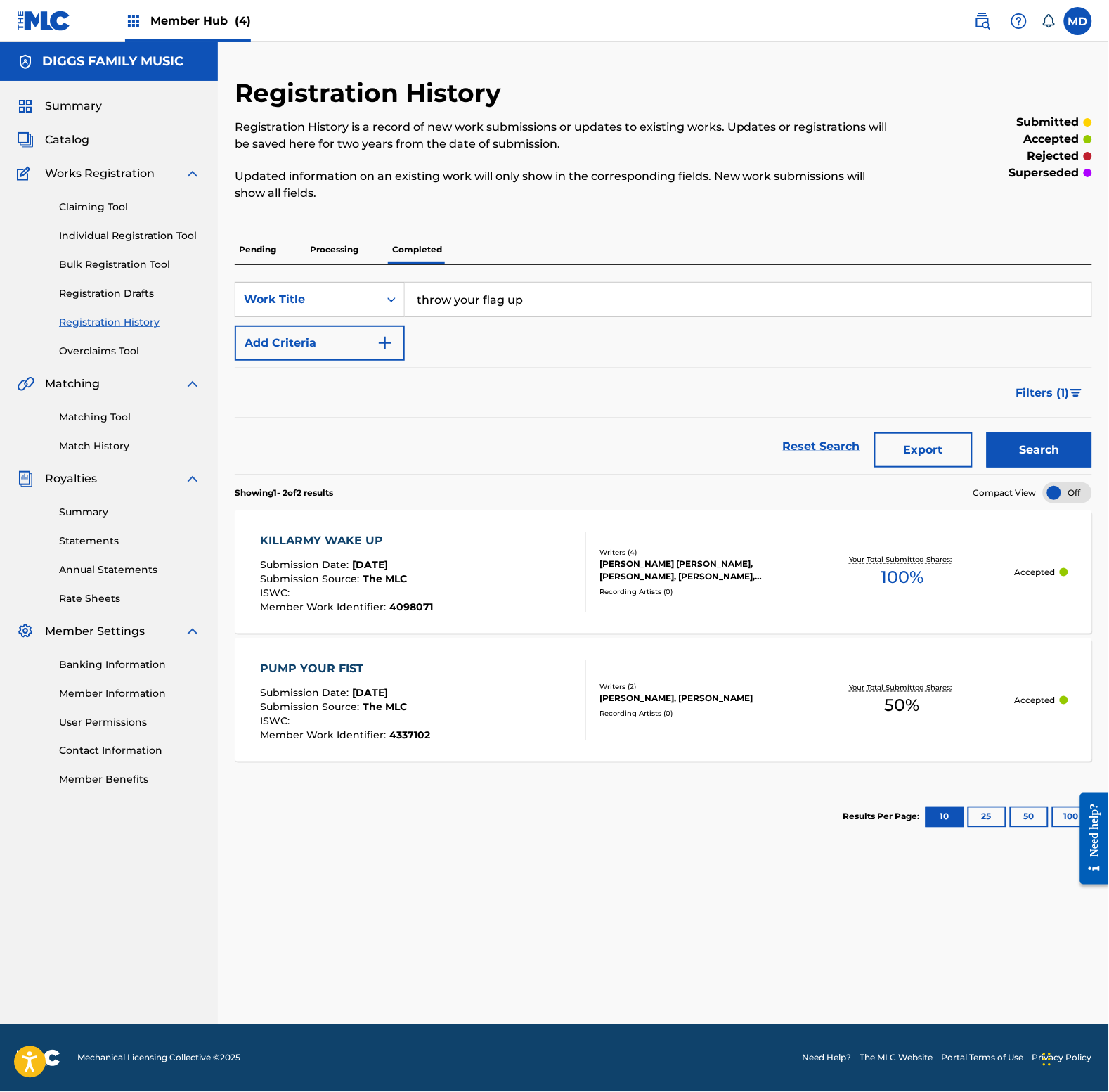
drag, startPoint x: 536, startPoint y: 301, endPoint x: 416, endPoint y: 310, distance: 120.3
click at [416, 310] on input "throw your flag up" at bounding box center [747, 299] width 686 height 34
click at [108, 234] on link "Individual Registration Tool" at bounding box center [130, 236] width 142 height 15
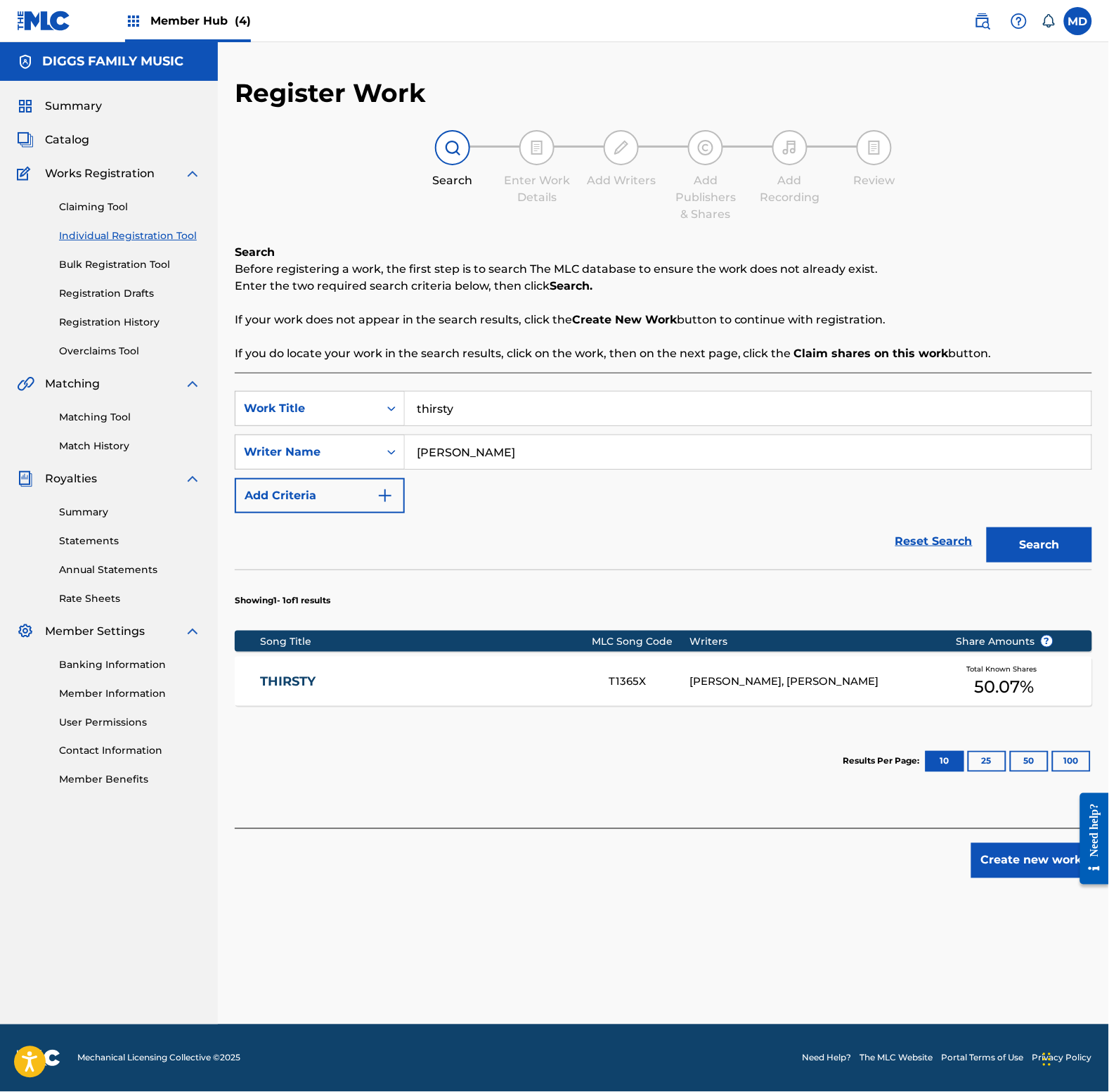
drag, startPoint x: 486, startPoint y: 406, endPoint x: 404, endPoint y: 409, distance: 82.1
click at [404, 409] on input "thirsty" at bounding box center [747, 409] width 686 height 34
paste input "row your flag up"
type input "throw your flag up"
click at [1043, 550] on button "Search" at bounding box center [1039, 545] width 105 height 35
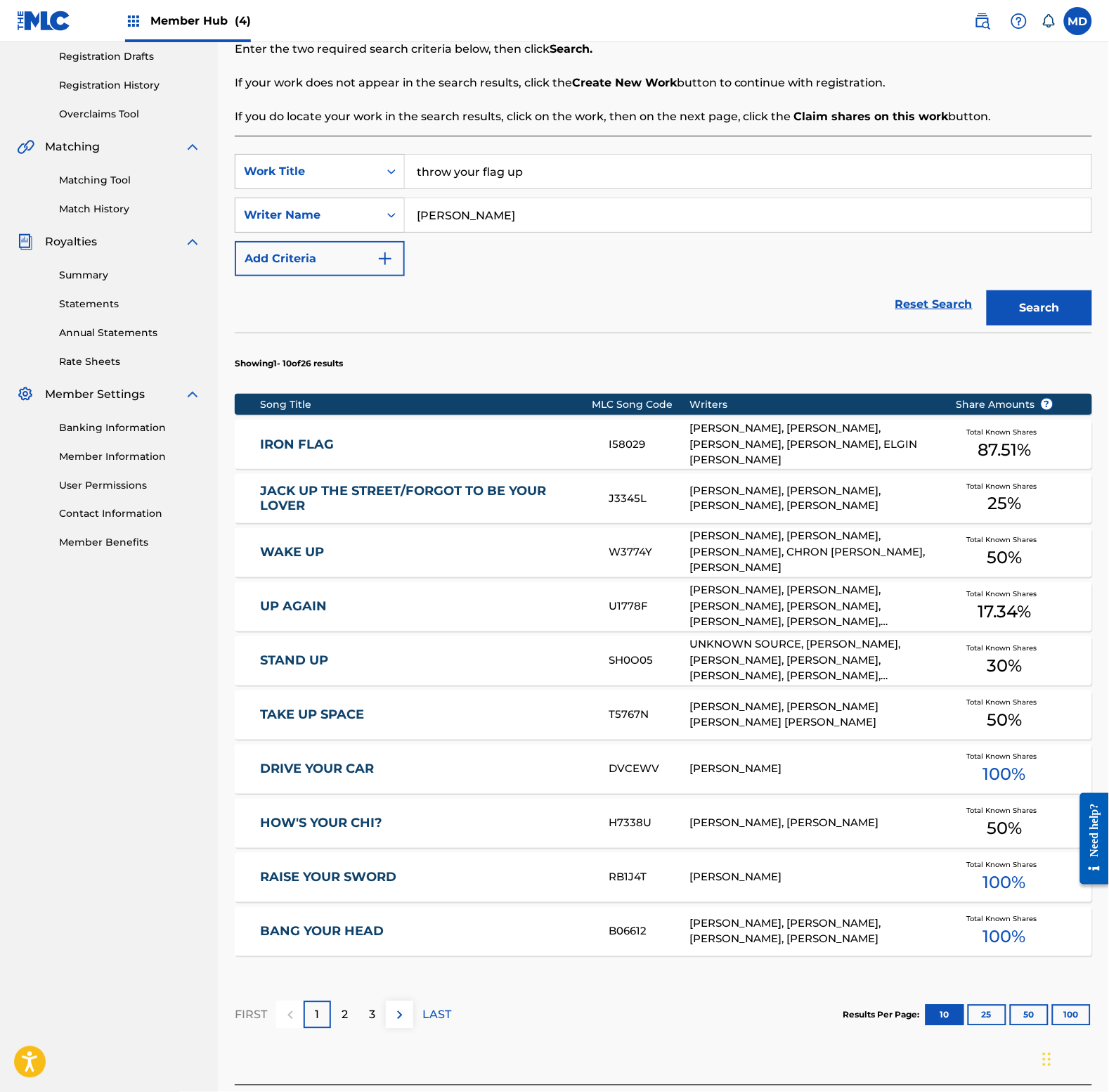
scroll to position [264, 0]
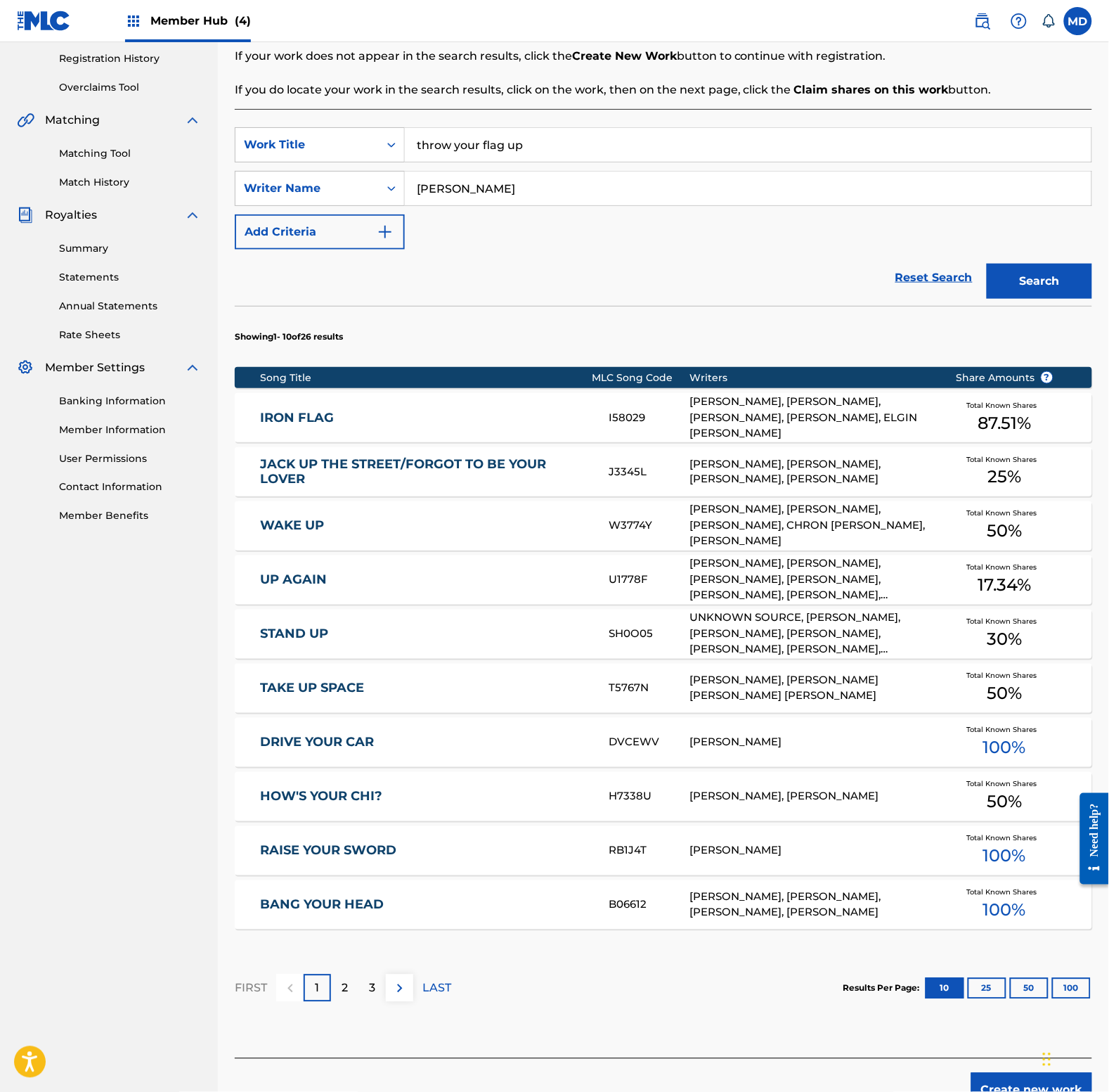
click at [423, 703] on div "TAKE UP SPACE T5767N [PERSON_NAME], [PERSON_NAME] [PERSON_NAME] [PERSON_NAME] T…" at bounding box center [663, 688] width 857 height 49
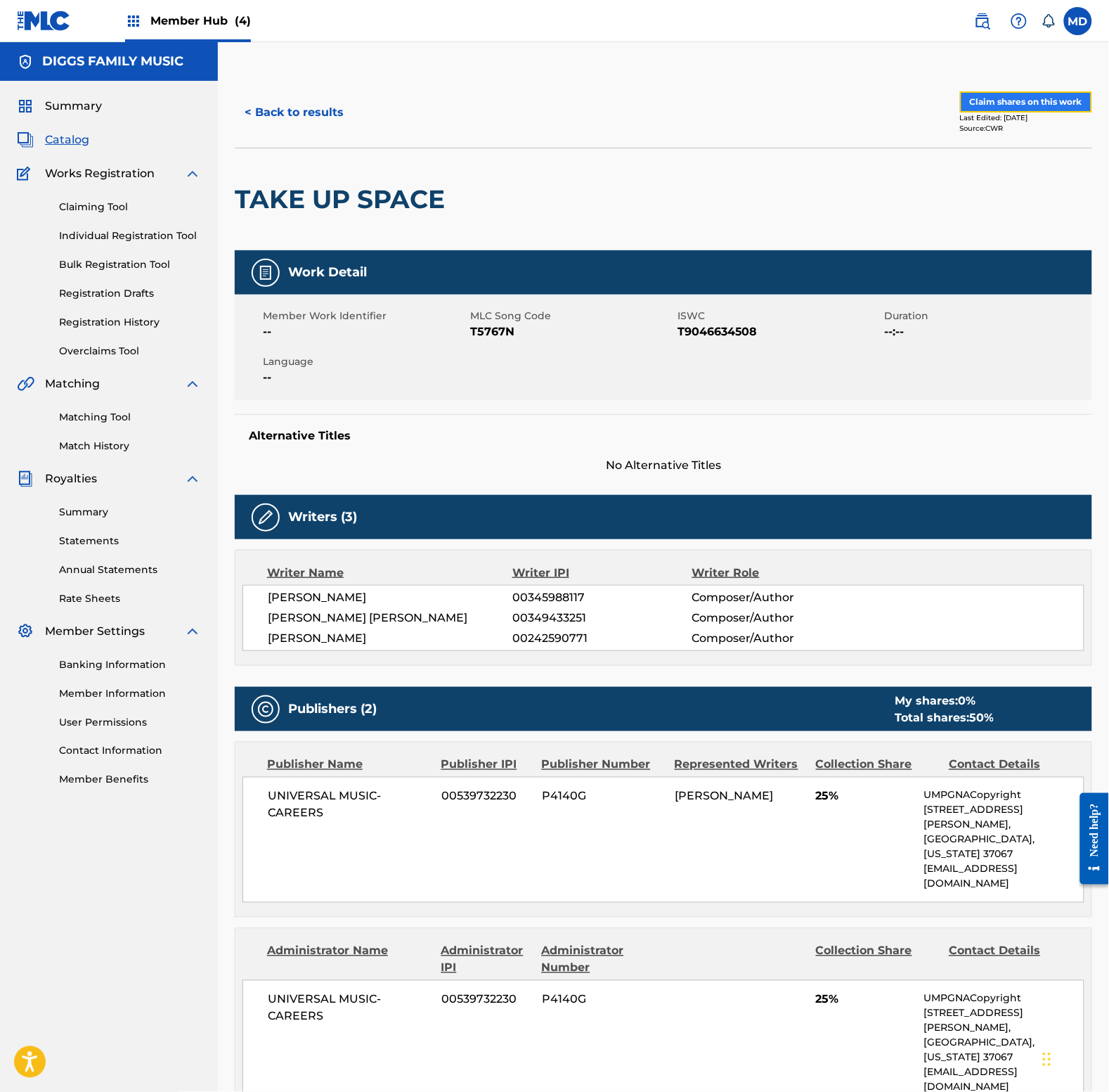
click at [986, 103] on button "Claim shares on this work" at bounding box center [1026, 101] width 132 height 21
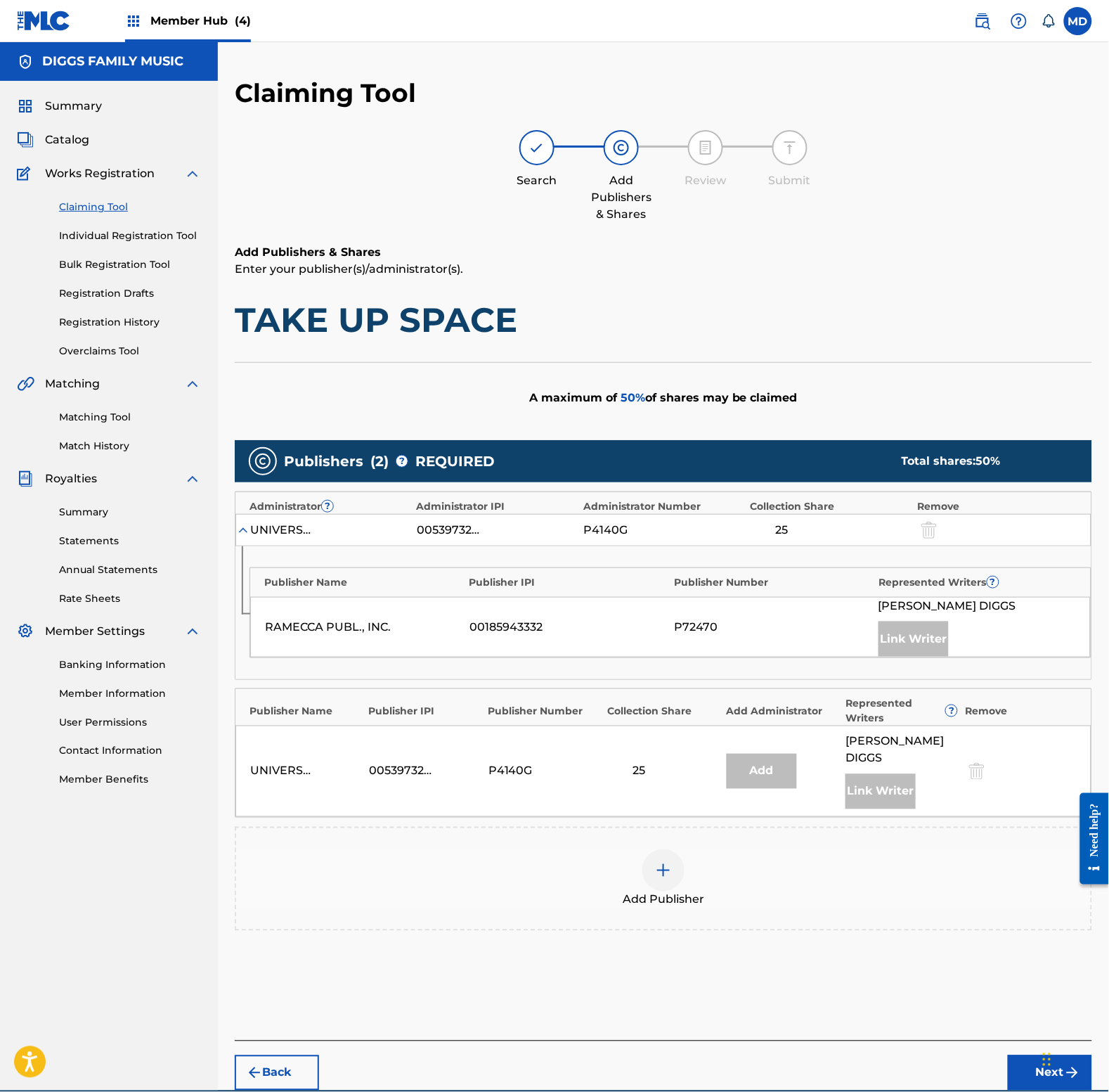
click at [663, 862] on img at bounding box center [663, 870] width 17 height 17
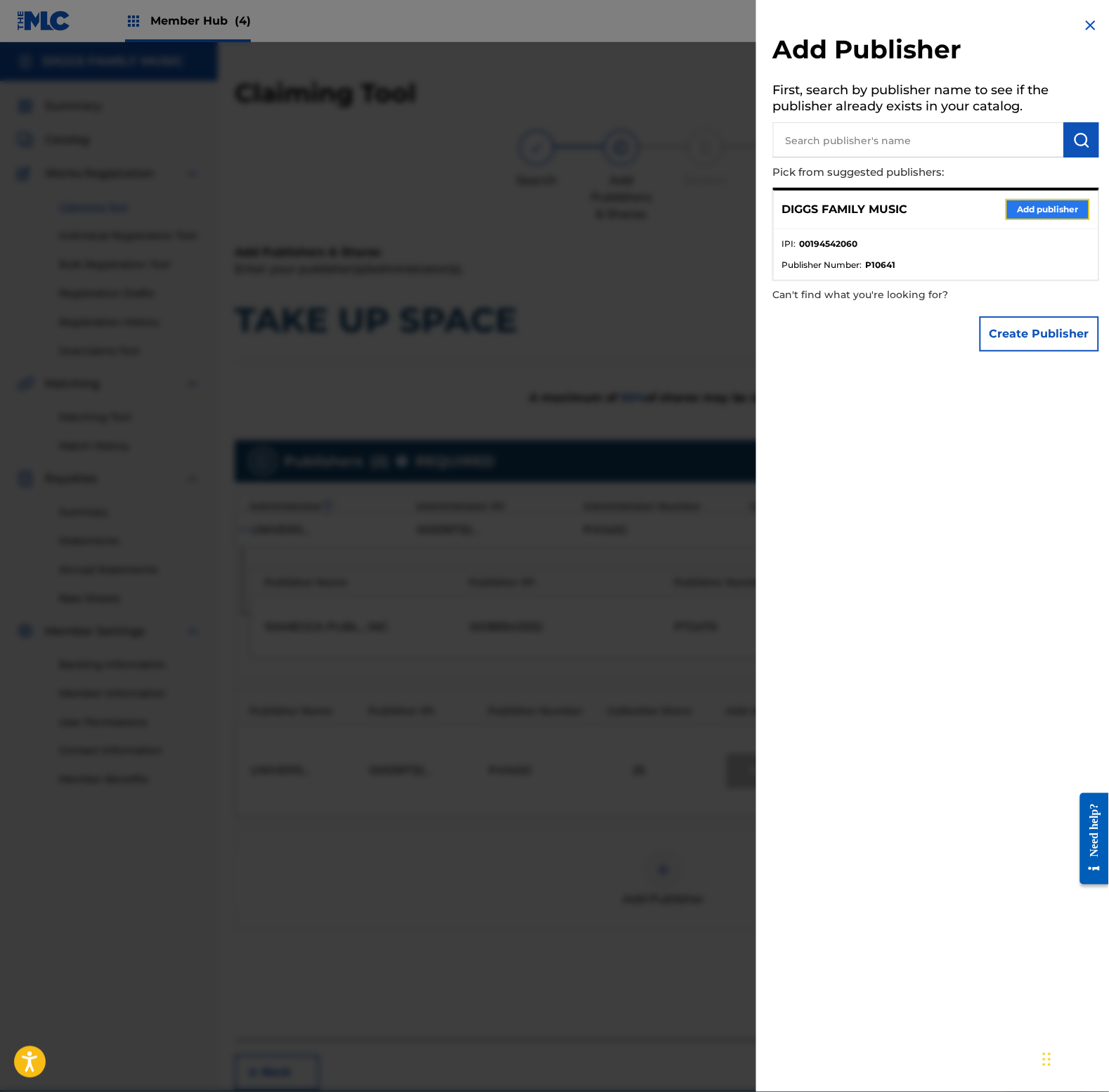
click at [1040, 204] on button "Add publisher" at bounding box center [1048, 209] width 85 height 21
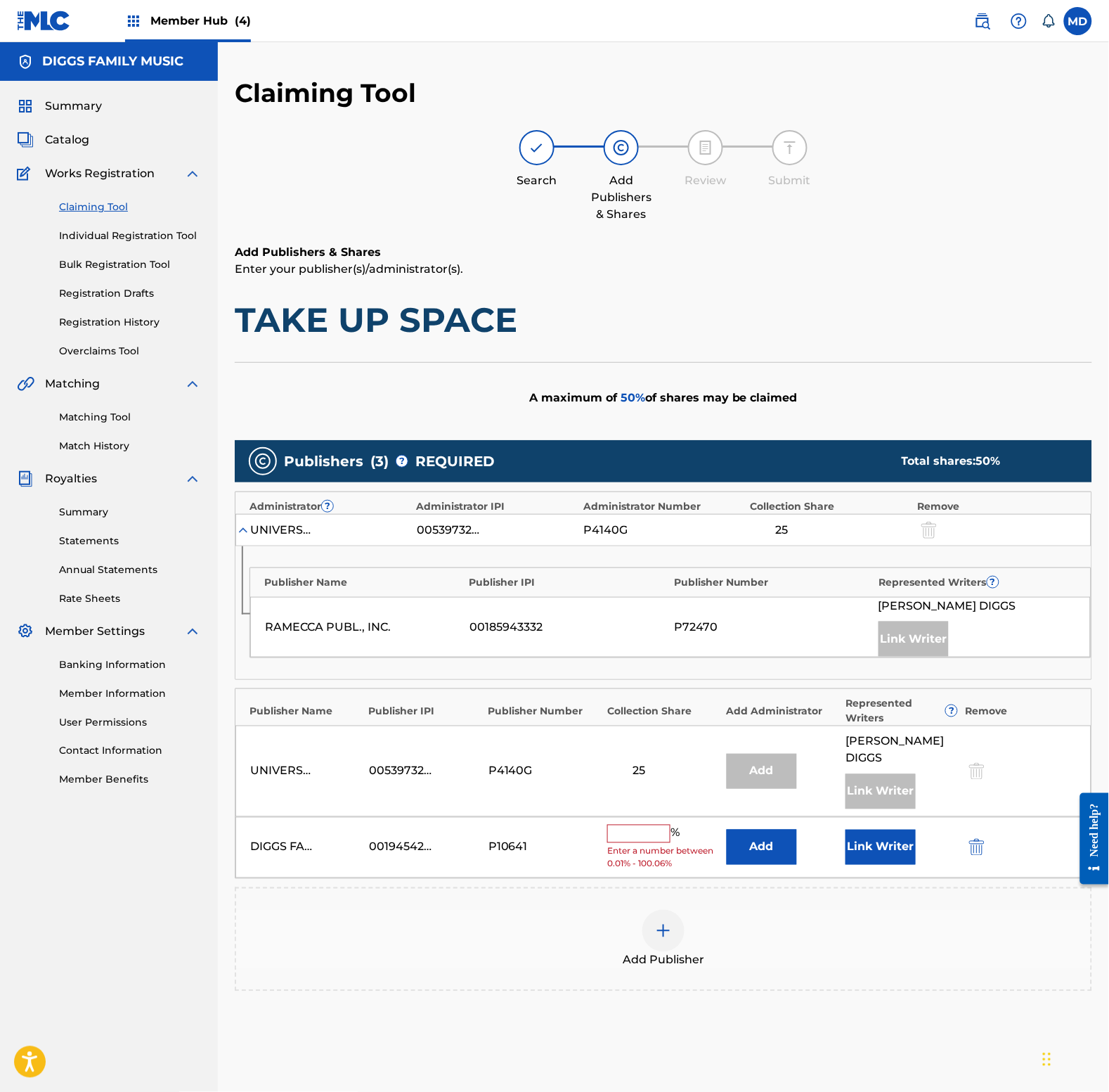
click at [657, 824] on input "text" at bounding box center [639, 833] width 63 height 18
type input "50"
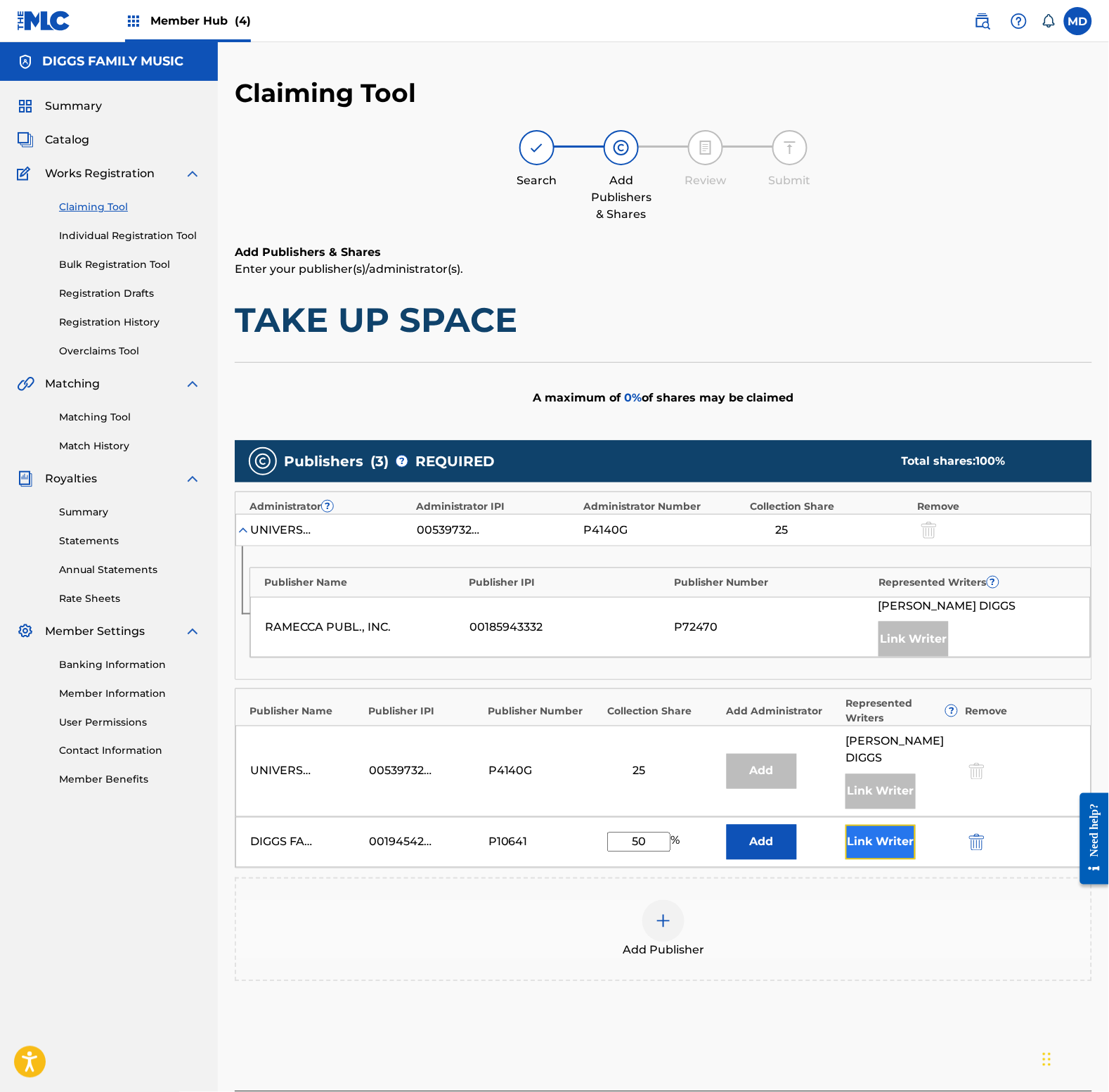
click at [867, 828] on button "Link Writer" at bounding box center [880, 842] width 70 height 35
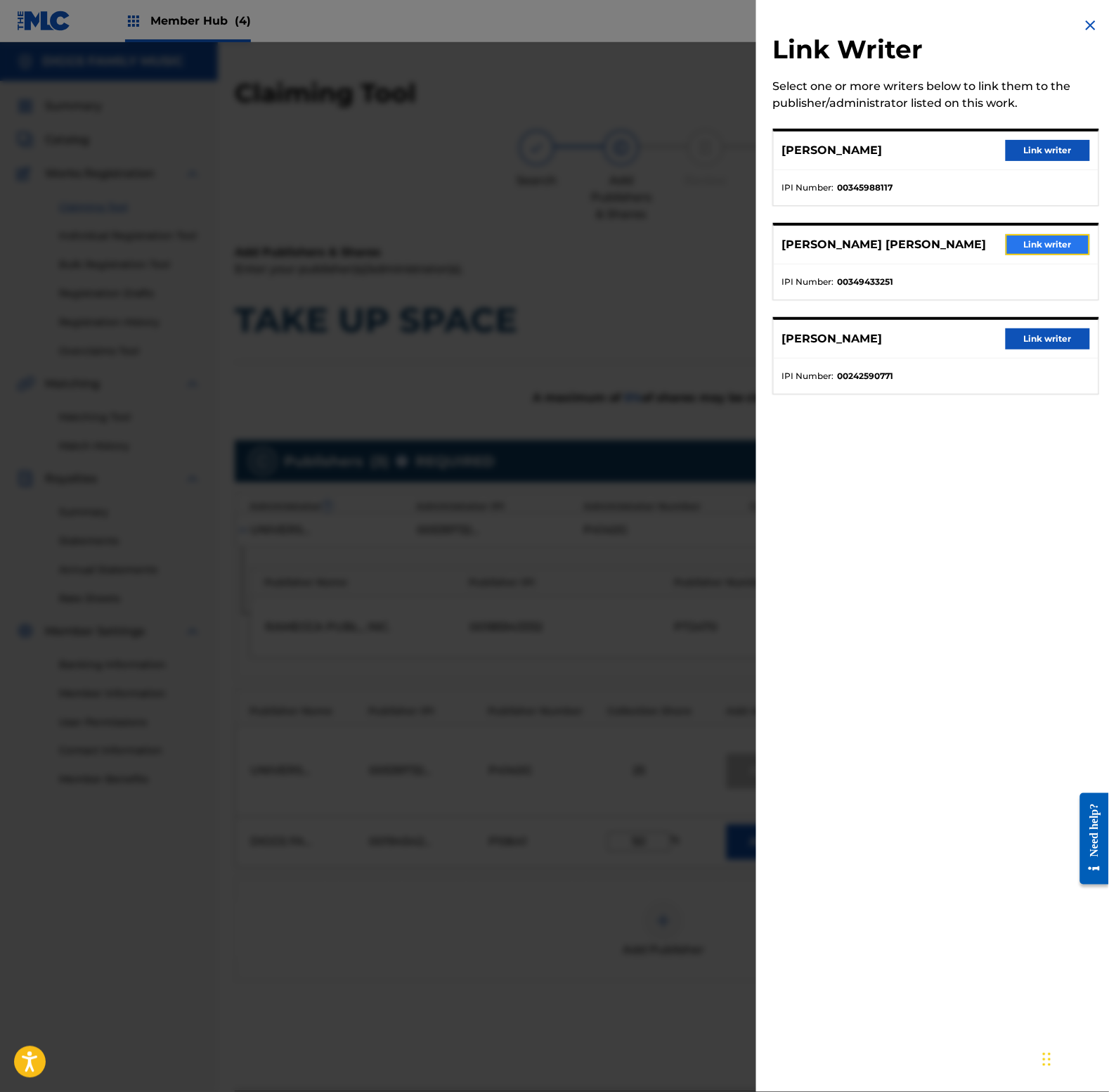
click at [1020, 243] on button "Link writer" at bounding box center [1048, 245] width 85 height 21
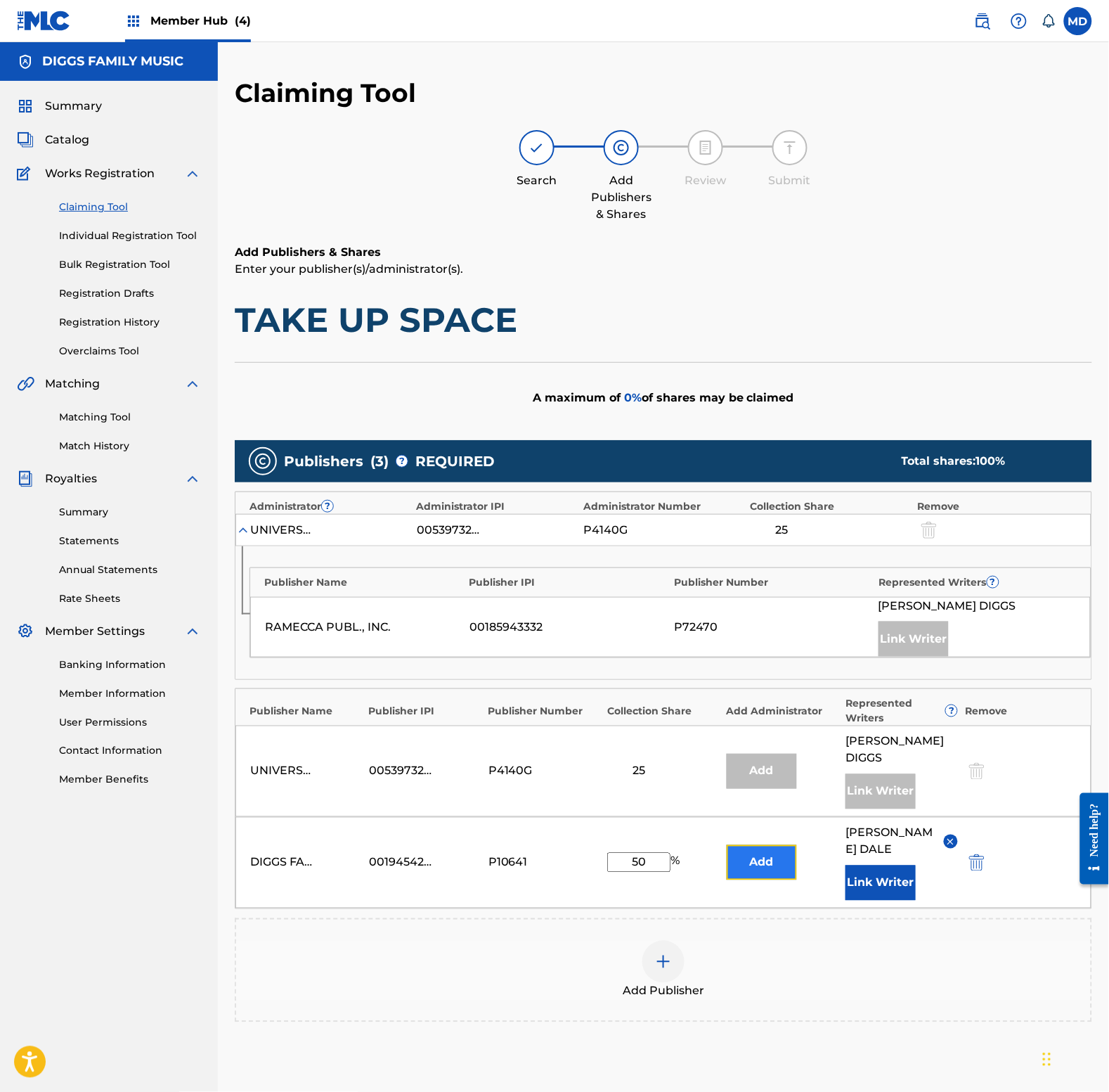
click at [778, 851] on button "Add" at bounding box center [761, 862] width 70 height 35
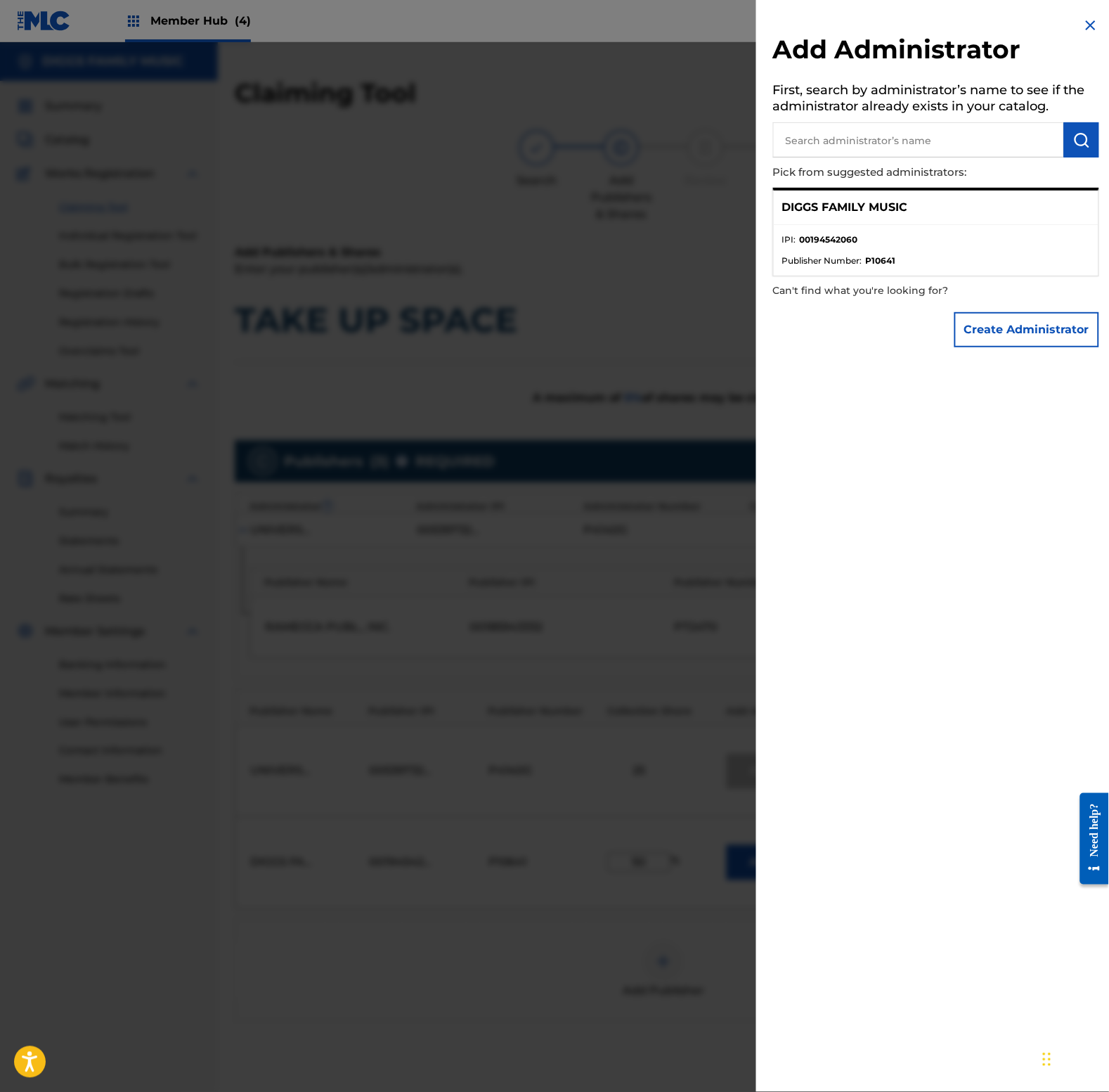
click at [1088, 21] on img at bounding box center [1090, 25] width 17 height 17
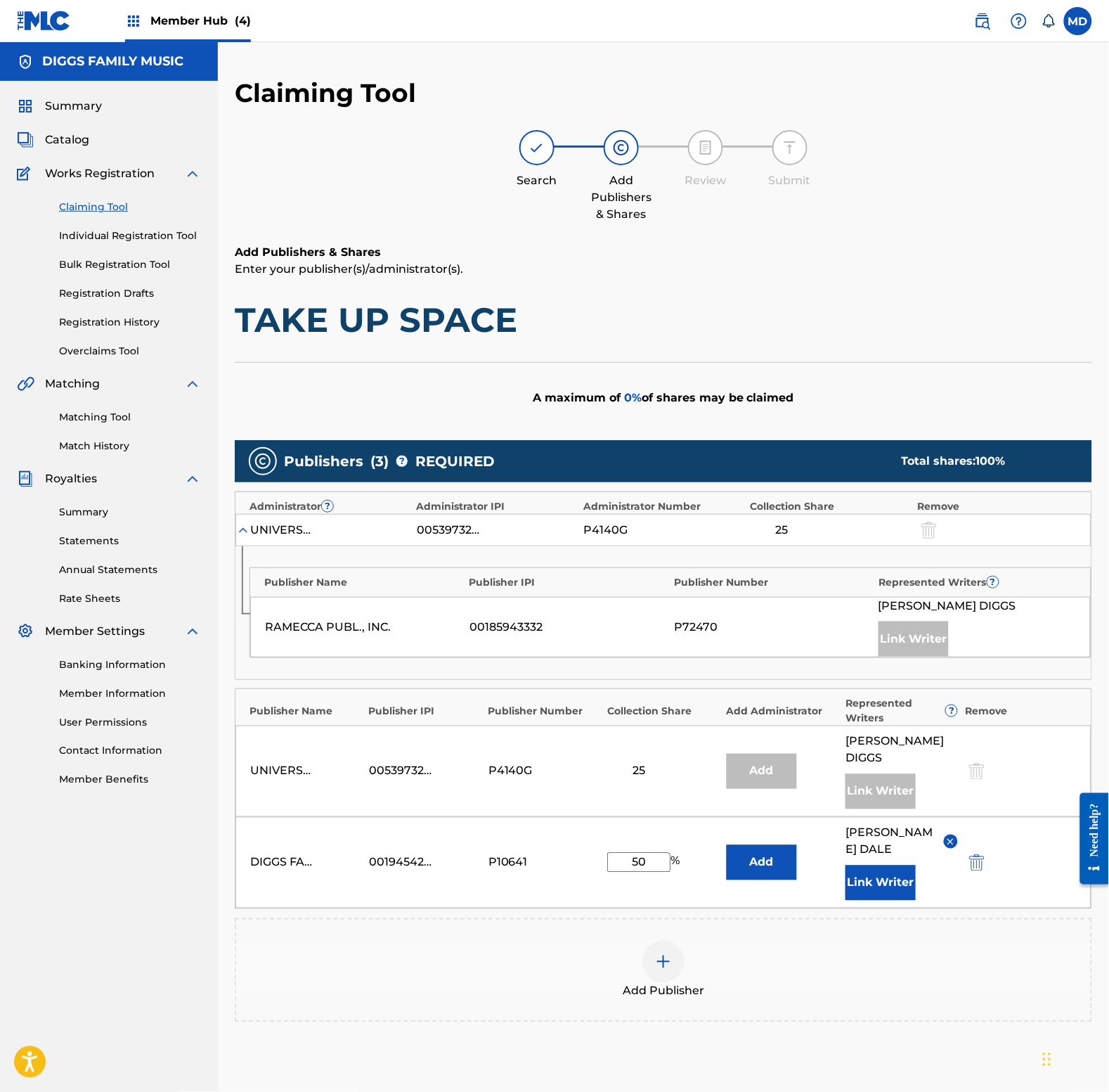
click at [952, 837] on img at bounding box center [950, 842] width 10 height 10
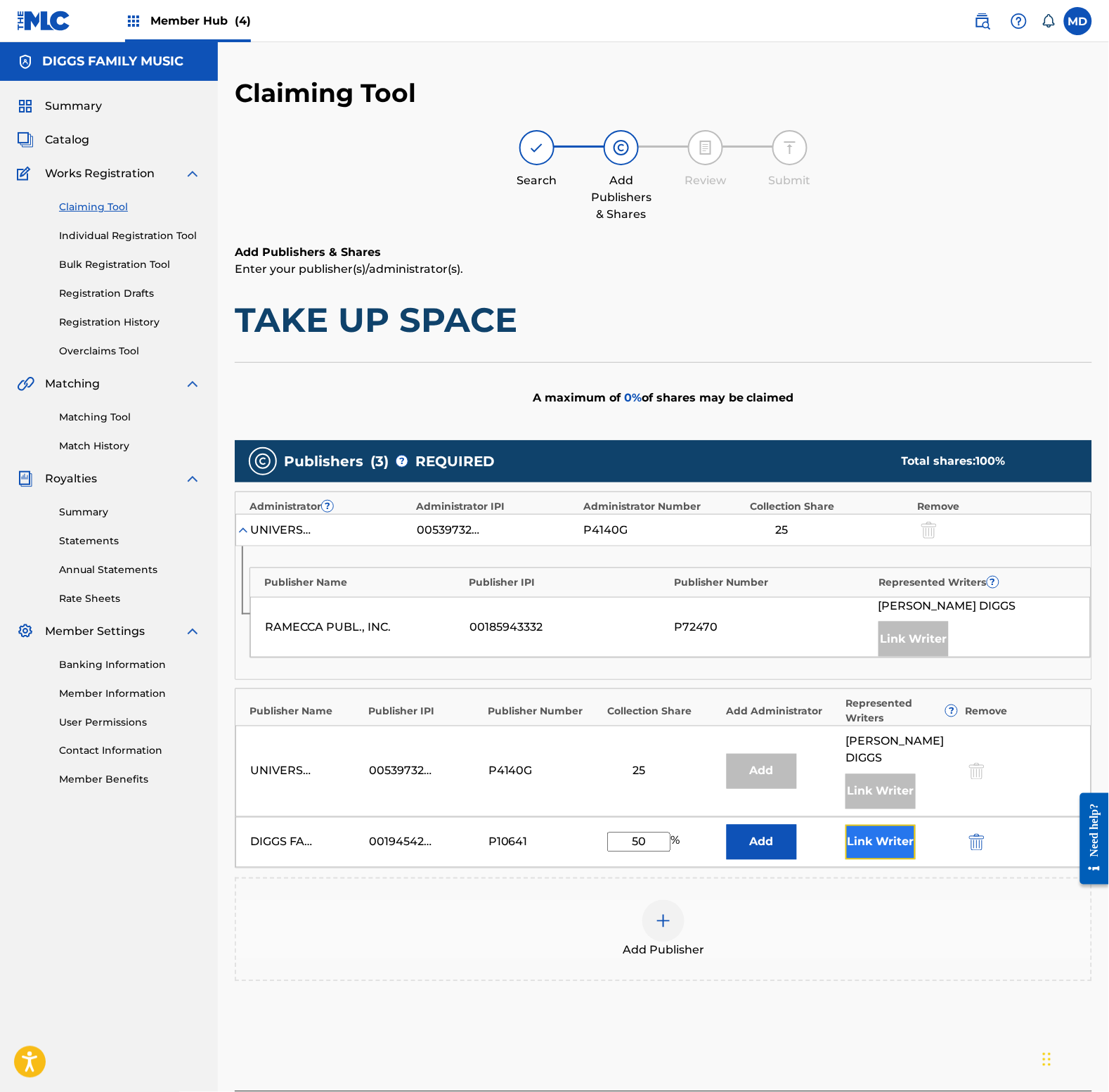
click at [893, 835] on button "Link Writer" at bounding box center [880, 842] width 70 height 35
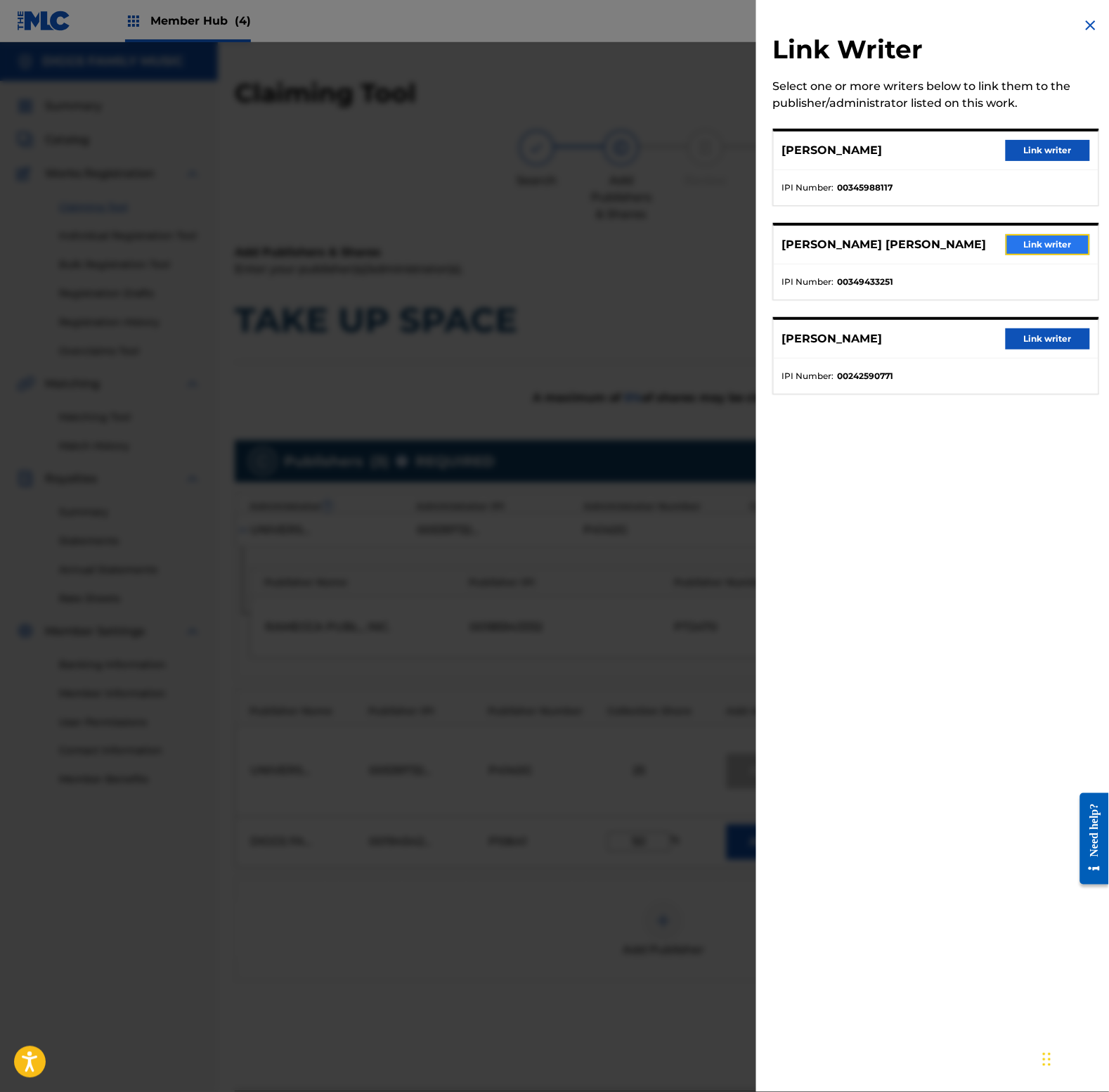
click at [1053, 245] on button "Link writer" at bounding box center [1048, 245] width 85 height 21
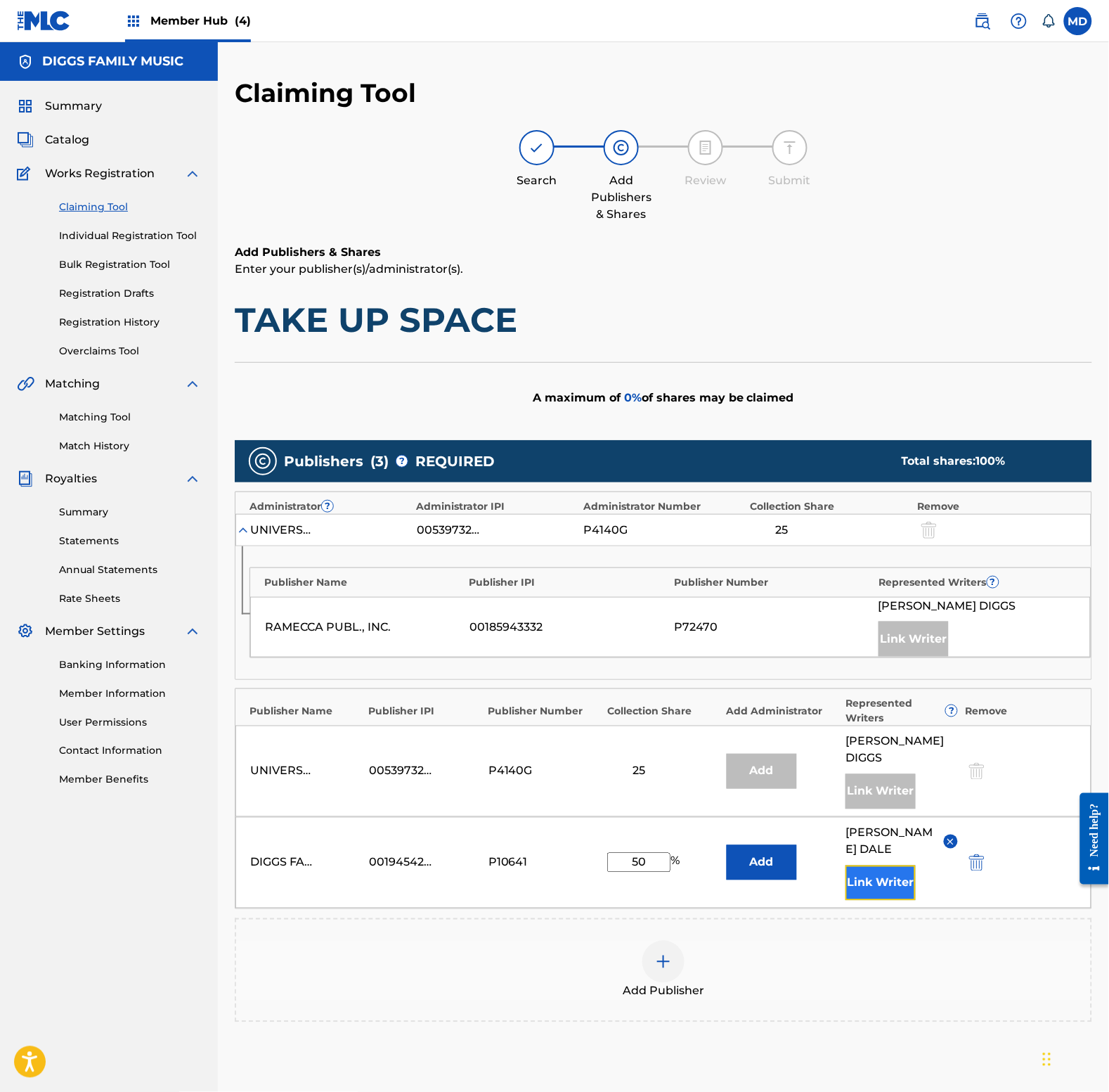
click at [875, 866] on button "Link Writer" at bounding box center [880, 883] width 70 height 35
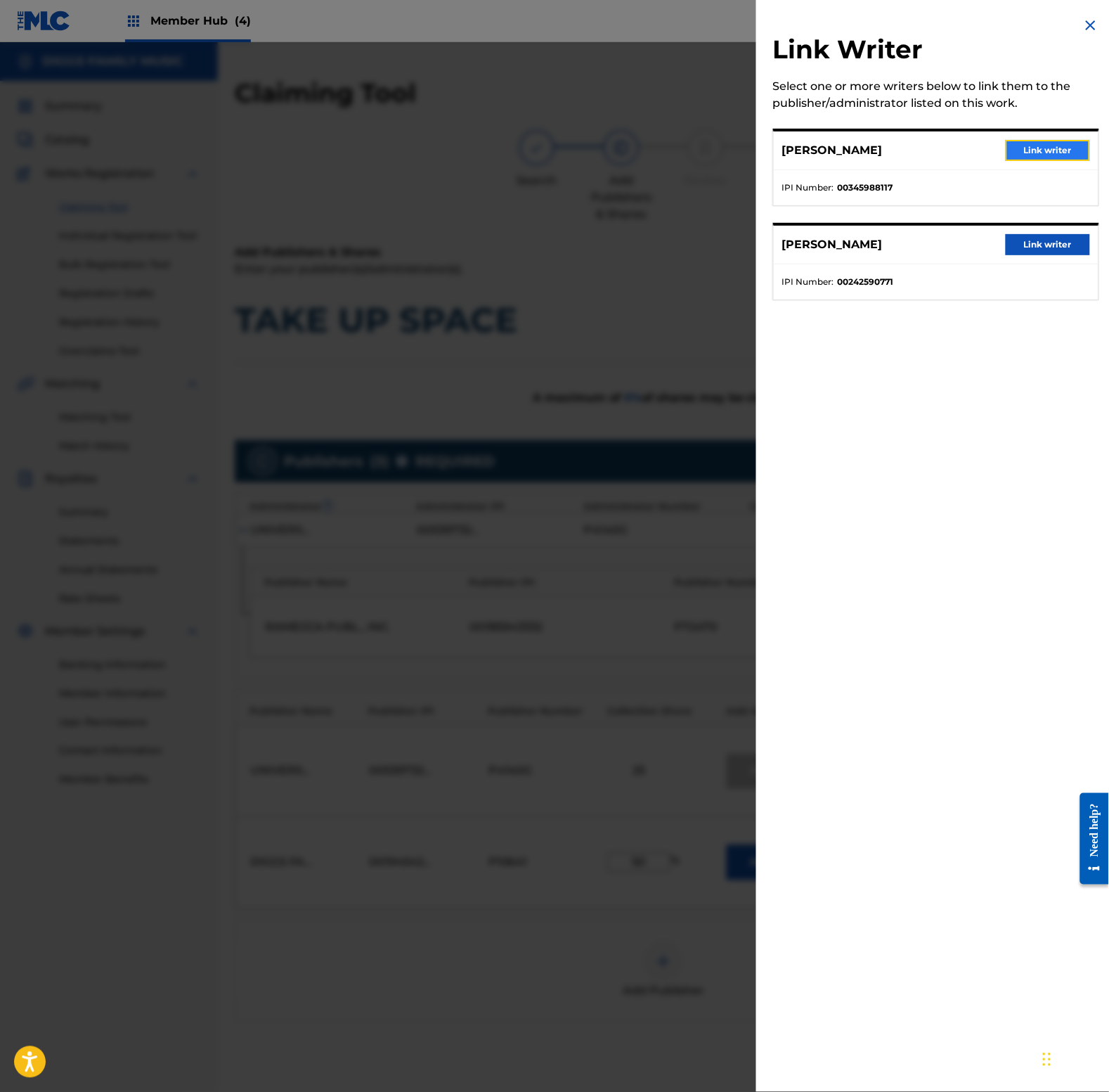
click at [1049, 153] on button "Link writer" at bounding box center [1048, 150] width 85 height 21
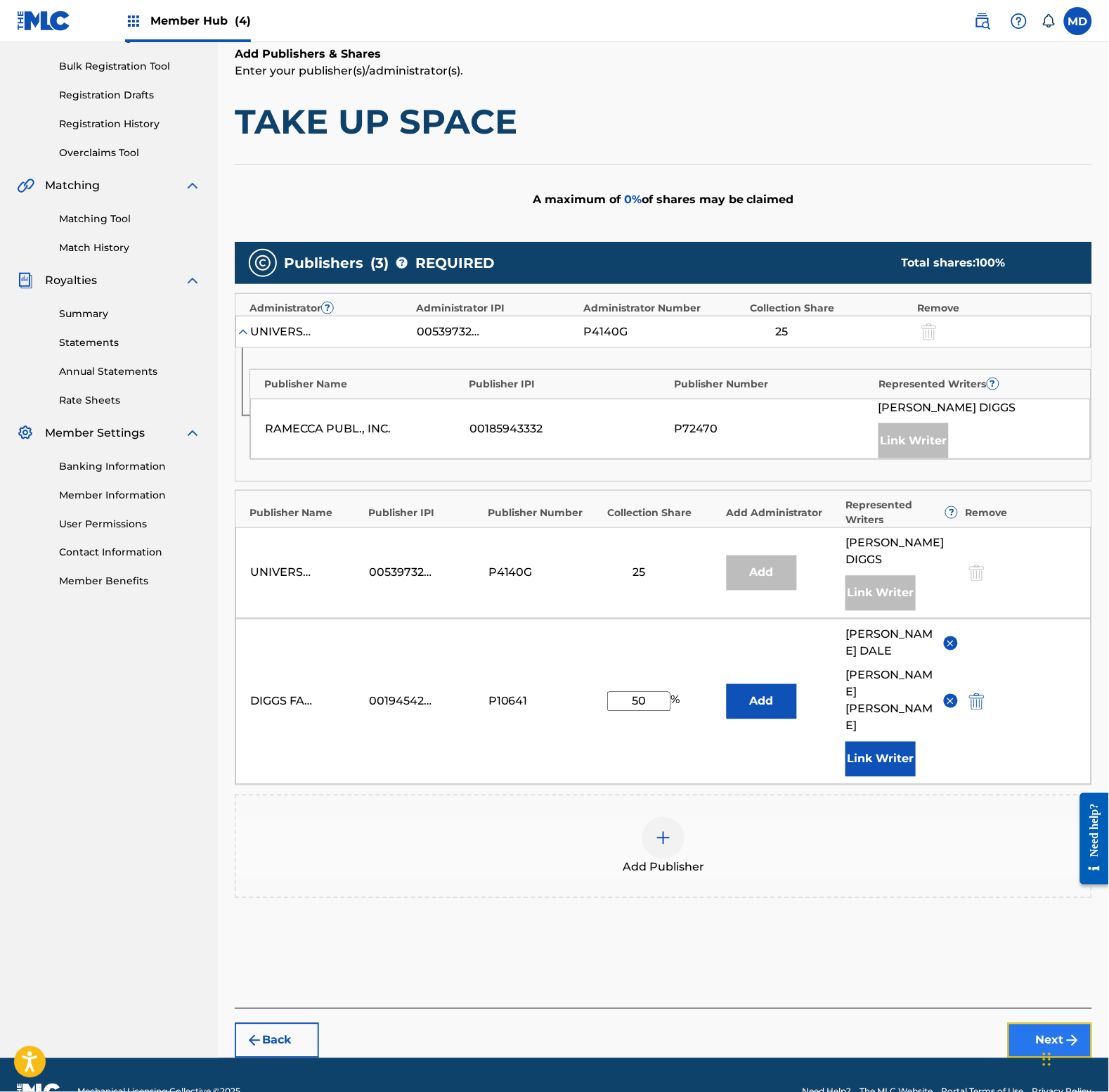
click at [1038, 1023] on button "Next" at bounding box center [1050, 1041] width 85 height 35
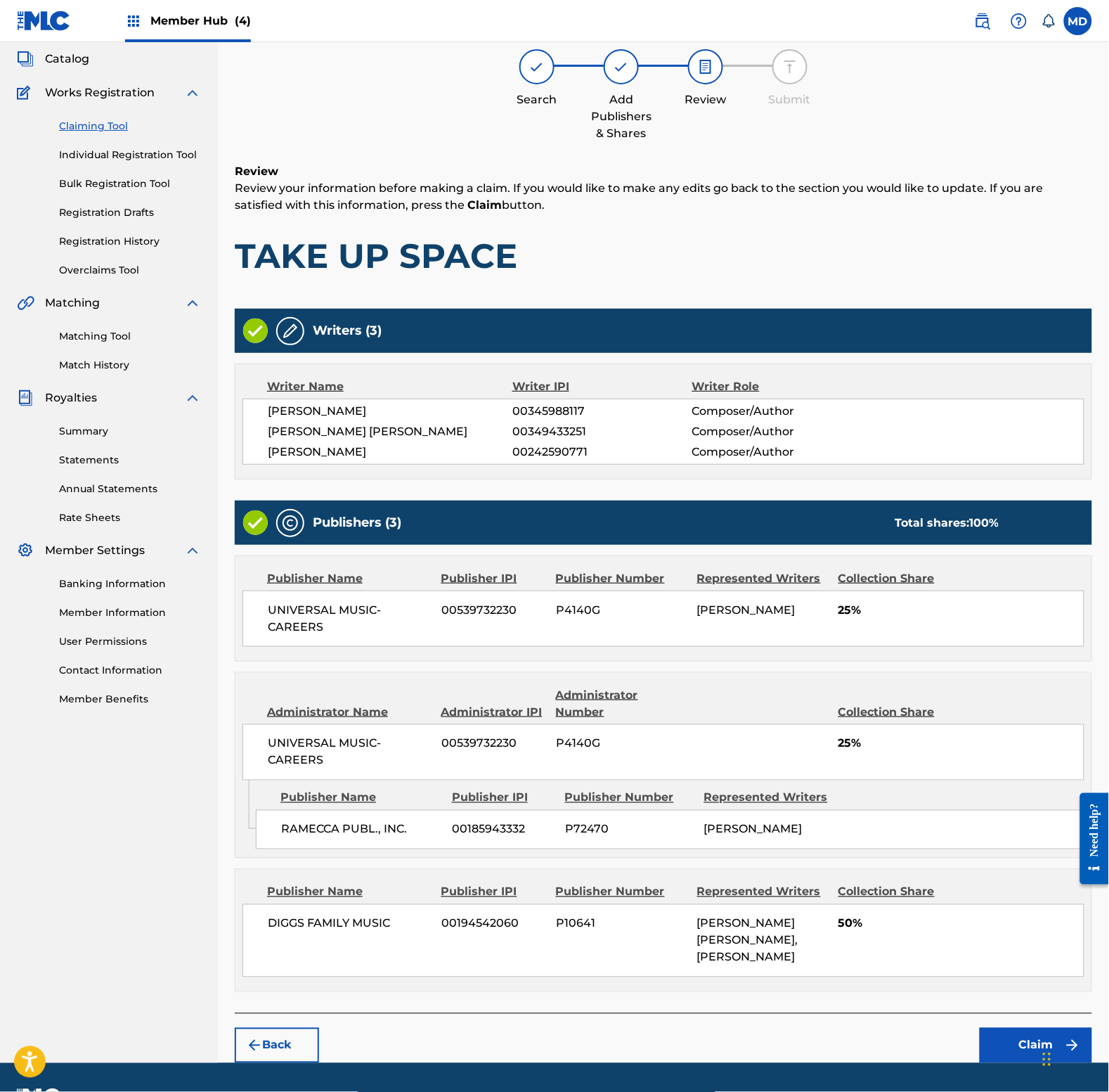
scroll to position [121, 0]
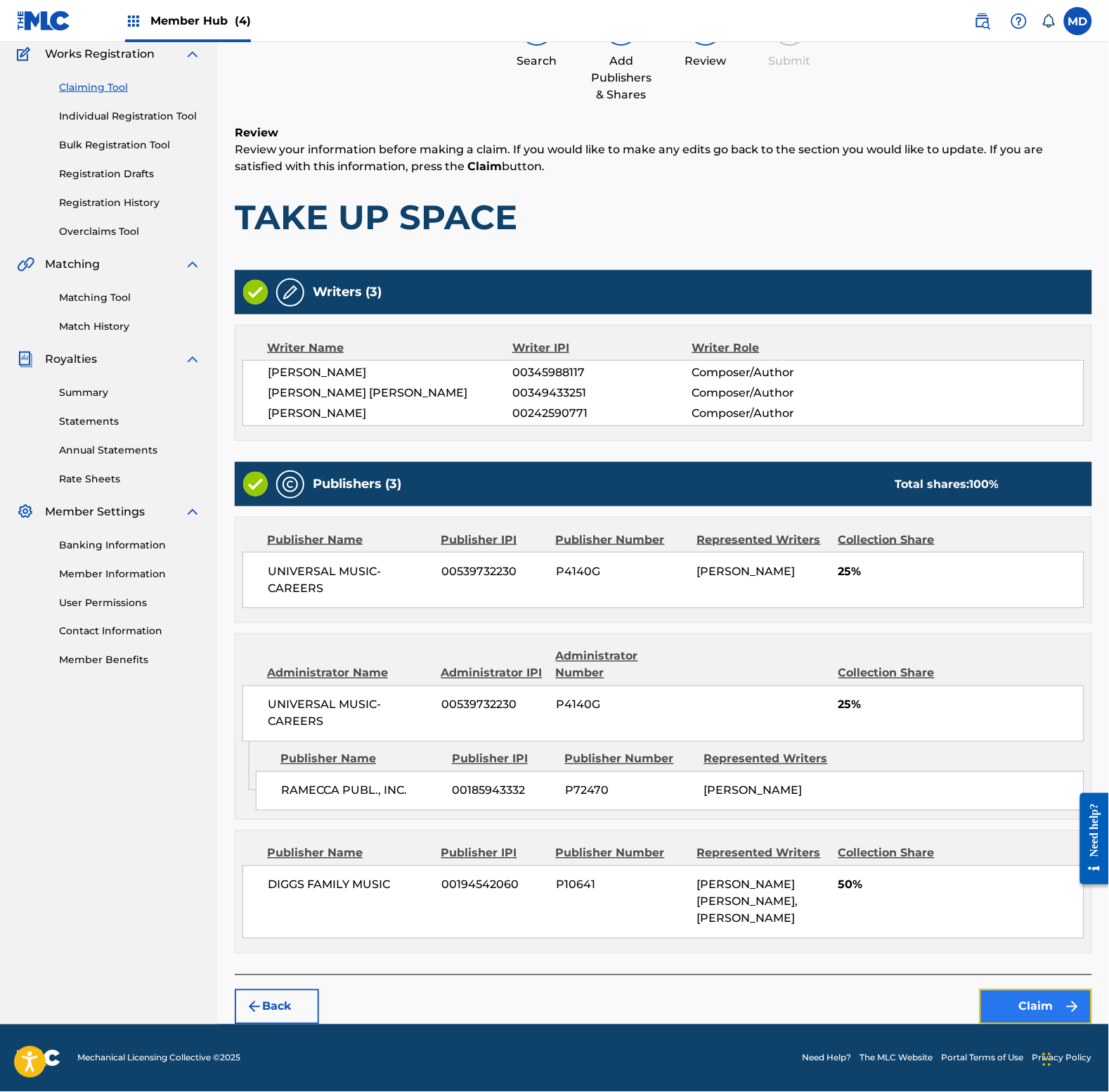
click at [1025, 996] on button "Claim" at bounding box center [1036, 1006] width 112 height 35
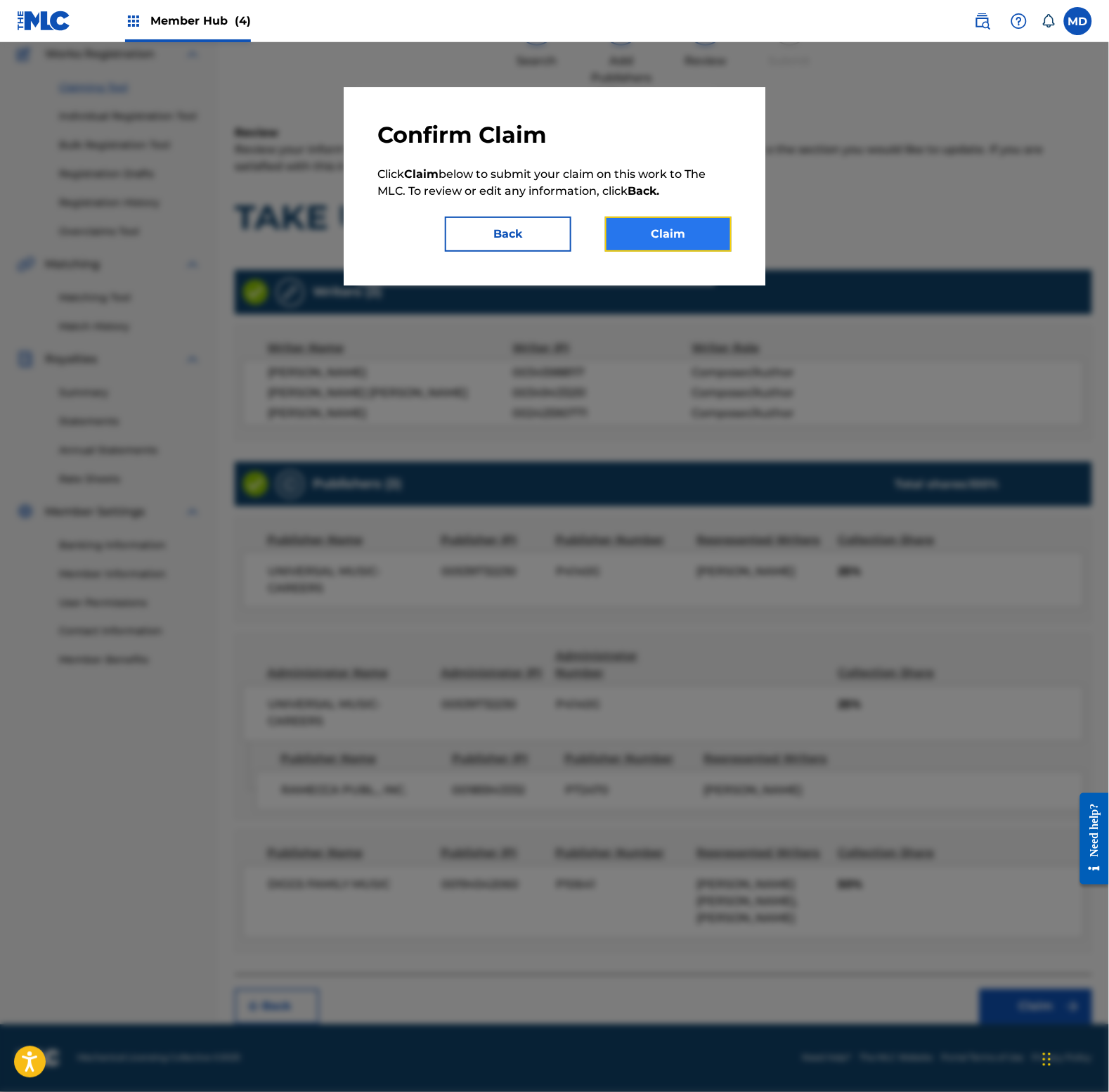
click at [698, 235] on button "Claim" at bounding box center [668, 234] width 127 height 35
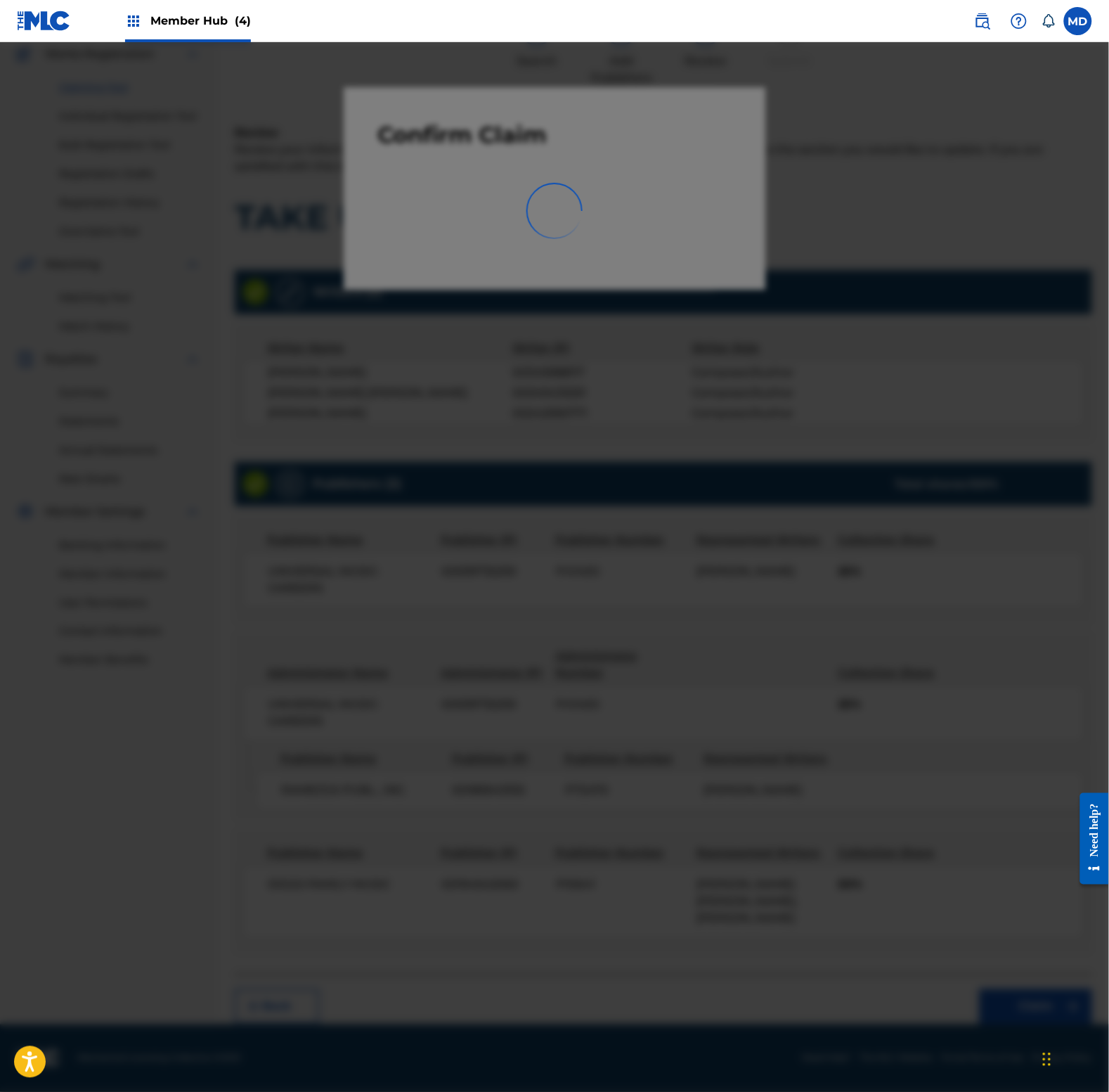
scroll to position [0, 0]
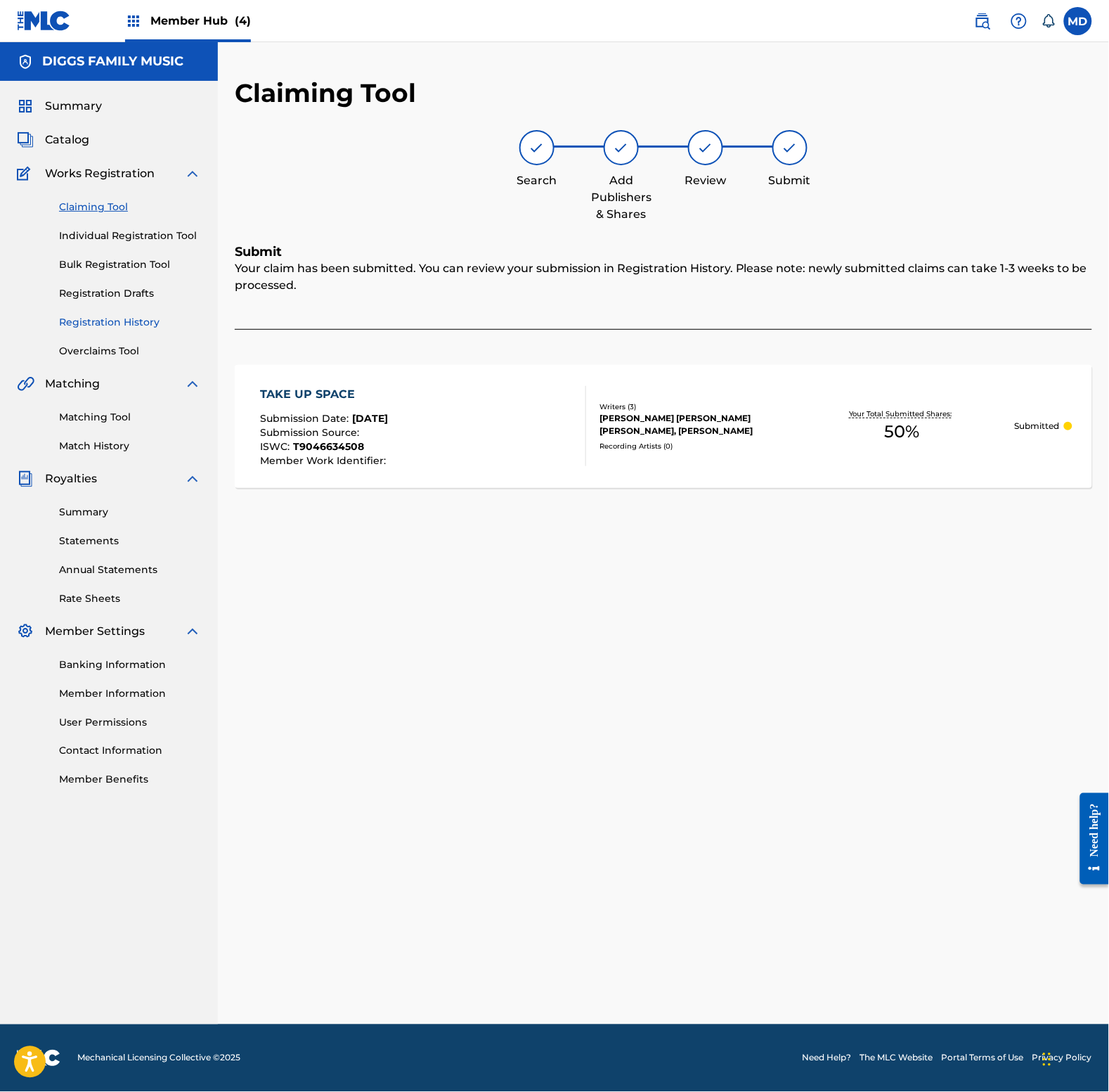
click at [97, 317] on link "Registration History" at bounding box center [130, 322] width 142 height 15
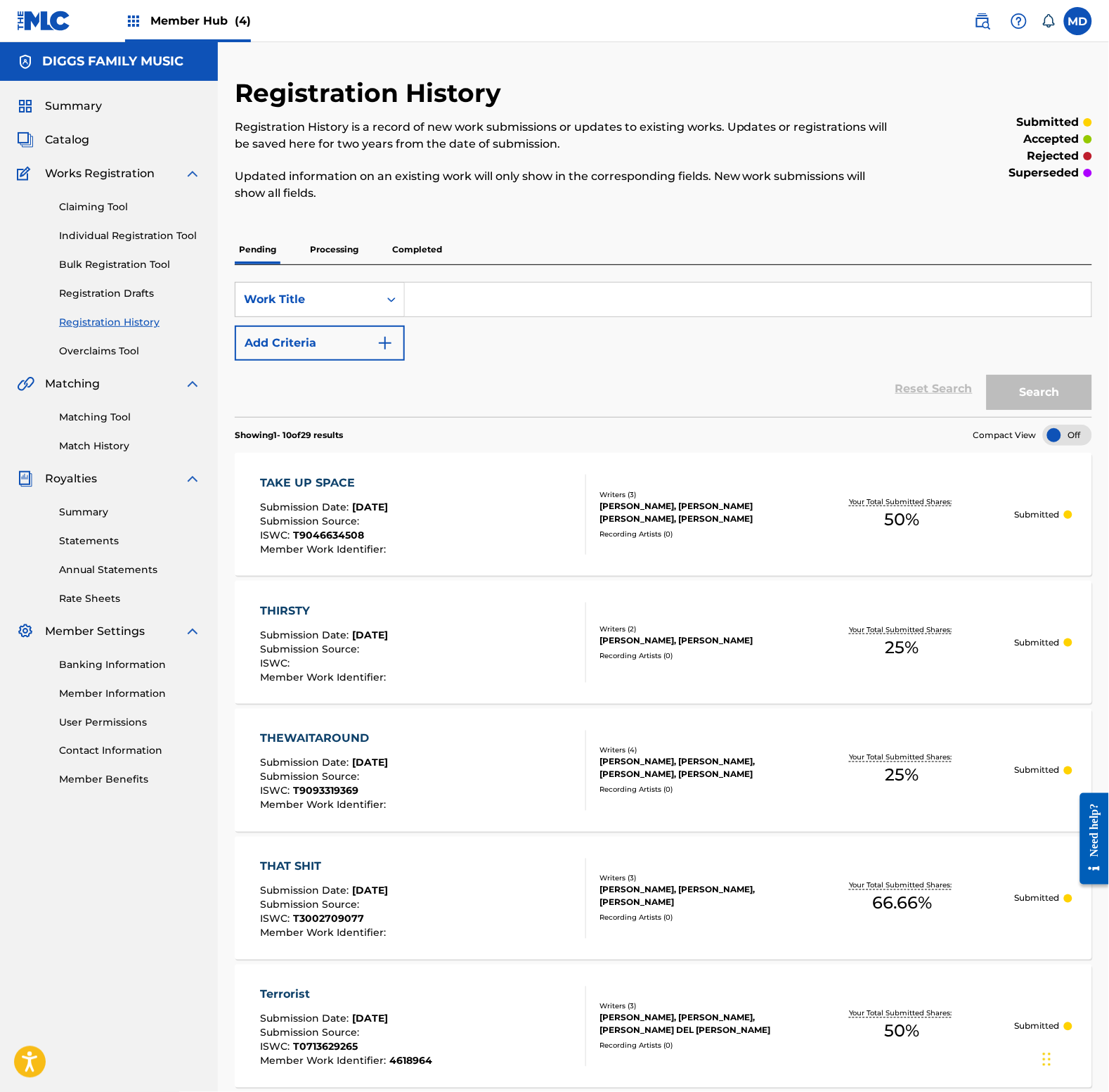
click at [461, 300] on input "Search Form" at bounding box center [747, 299] width 686 height 34
type input "thugman"
click at [987, 375] on button "Search" at bounding box center [1039, 392] width 105 height 35
